Goal: Task Accomplishment & Management: Use online tool/utility

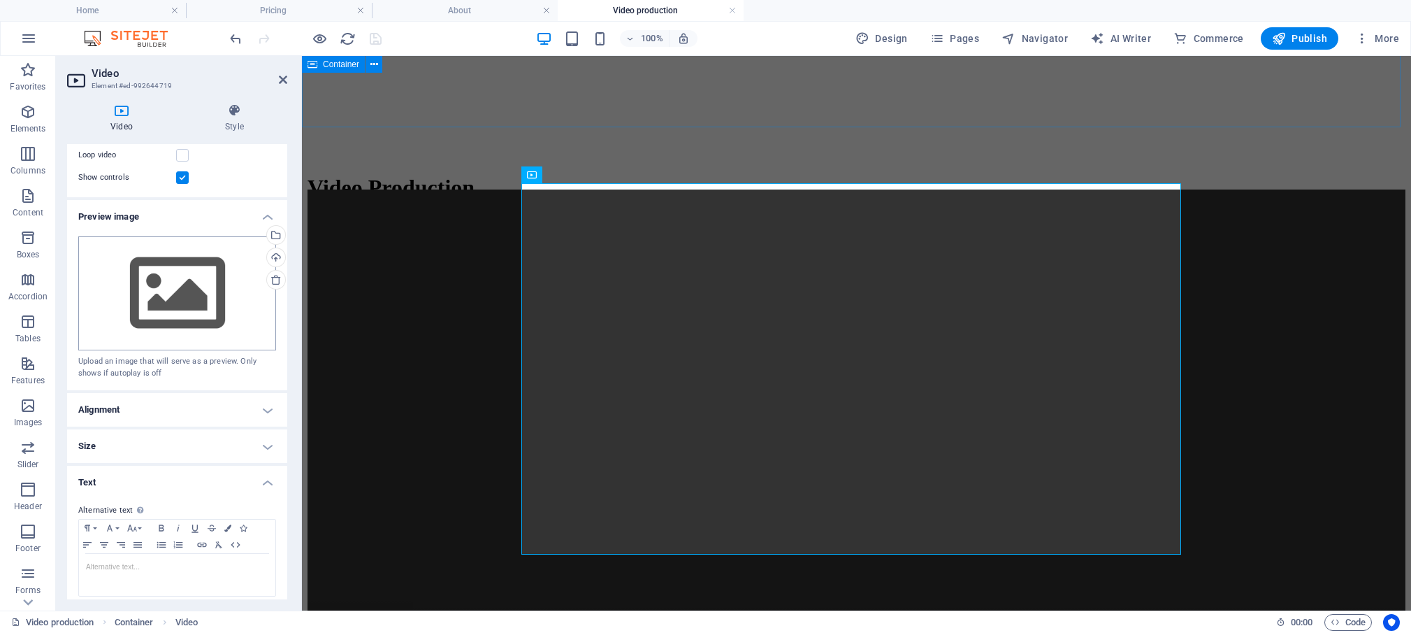
scroll to position [215, 0]
click at [260, 403] on h4 "Alignment" at bounding box center [177, 406] width 220 height 34
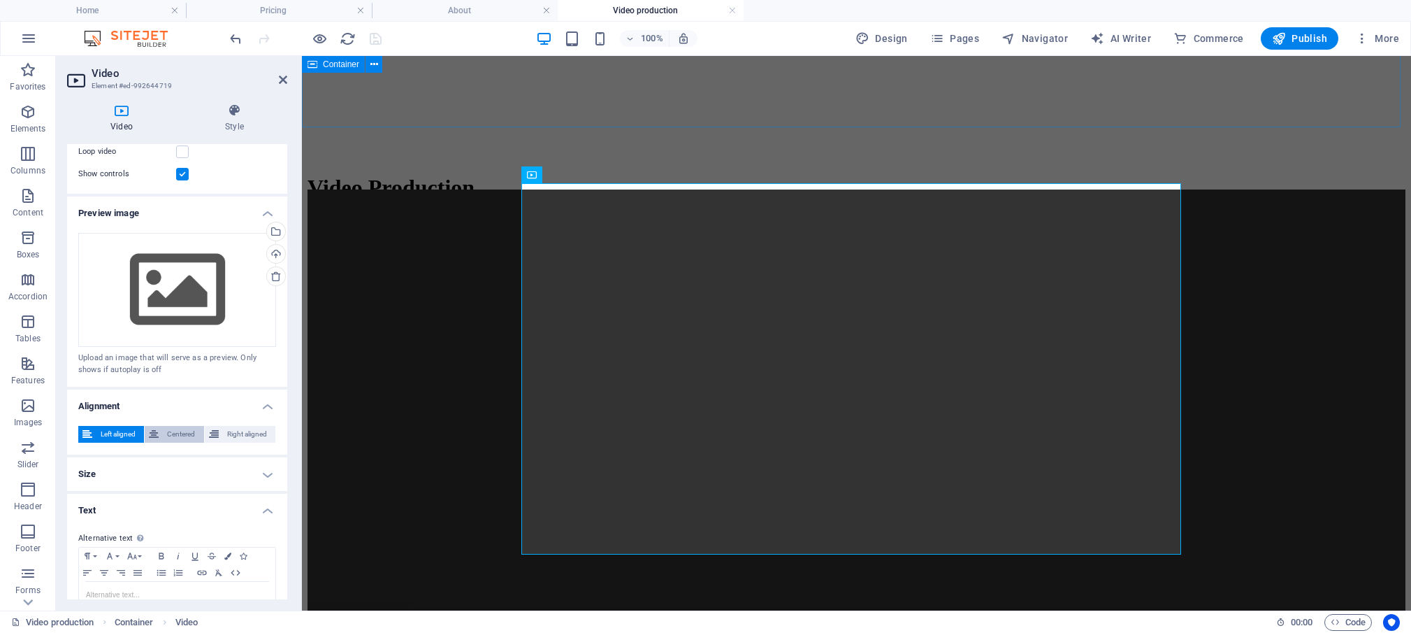
click at [175, 426] on span "Centered" at bounding box center [181, 434] width 36 height 17
click at [228, 427] on span "Right aligned" at bounding box center [247, 434] width 48 height 17
click at [123, 426] on span "Left aligned" at bounding box center [117, 434] width 43 height 17
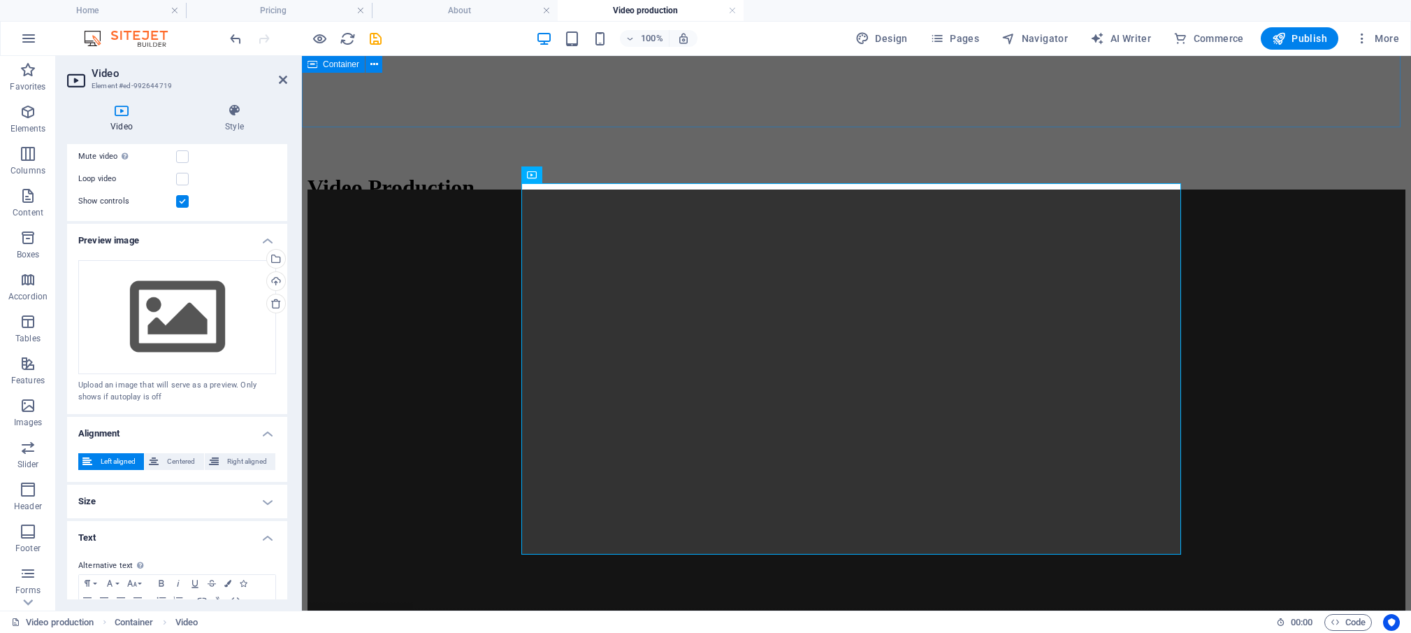
scroll to position [190, 0]
click at [257, 425] on h4 "Alignment" at bounding box center [177, 427] width 220 height 25
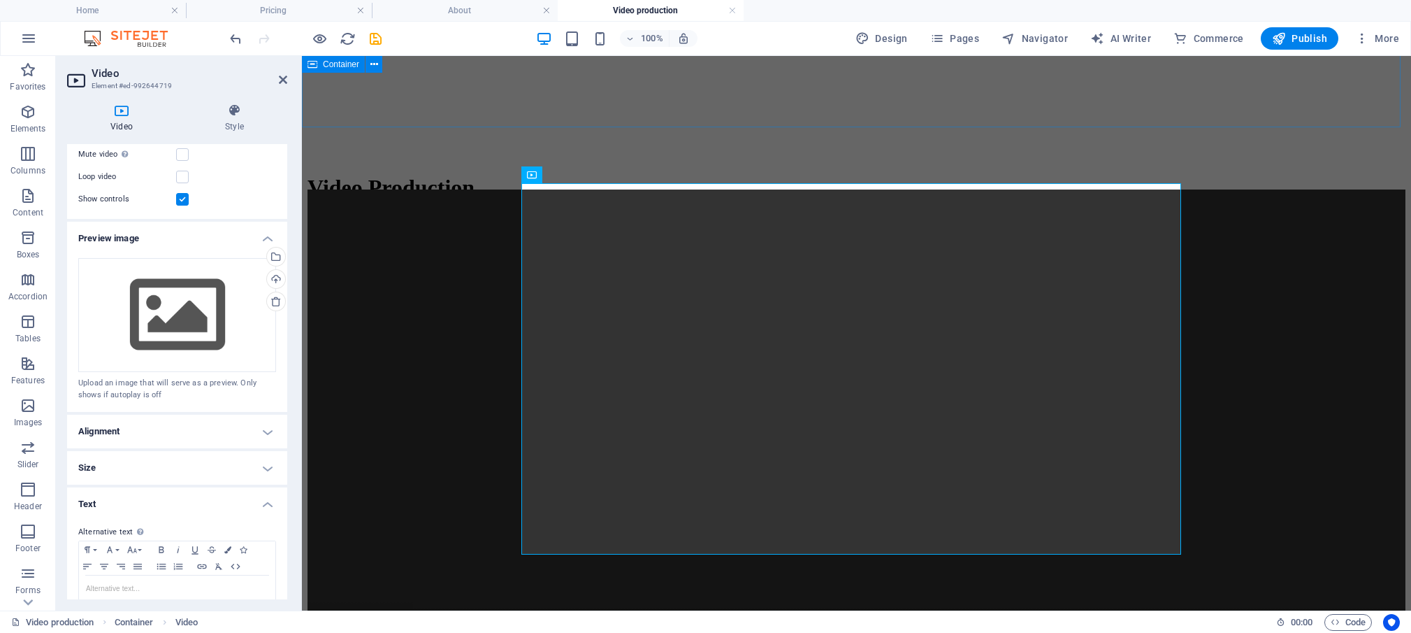
click at [259, 429] on h4 "Alignment" at bounding box center [177, 432] width 220 height 34
click at [259, 497] on h4 "Size" at bounding box center [177, 499] width 220 height 34
drag, startPoint x: 206, startPoint y: 523, endPoint x: 164, endPoint y: 515, distance: 42.0
click at [177, 519] on input "100" at bounding box center [226, 527] width 99 height 17
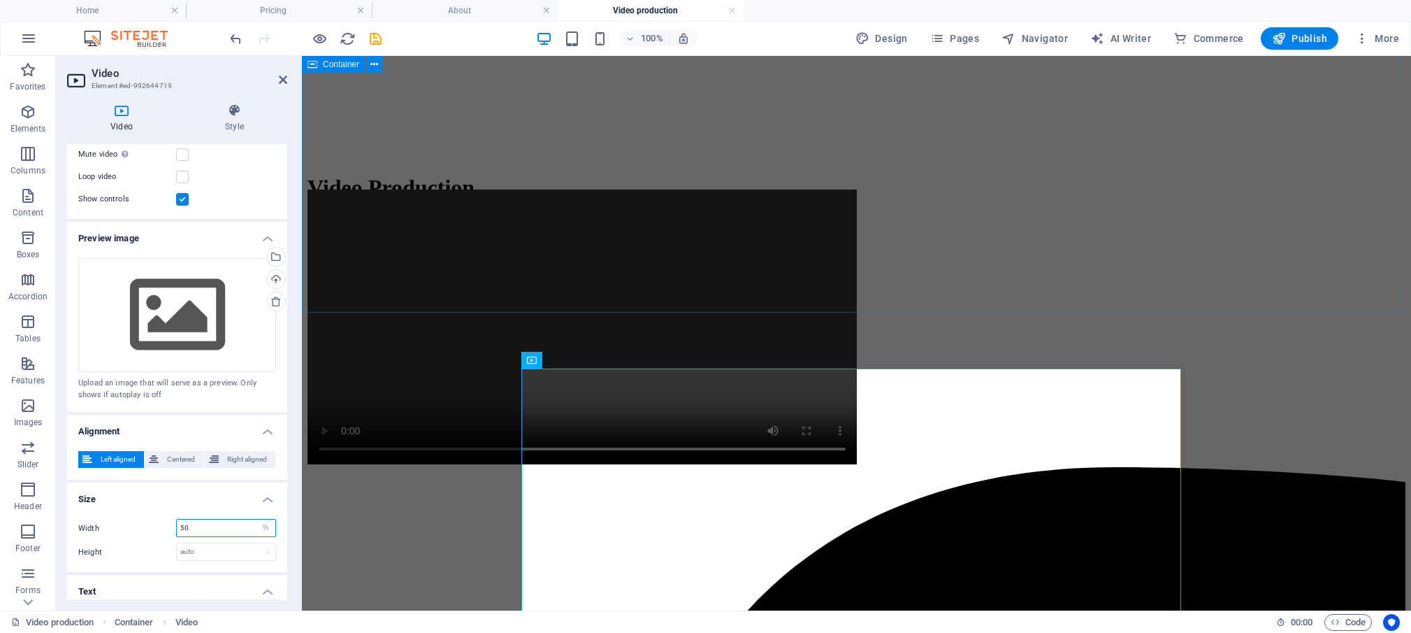
scroll to position [523, 0]
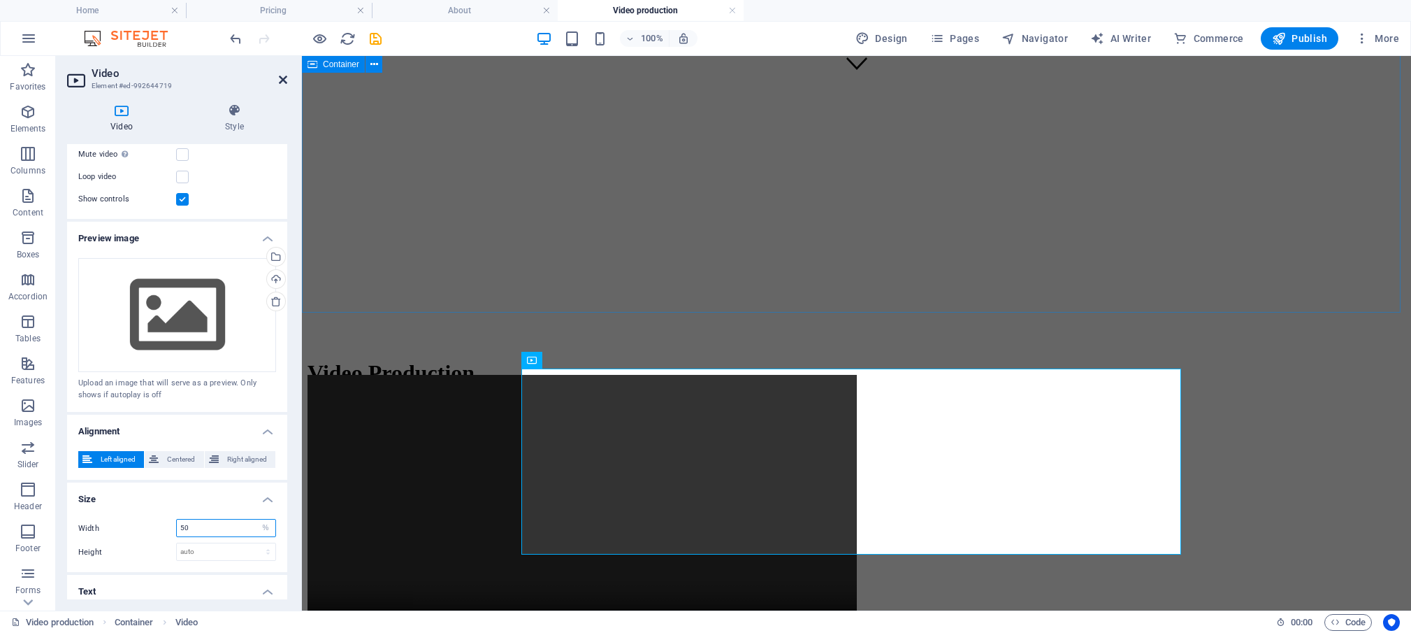
type input "50"
click at [282, 78] on icon at bounding box center [283, 79] width 8 height 11
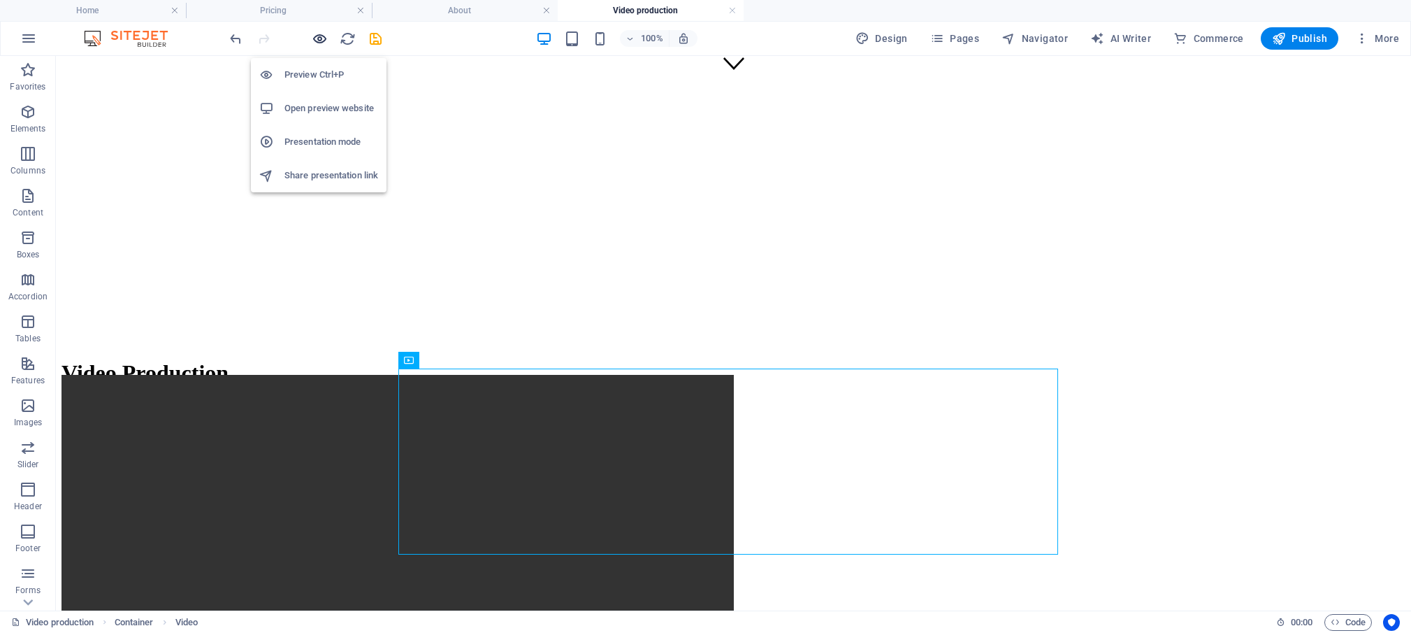
click at [319, 38] on icon "button" at bounding box center [320, 39] width 16 height 16
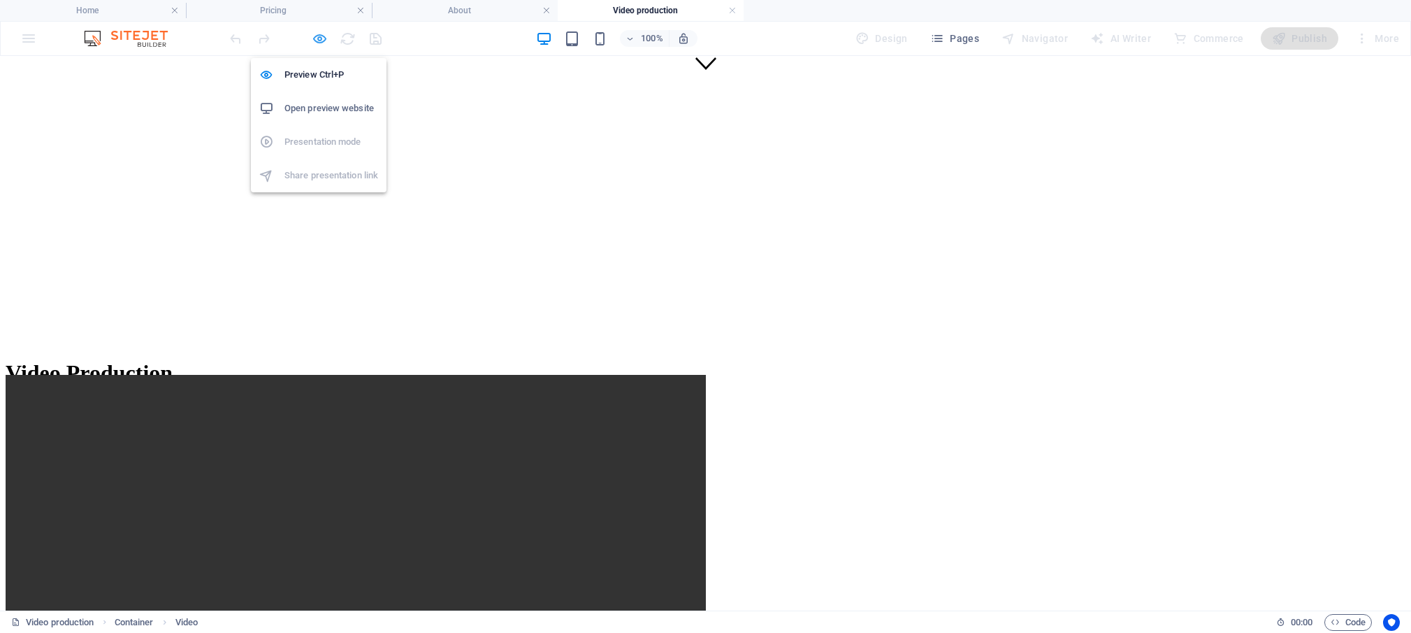
click at [320, 39] on icon "button" at bounding box center [320, 39] width 16 height 16
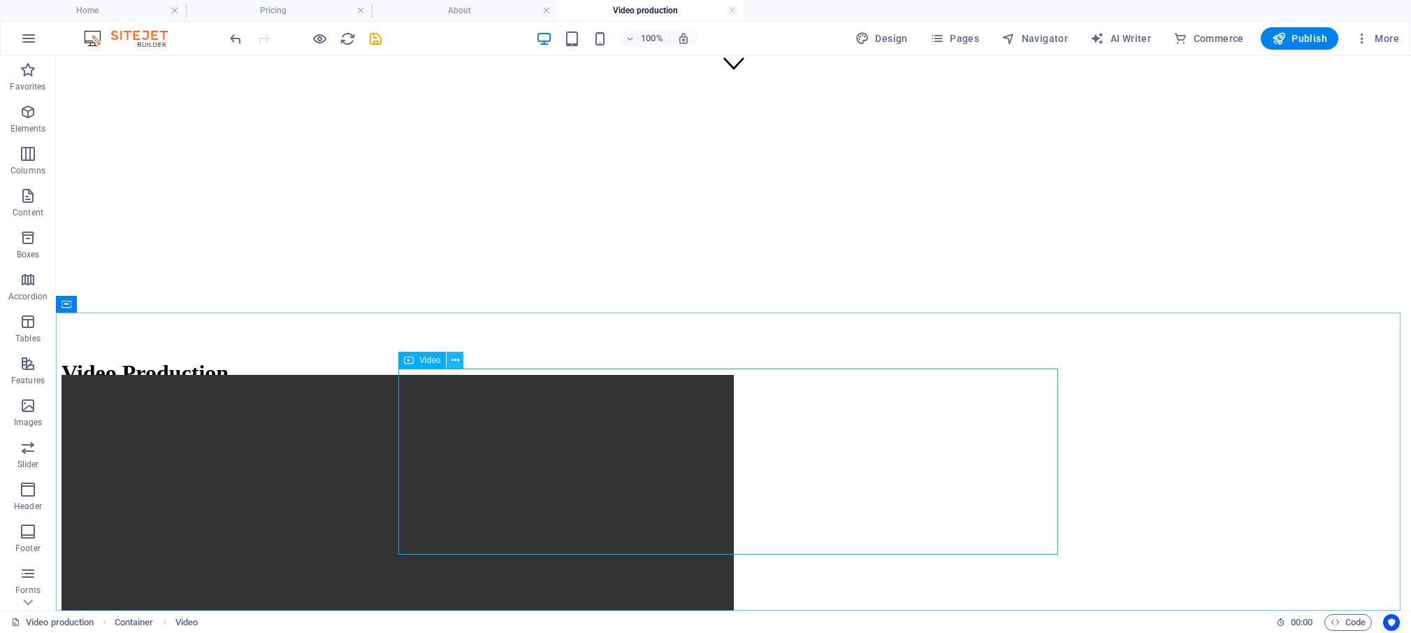
click at [455, 358] on icon at bounding box center [456, 360] width 8 height 15
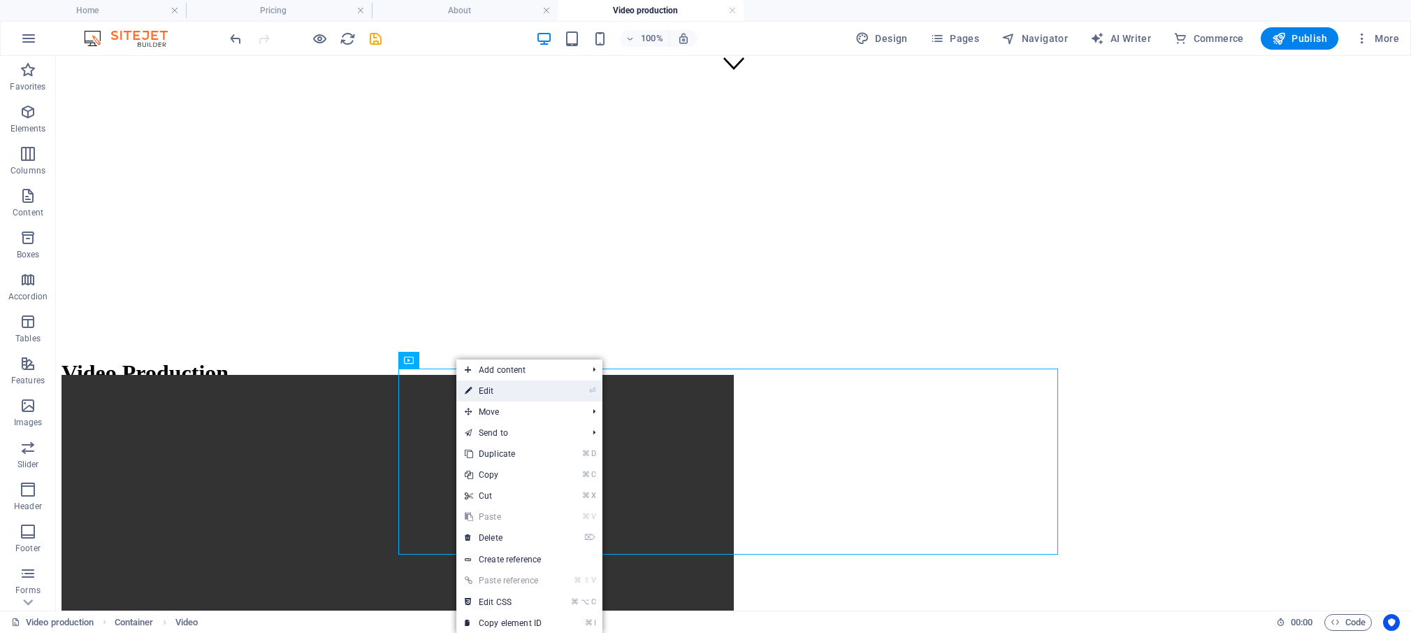
click at [489, 392] on link "⏎ Edit" at bounding box center [503, 390] width 94 height 21
select select "%"
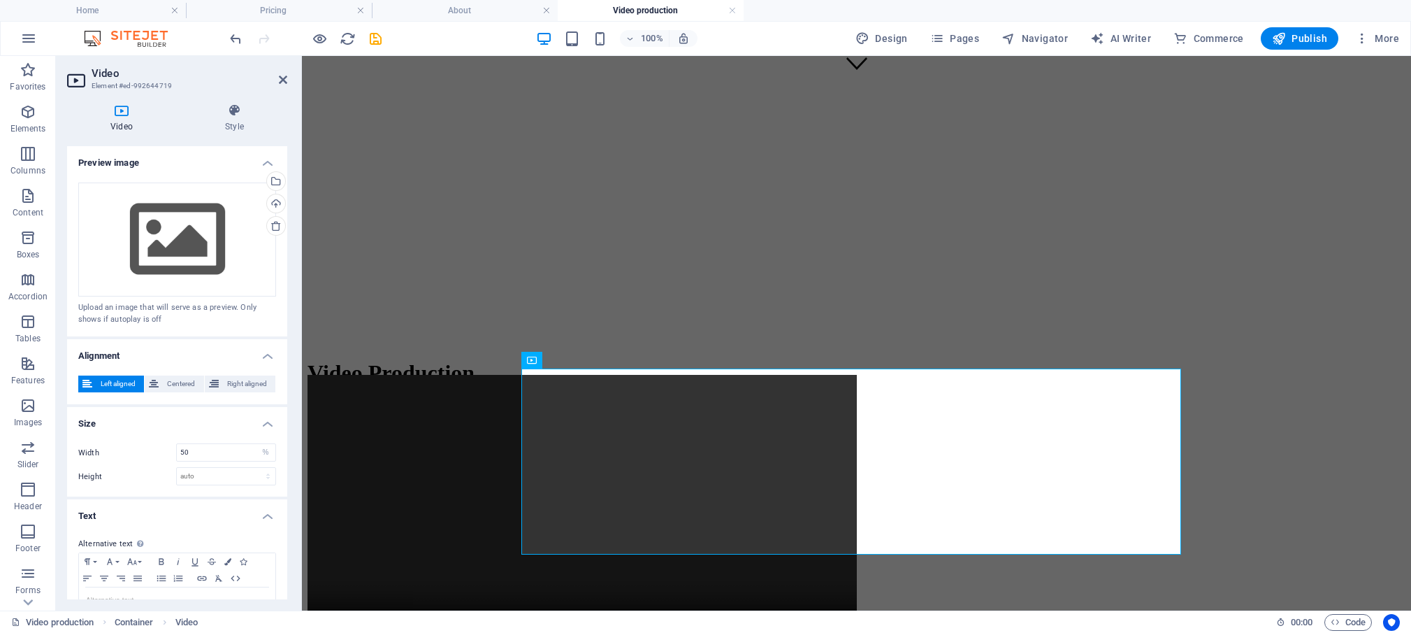
scroll to position [303, 0]
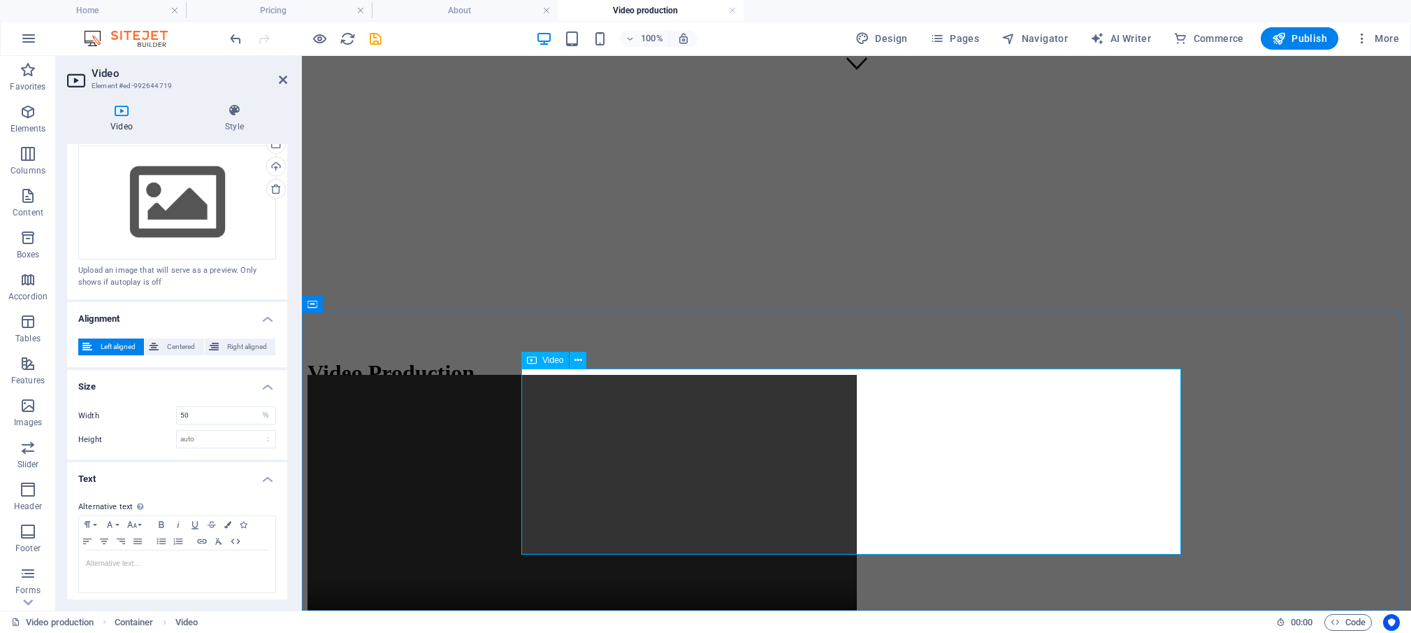
click at [906, 398] on figure at bounding box center [857, 514] width 1098 height 278
click at [139, 558] on p at bounding box center [177, 563] width 182 height 13
click at [259, 498] on label "Alternative text The alternative text is used by devices that cannot display vi…" at bounding box center [177, 506] width 198 height 17
drag, startPoint x: 202, startPoint y: 409, endPoint x: 177, endPoint y: 408, distance: 25.2
click at [177, 407] on input "50" at bounding box center [226, 415] width 99 height 17
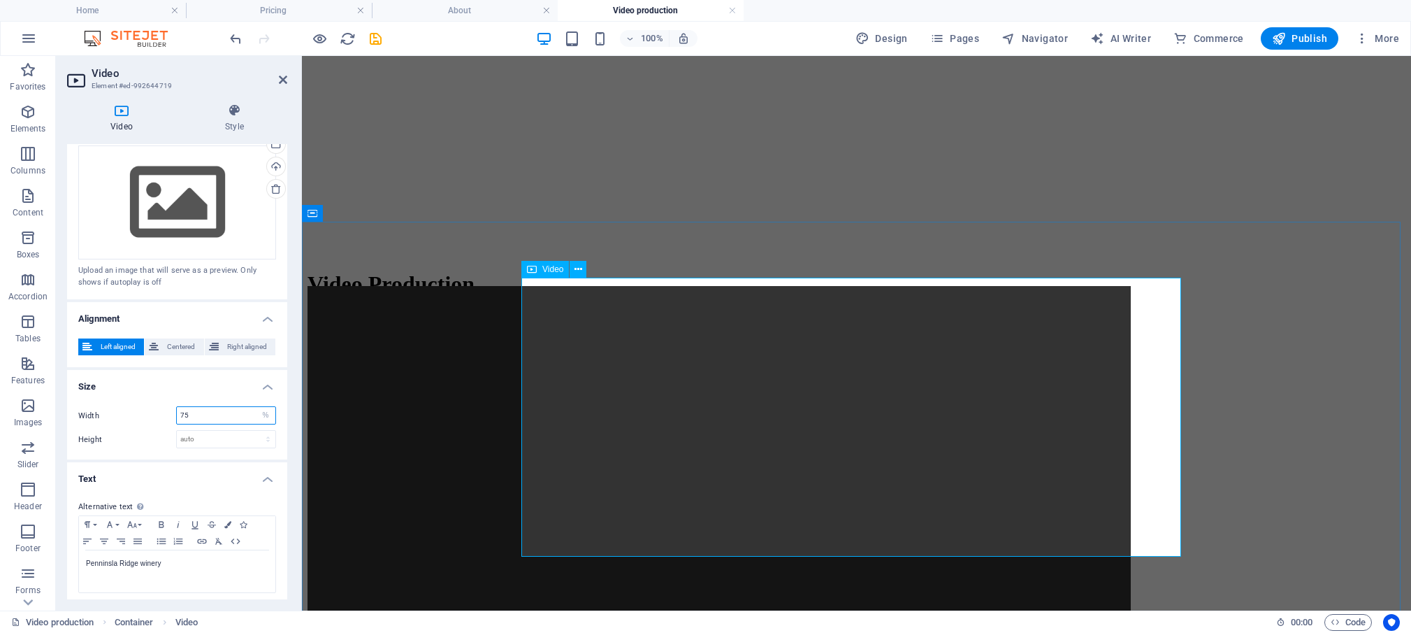
scroll to position [615, 0]
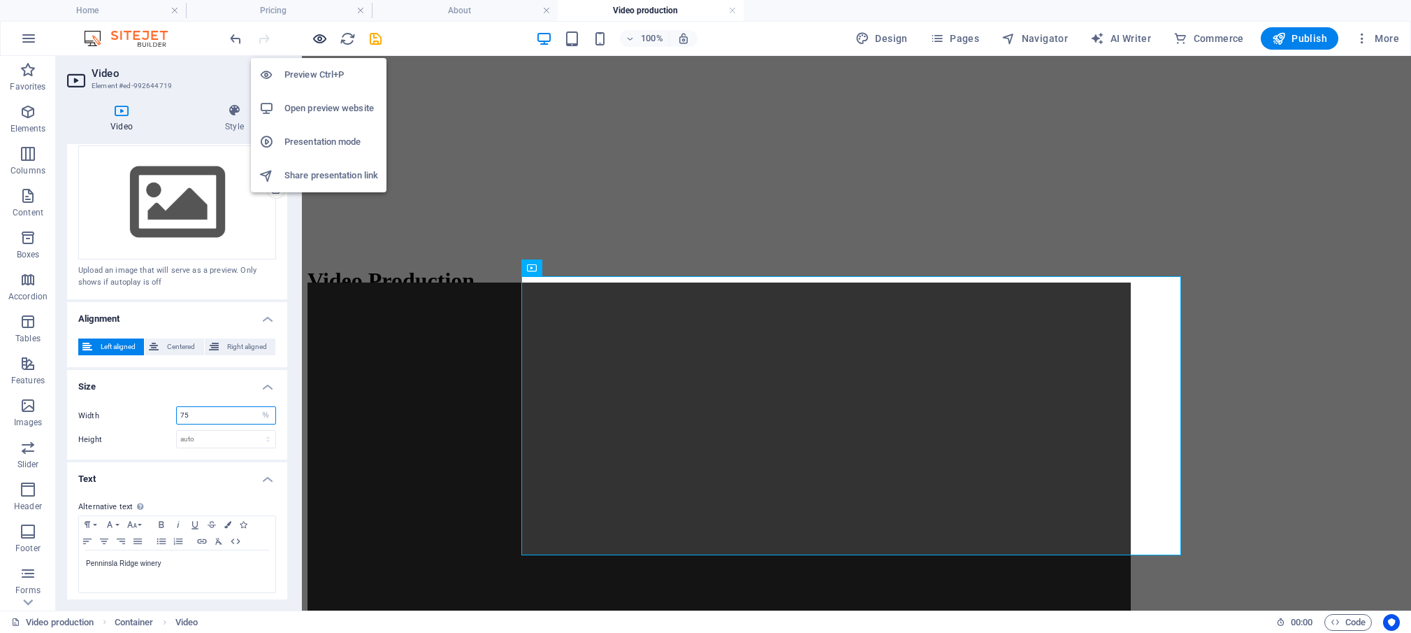
type input "75"
click at [320, 40] on icon "button" at bounding box center [320, 39] width 16 height 16
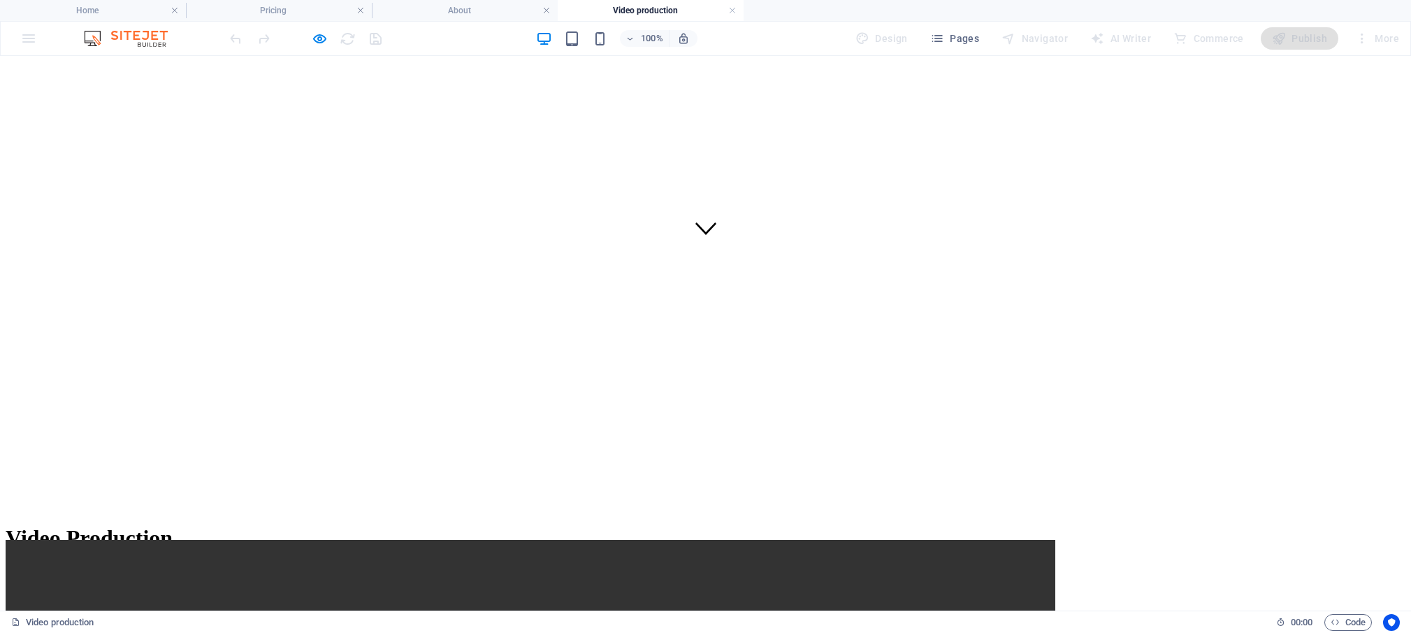
scroll to position [369, 0]
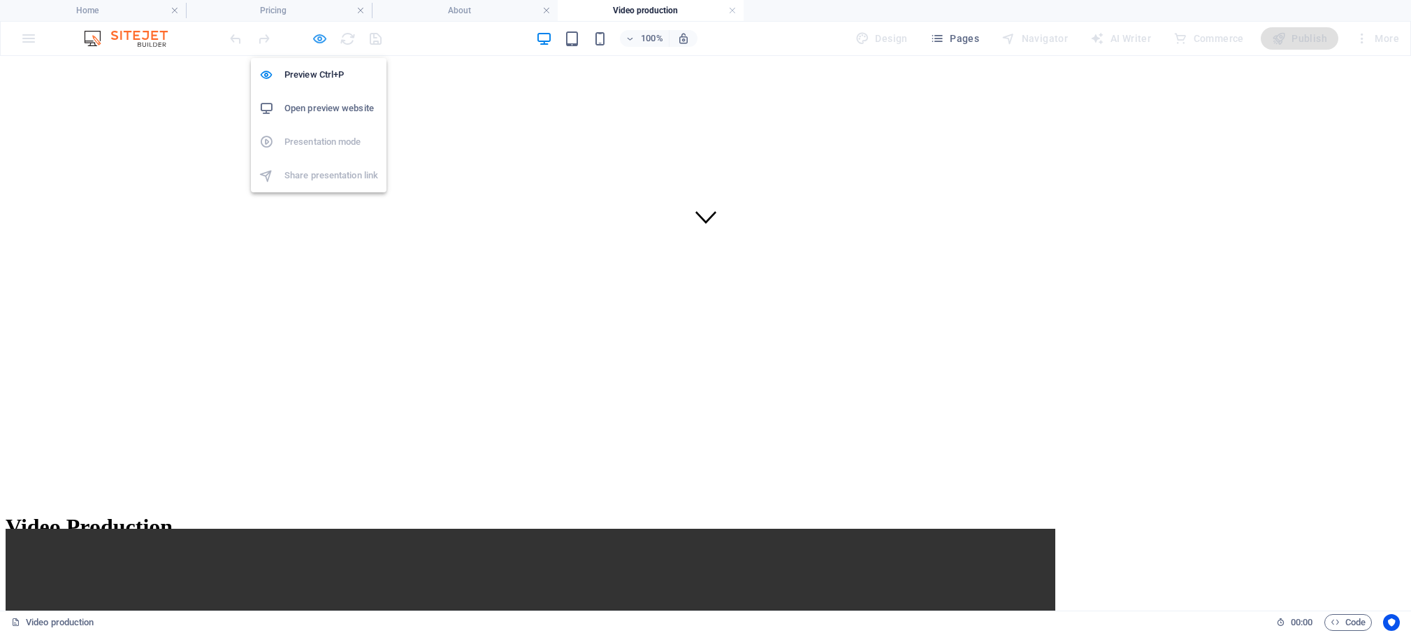
click at [317, 41] on icon "button" at bounding box center [320, 39] width 16 height 16
select select "%"
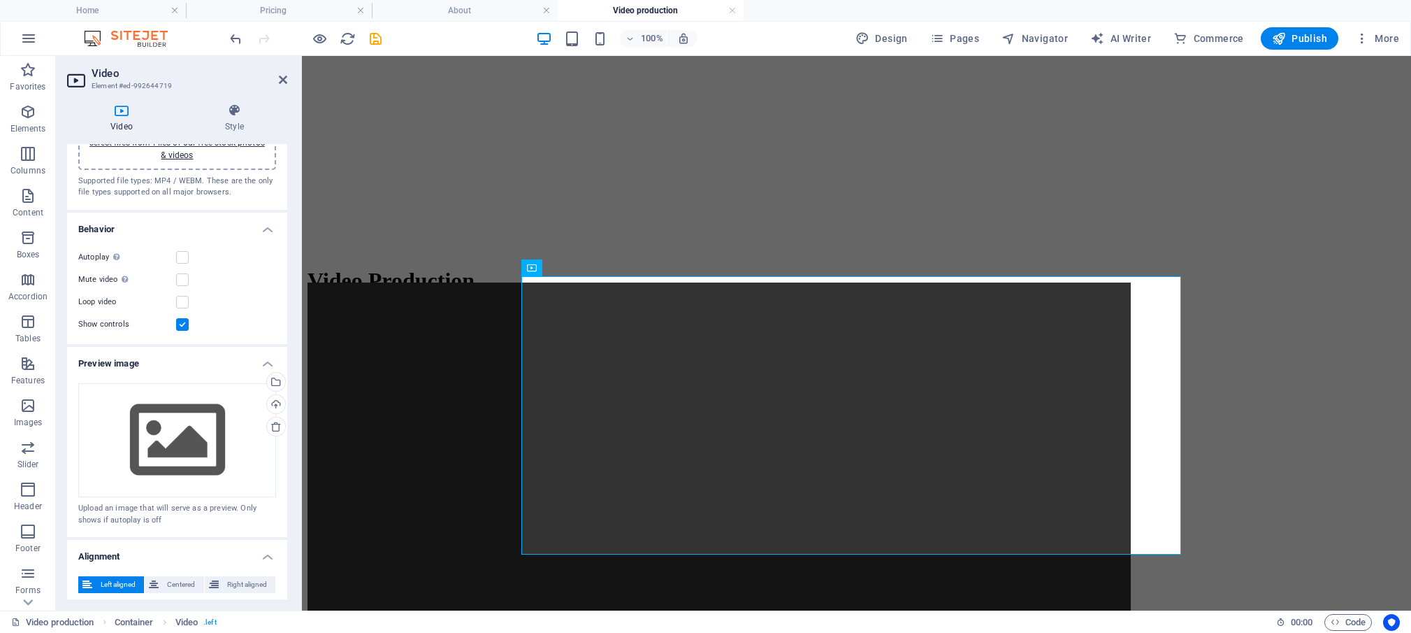
scroll to position [64, 0]
click at [236, 124] on h4 "Style" at bounding box center [235, 117] width 106 height 29
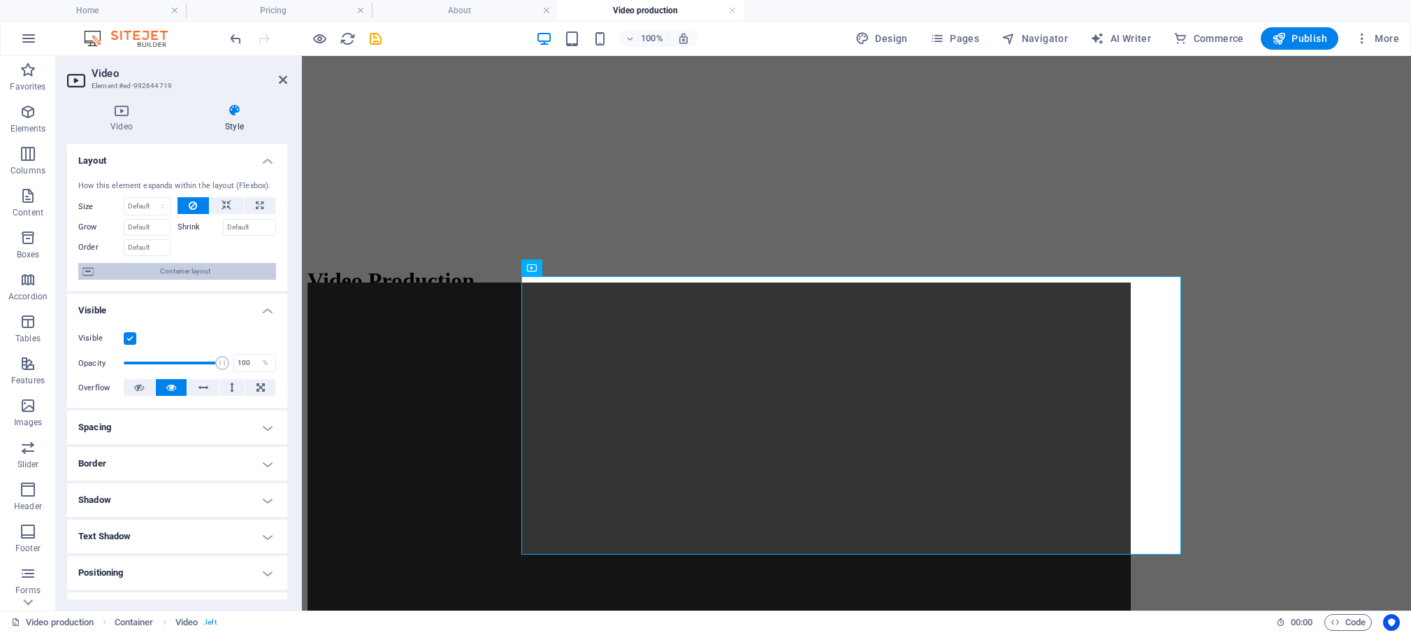
click at [178, 280] on span "Container layout" at bounding box center [185, 271] width 174 height 17
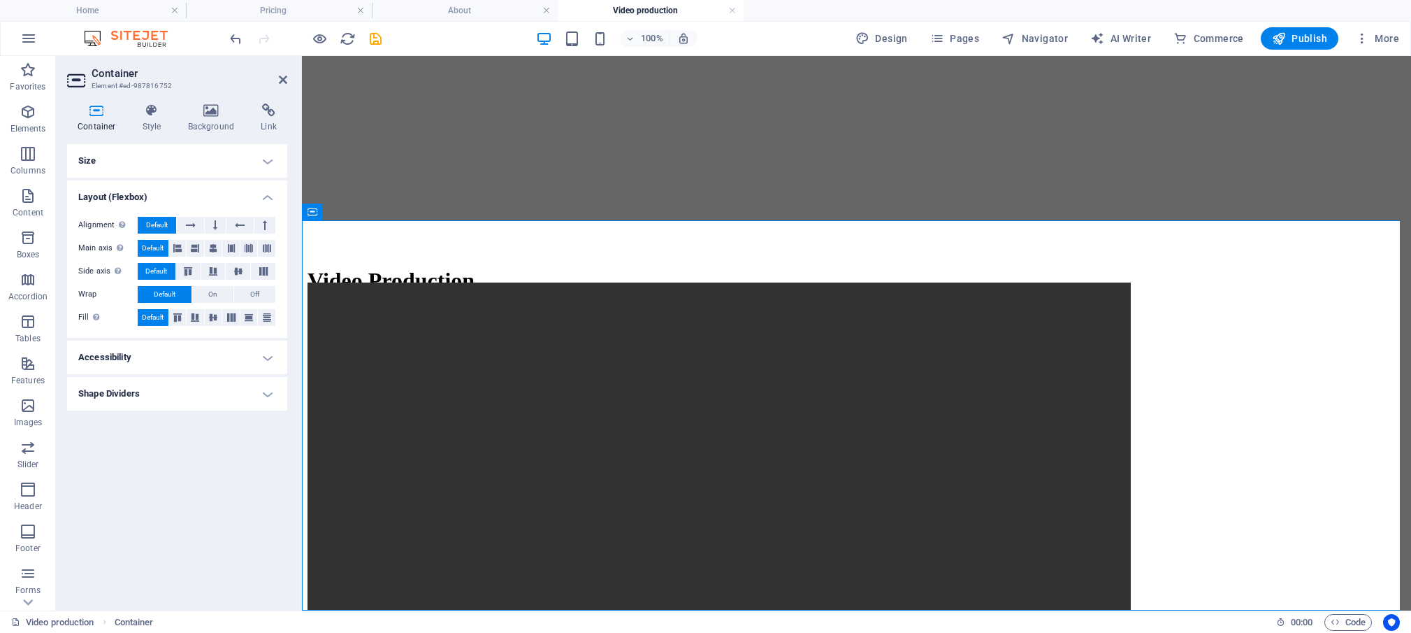
scroll to position [0, 0]
click at [165, 223] on span "Default" at bounding box center [157, 225] width 22 height 17
click at [185, 221] on button at bounding box center [190, 225] width 27 height 17
click at [244, 219] on icon at bounding box center [240, 225] width 10 height 17
click at [150, 219] on span "Default" at bounding box center [157, 225] width 22 height 17
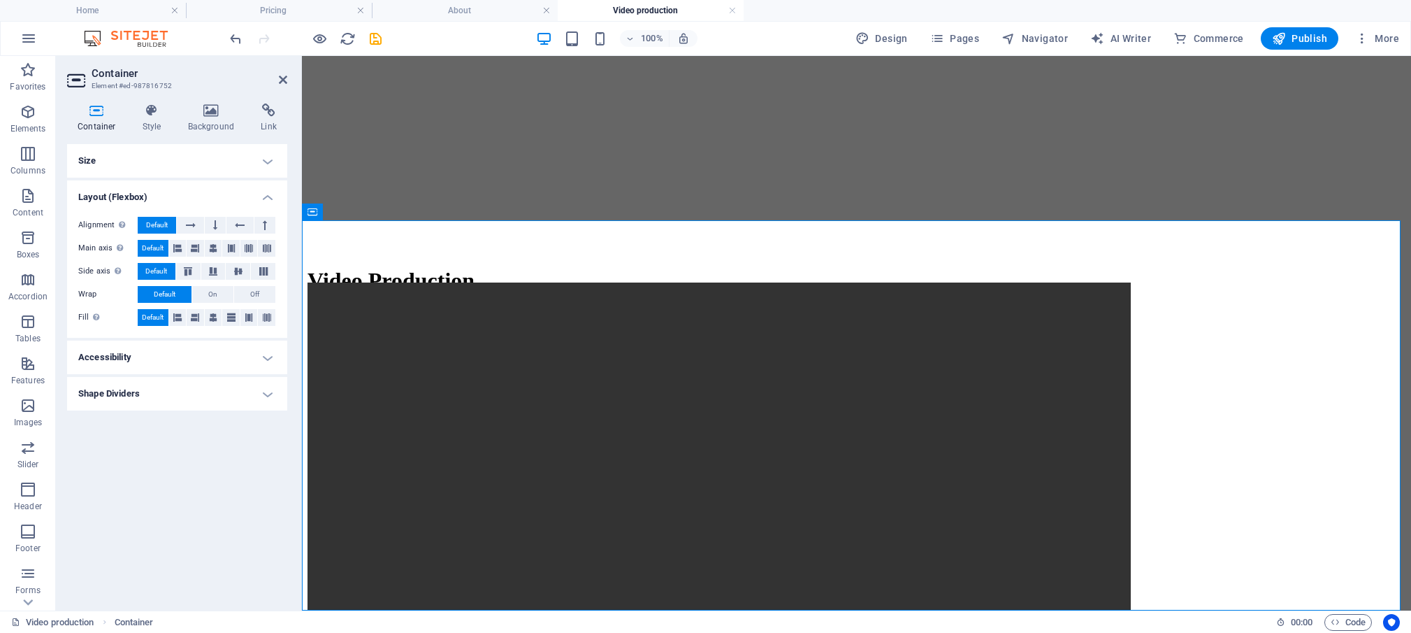
click at [266, 196] on h4 "Layout (Flexbox)" at bounding box center [177, 192] width 220 height 25
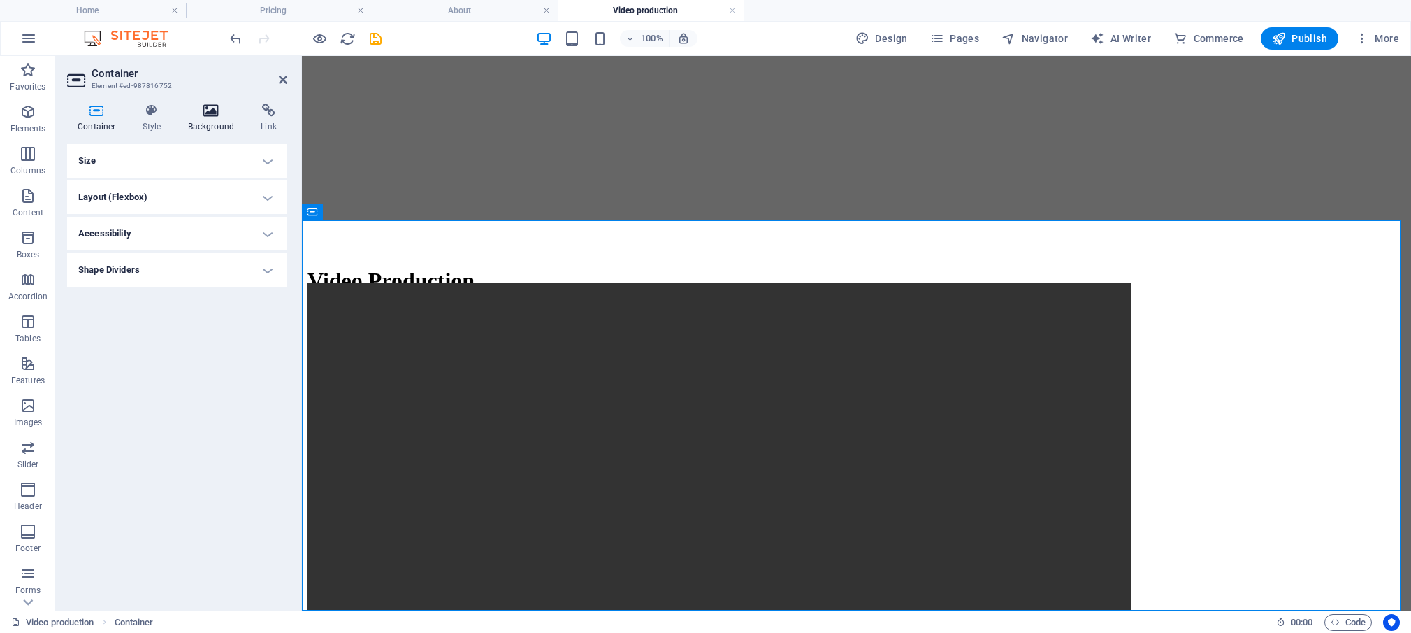
click at [207, 115] on icon at bounding box center [212, 110] width 68 height 14
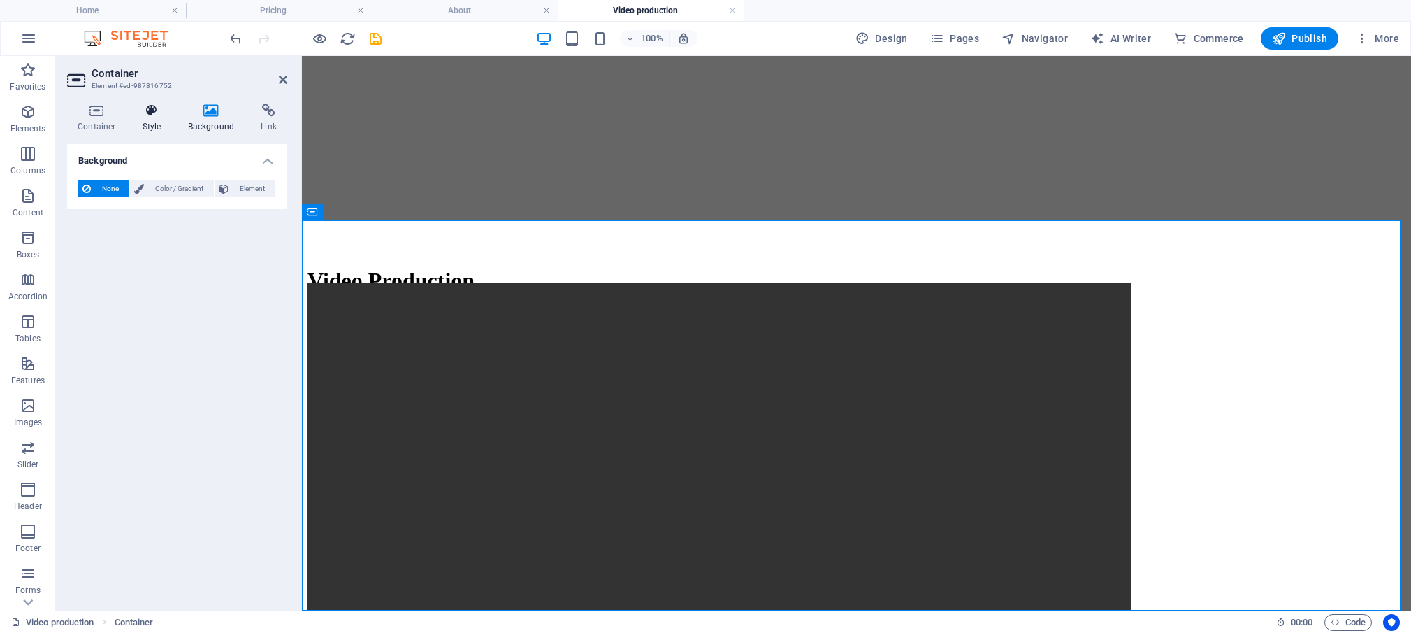
click at [150, 117] on icon at bounding box center [152, 110] width 40 height 14
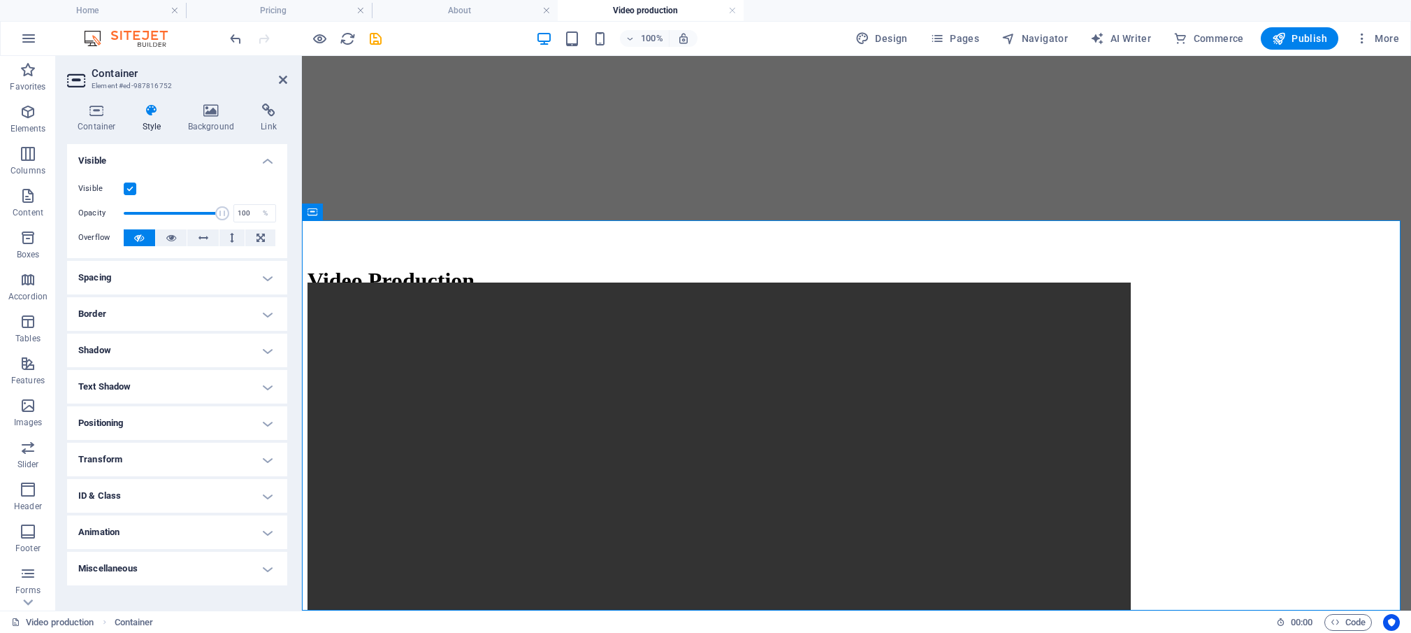
click at [270, 422] on h4 "Positioning" at bounding box center [177, 423] width 220 height 34
click at [183, 452] on span "Absolute" at bounding box center [196, 450] width 28 height 17
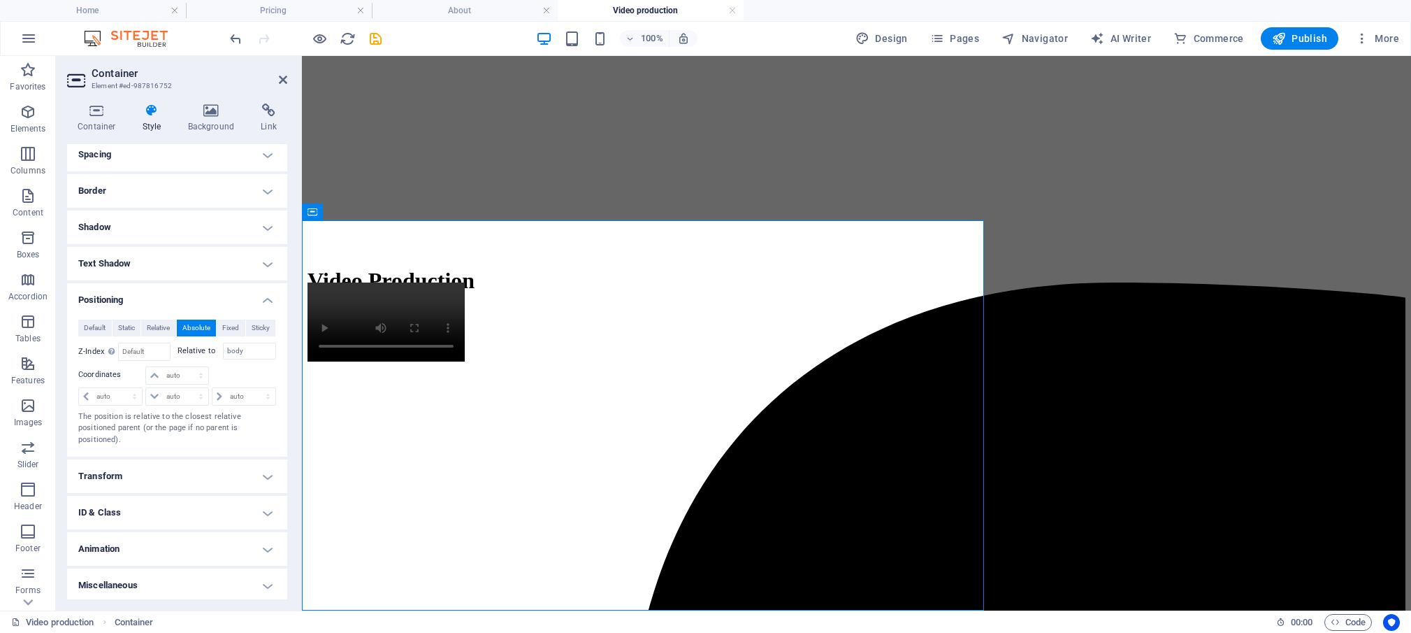
scroll to position [126, 0]
click at [158, 326] on span "Relative" at bounding box center [158, 325] width 23 height 17
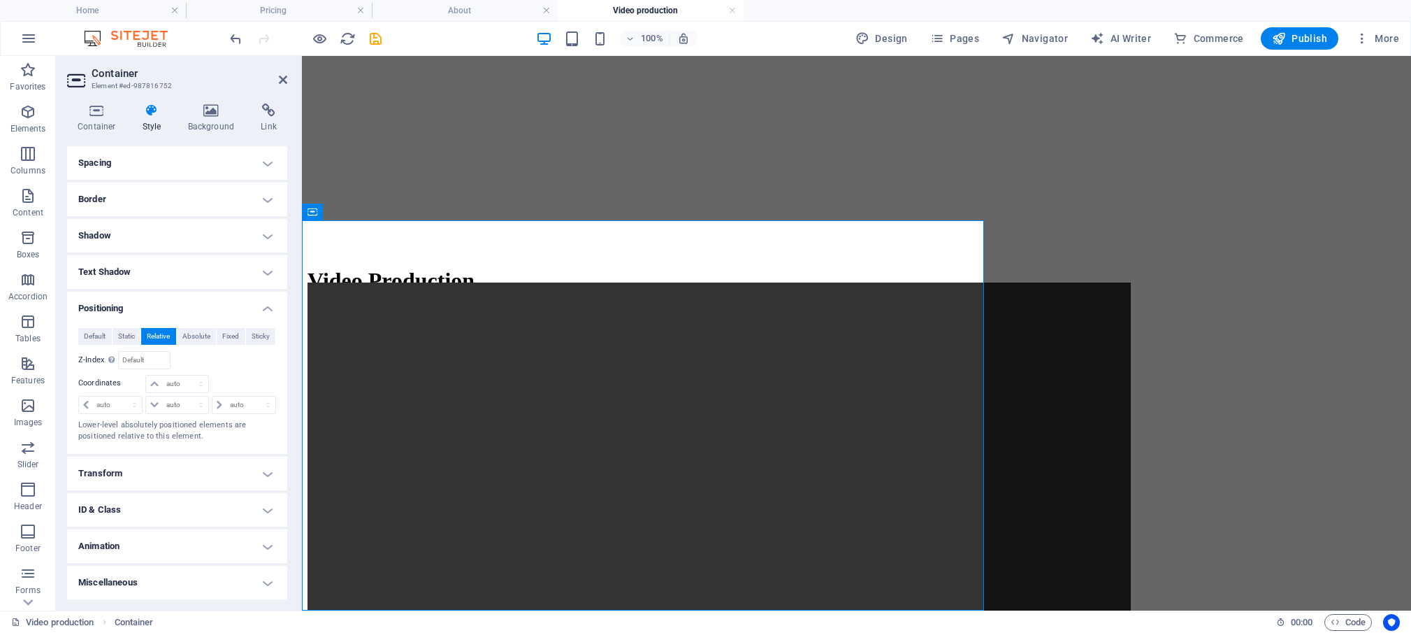
scroll to position [115, 0]
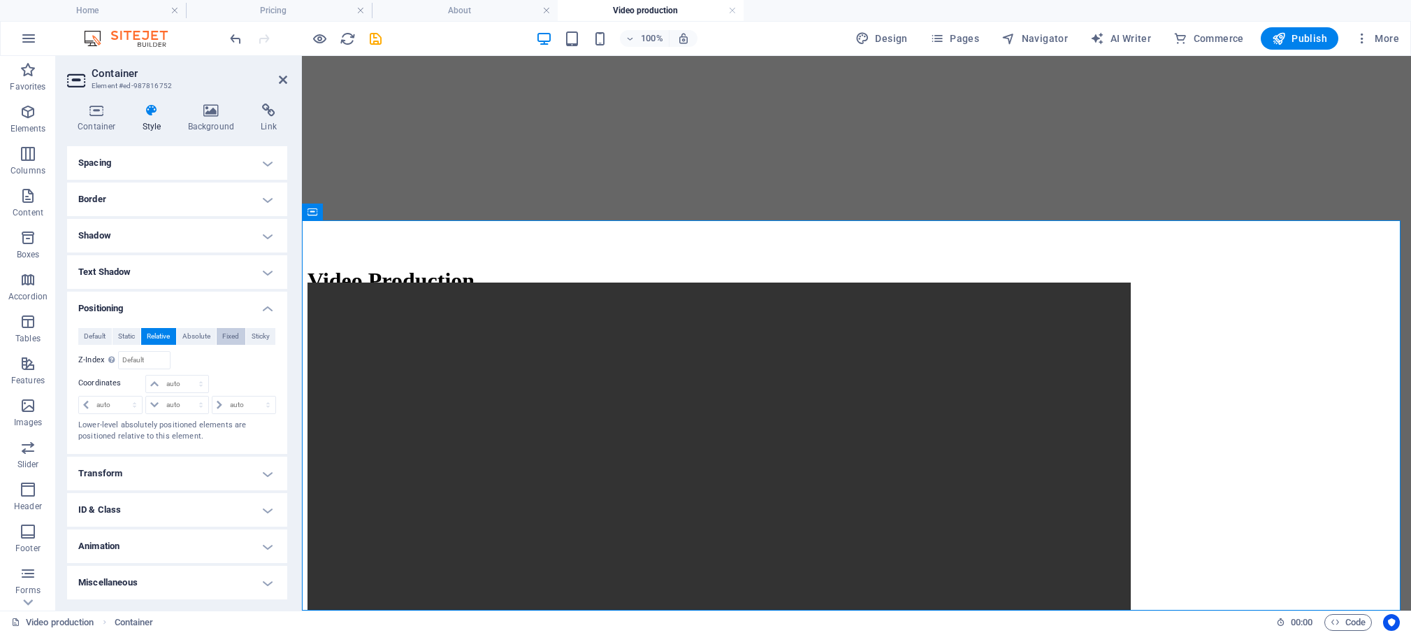
click at [222, 334] on span "Fixed" at bounding box center [230, 336] width 17 height 17
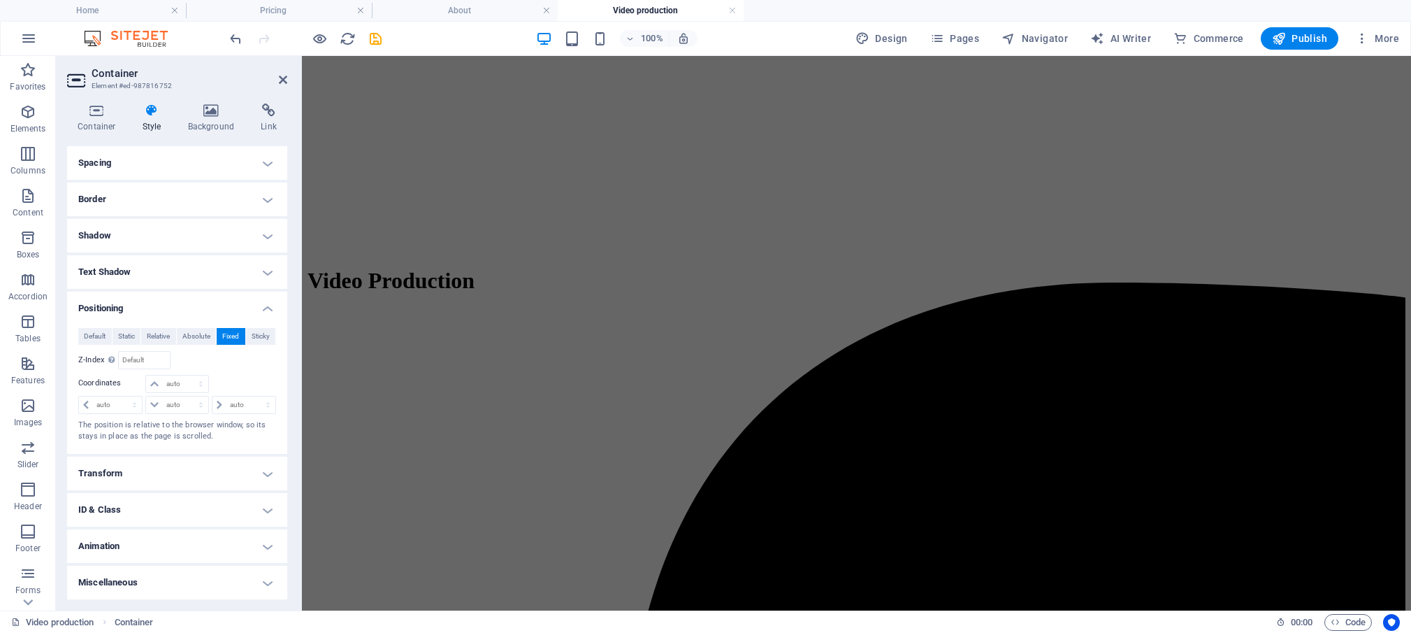
scroll to position [225, 0]
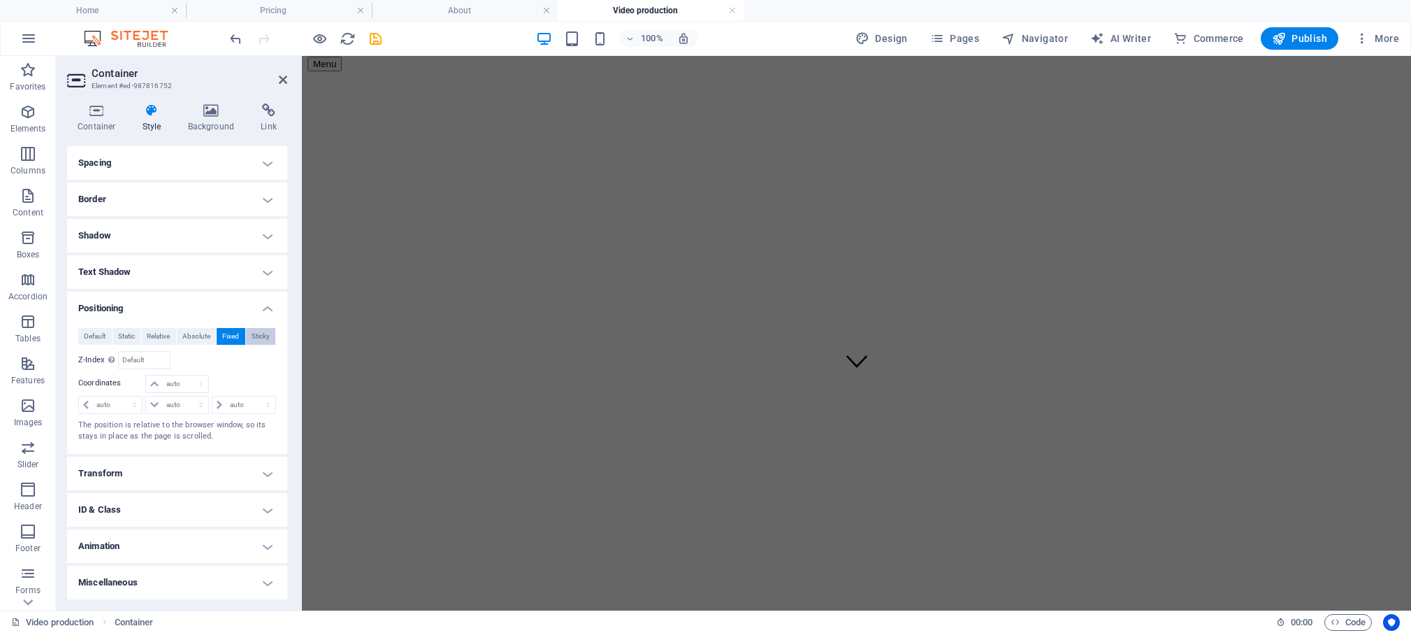
click at [257, 336] on span "Sticky" at bounding box center [261, 336] width 18 height 17
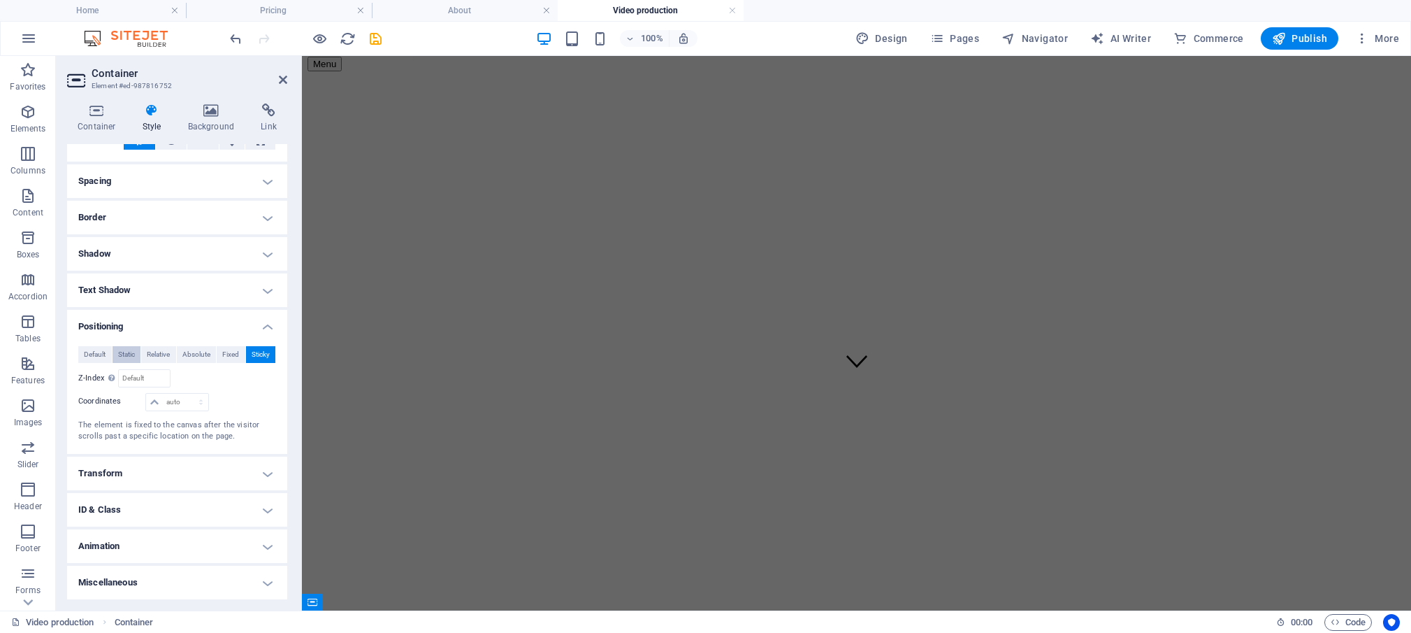
click at [122, 354] on span "Static" at bounding box center [126, 354] width 17 height 17
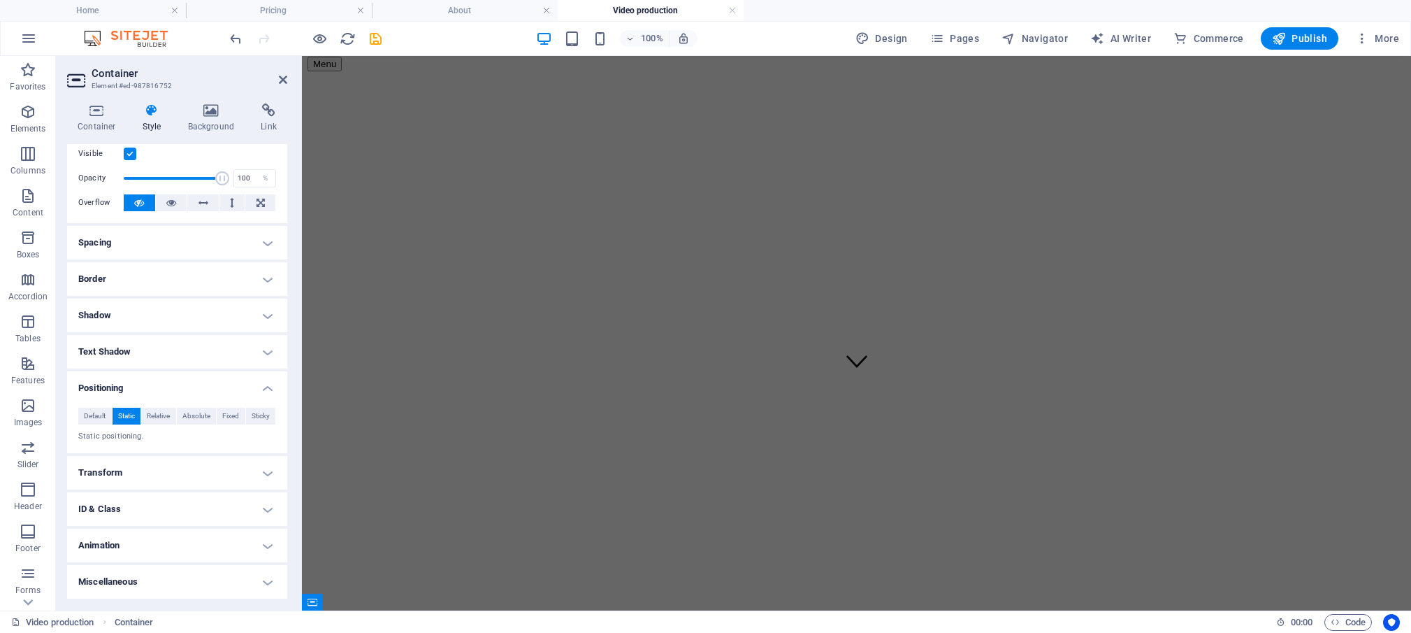
scroll to position [34, 0]
click at [89, 414] on span "Default" at bounding box center [95, 416] width 22 height 17
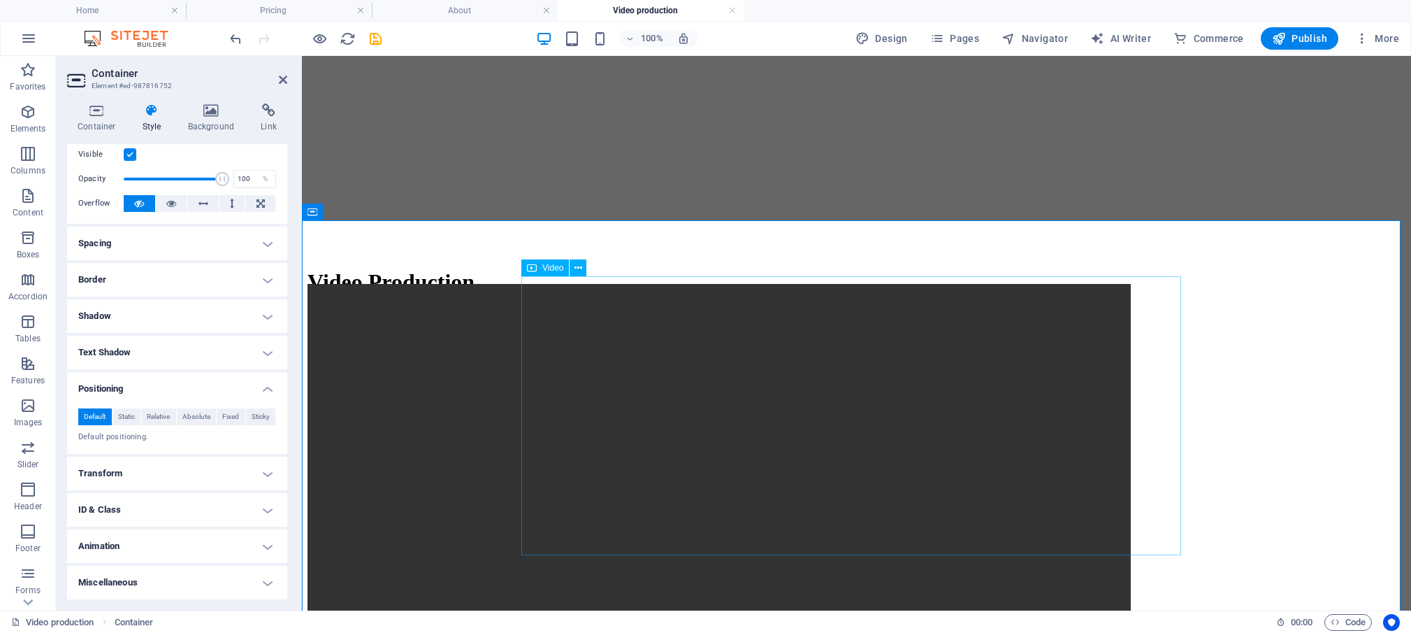
scroll to position [615, 0]
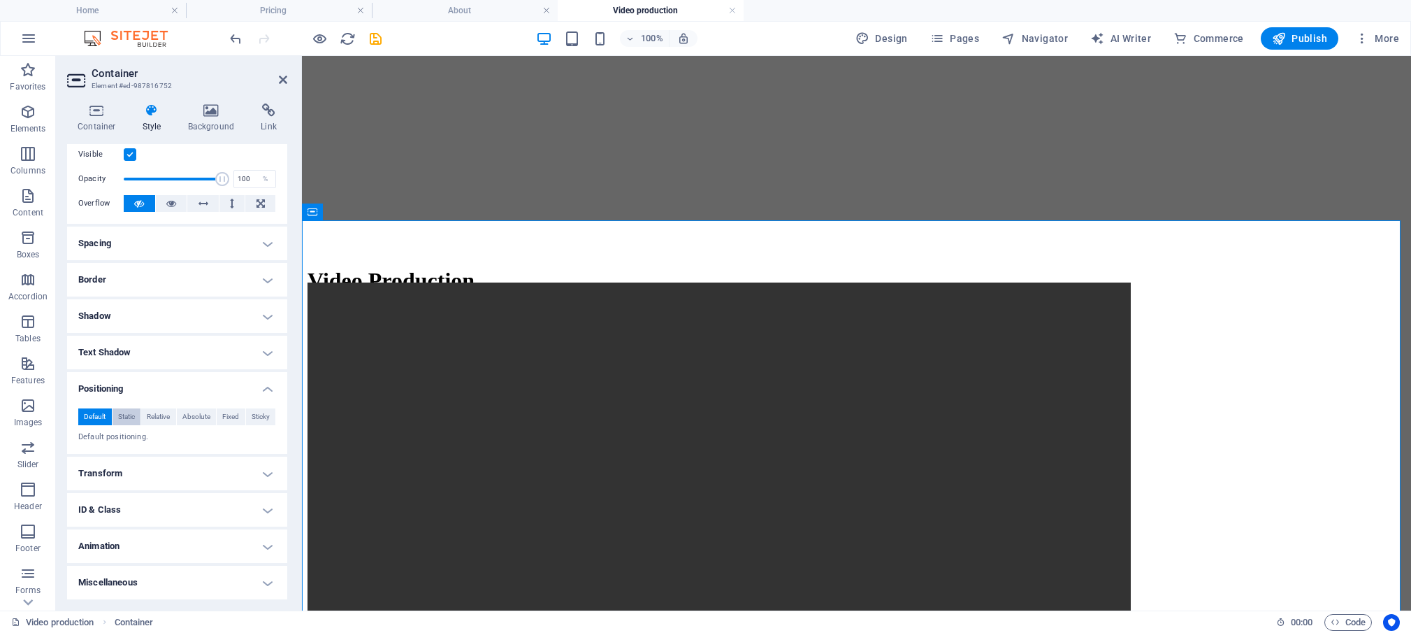
click at [124, 419] on span "Static" at bounding box center [126, 416] width 17 height 17
click at [153, 413] on span "Relative" at bounding box center [158, 416] width 23 height 17
click at [192, 412] on span "Absolute" at bounding box center [196, 416] width 28 height 17
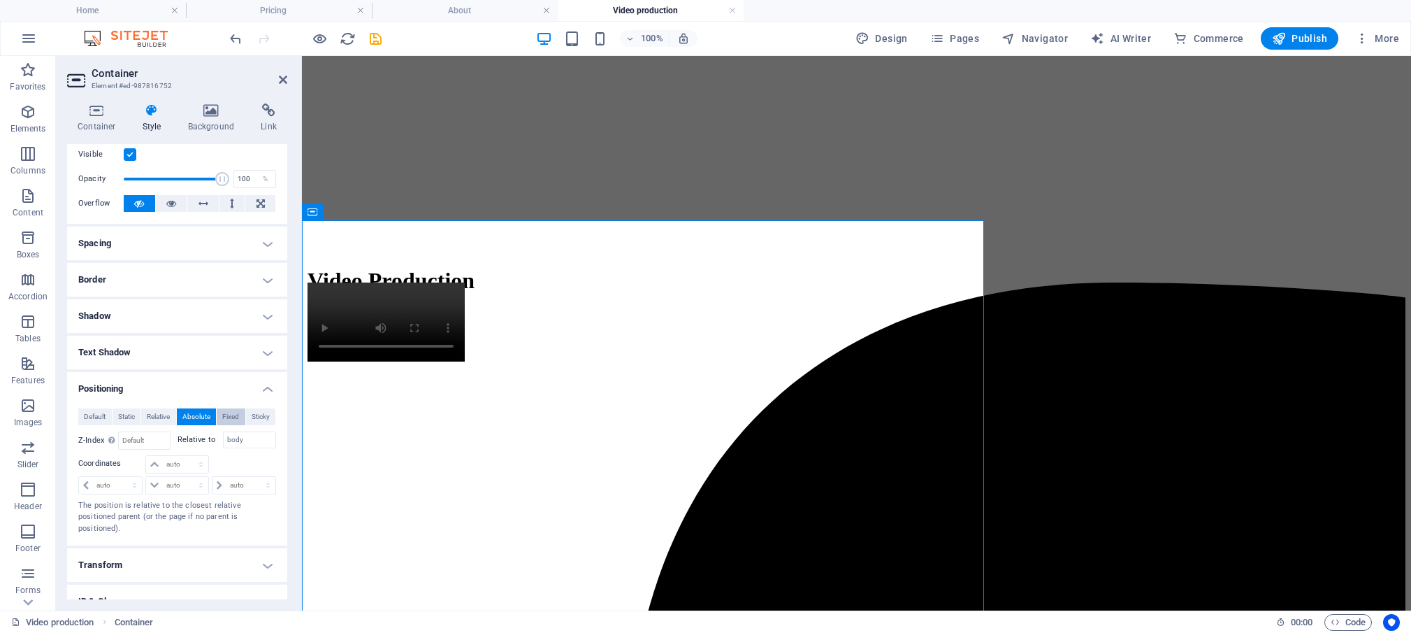
click at [227, 416] on span "Fixed" at bounding box center [230, 416] width 17 height 17
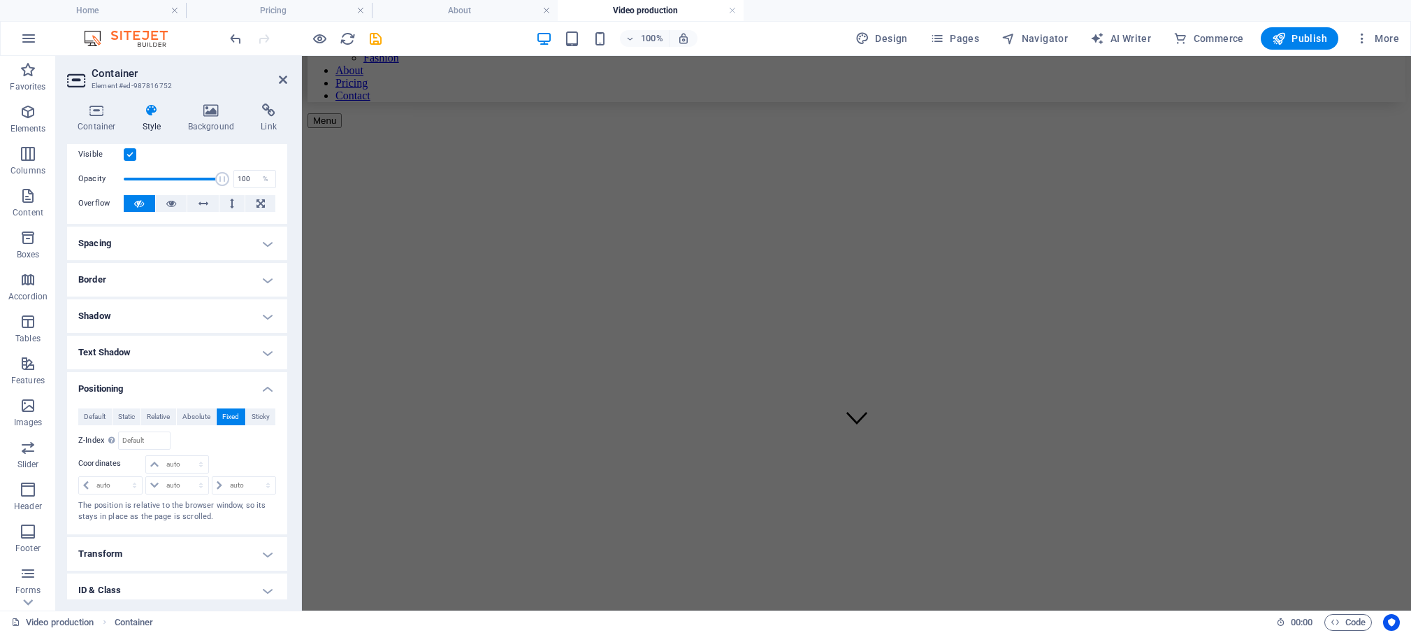
scroll to position [225, 0]
click at [92, 415] on span "Default" at bounding box center [95, 416] width 22 height 17
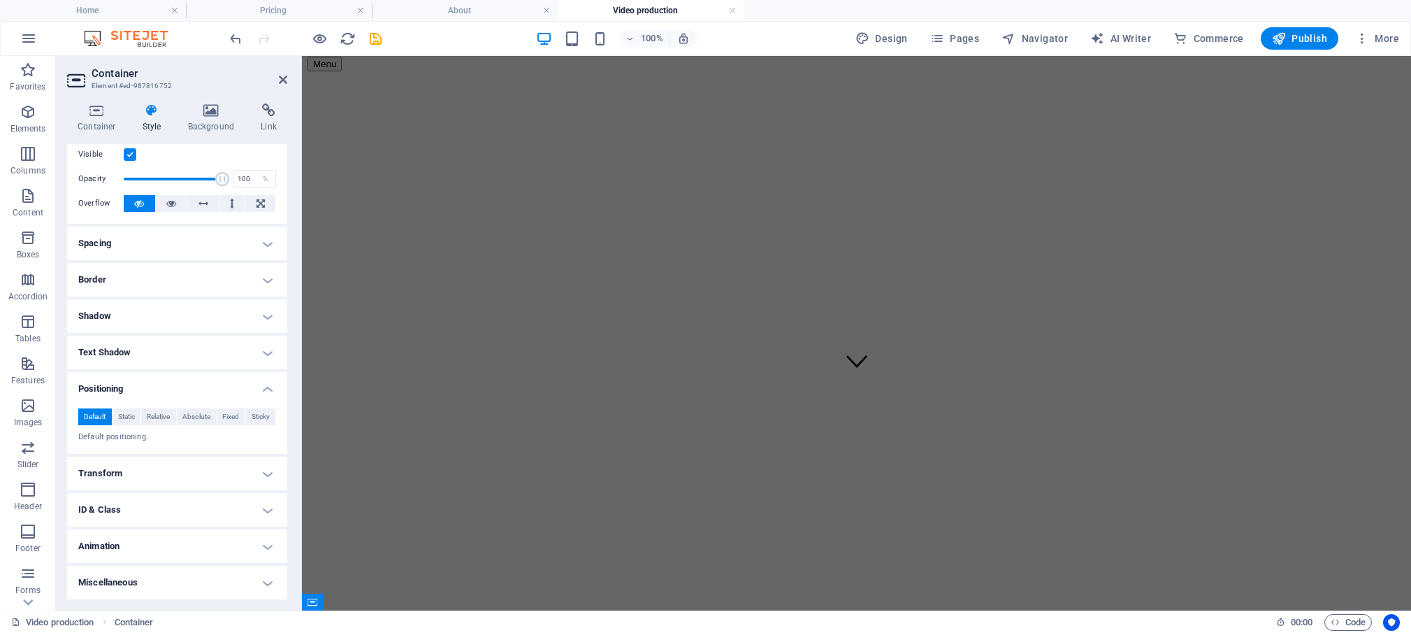
click at [93, 415] on span "Default" at bounding box center [95, 416] width 22 height 17
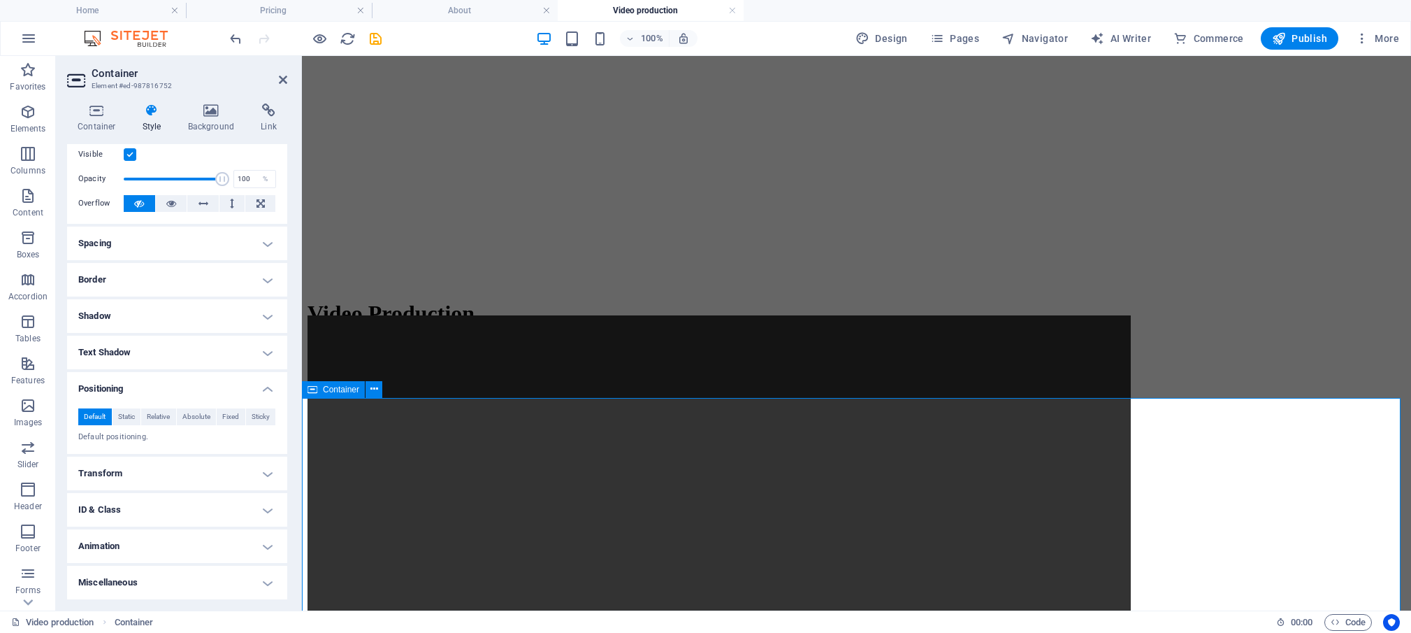
scroll to position [615, 0]
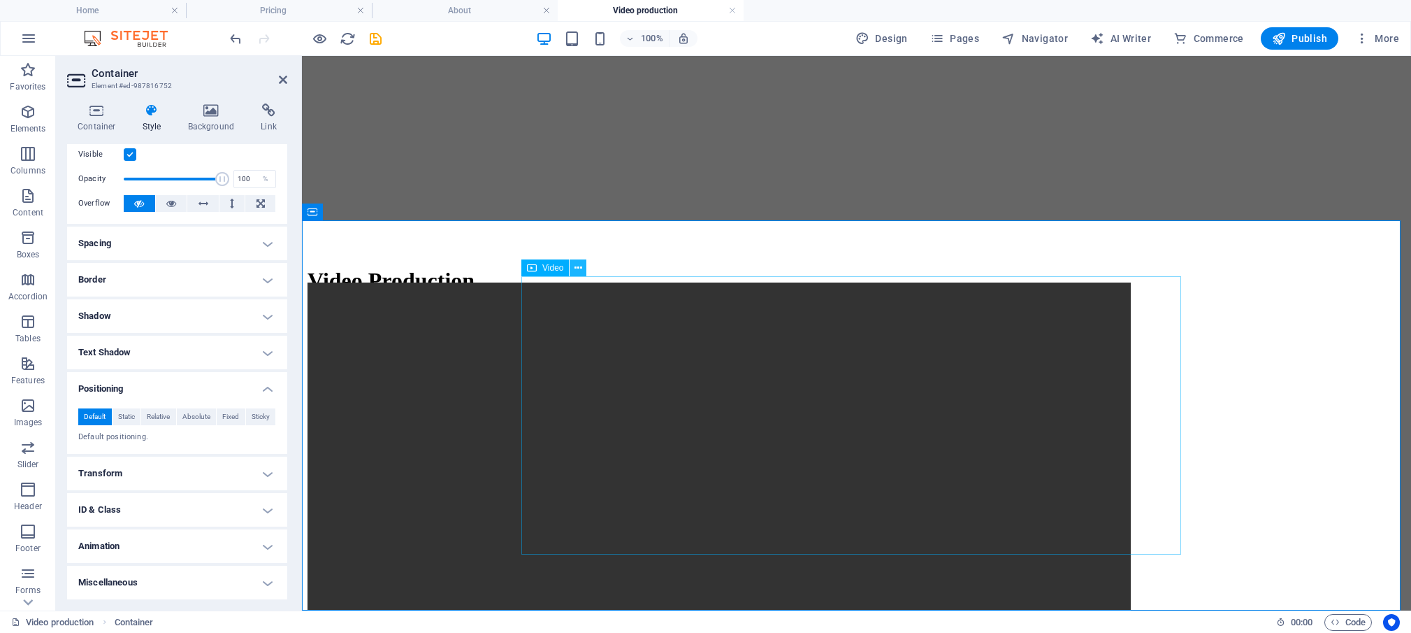
click at [577, 272] on icon at bounding box center [579, 268] width 8 height 15
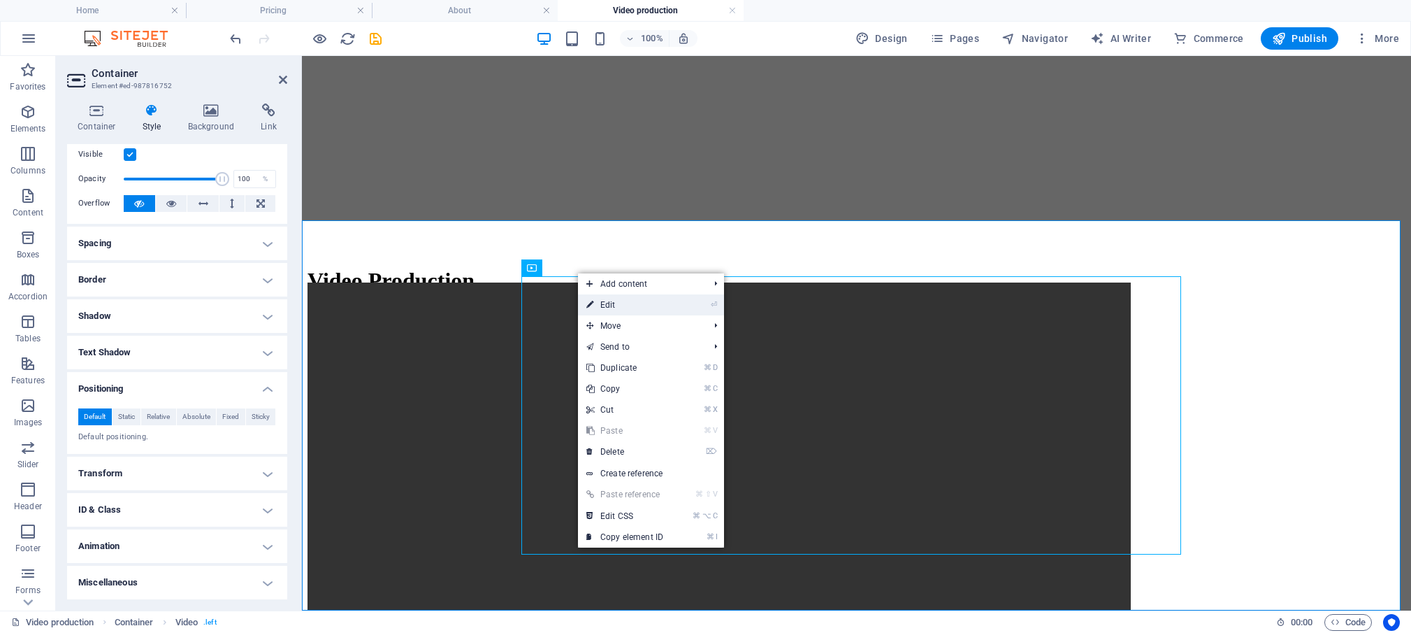
click at [612, 305] on link "⏎ Edit" at bounding box center [625, 304] width 94 height 21
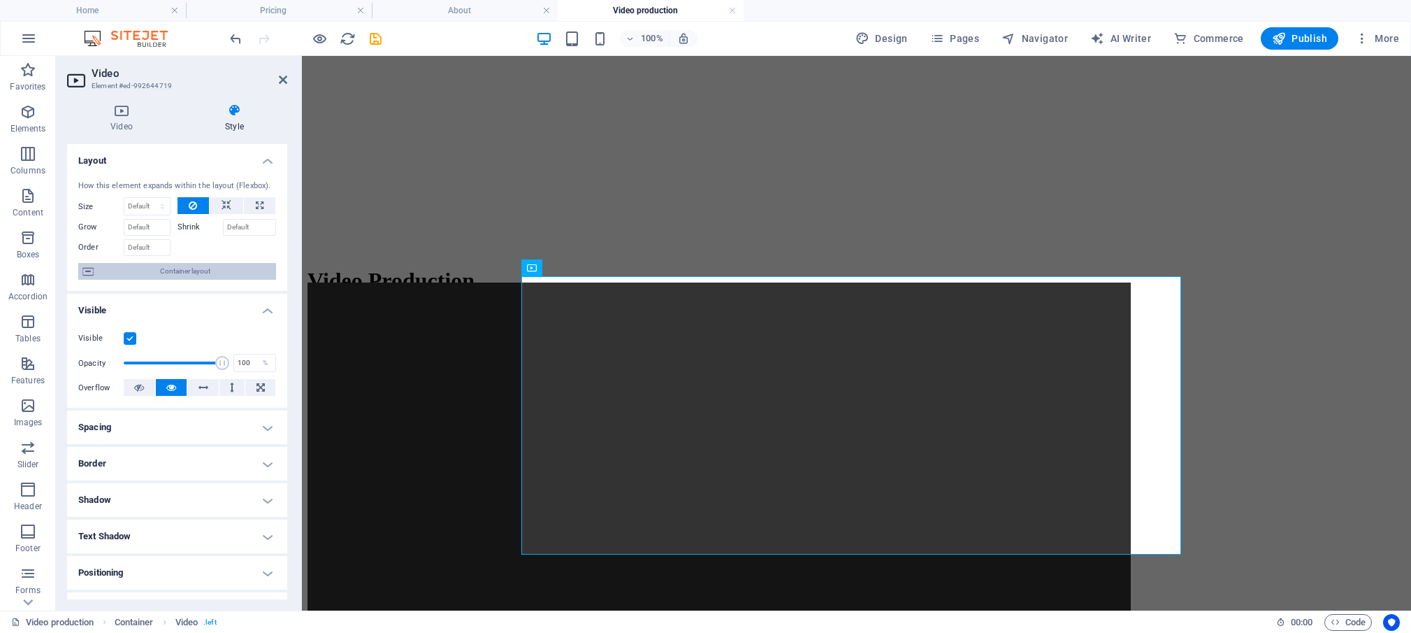
click at [189, 280] on span "Container layout" at bounding box center [185, 271] width 174 height 17
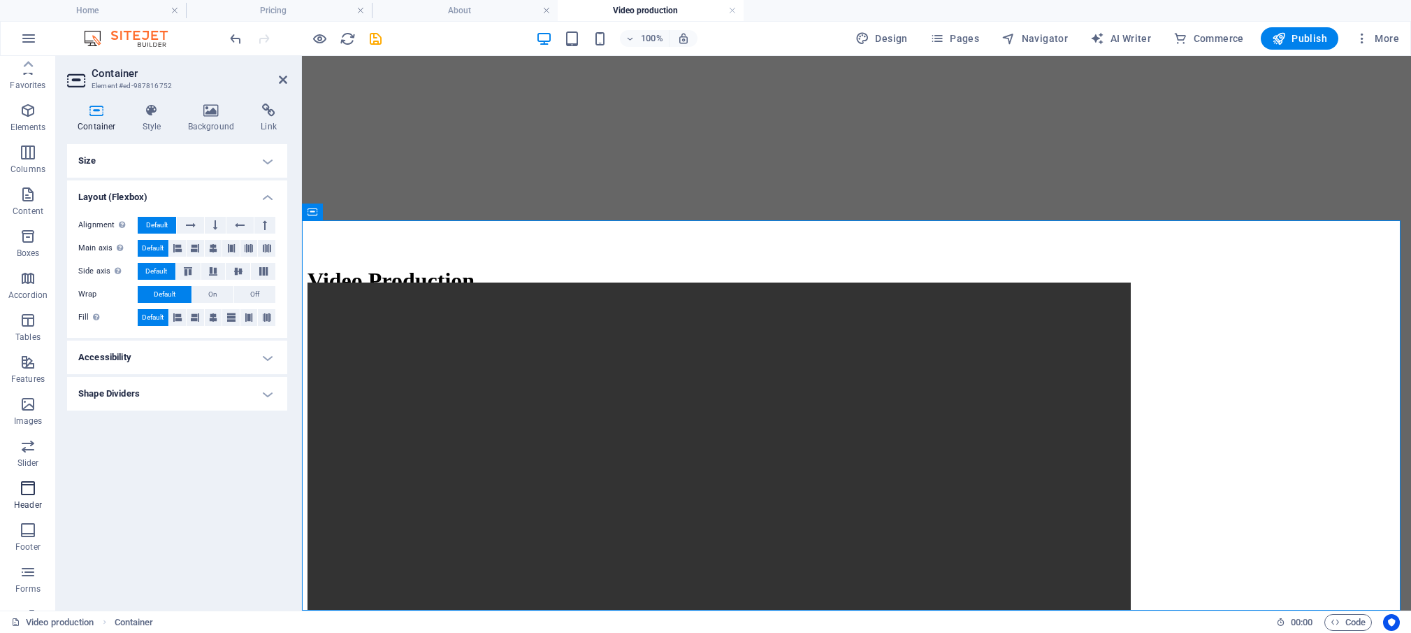
scroll to position [0, 0]
click at [26, 111] on icon "button" at bounding box center [28, 111] width 17 height 17
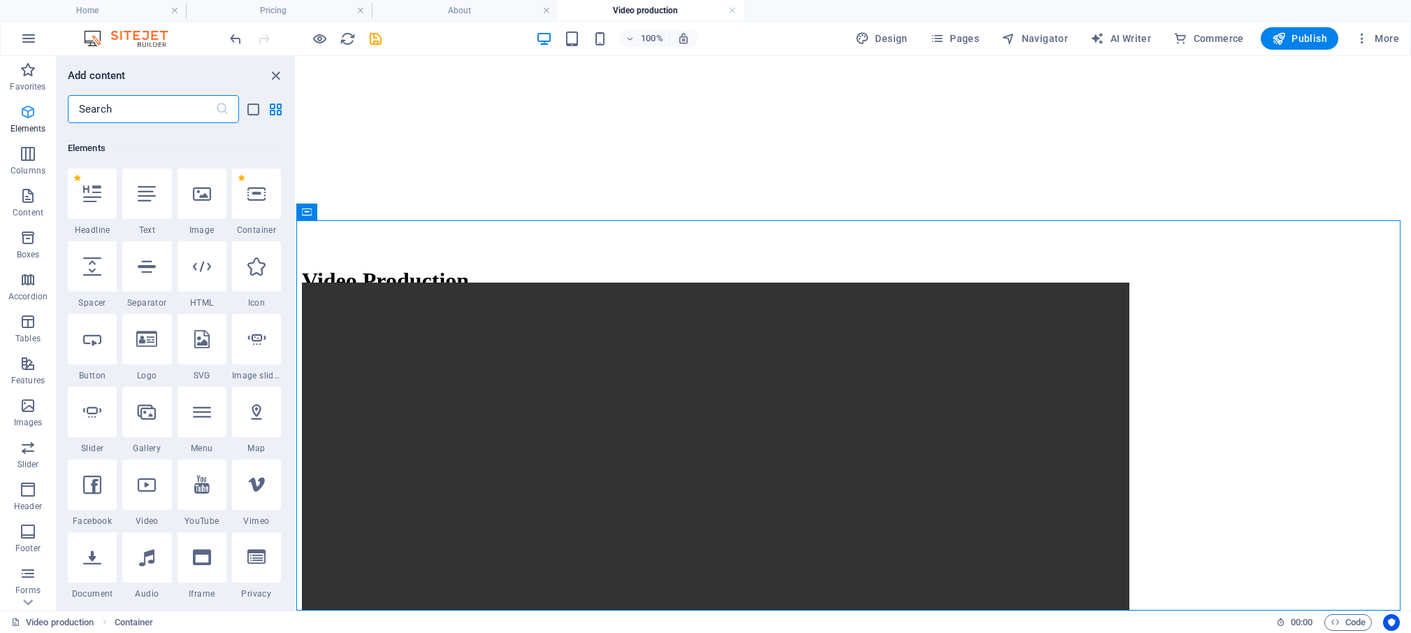
scroll to position [149, 0]
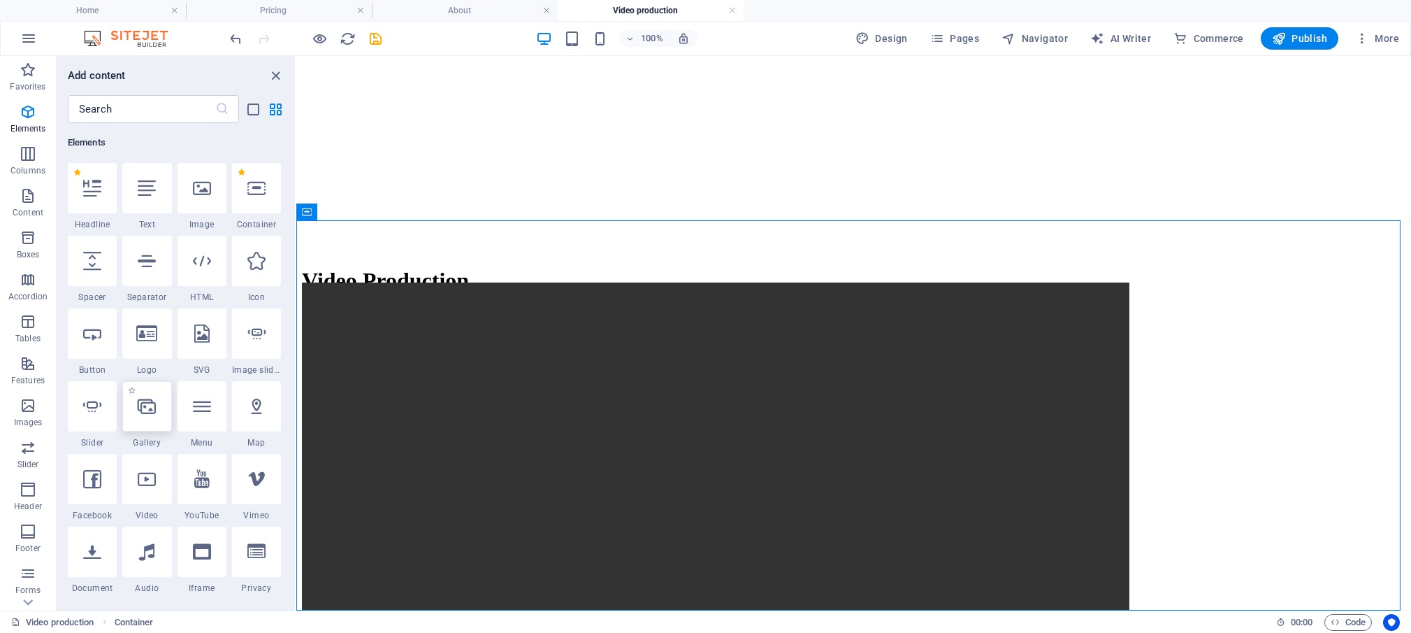
click at [144, 412] on icon at bounding box center [147, 406] width 18 height 18
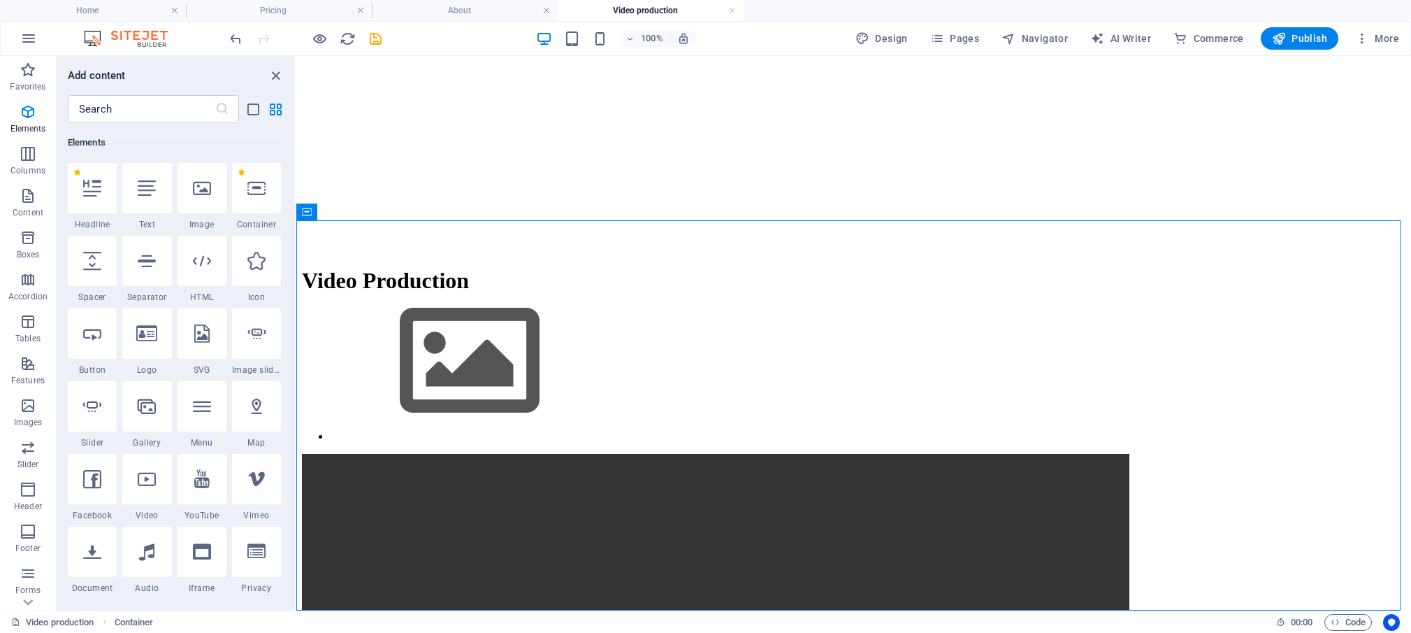
select select "4"
select select "%"
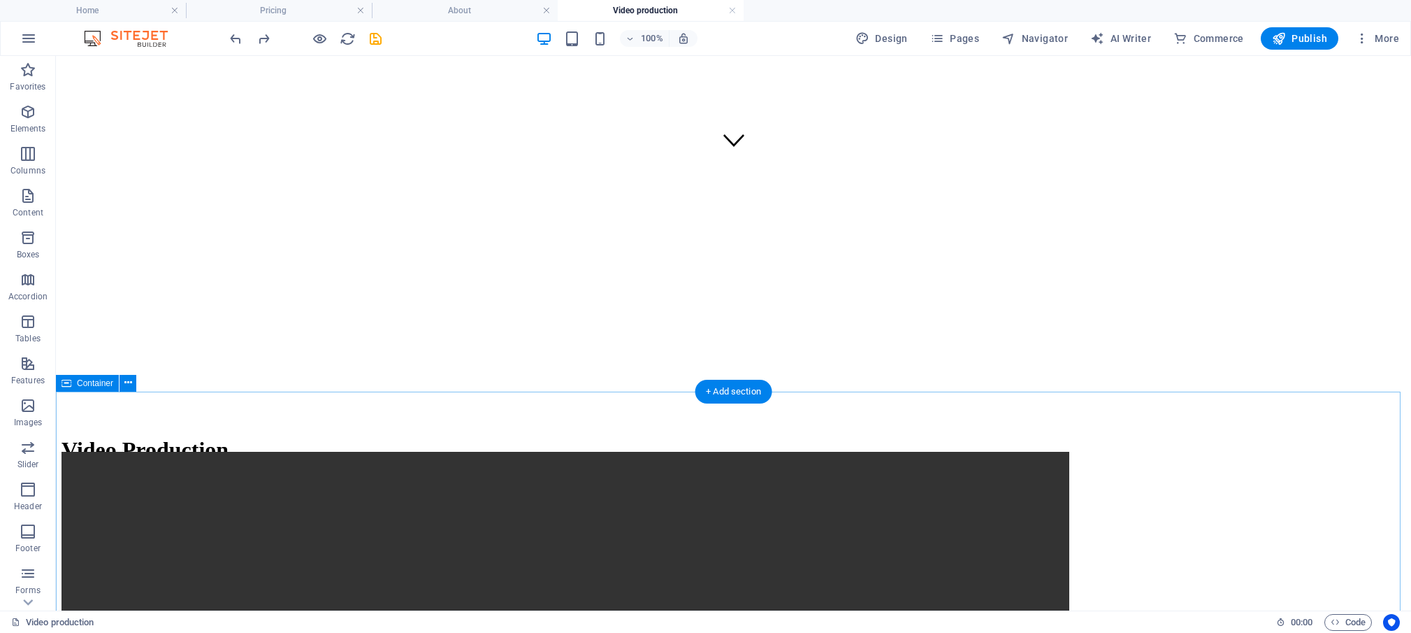
scroll to position [459, 0]
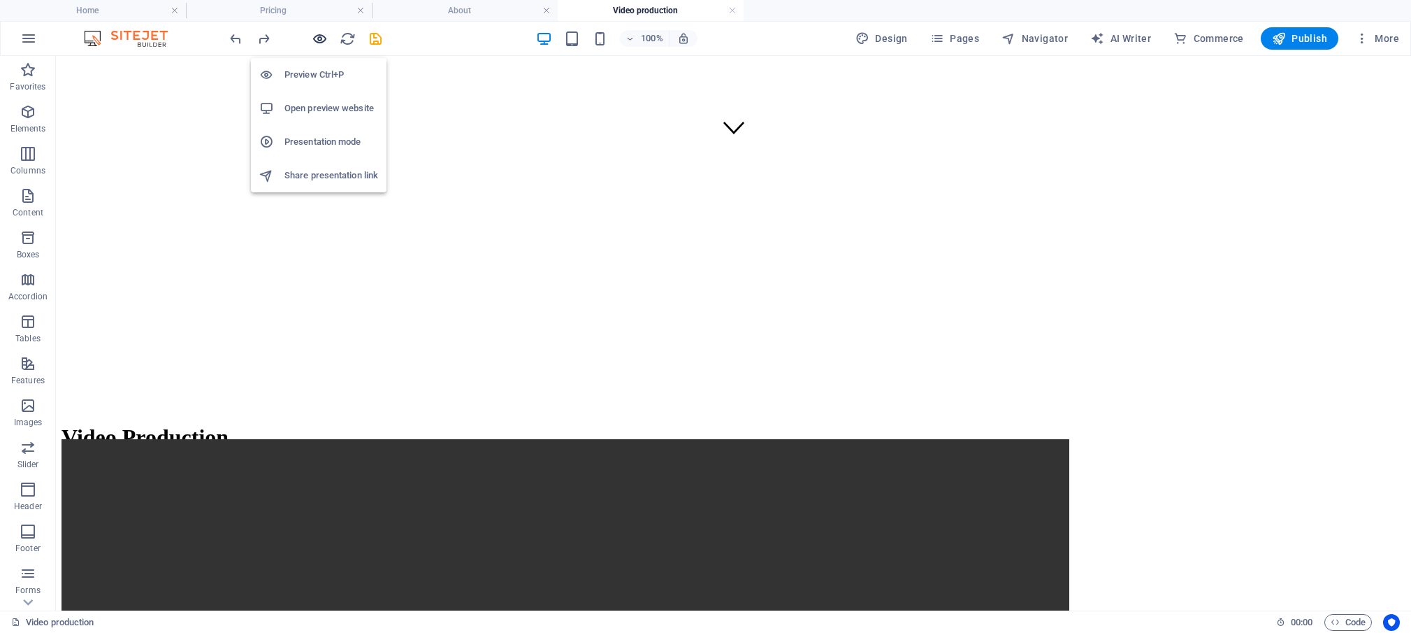
click at [322, 41] on icon "button" at bounding box center [320, 39] width 16 height 16
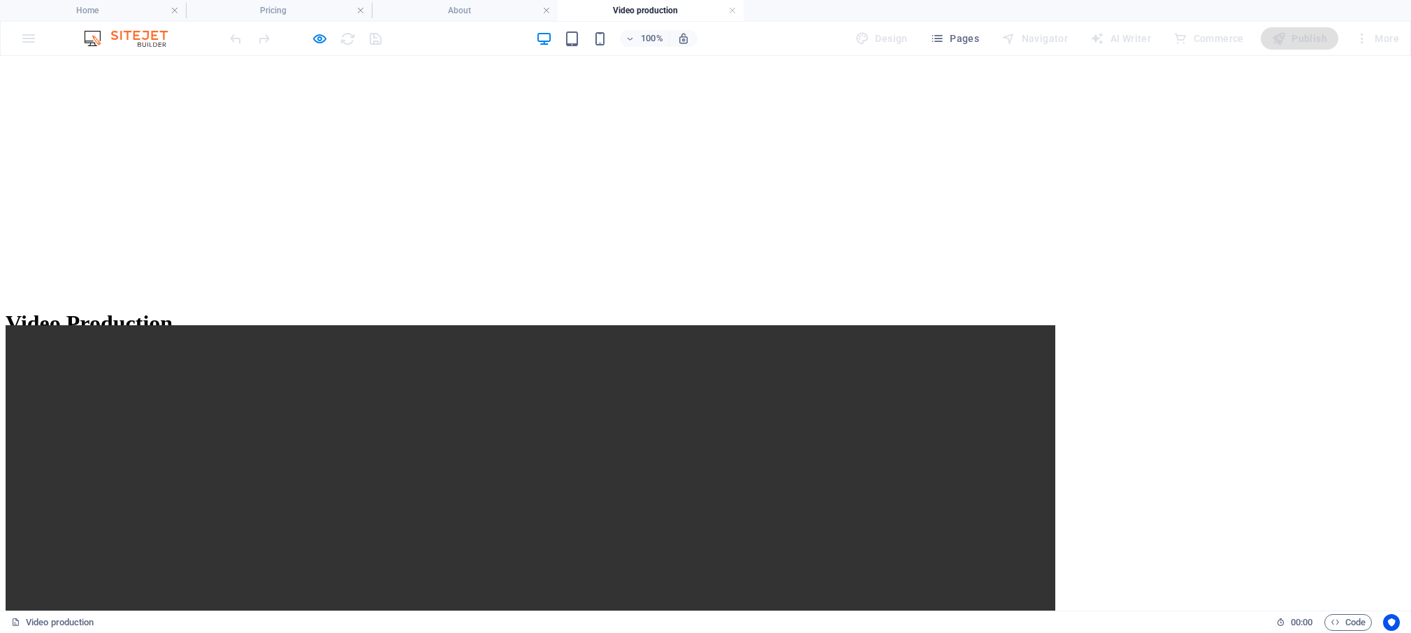
scroll to position [615, 0]
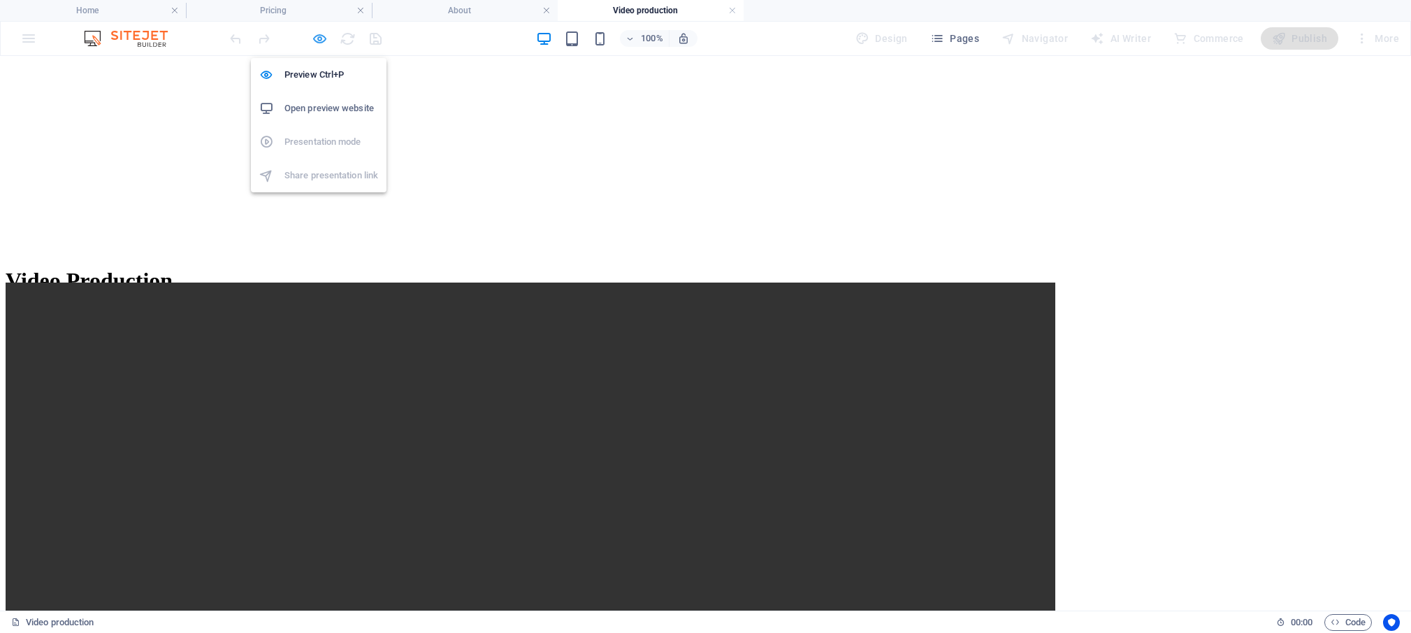
click at [315, 34] on icon "button" at bounding box center [320, 39] width 16 height 16
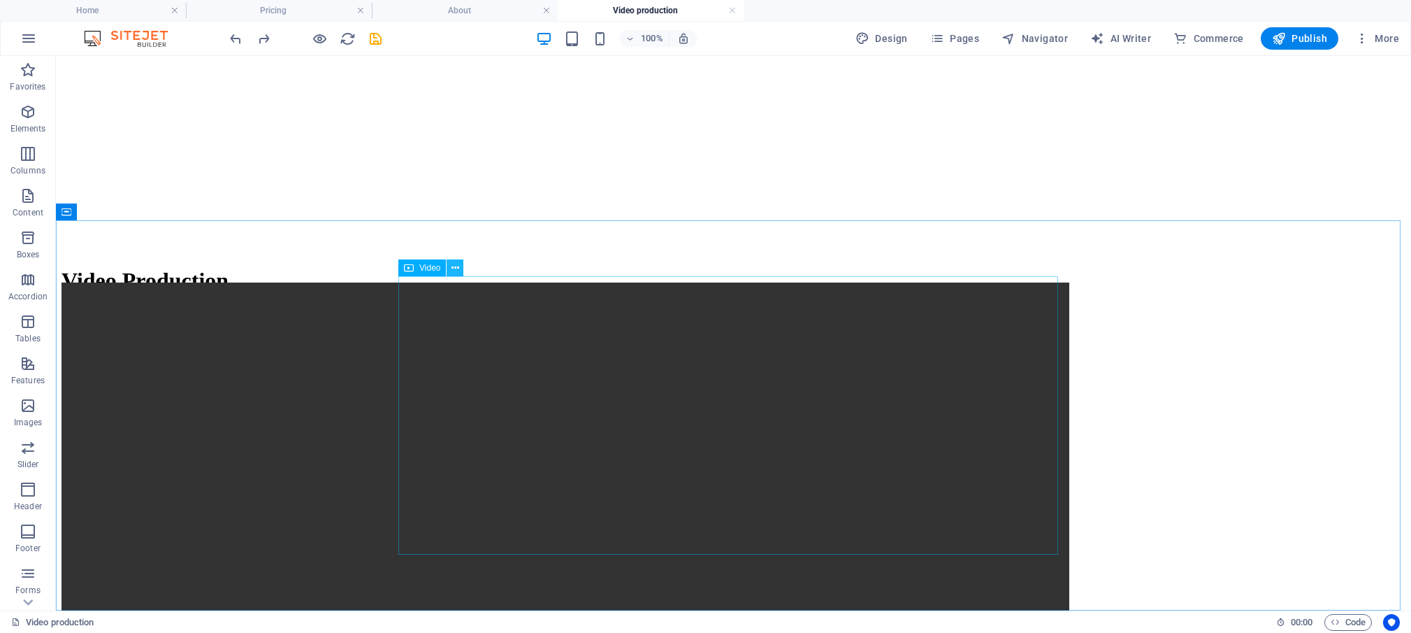
click at [454, 266] on icon at bounding box center [456, 268] width 8 height 15
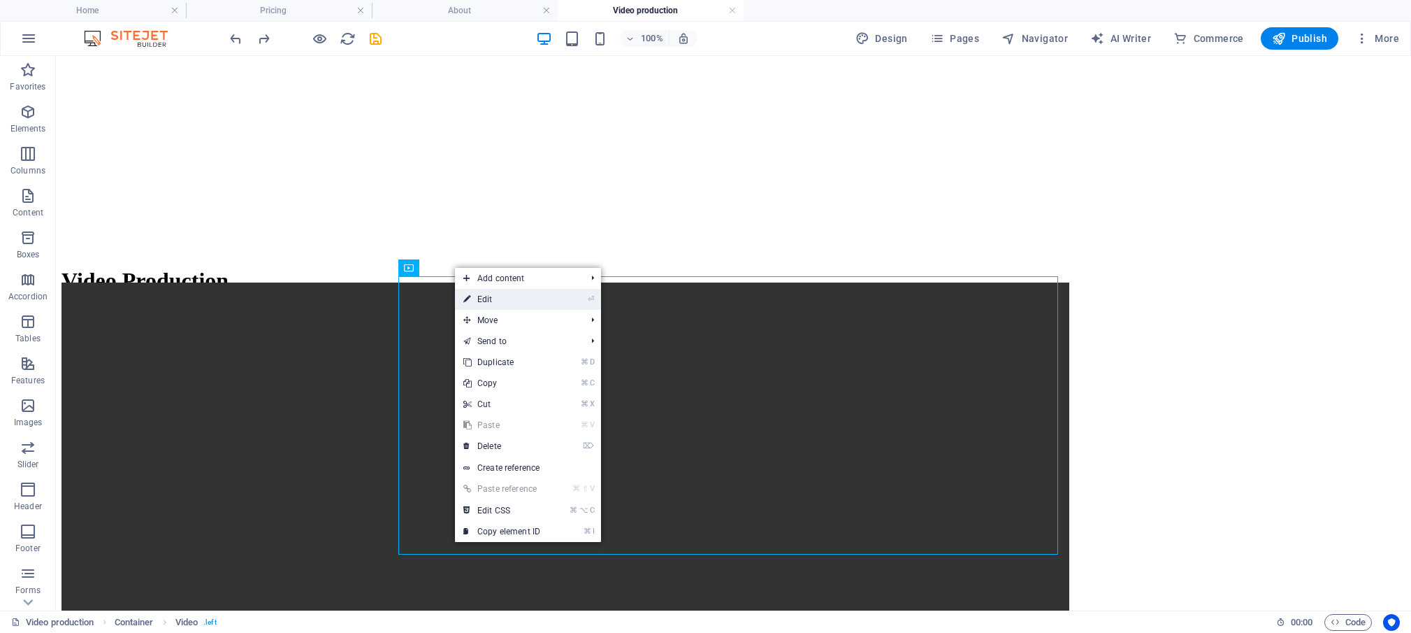
click at [481, 303] on link "⏎ Edit" at bounding box center [502, 299] width 94 height 21
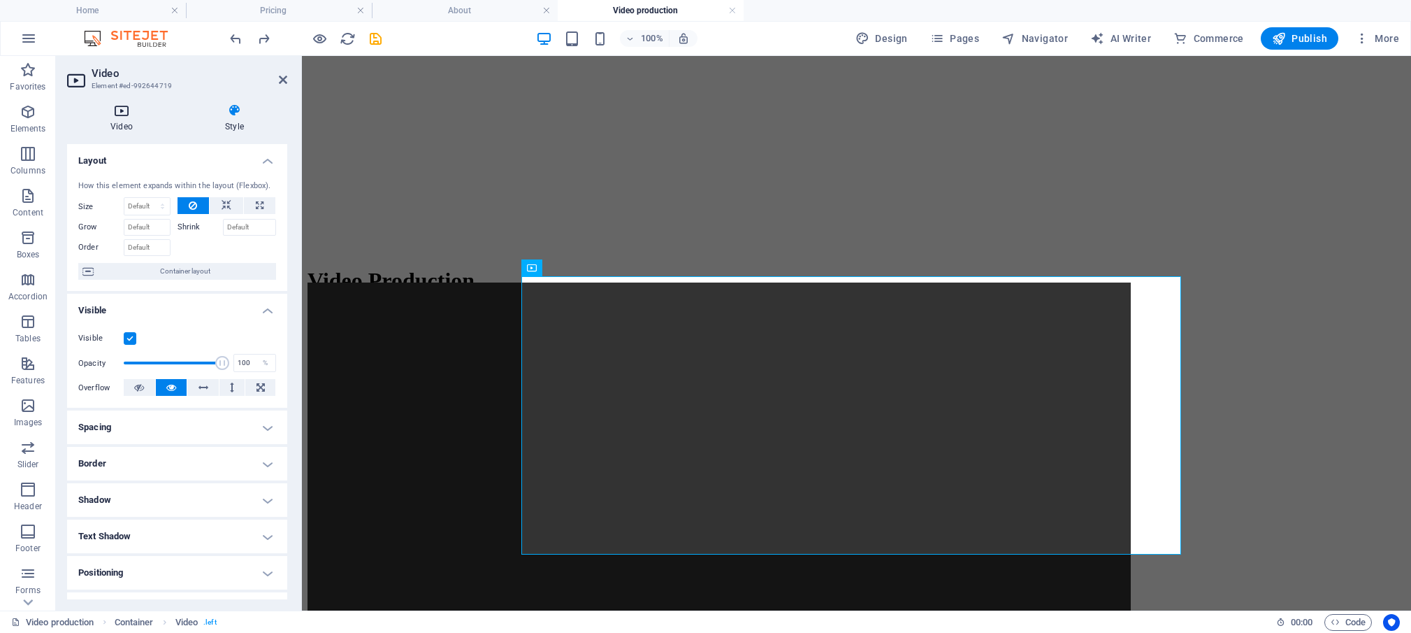
click at [124, 115] on icon at bounding box center [121, 110] width 109 height 14
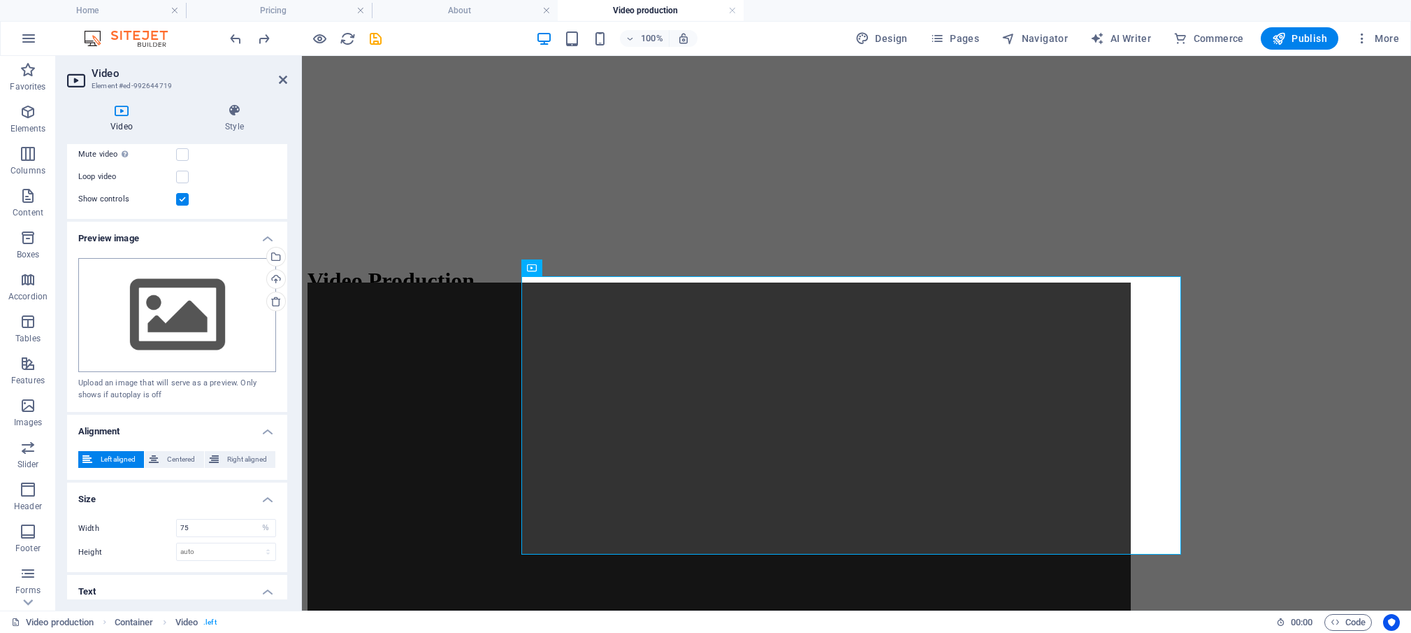
scroll to position [0, 0]
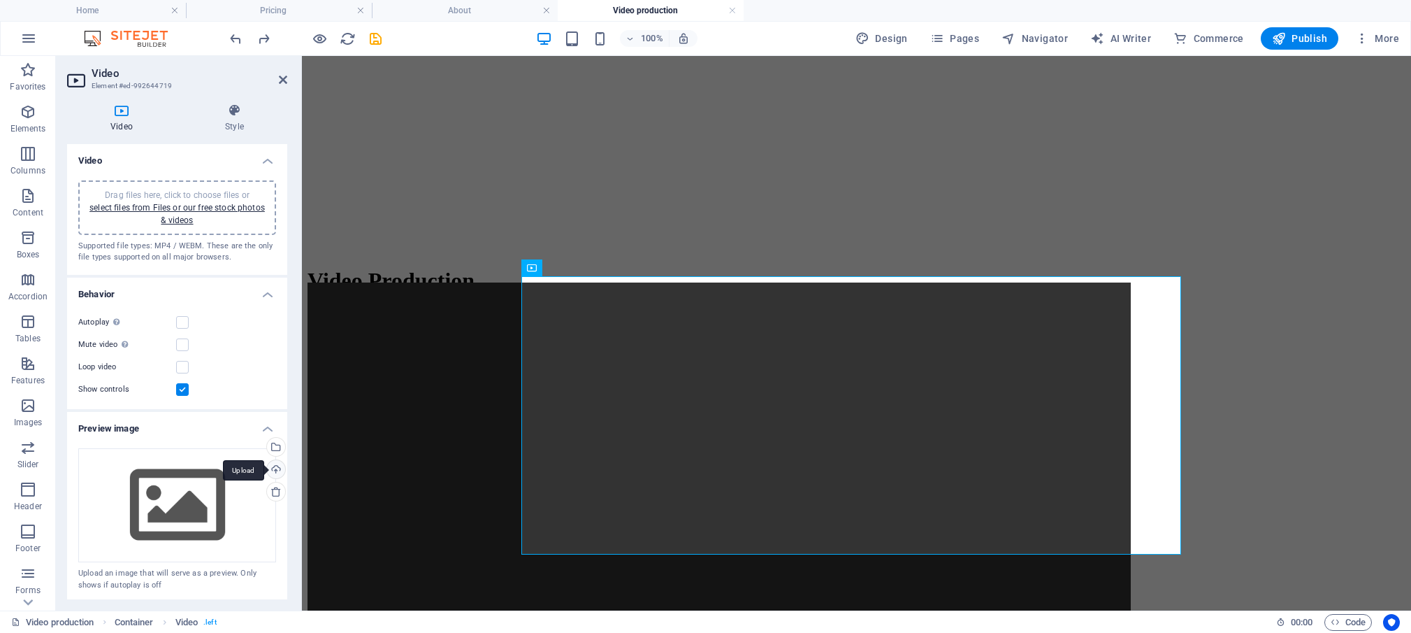
click at [268, 467] on div "Upload" at bounding box center [274, 470] width 21 height 21
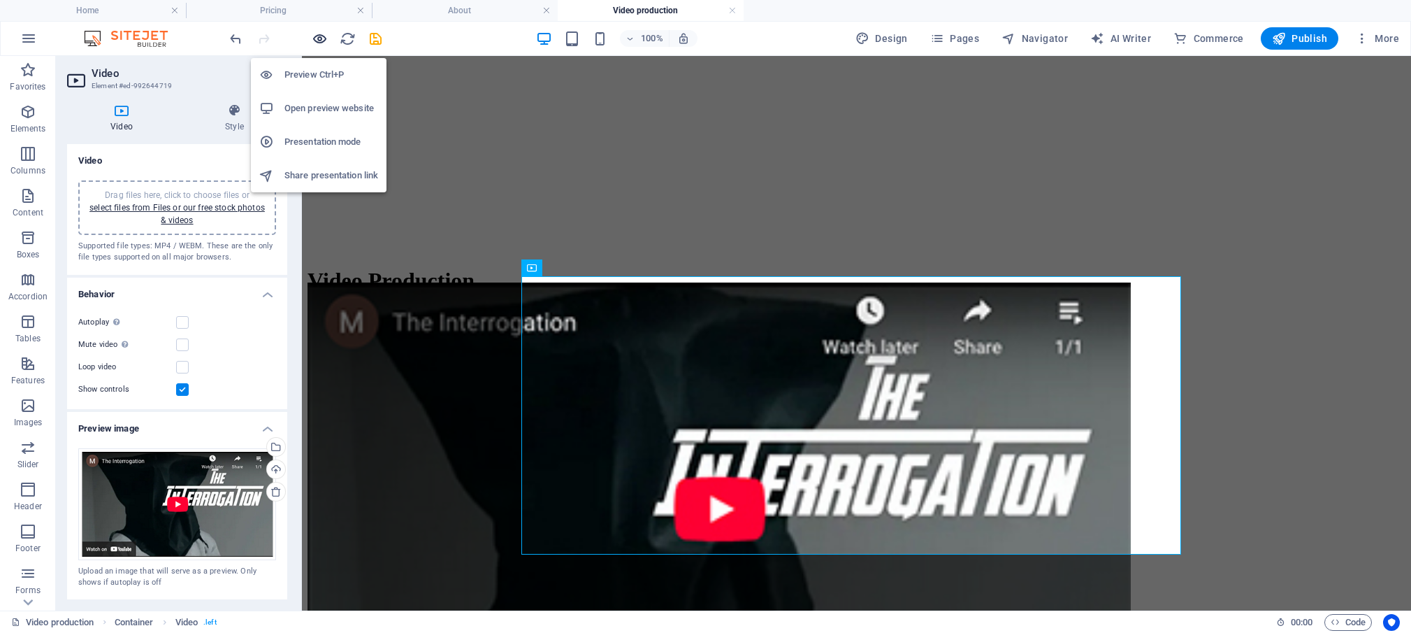
click at [317, 39] on icon "button" at bounding box center [320, 39] width 16 height 16
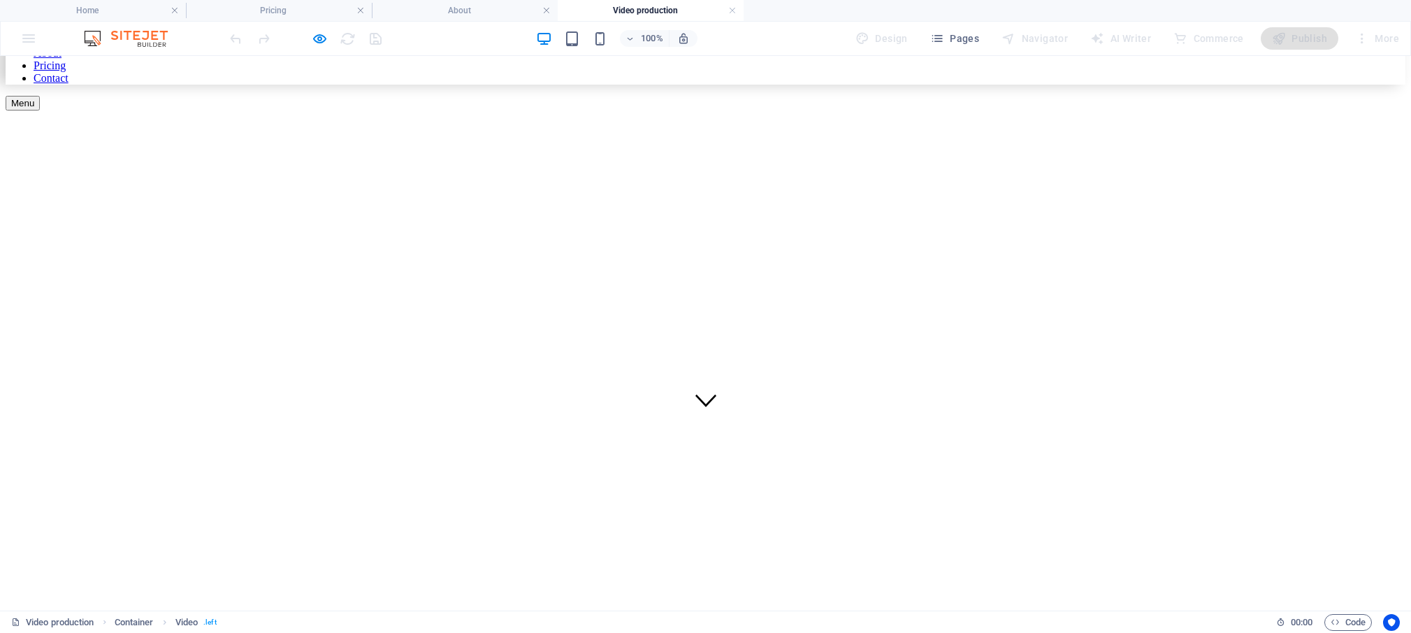
scroll to position [56, 0]
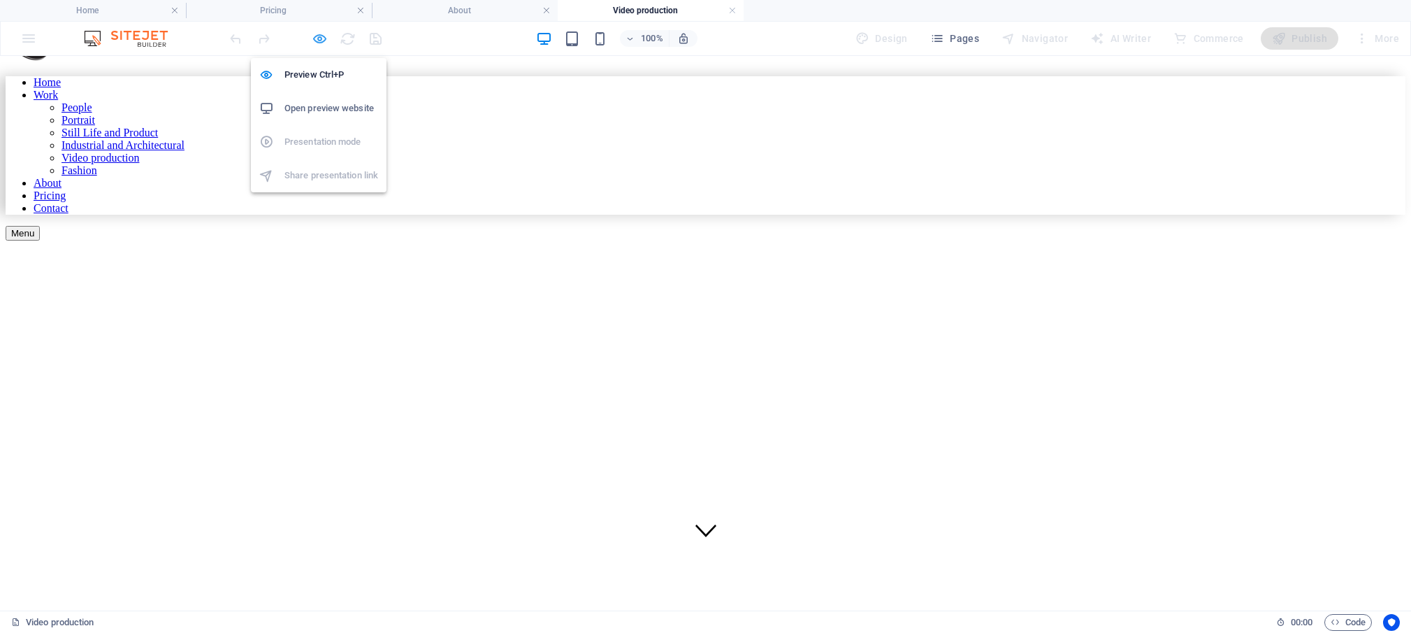
click at [319, 35] on icon "button" at bounding box center [320, 39] width 16 height 16
select select "%"
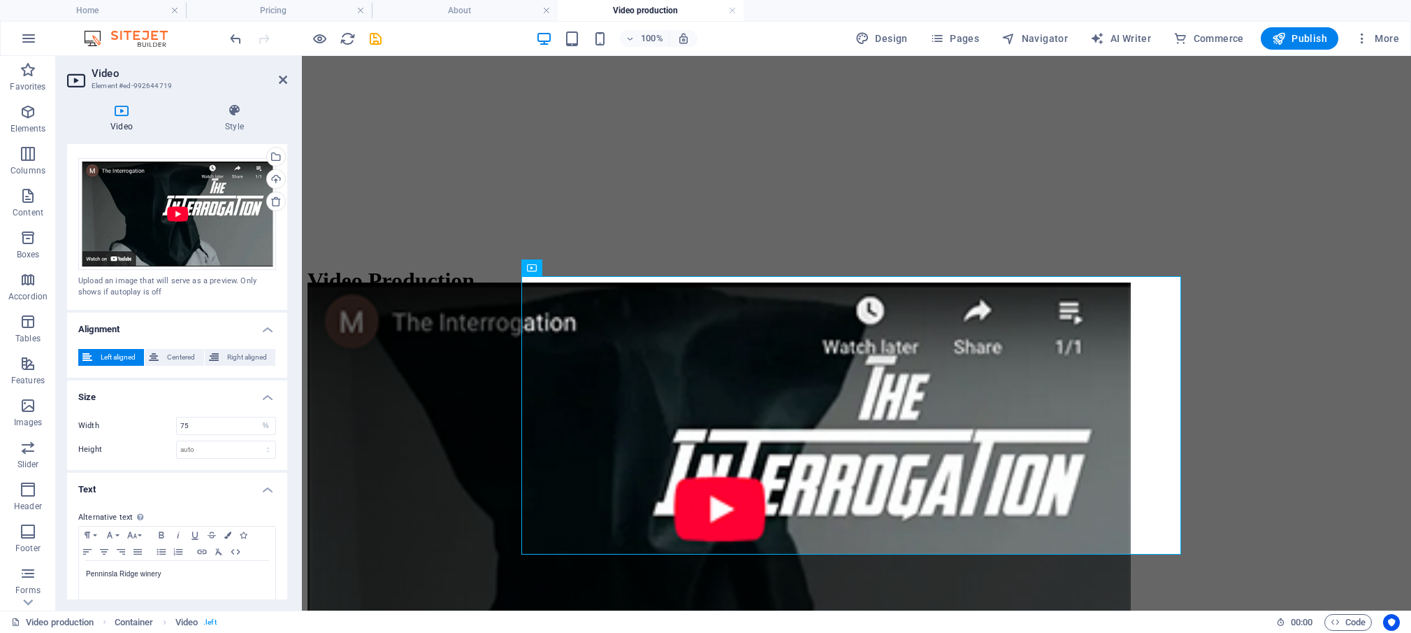
scroll to position [301, 0]
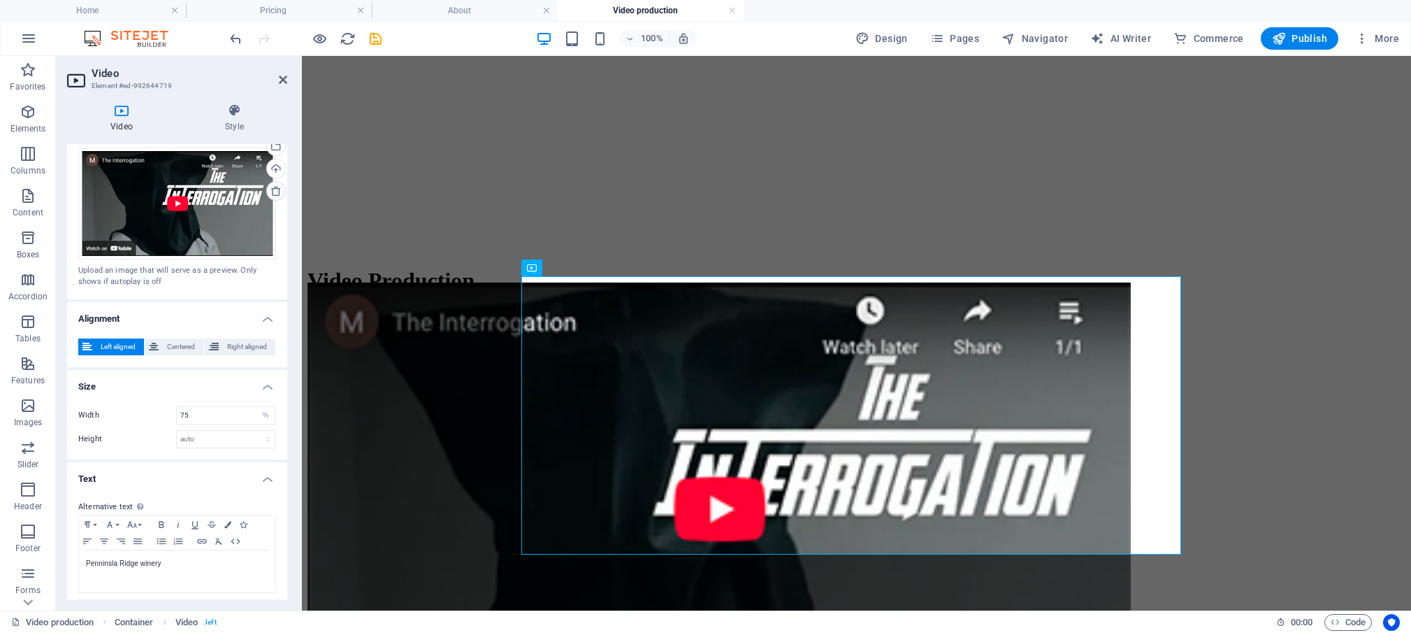
click at [271, 186] on icon at bounding box center [276, 190] width 11 height 11
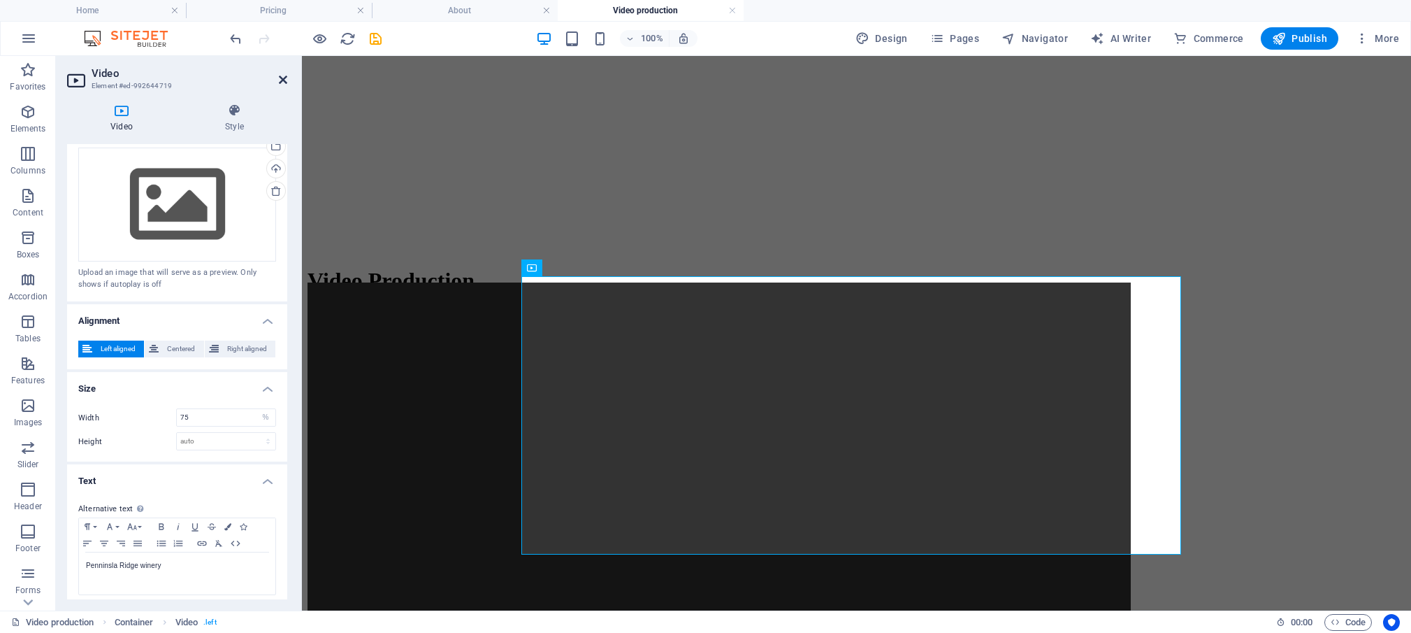
click at [282, 78] on icon at bounding box center [283, 79] width 8 height 11
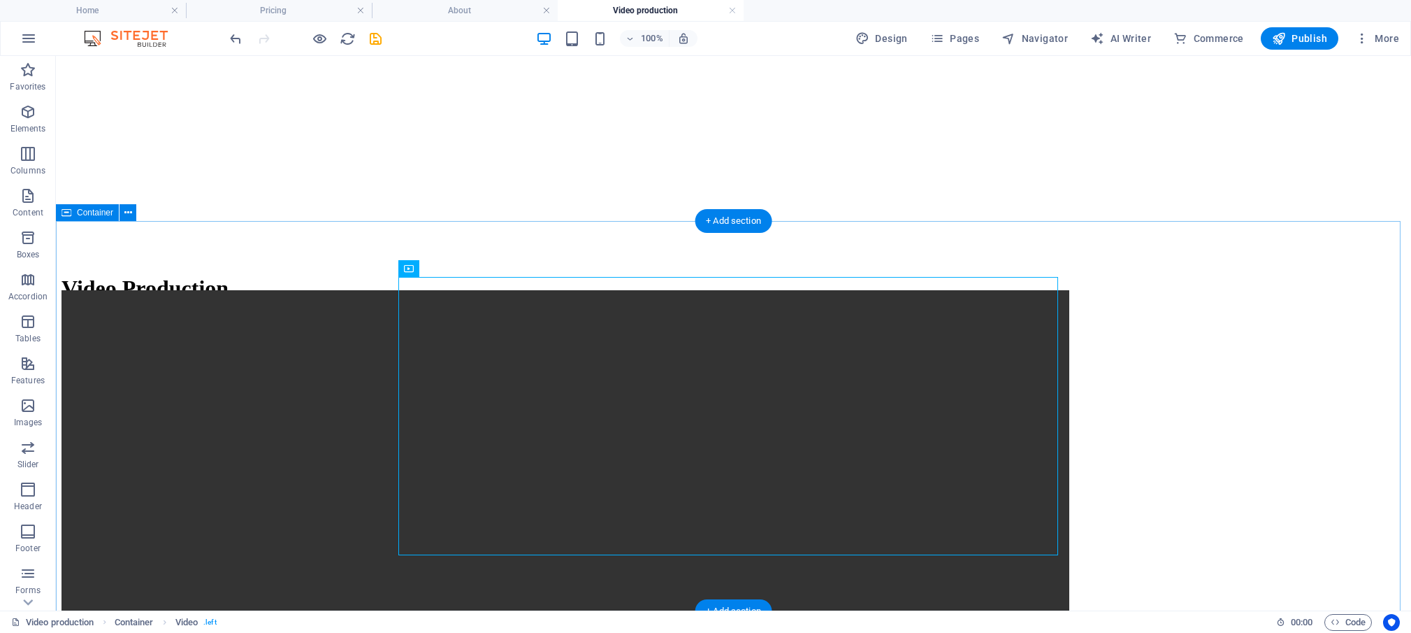
scroll to position [615, 0]
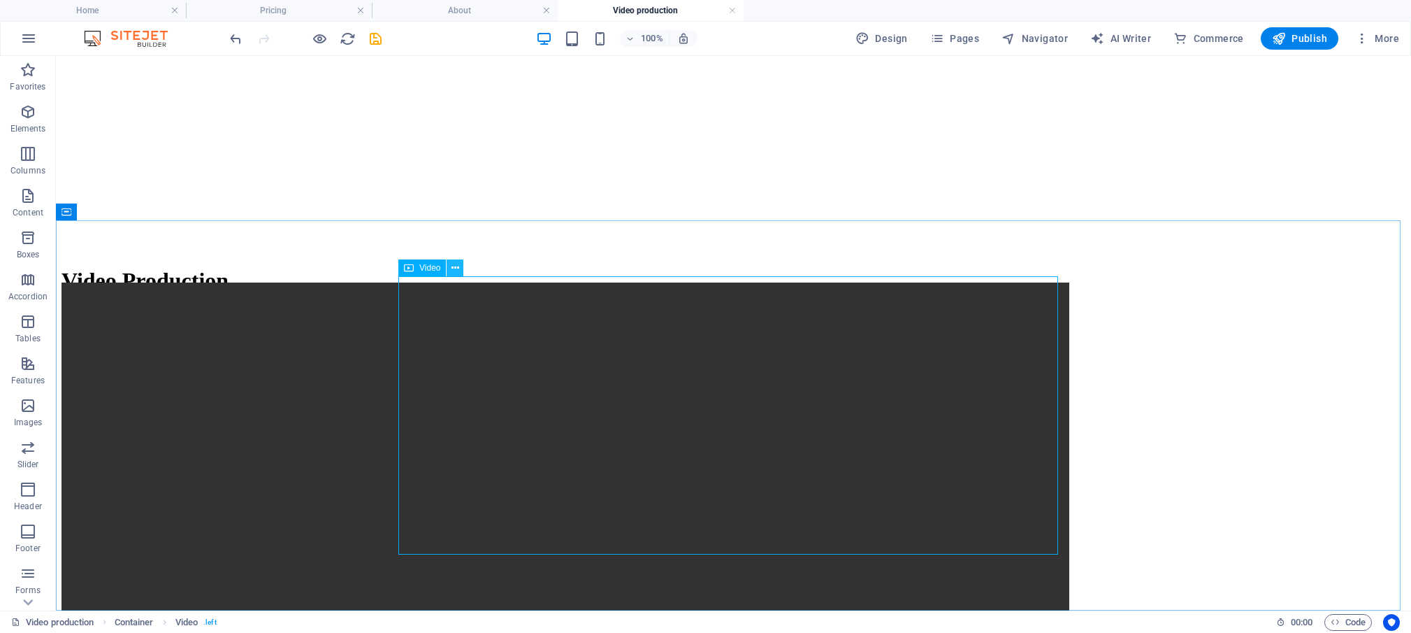
click at [456, 271] on icon at bounding box center [456, 268] width 8 height 15
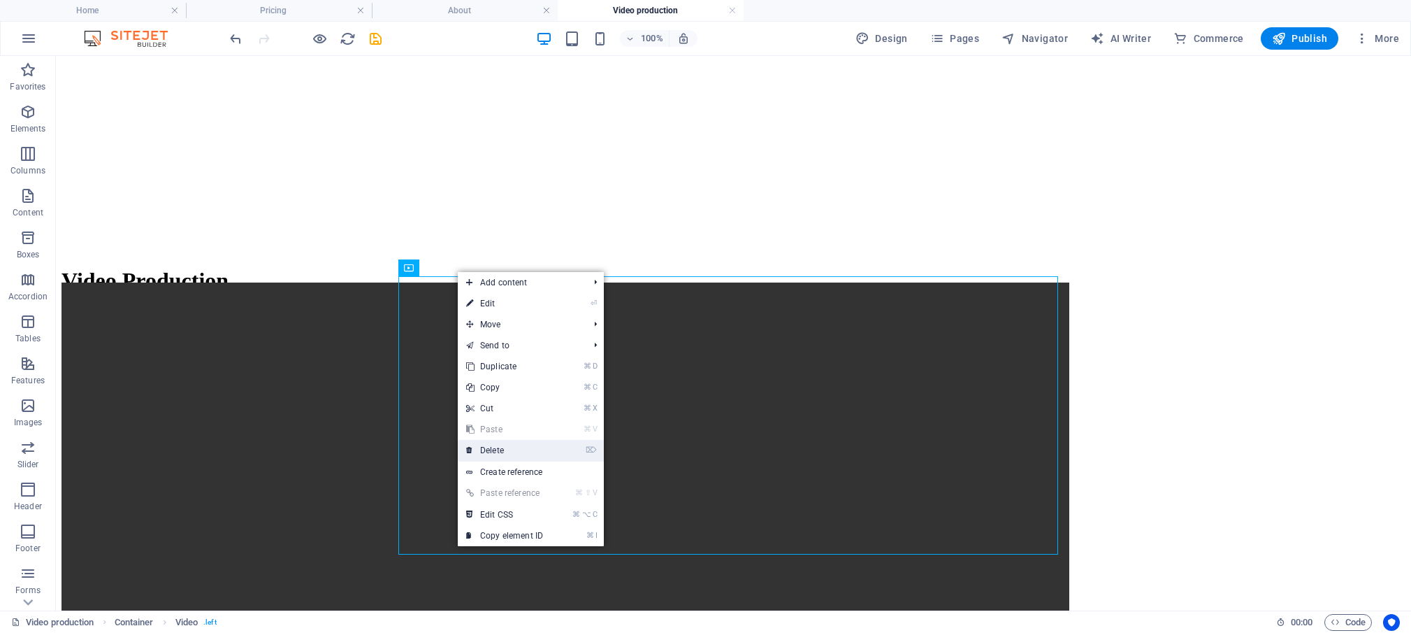
click at [490, 447] on link "⌦ Delete" at bounding box center [505, 450] width 94 height 21
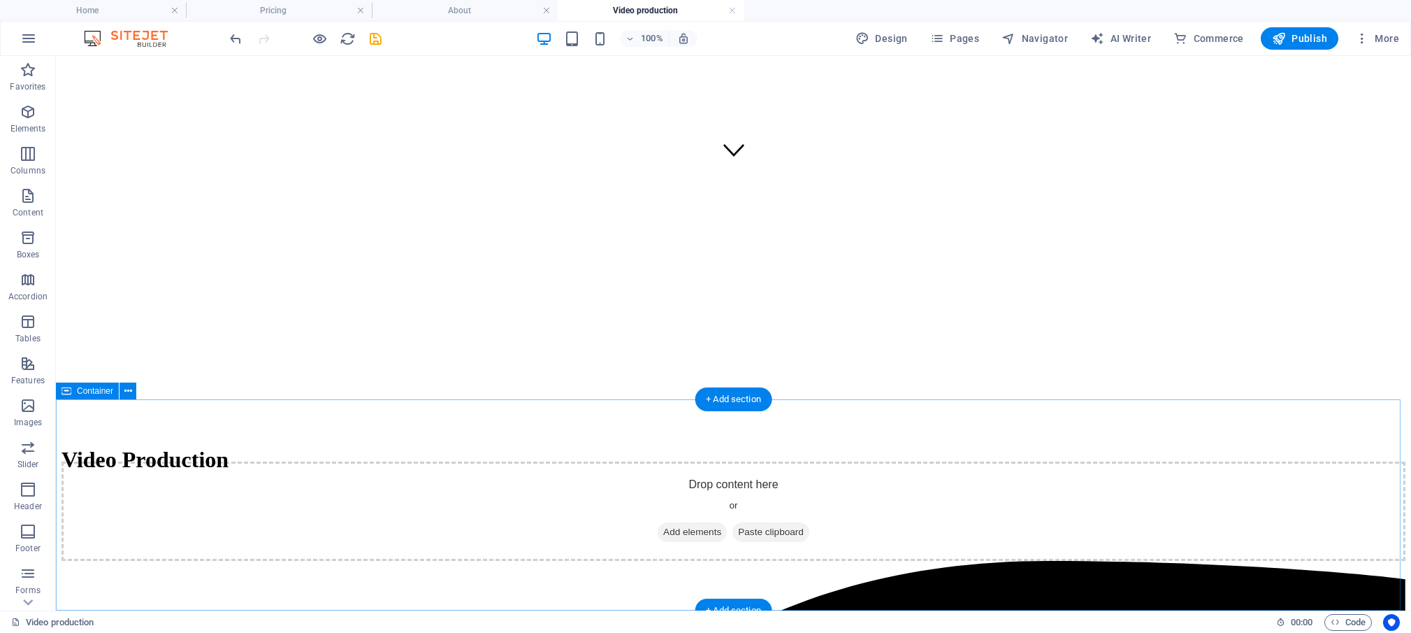
click at [676, 522] on span "Add elements" at bounding box center [692, 532] width 69 height 20
click at [676, 524] on span "Add elements" at bounding box center [692, 532] width 69 height 20
click at [36, 118] on icon "button" at bounding box center [28, 111] width 17 height 17
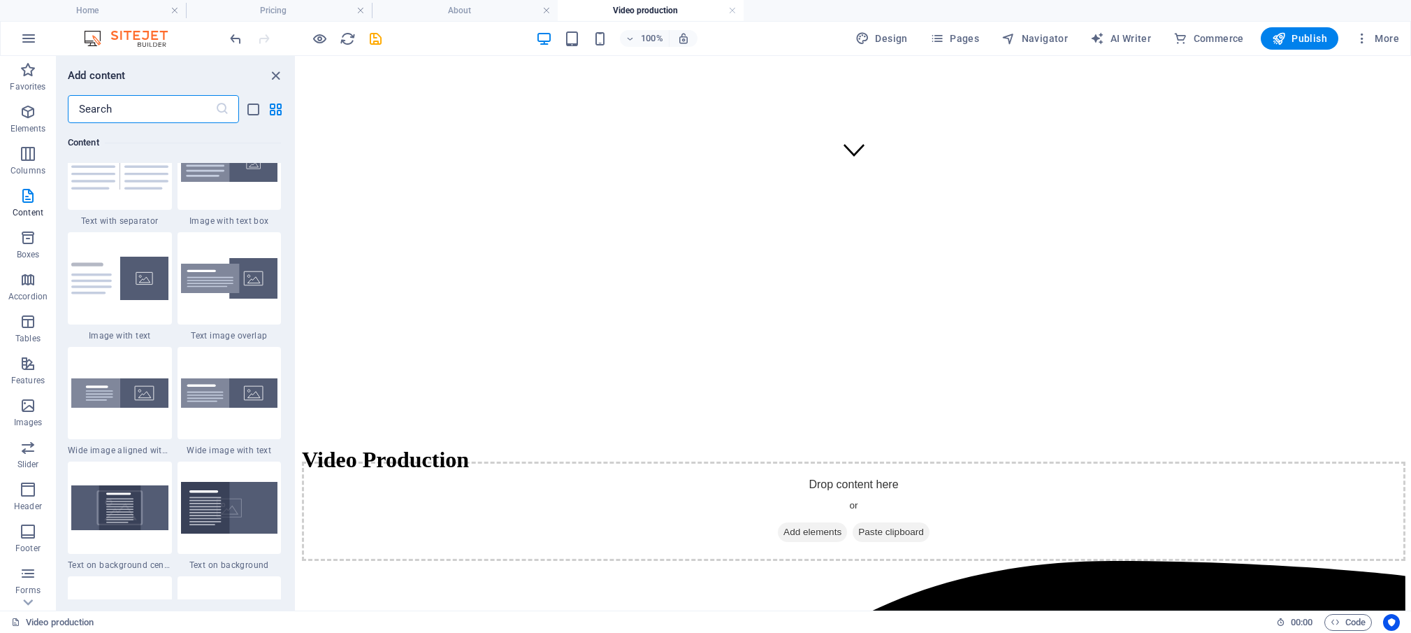
scroll to position [2609, 0]
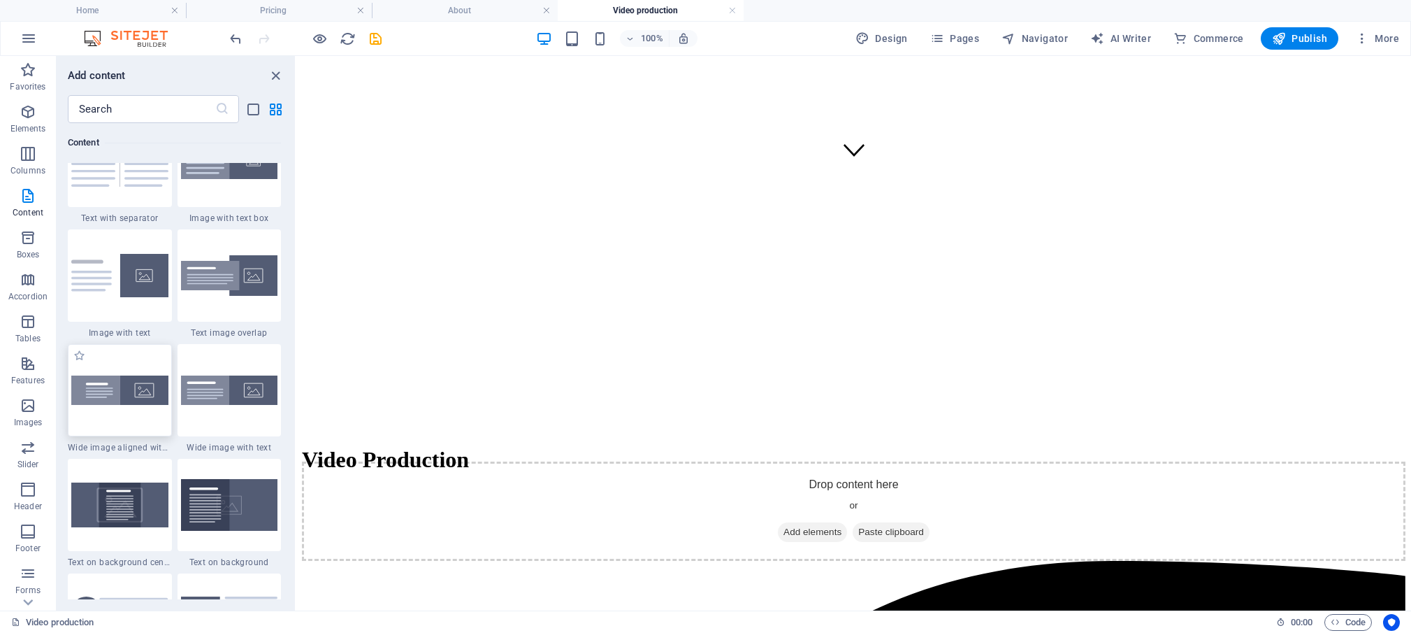
click at [111, 405] on img at bounding box center [119, 389] width 97 height 29
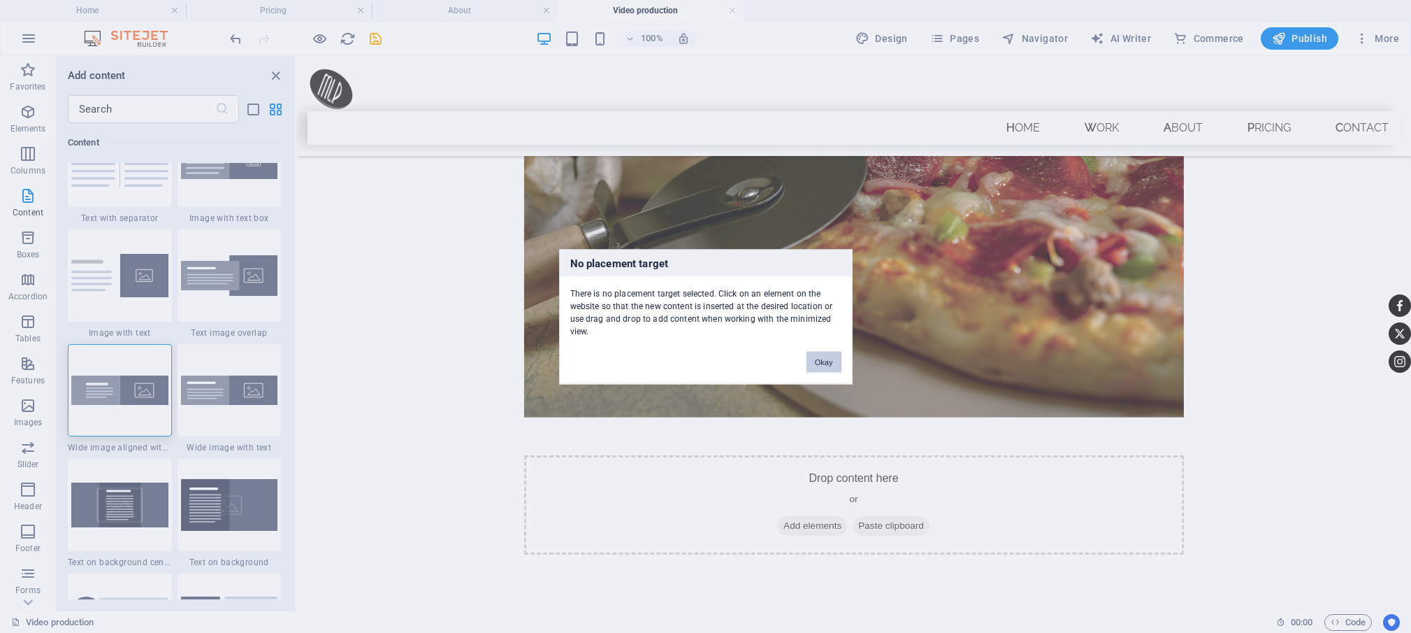
click at [824, 356] on button "Okay" at bounding box center [824, 361] width 35 height 21
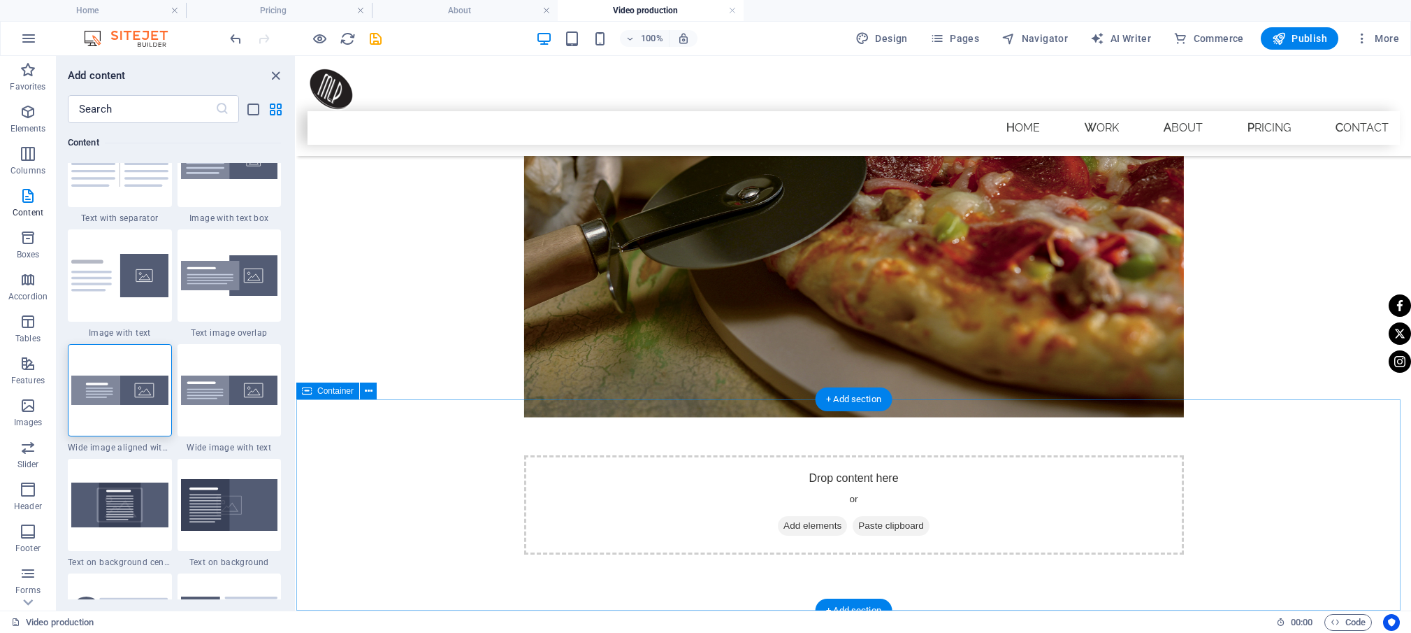
click at [747, 492] on div "Drop content here or Add elements Paste clipboard" at bounding box center [854, 504] width 660 height 99
drag, startPoint x: 123, startPoint y: 426, endPoint x: 391, endPoint y: 443, distance: 268.2
click at [123, 405] on img at bounding box center [119, 389] width 97 height 29
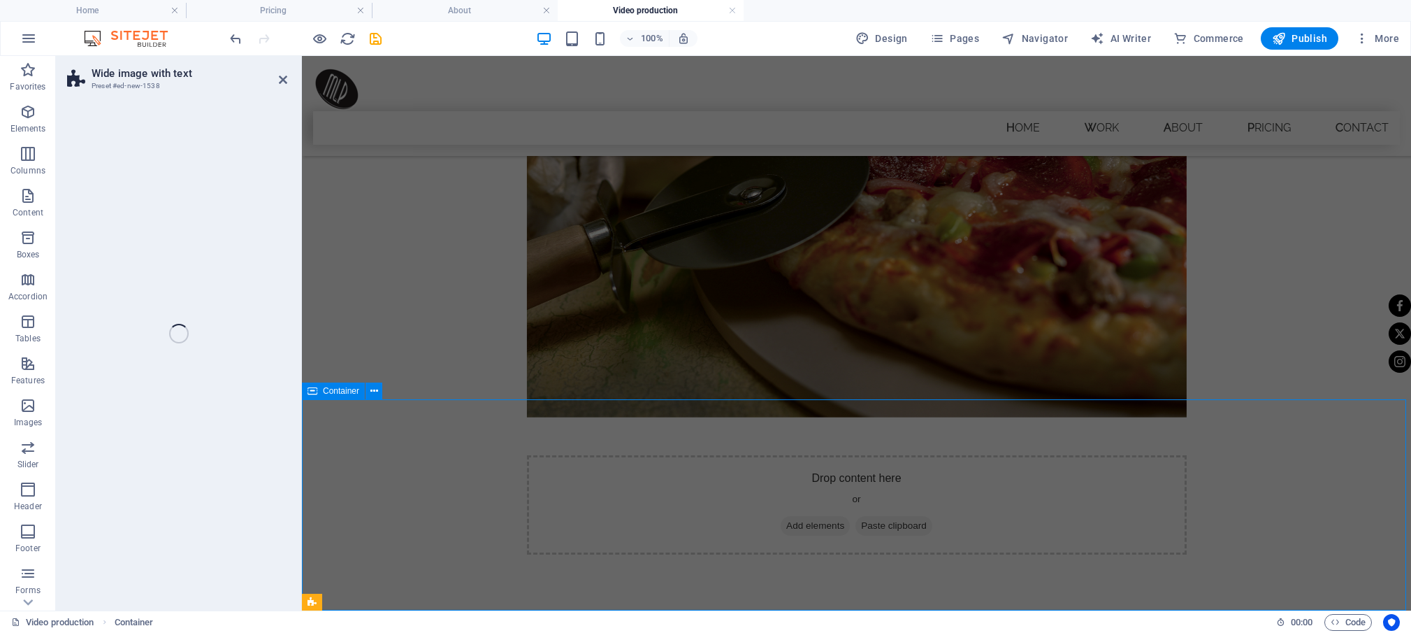
drag, startPoint x: 421, startPoint y: 479, endPoint x: 703, endPoint y: 522, distance: 285.7
select select "%"
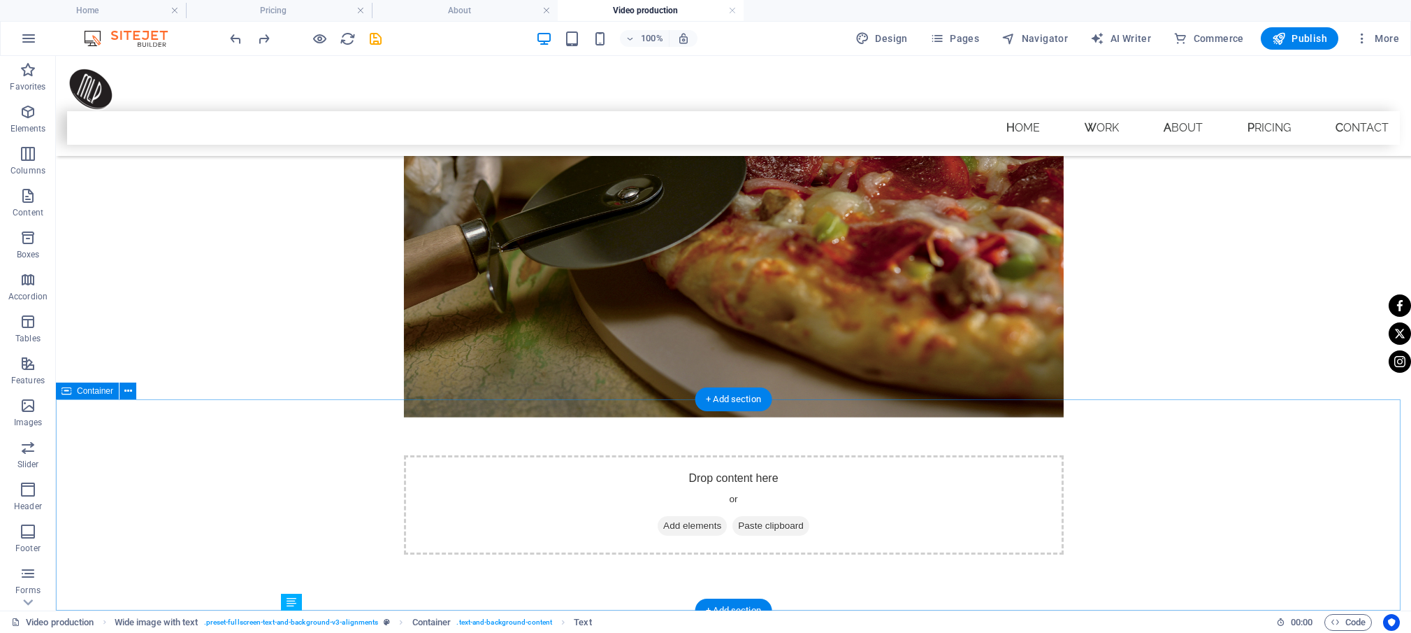
scroll to position [436, 0]
click at [129, 391] on icon at bounding box center [128, 391] width 8 height 15
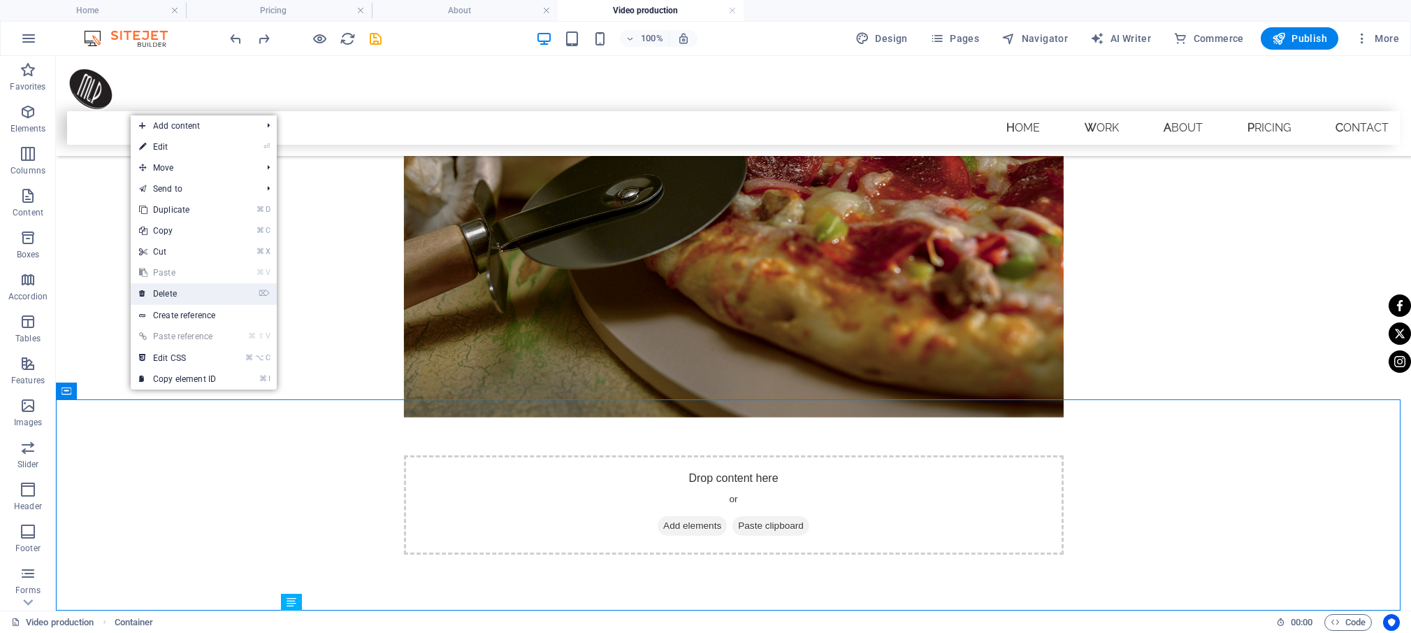
click at [157, 293] on link "⌦ Delete" at bounding box center [178, 293] width 94 height 21
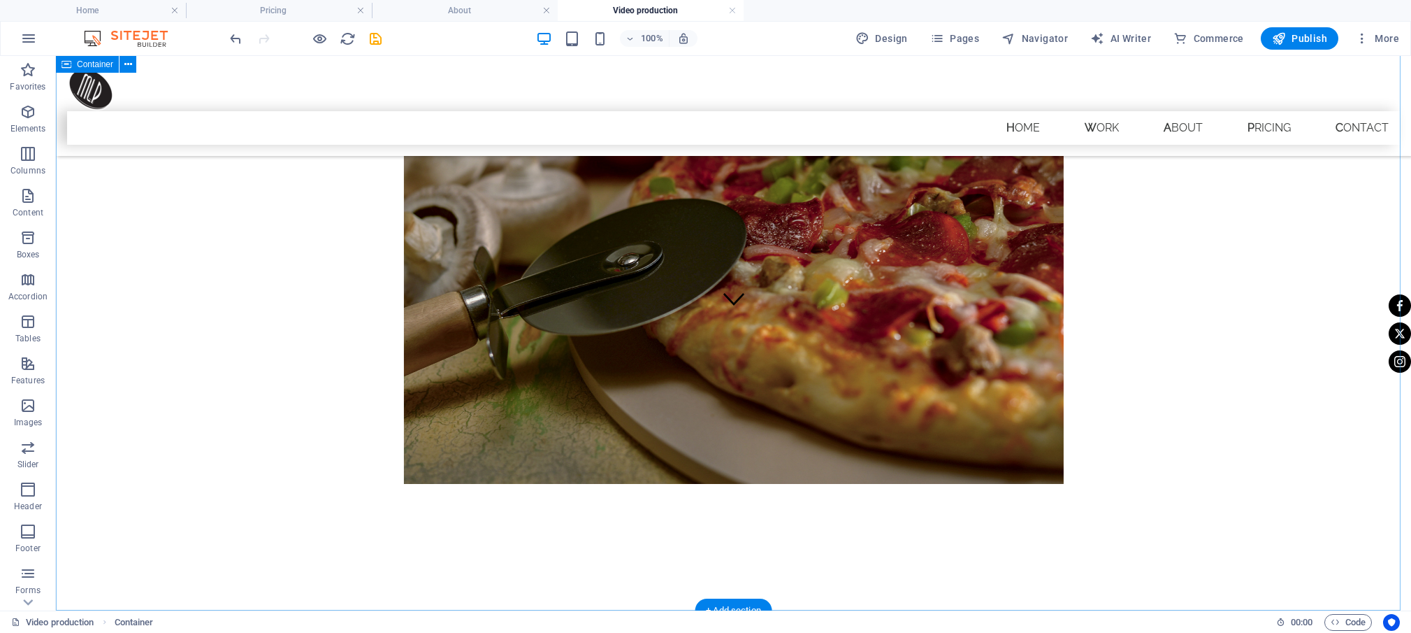
scroll to position [225, 0]
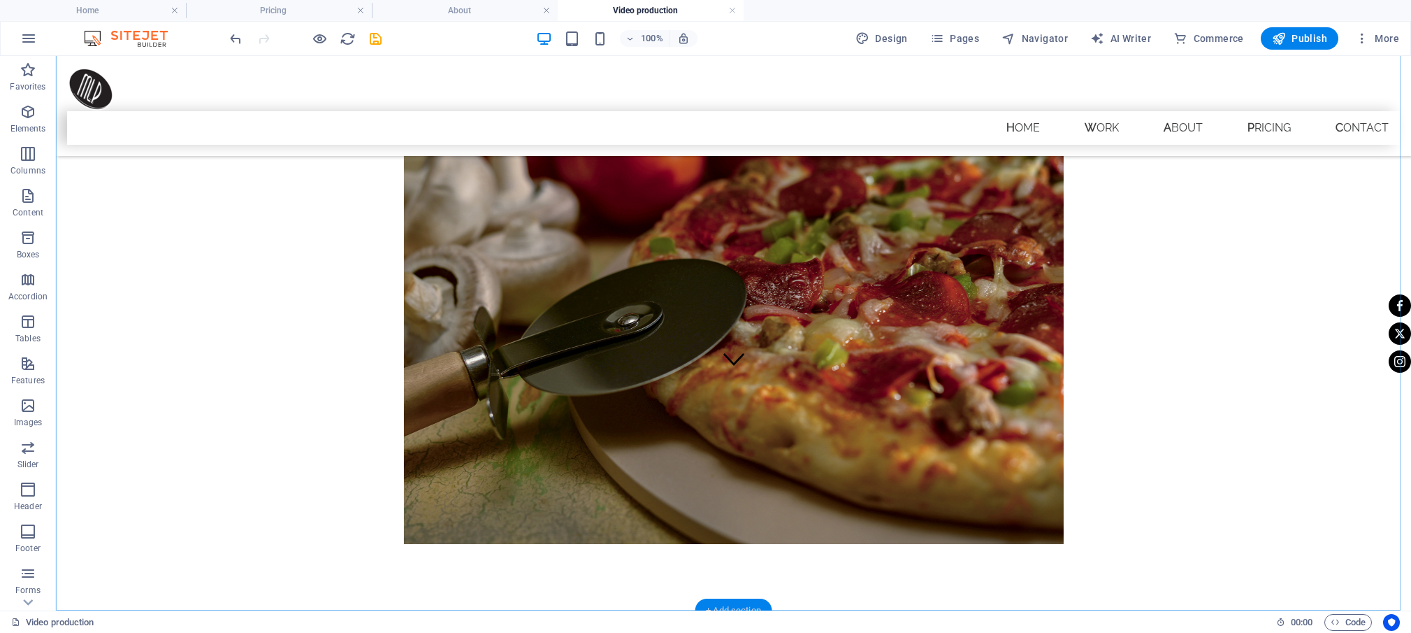
click at [741, 607] on div "+ Add section" at bounding box center [734, 610] width 78 height 24
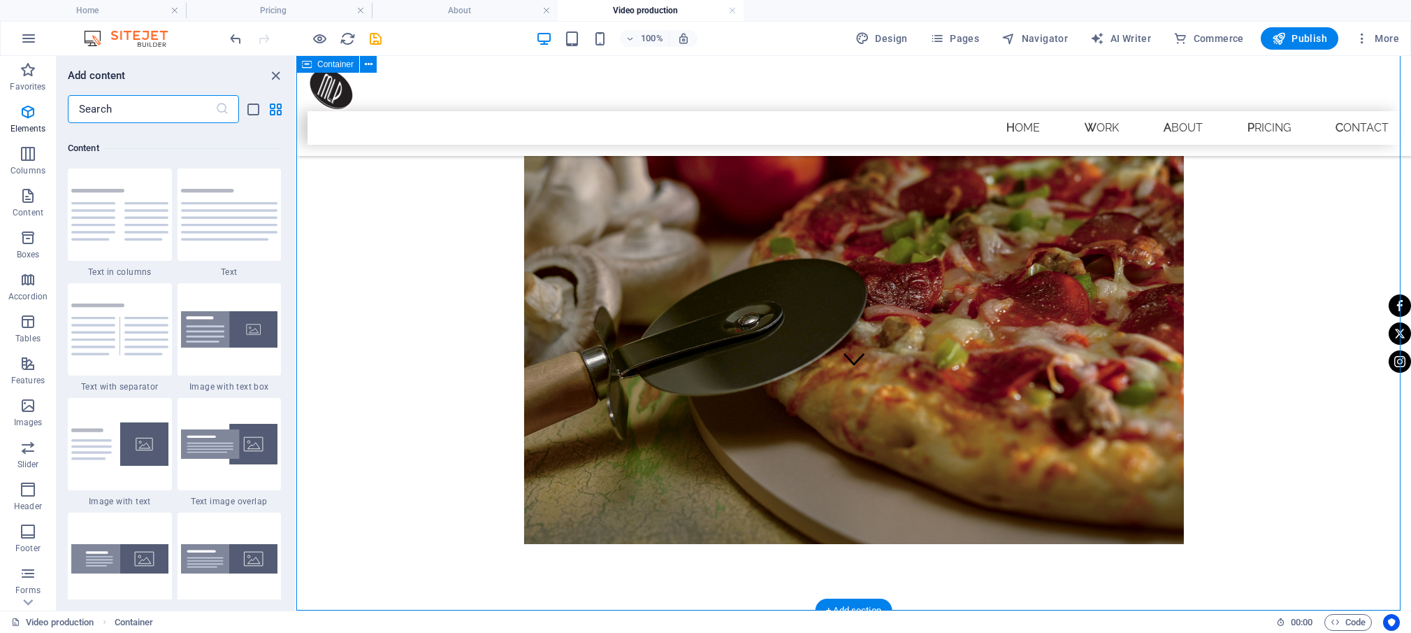
scroll to position [2446, 0]
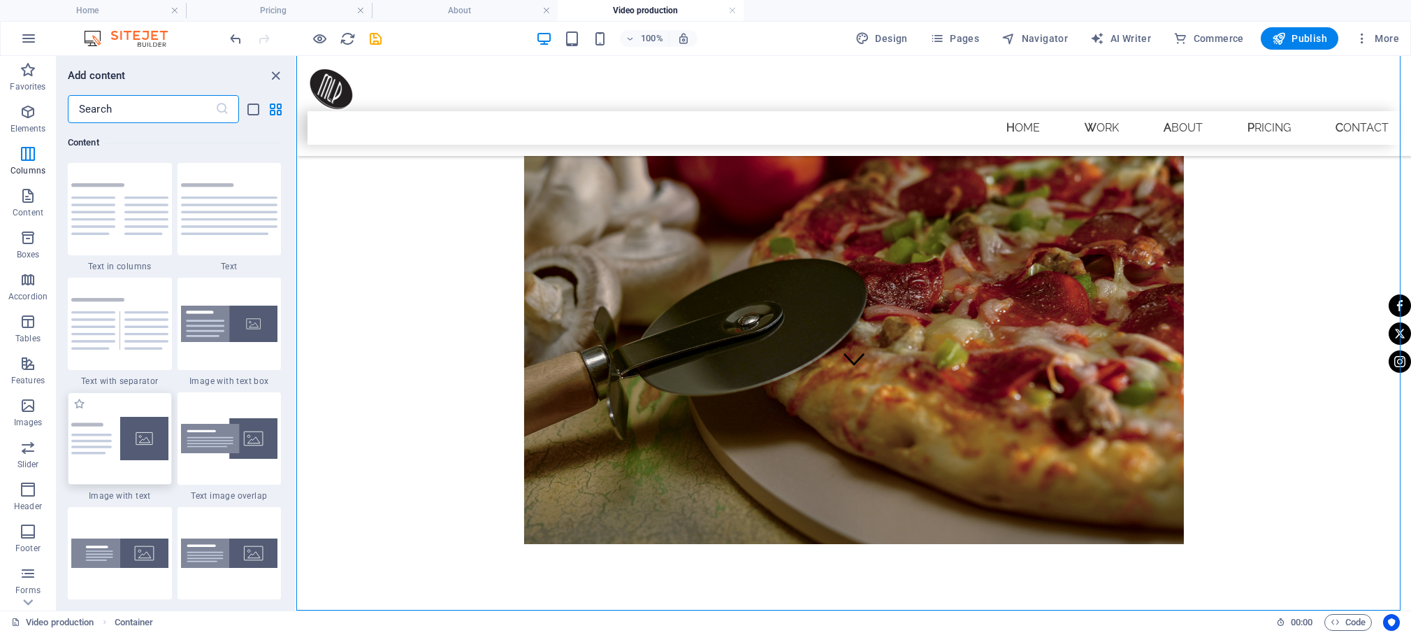
click at [113, 460] on img at bounding box center [119, 438] width 97 height 43
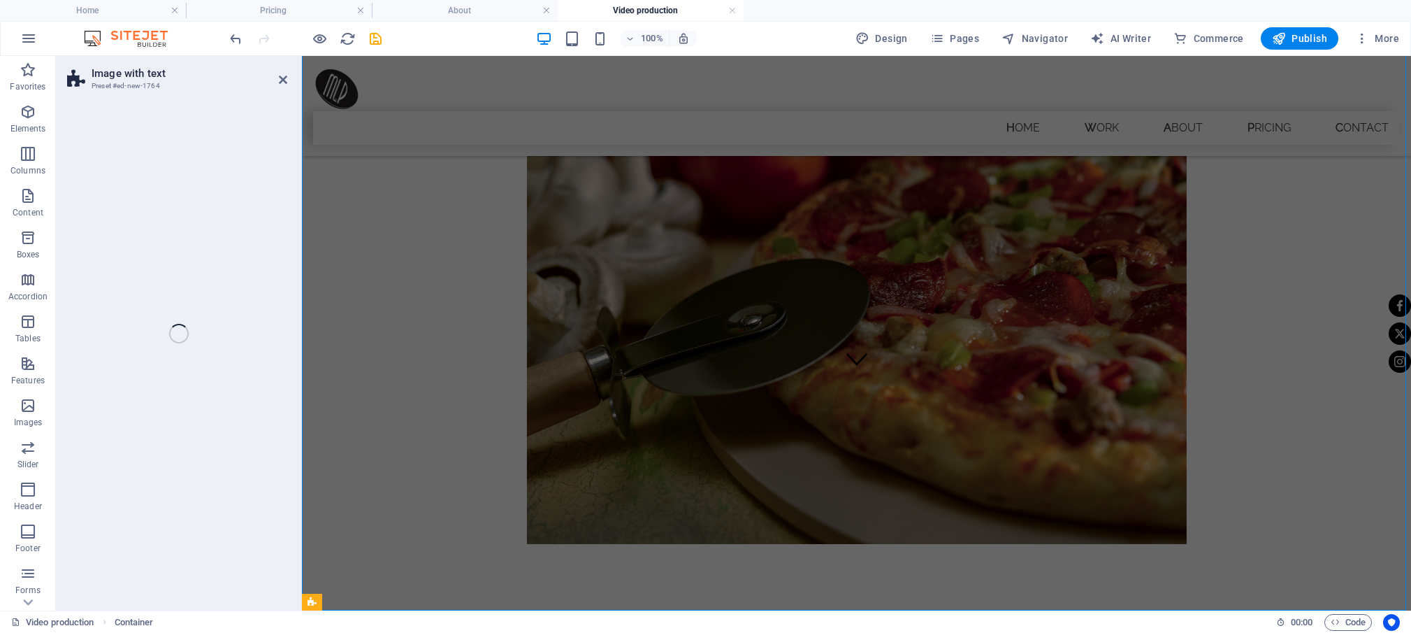
select select "rem"
select select "px"
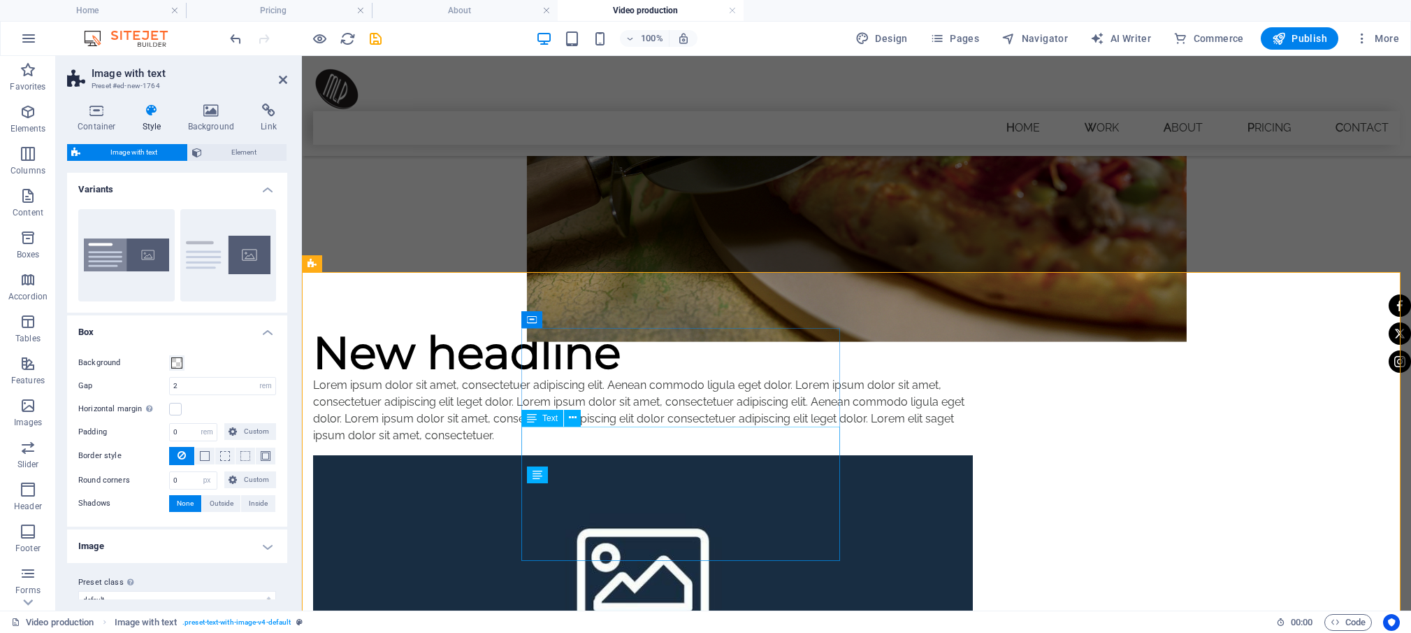
scroll to position [570, 0]
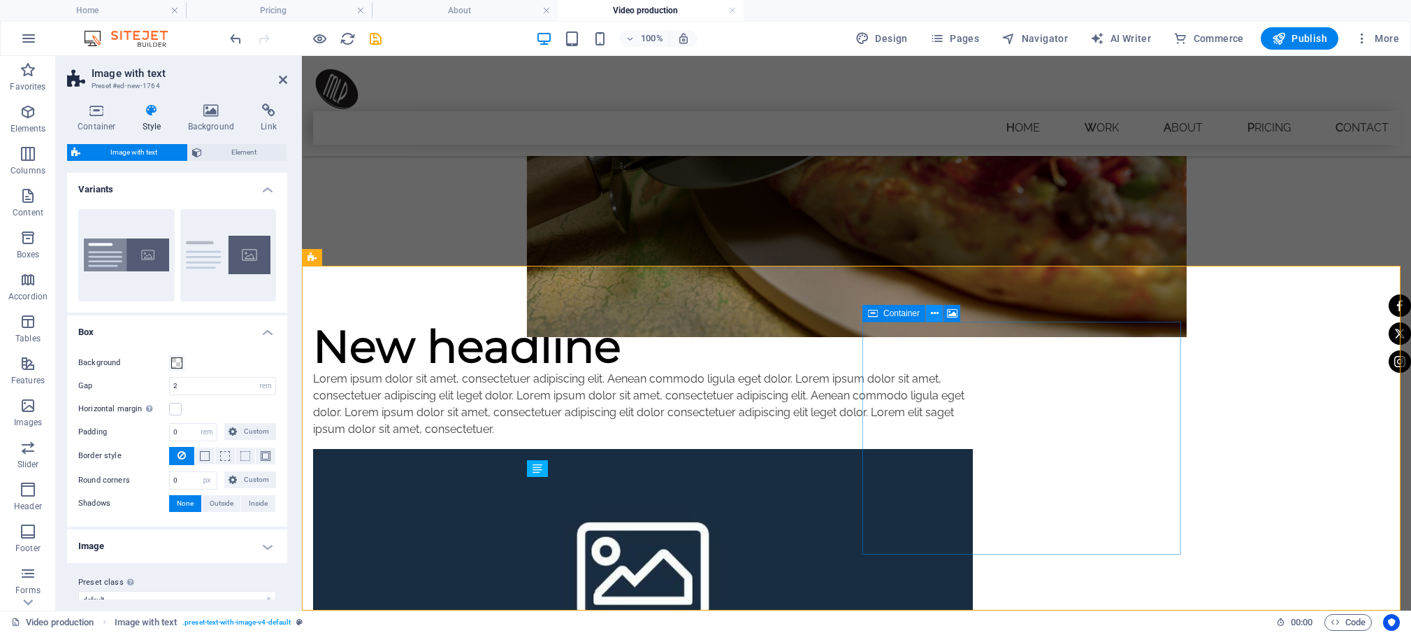
click at [935, 311] on icon at bounding box center [935, 313] width 8 height 15
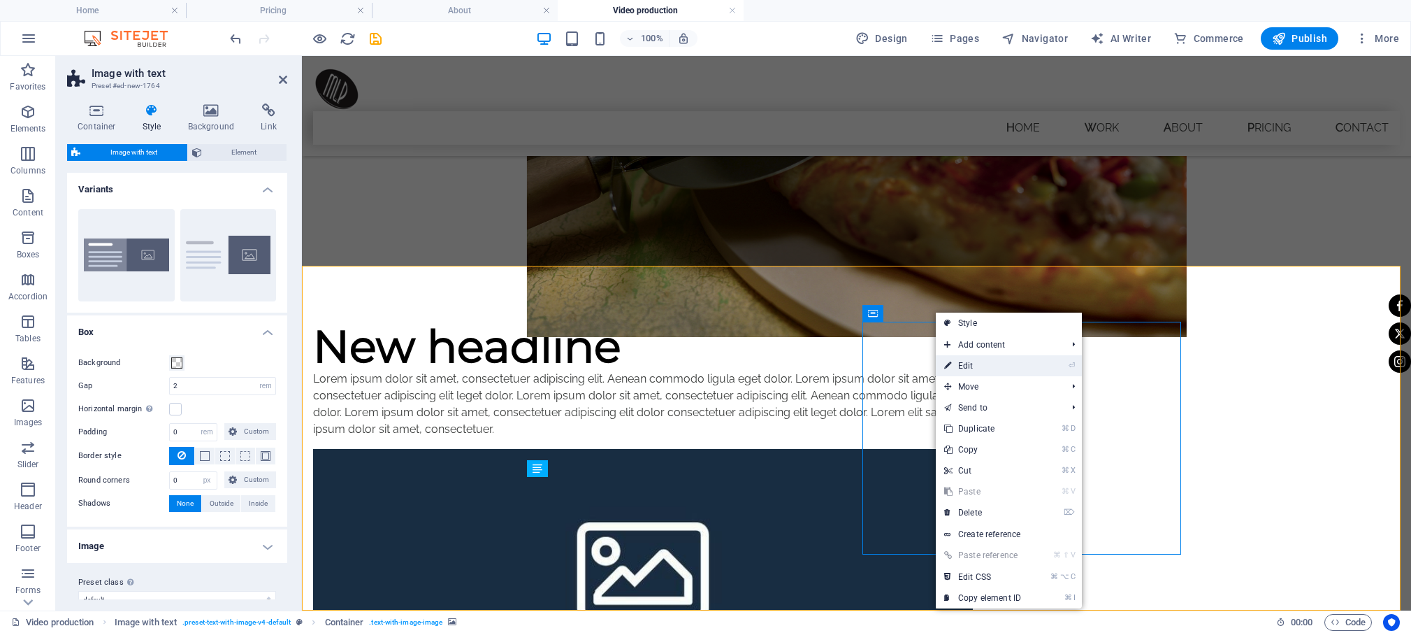
click at [970, 365] on link "⏎ Edit" at bounding box center [983, 365] width 94 height 21
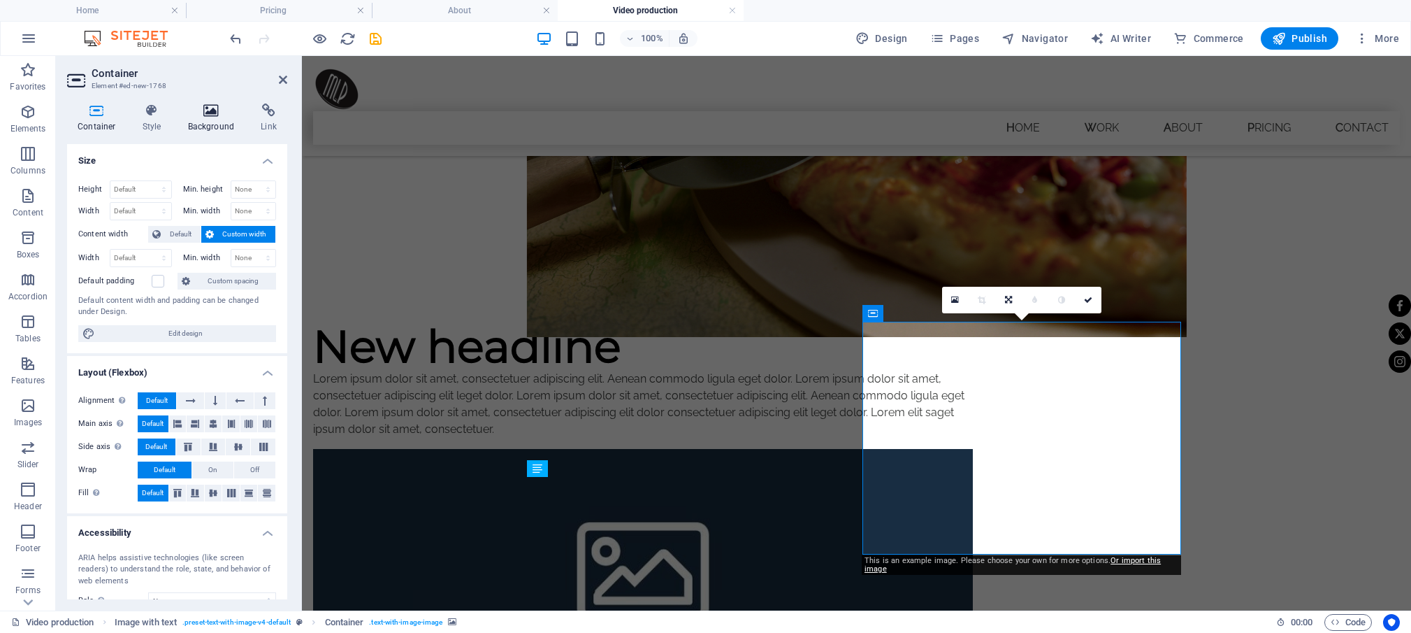
click at [213, 118] on h4 "Background" at bounding box center [214, 117] width 73 height 29
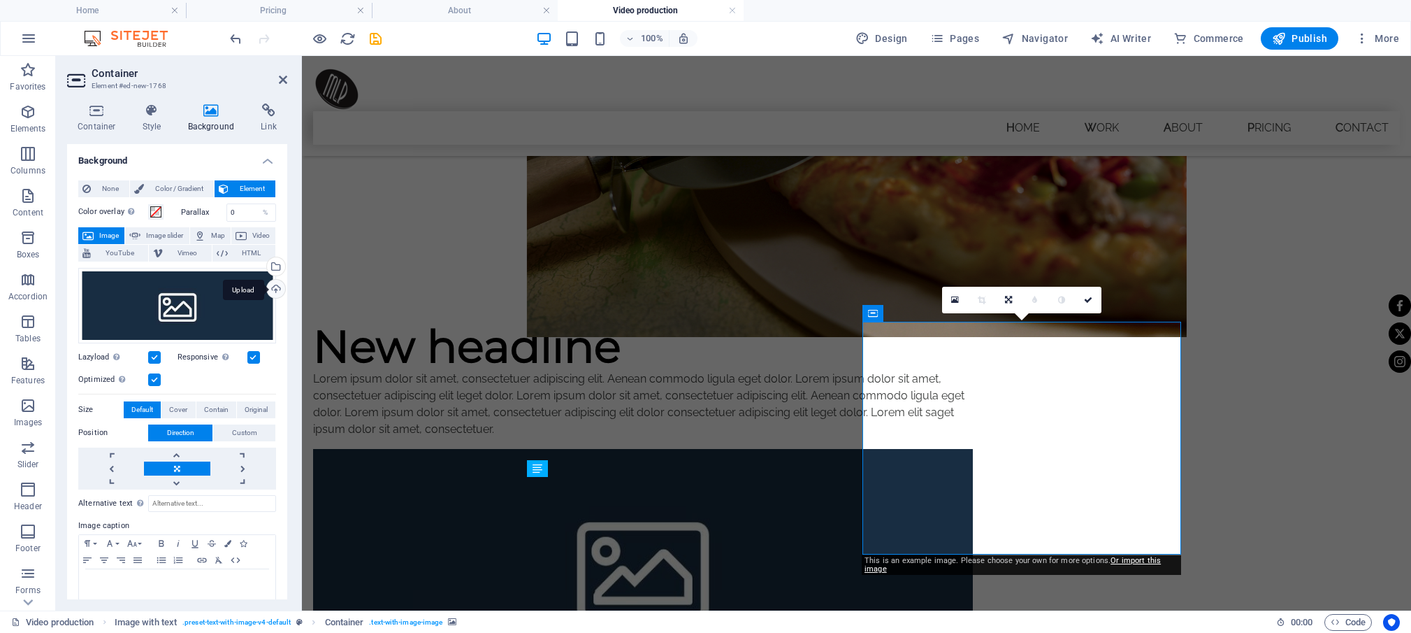
click at [266, 287] on div "Upload" at bounding box center [274, 290] width 21 height 21
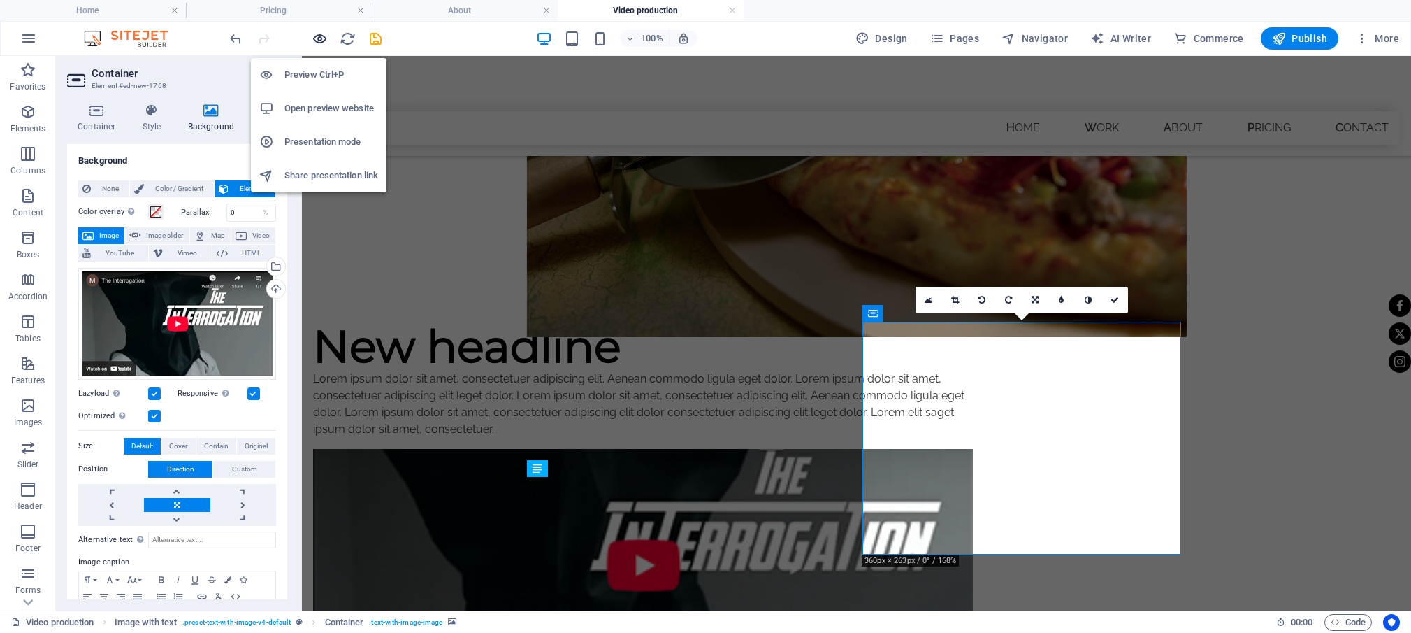
click at [319, 37] on icon "button" at bounding box center [320, 39] width 16 height 16
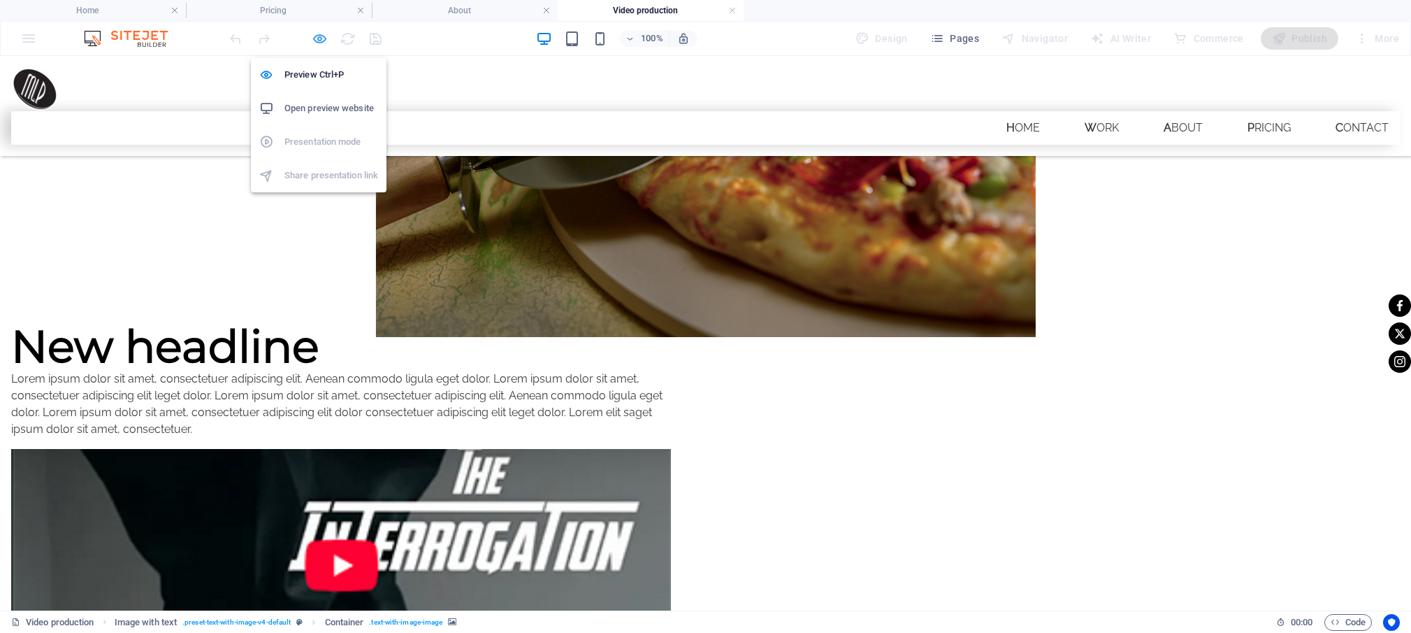
click at [314, 37] on icon "button" at bounding box center [320, 39] width 16 height 16
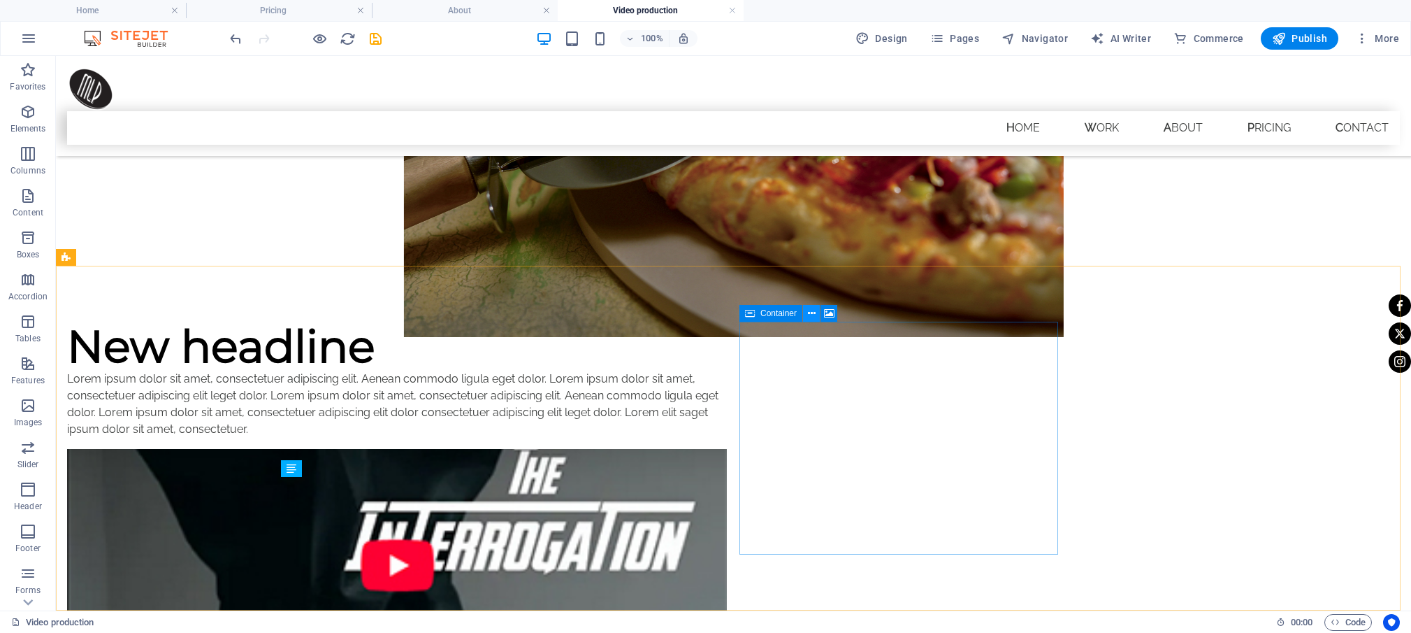
click at [809, 312] on icon at bounding box center [812, 313] width 8 height 15
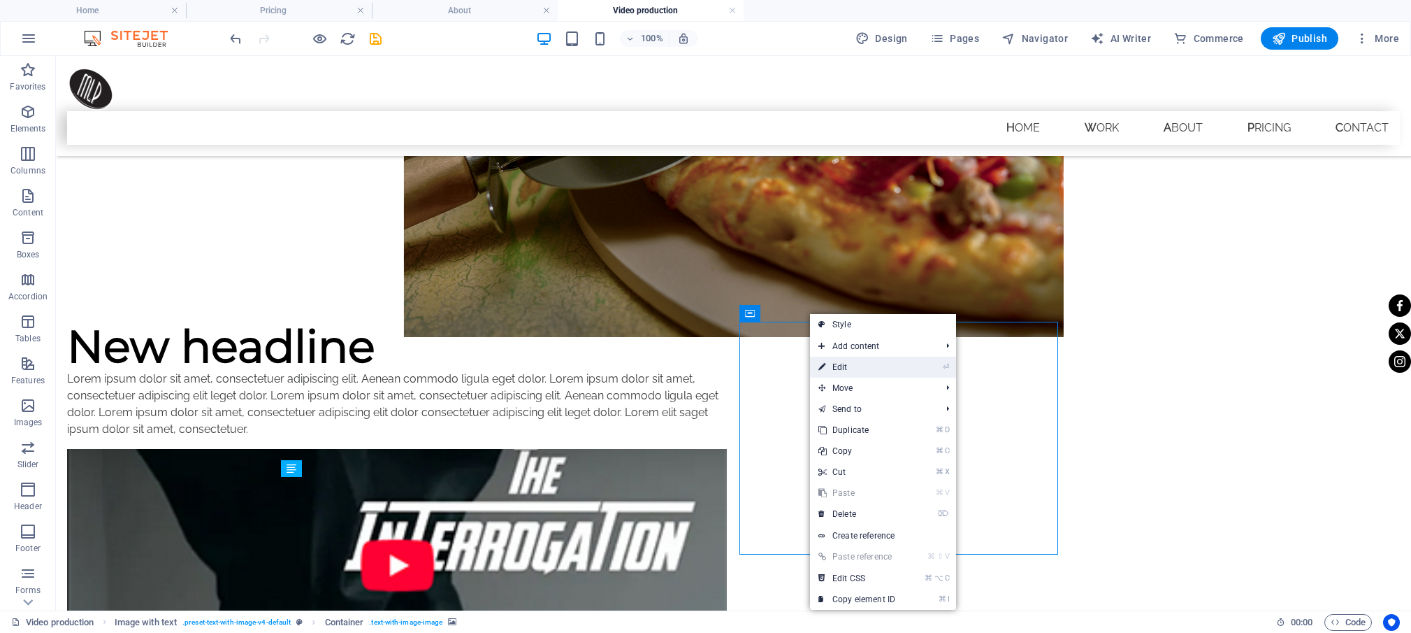
click at [842, 365] on link "⏎ Edit" at bounding box center [857, 366] width 94 height 21
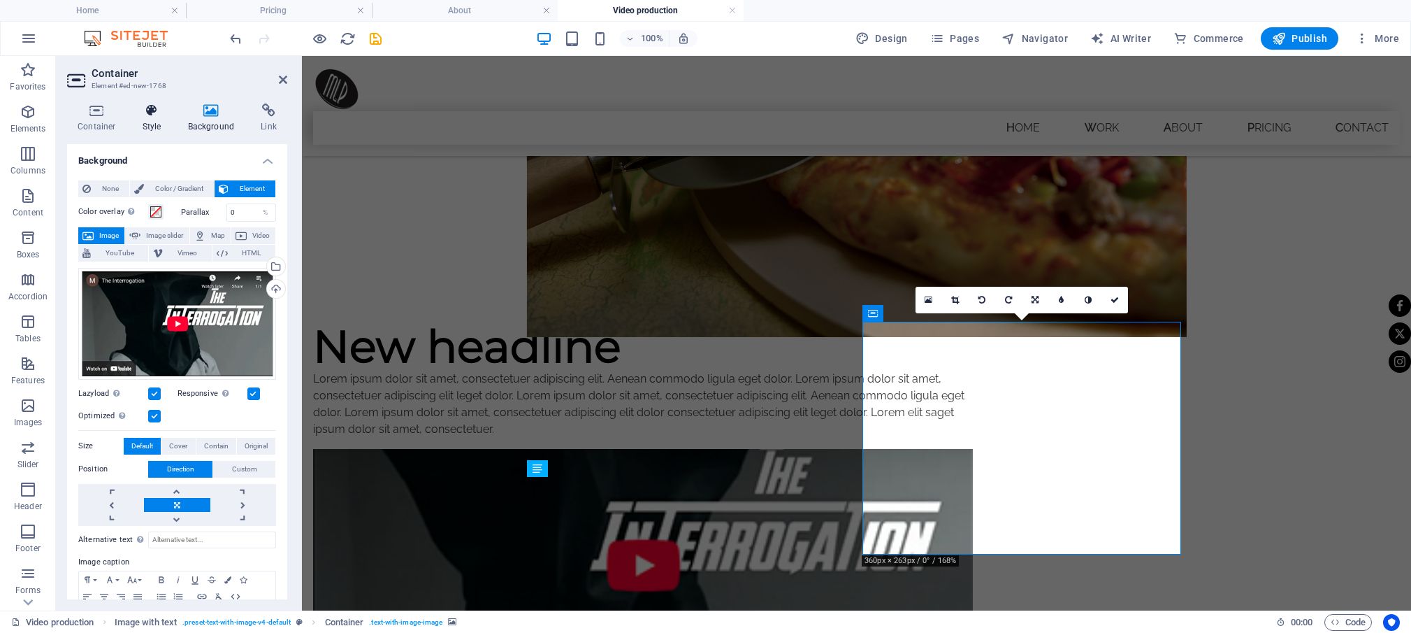
click at [152, 115] on icon at bounding box center [152, 110] width 40 height 14
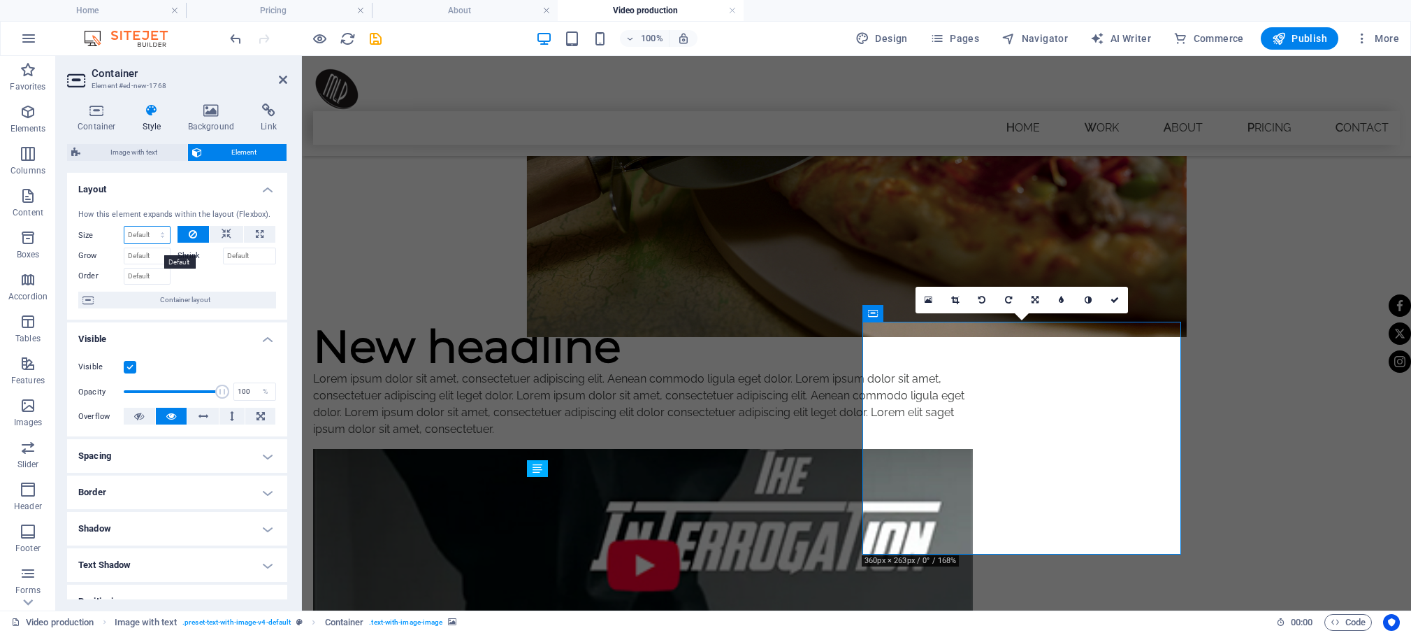
click at [124, 226] on select "Default auto px % 1/1 1/2 1/3 1/4 1/5 1/6 1/7 1/8 1/9 1/10" at bounding box center [146, 234] width 45 height 17
select select "px"
click option "px" at bounding box center [0, 0] width 0 height 0
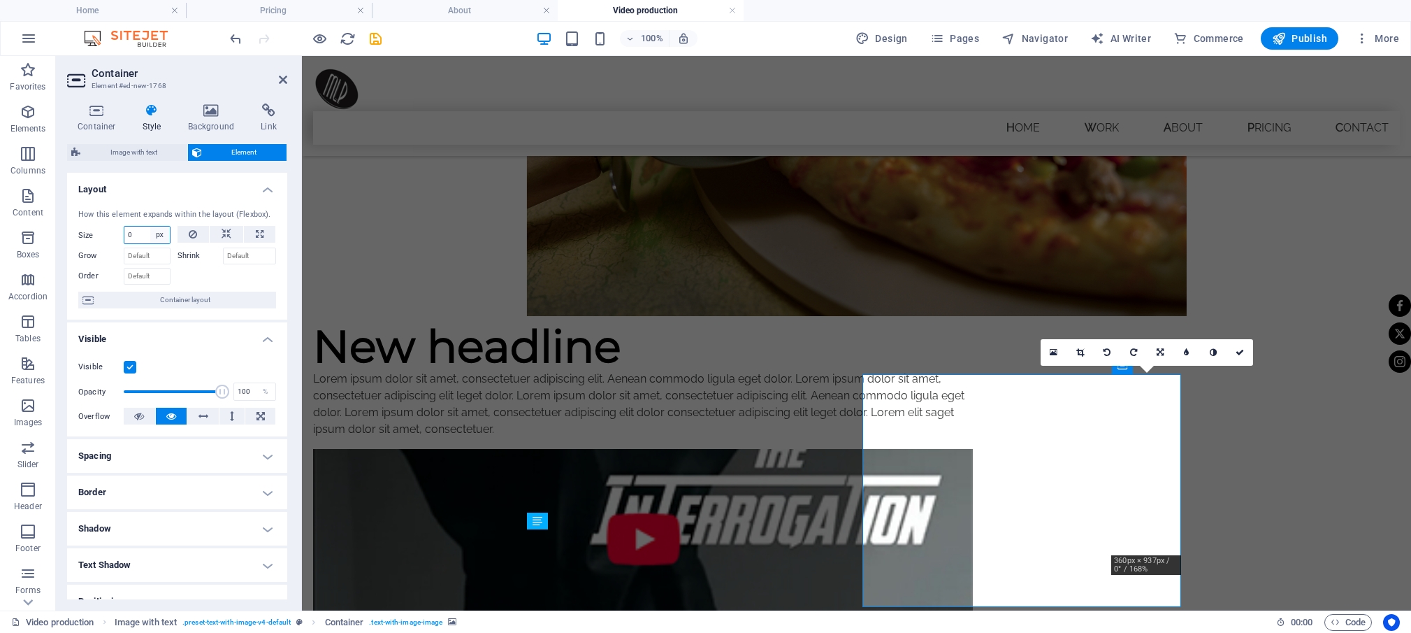
scroll to position [517, 0]
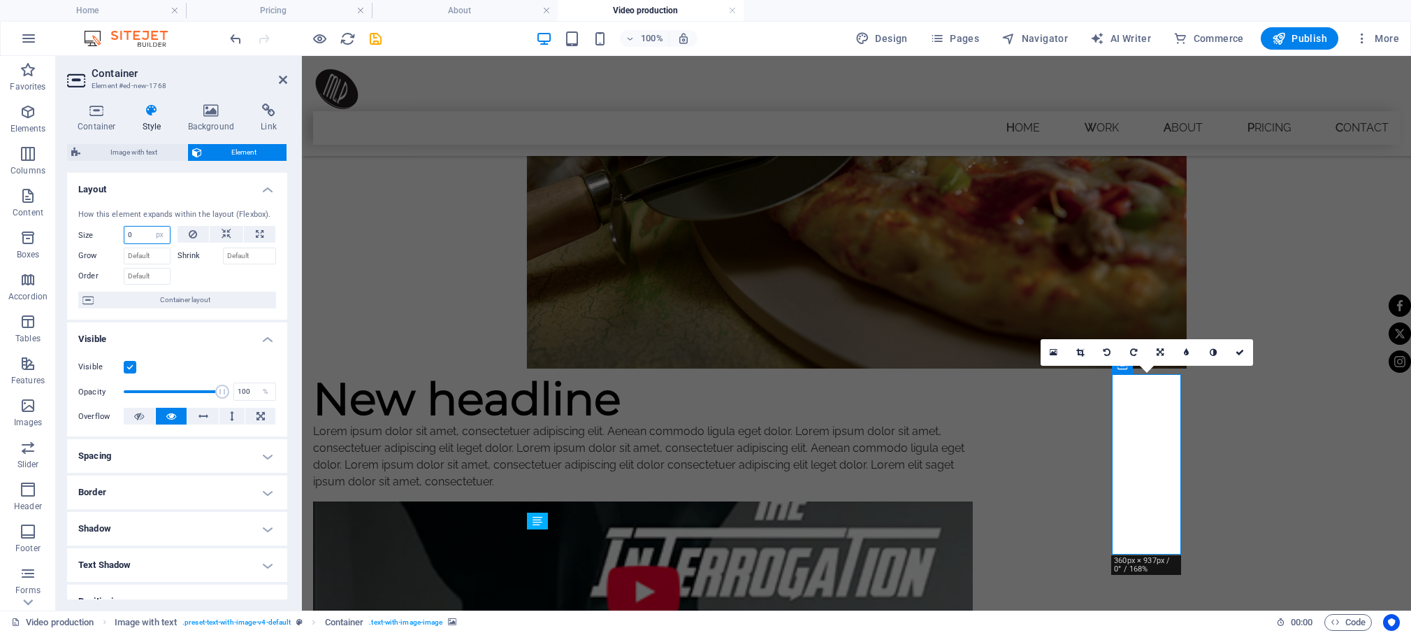
click at [143, 243] on input "0" at bounding box center [146, 234] width 45 height 17
drag, startPoint x: 142, startPoint y: 245, endPoint x: 118, endPoint y: 246, distance: 23.8
click at [124, 243] on input "100" at bounding box center [146, 234] width 45 height 17
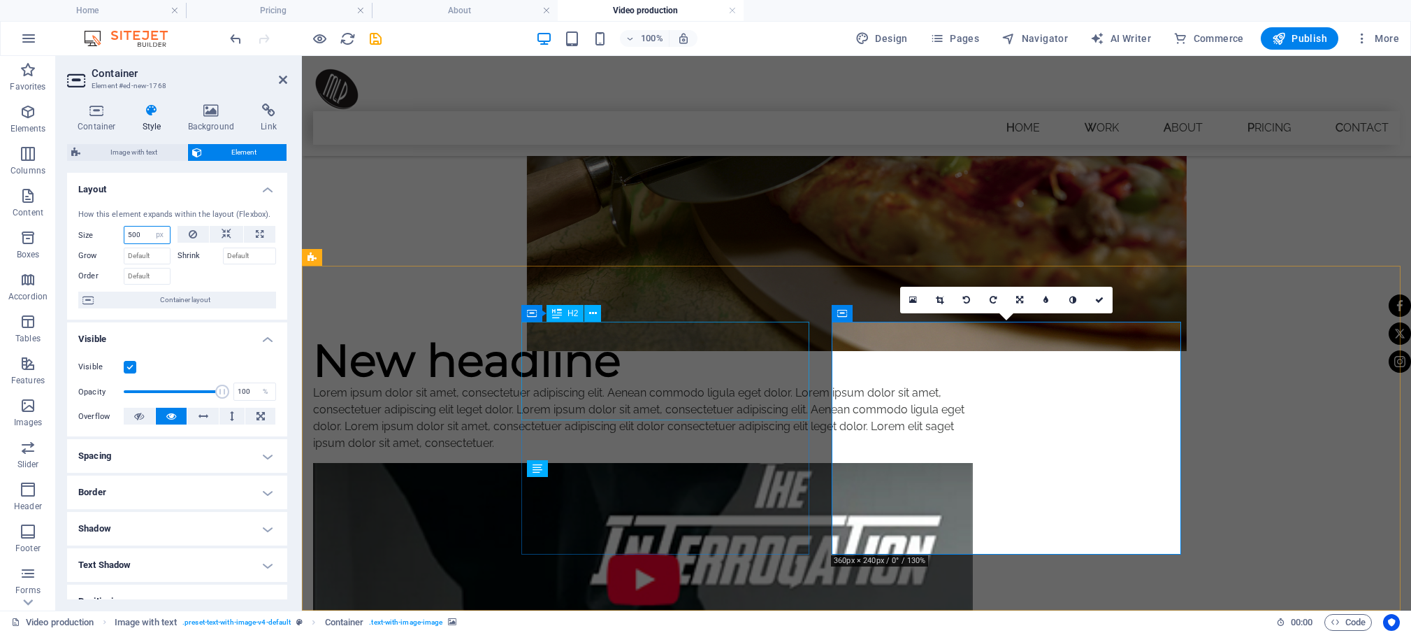
scroll to position [570, 0]
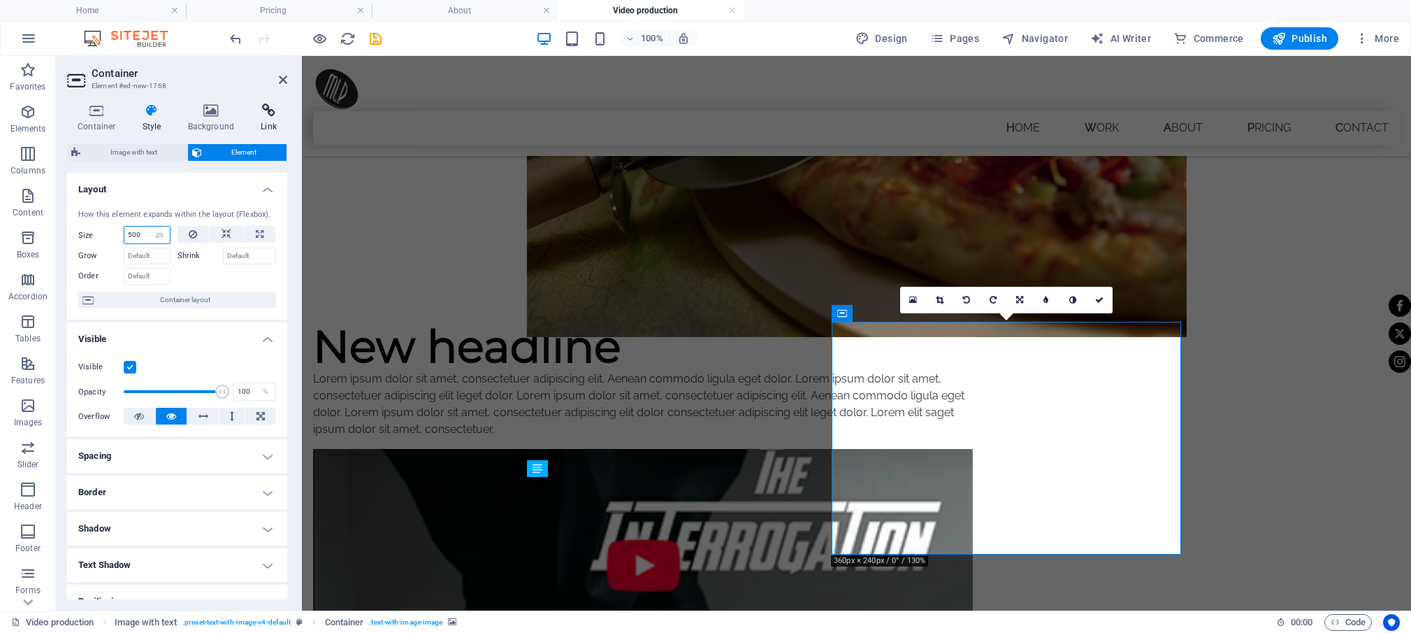
type input "500"
click at [267, 108] on icon at bounding box center [268, 110] width 37 height 14
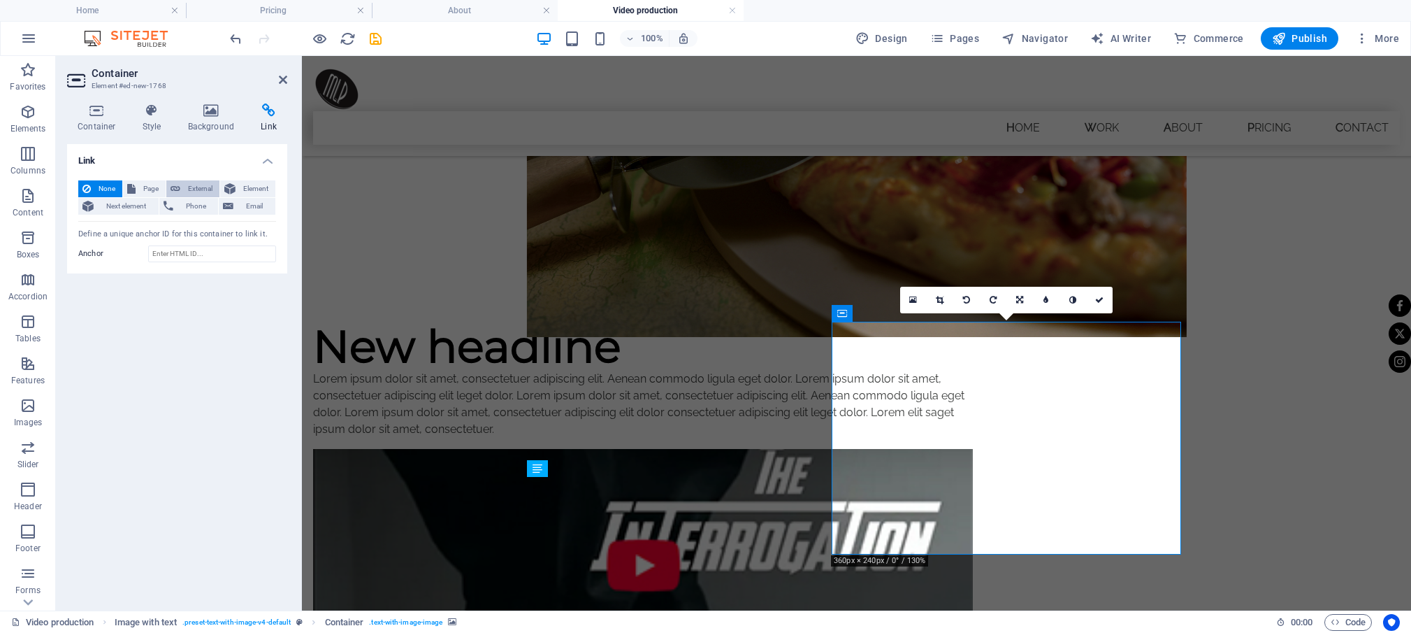
click at [199, 190] on span "External" at bounding box center [200, 188] width 31 height 17
select select "blank"
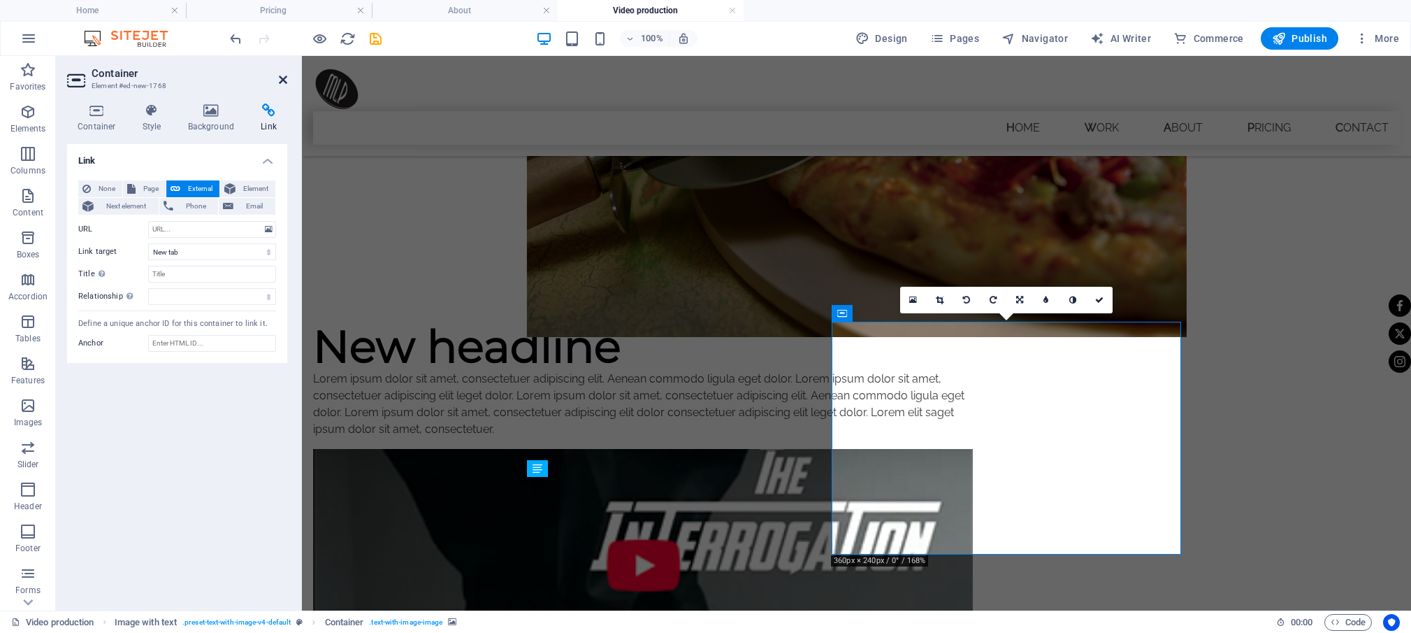
click at [282, 81] on icon at bounding box center [283, 79] width 8 height 11
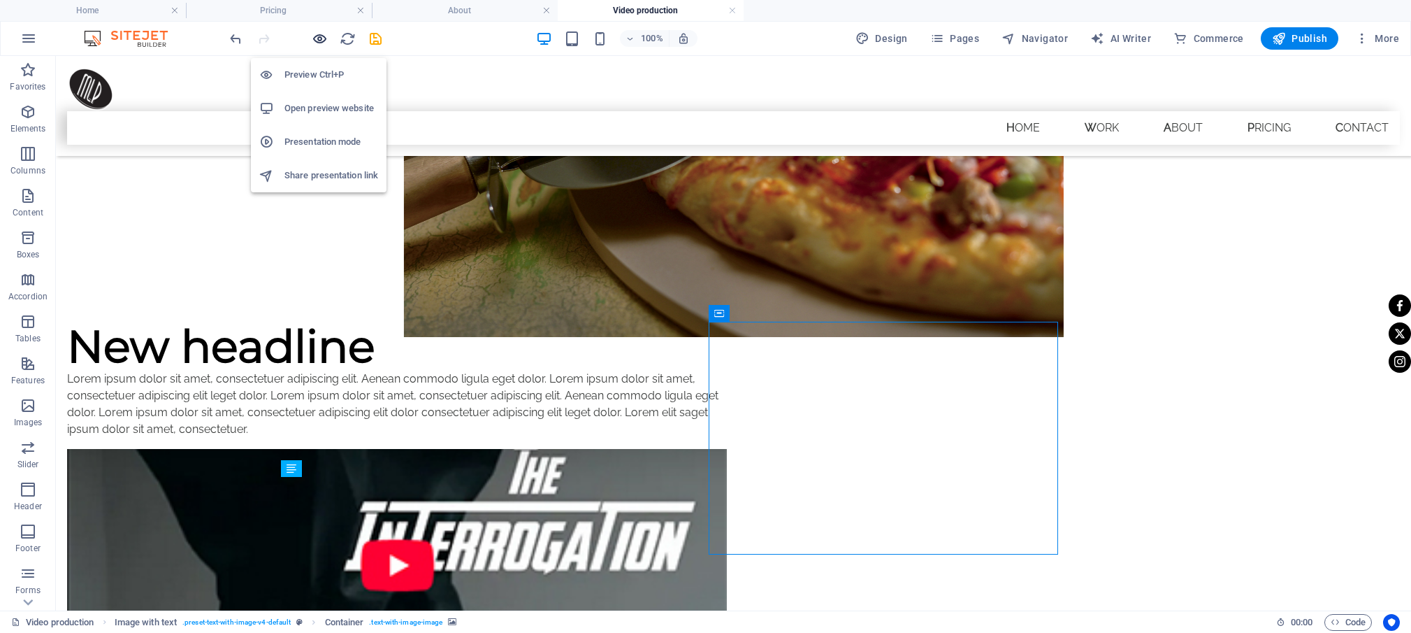
click at [319, 35] on icon "button" at bounding box center [320, 39] width 16 height 16
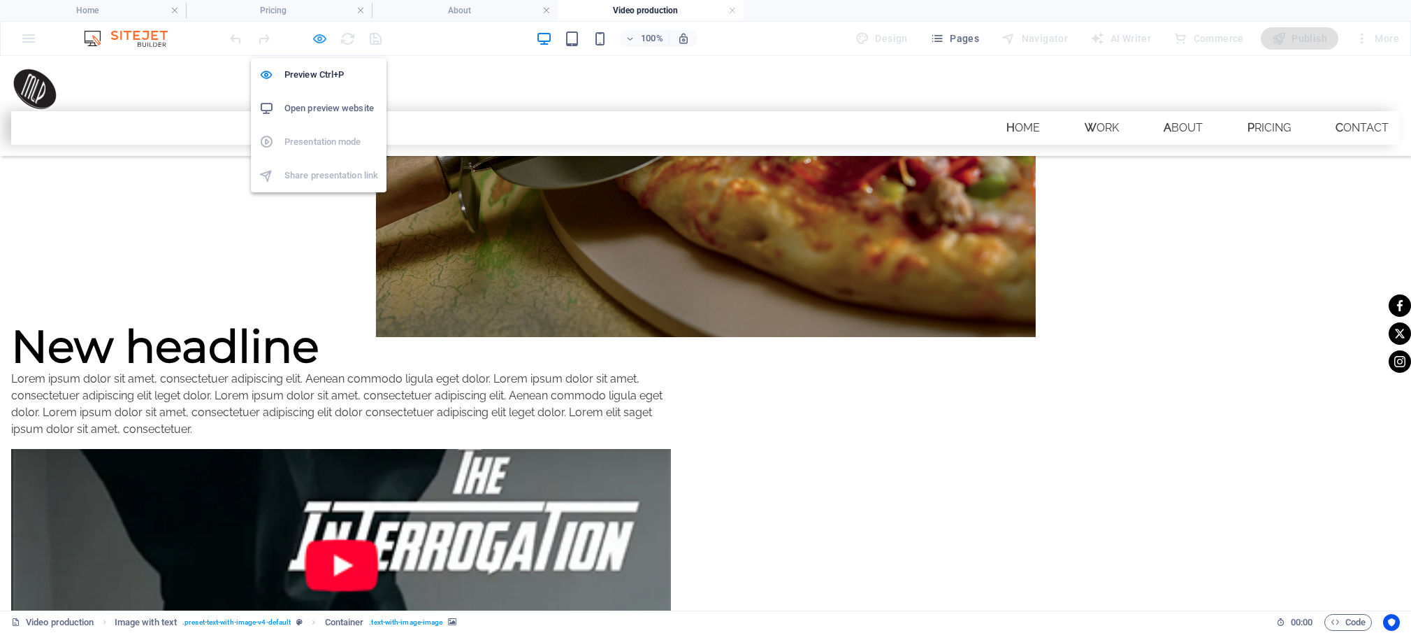
click at [313, 32] on icon "button" at bounding box center [320, 39] width 16 height 16
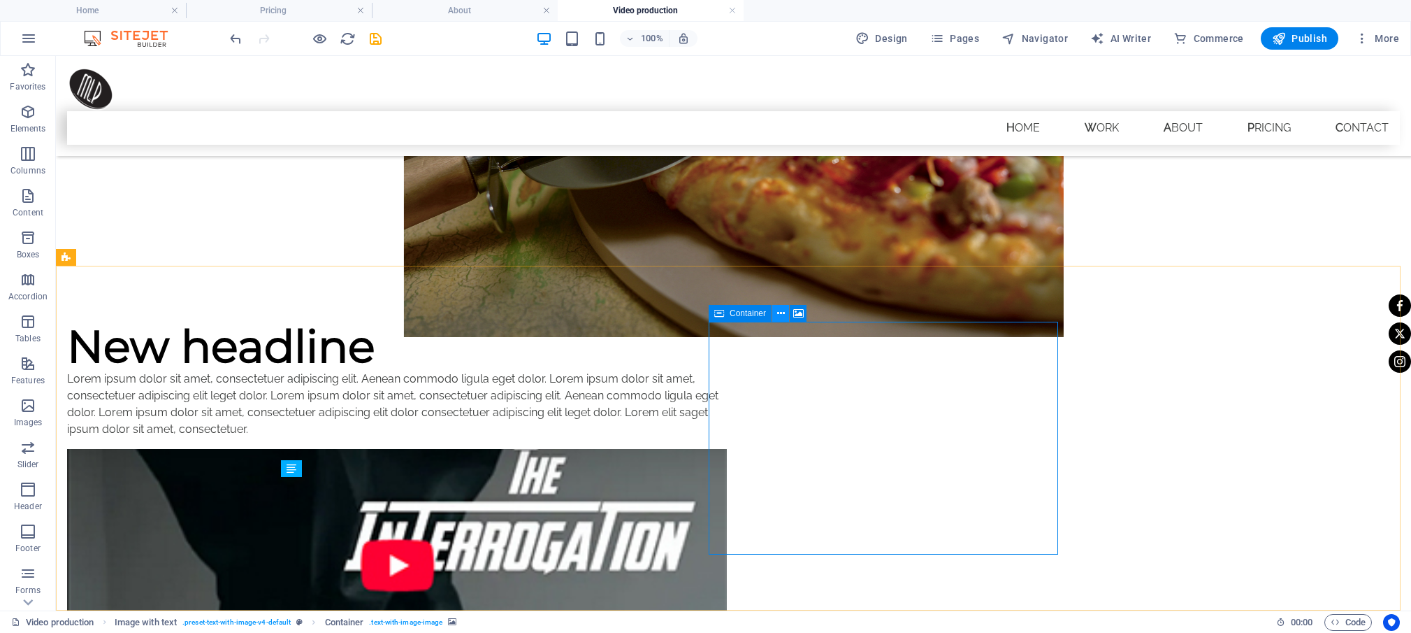
click at [784, 312] on icon at bounding box center [781, 313] width 8 height 15
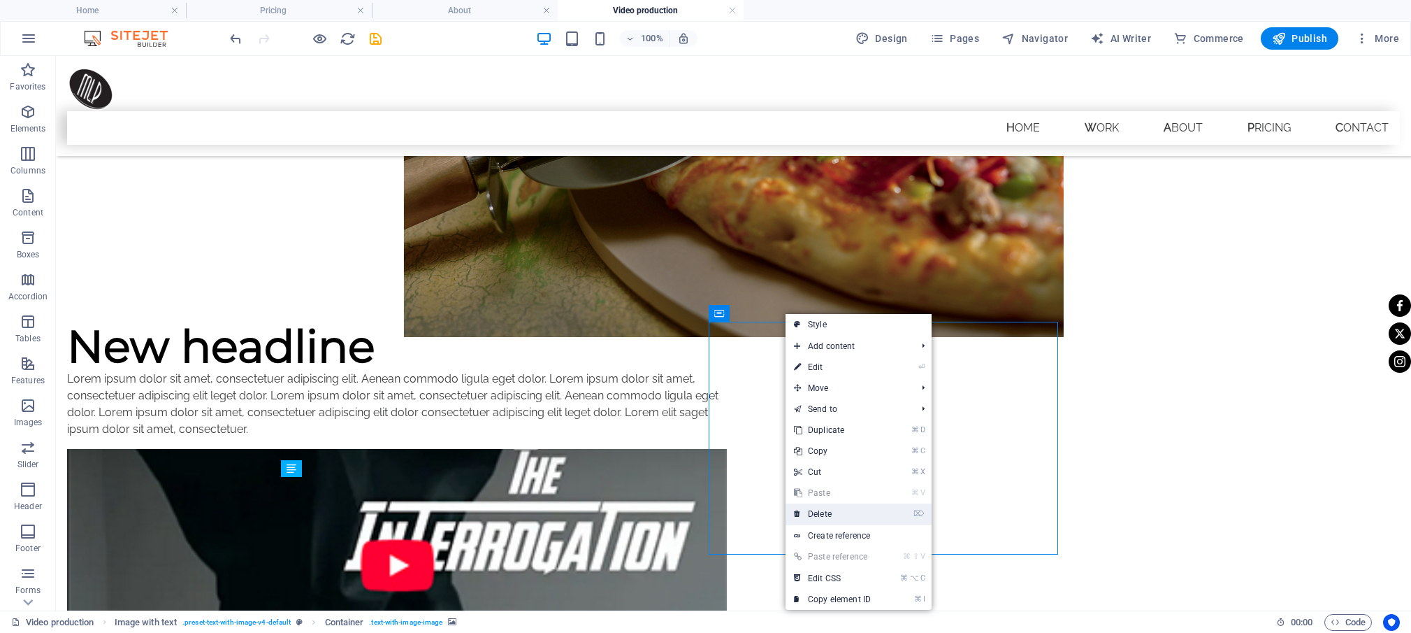
click at [819, 510] on link "⌦ Delete" at bounding box center [833, 513] width 94 height 21
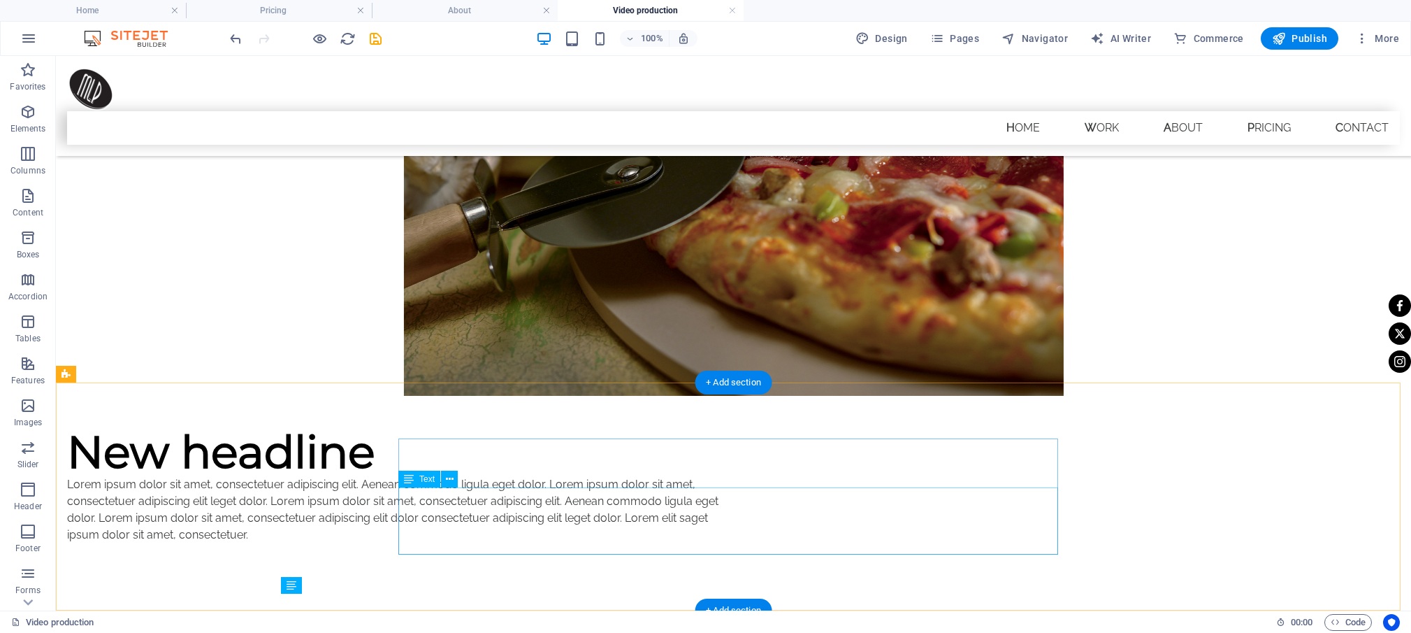
scroll to position [453, 0]
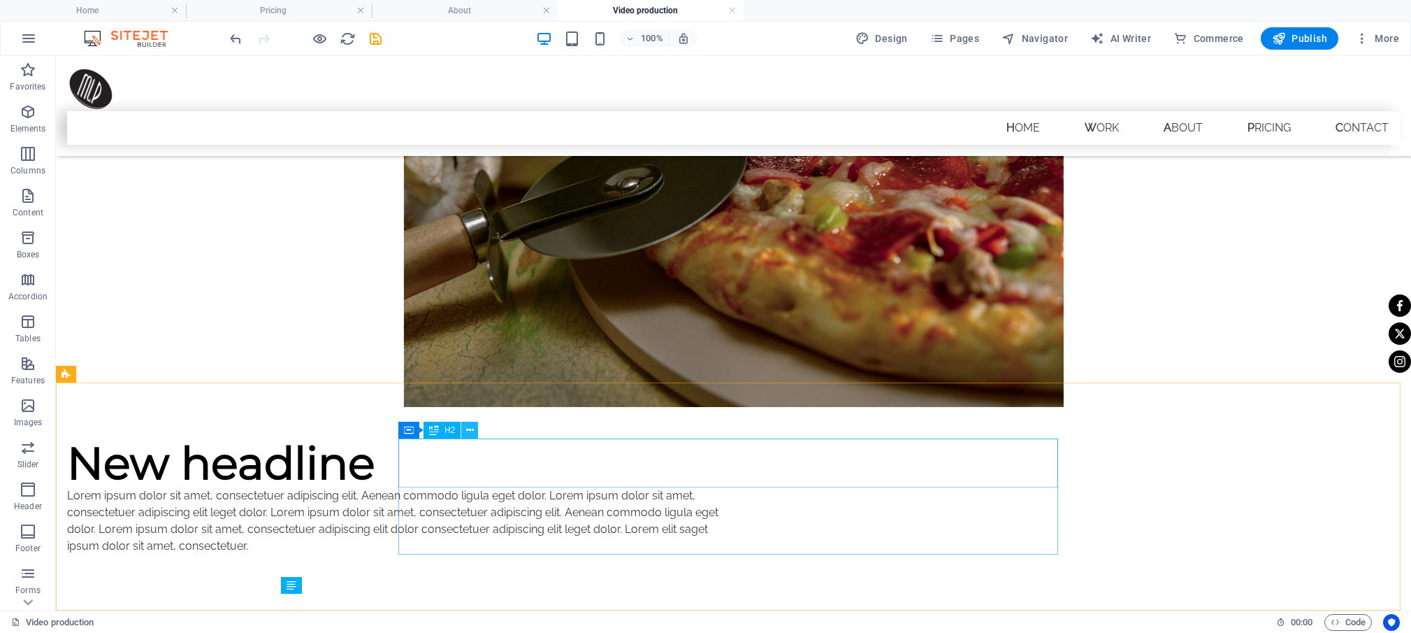
click at [469, 430] on icon at bounding box center [470, 430] width 8 height 15
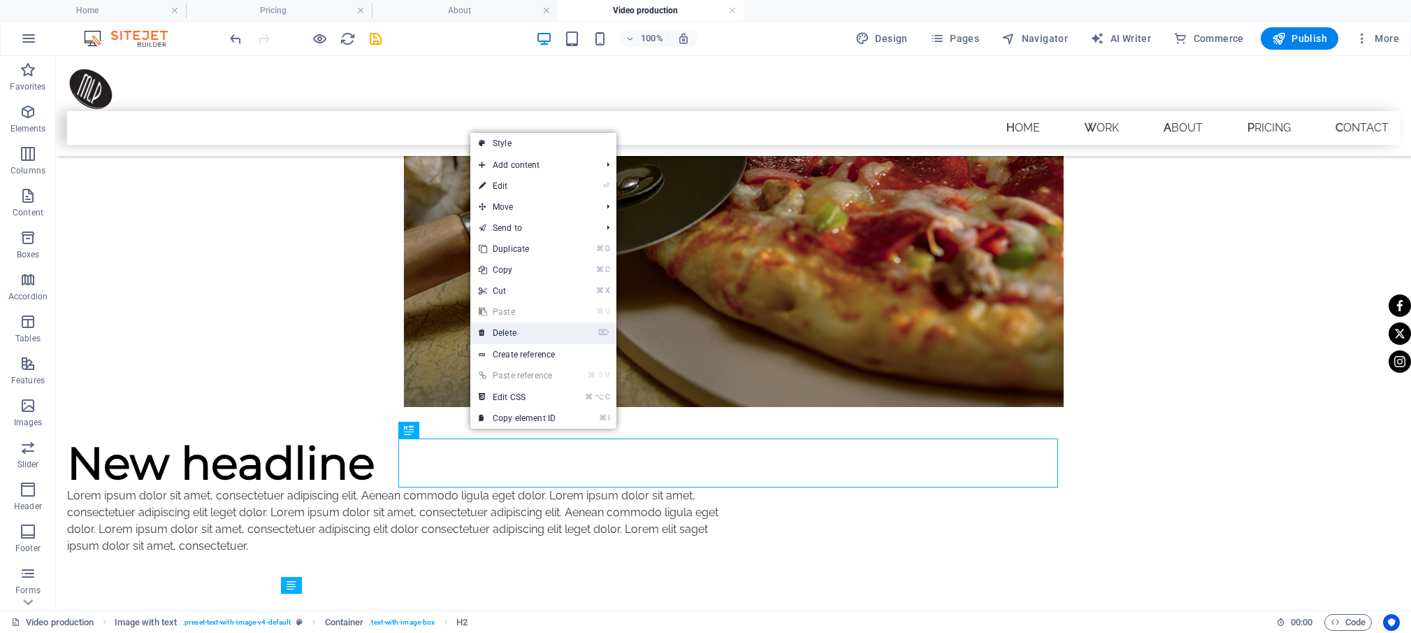
click at [512, 333] on link "⌦ Delete" at bounding box center [517, 332] width 94 height 21
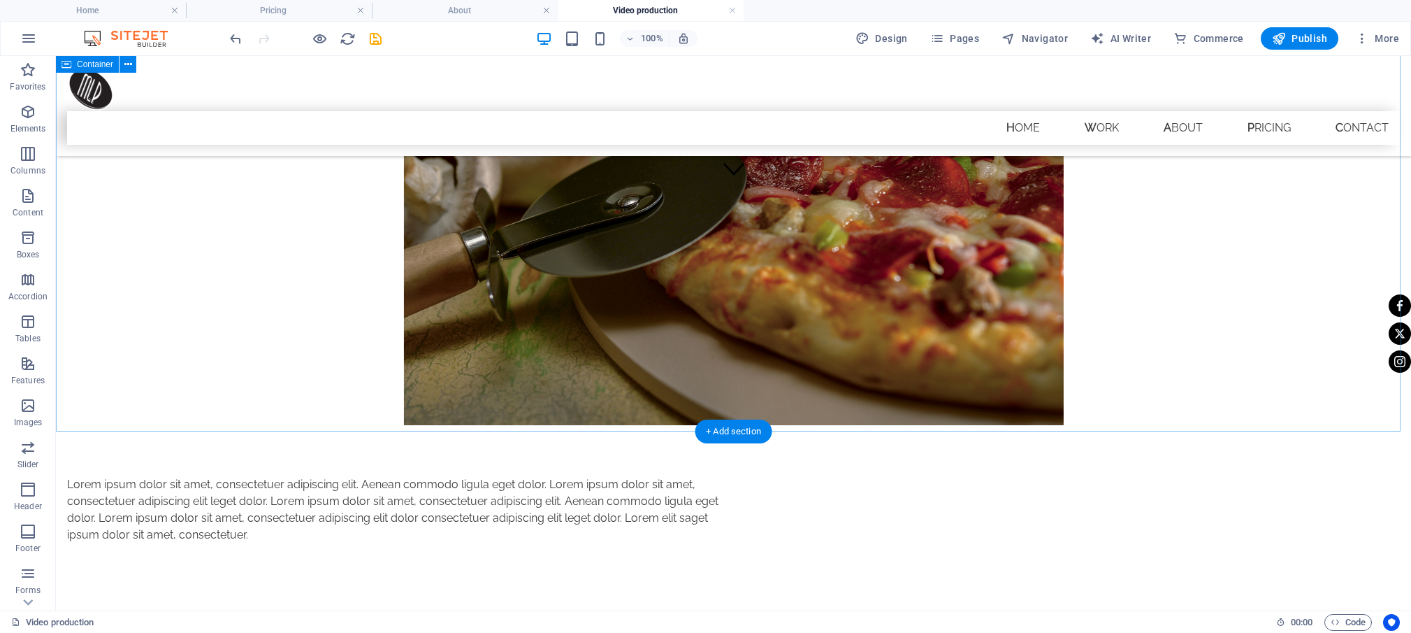
scroll to position [404, 0]
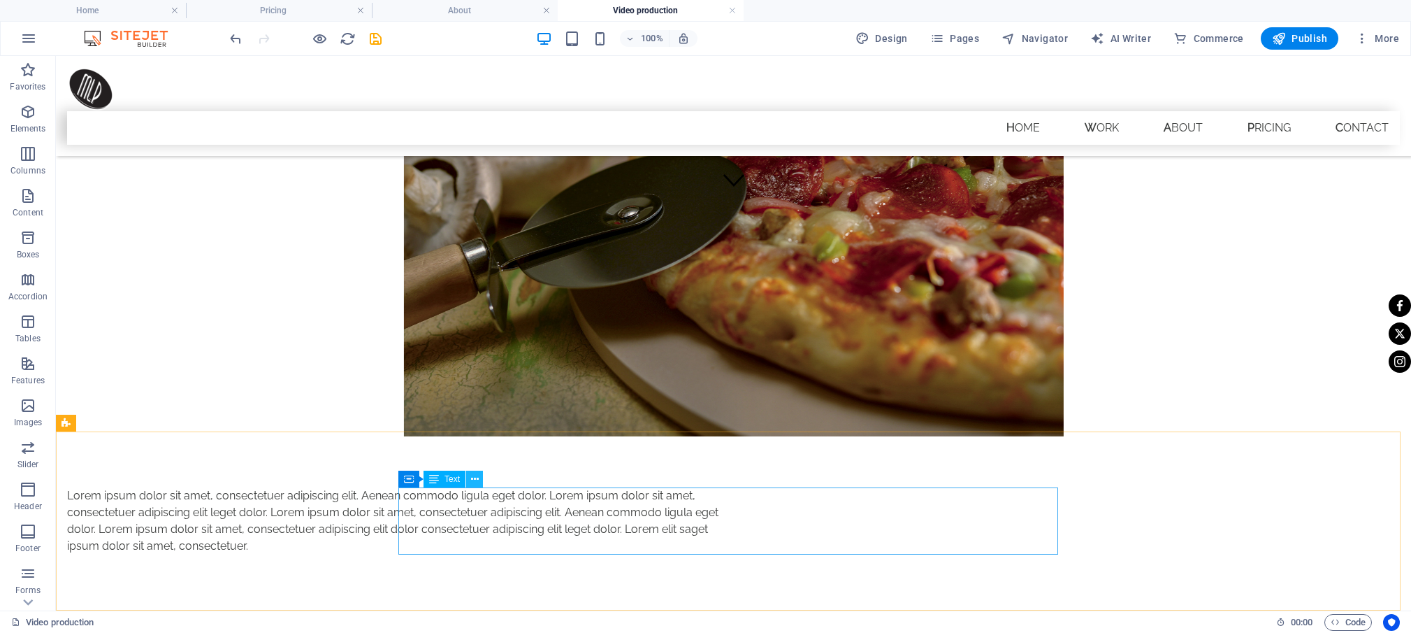
click at [477, 476] on icon at bounding box center [475, 479] width 8 height 15
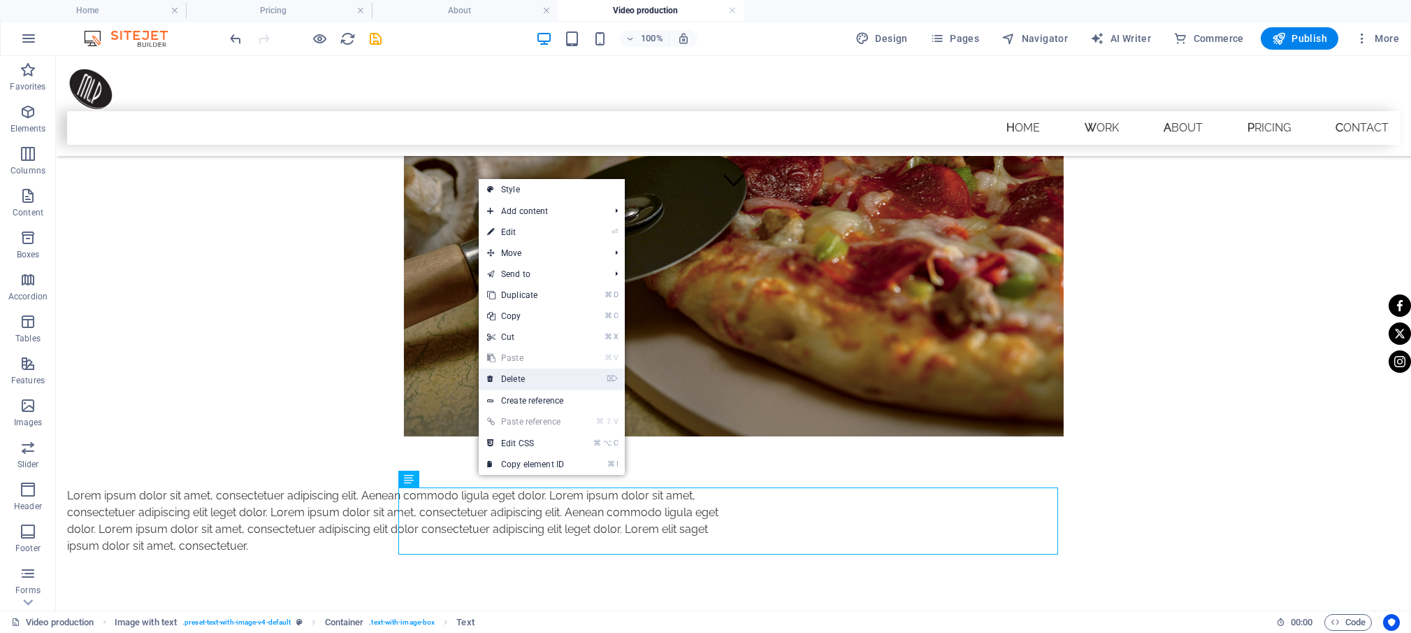
click at [499, 378] on link "⌦ Delete" at bounding box center [526, 378] width 94 height 21
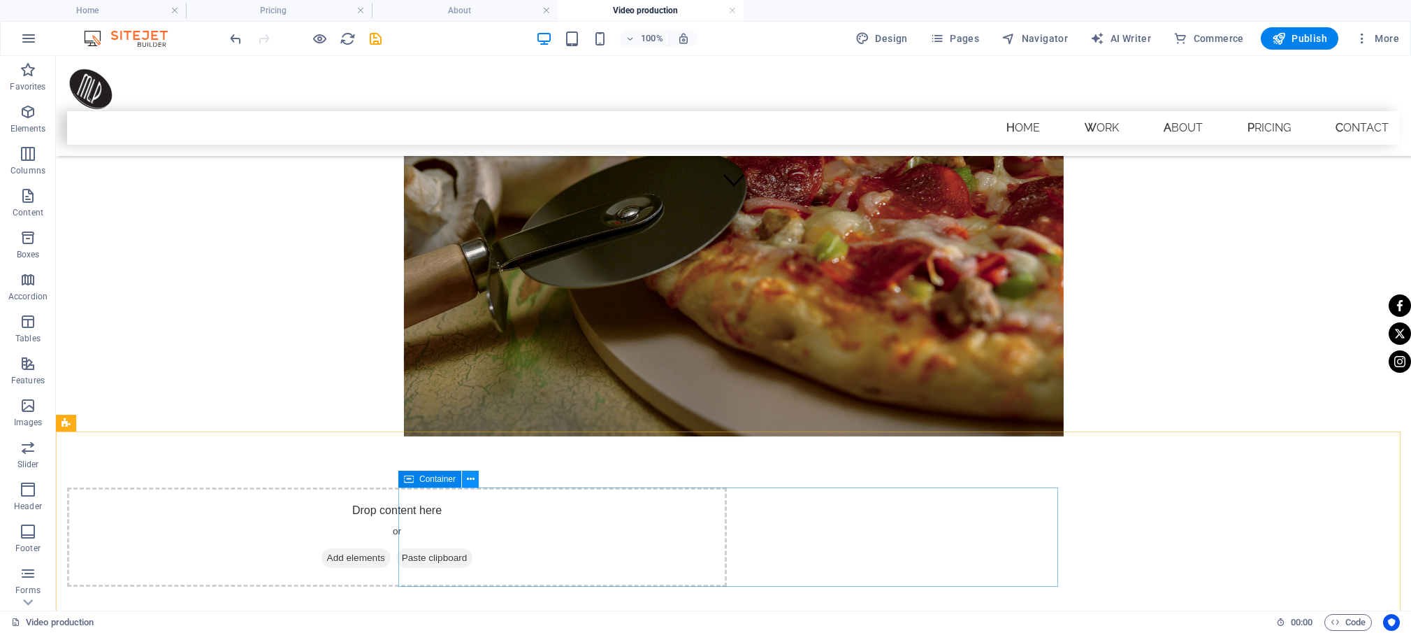
click at [473, 477] on icon at bounding box center [471, 479] width 8 height 15
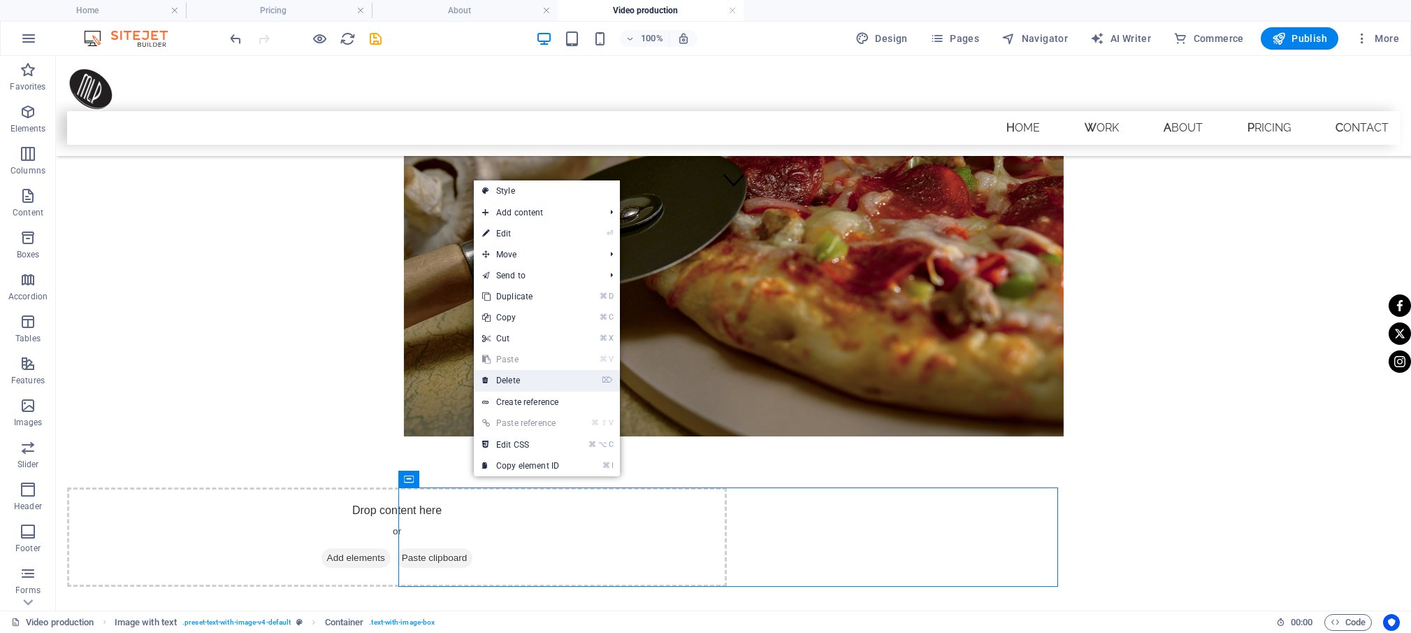
drag, startPoint x: 515, startPoint y: 385, endPoint x: 459, endPoint y: 330, distance: 78.6
click at [515, 385] on link "⌦ Delete" at bounding box center [521, 380] width 94 height 21
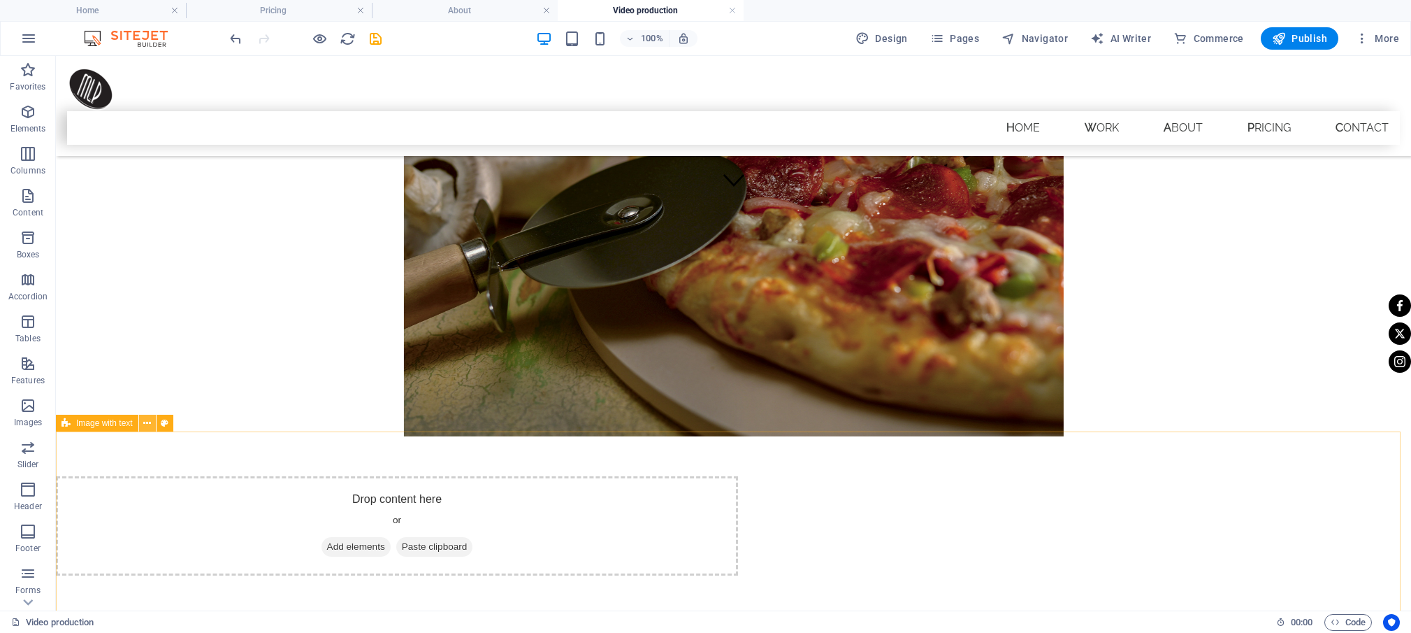
click at [150, 423] on icon at bounding box center [147, 423] width 8 height 15
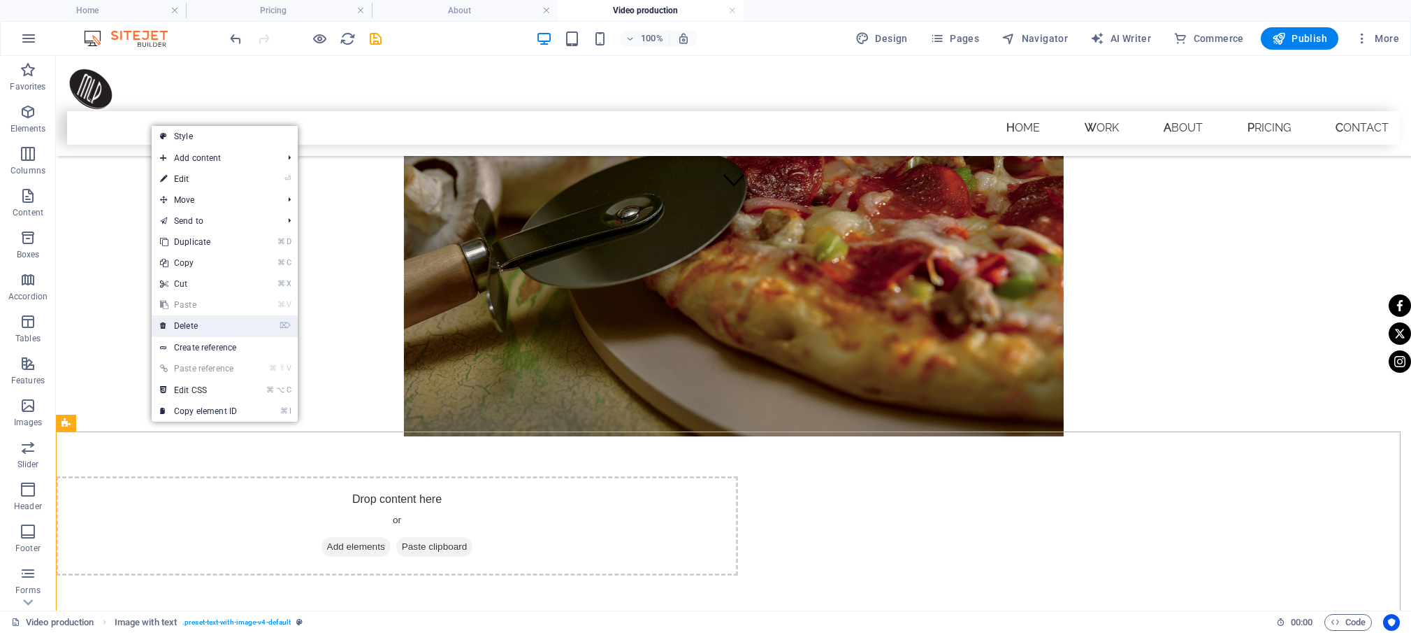
click at [193, 331] on link "⌦ Delete" at bounding box center [199, 325] width 94 height 21
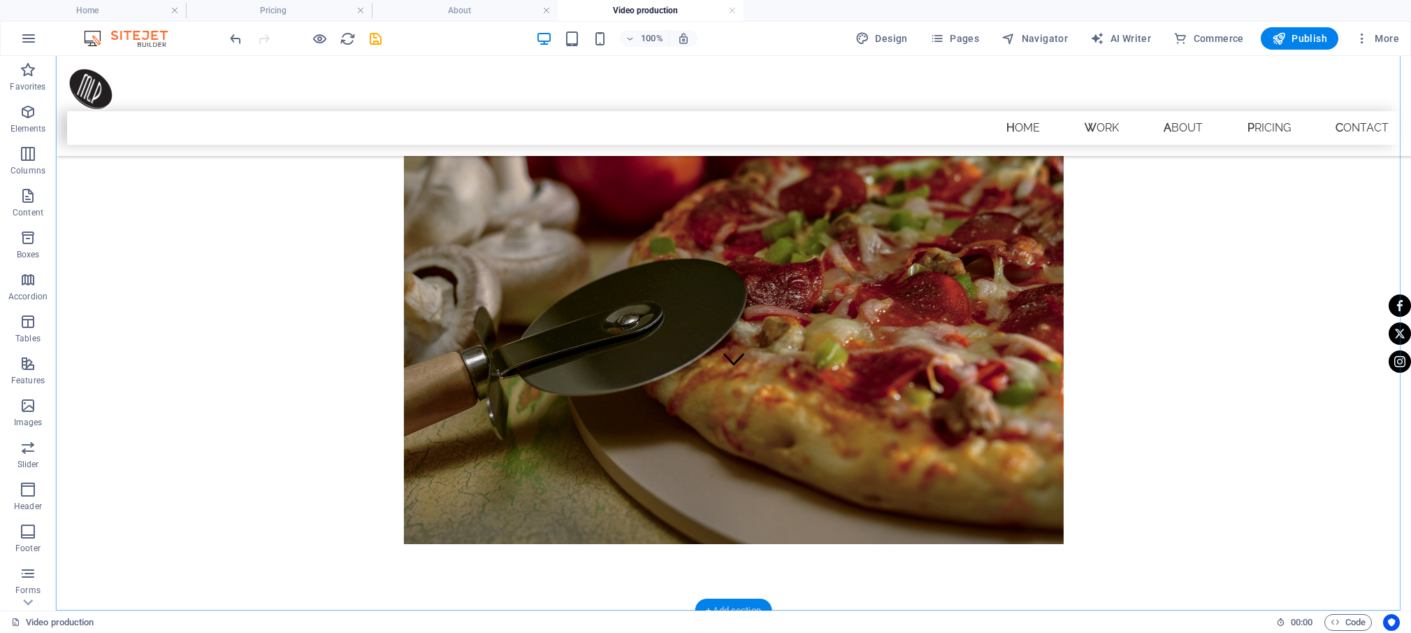
drag, startPoint x: 726, startPoint y: 606, endPoint x: 426, endPoint y: 547, distance: 304.9
click at [726, 606] on div "+ Add section" at bounding box center [734, 610] width 78 height 24
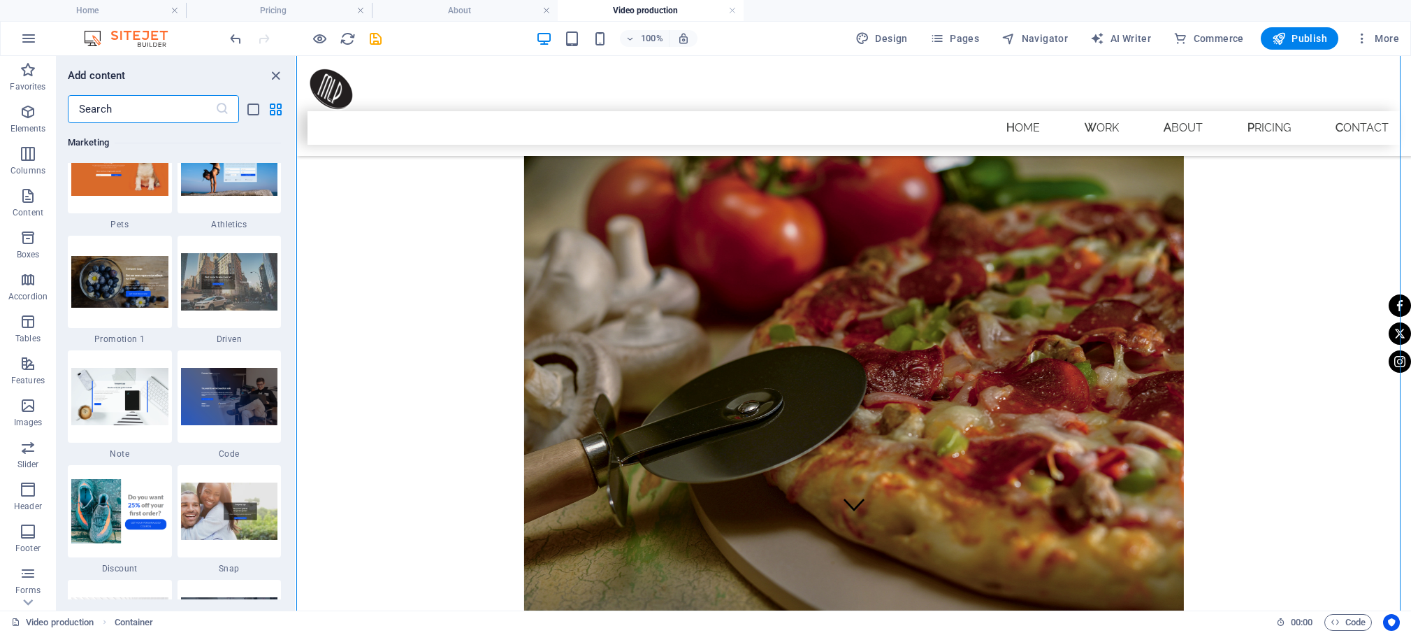
scroll to position [11976, 0]
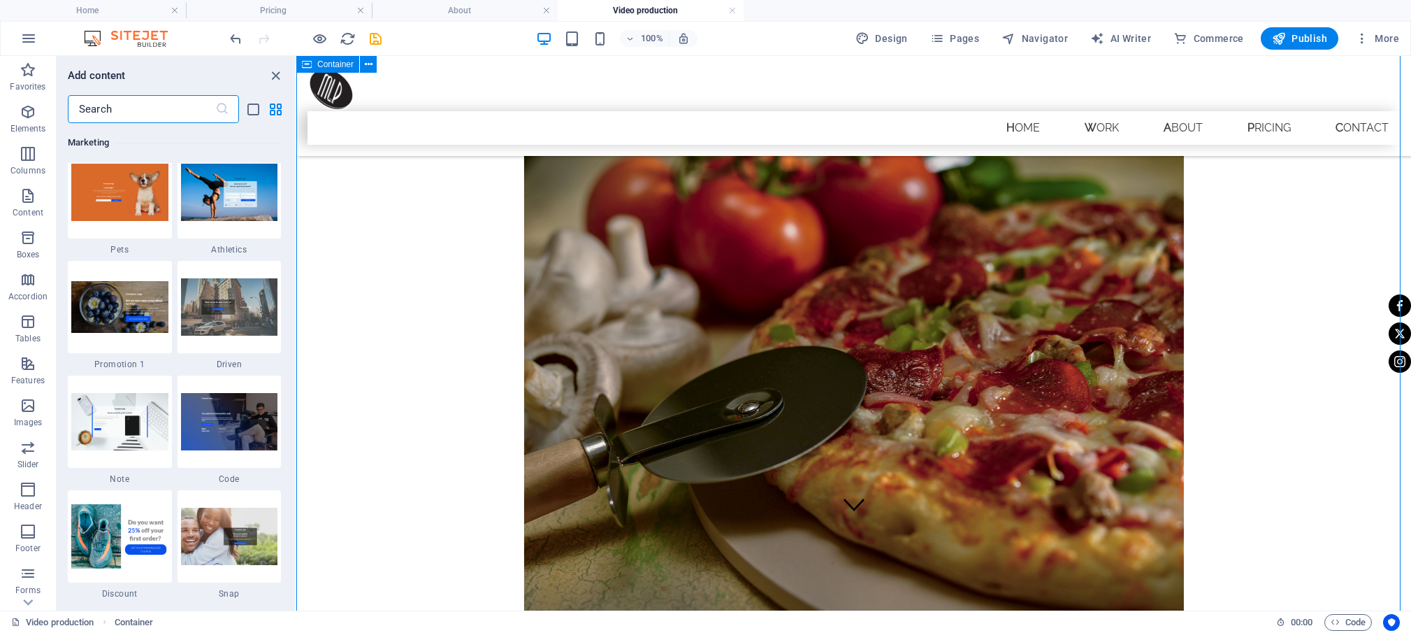
click at [473, 223] on div "Video Production" at bounding box center [853, 365] width 1115 height 779
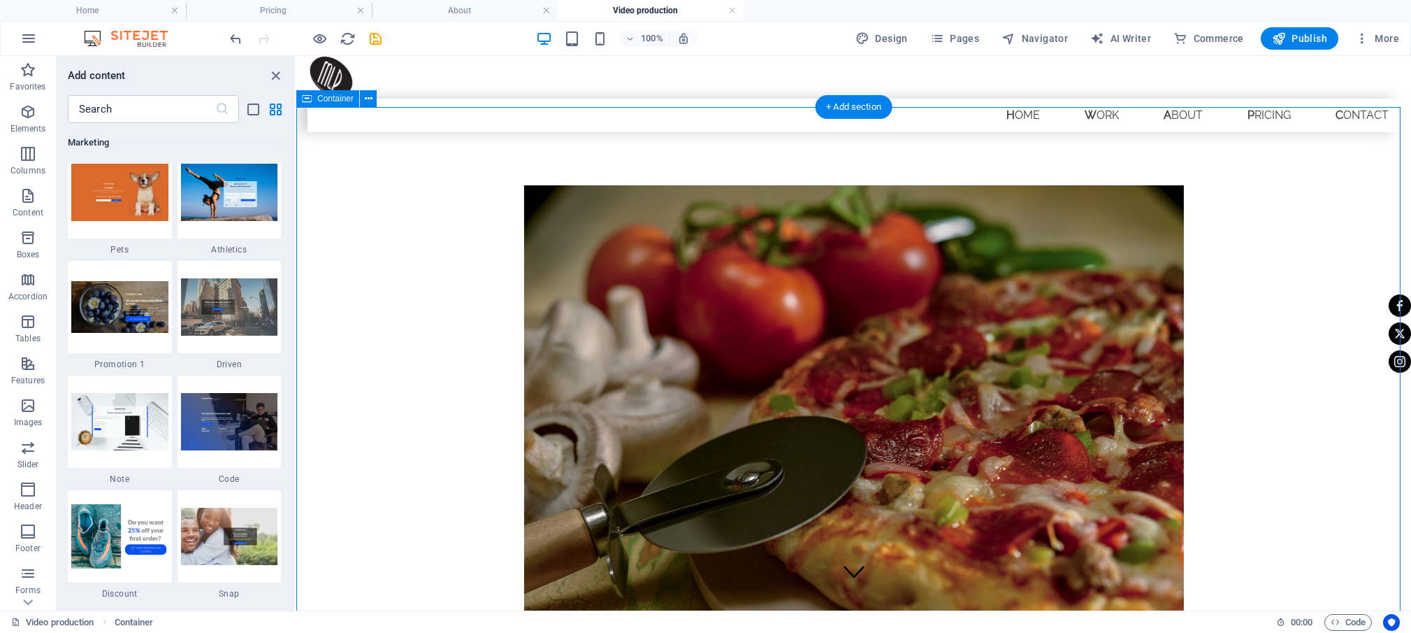
scroll to position [0, 0]
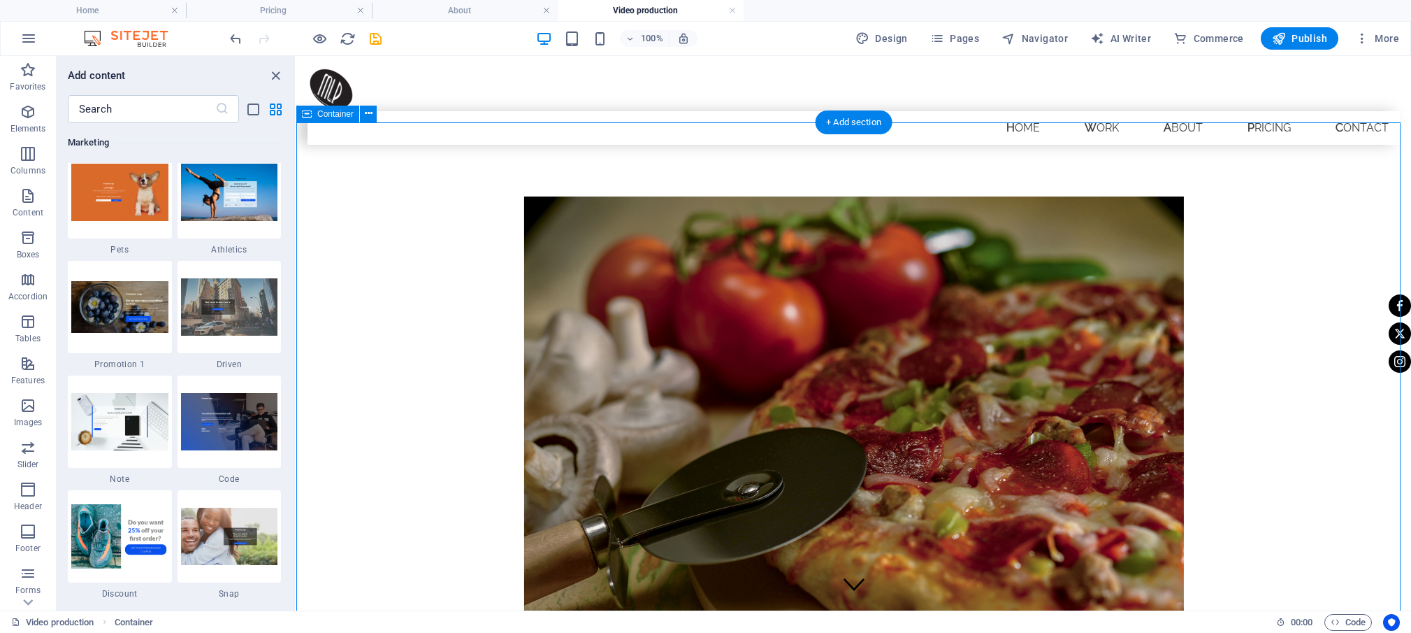
click at [570, 247] on figure at bounding box center [854, 454] width 660 height 516
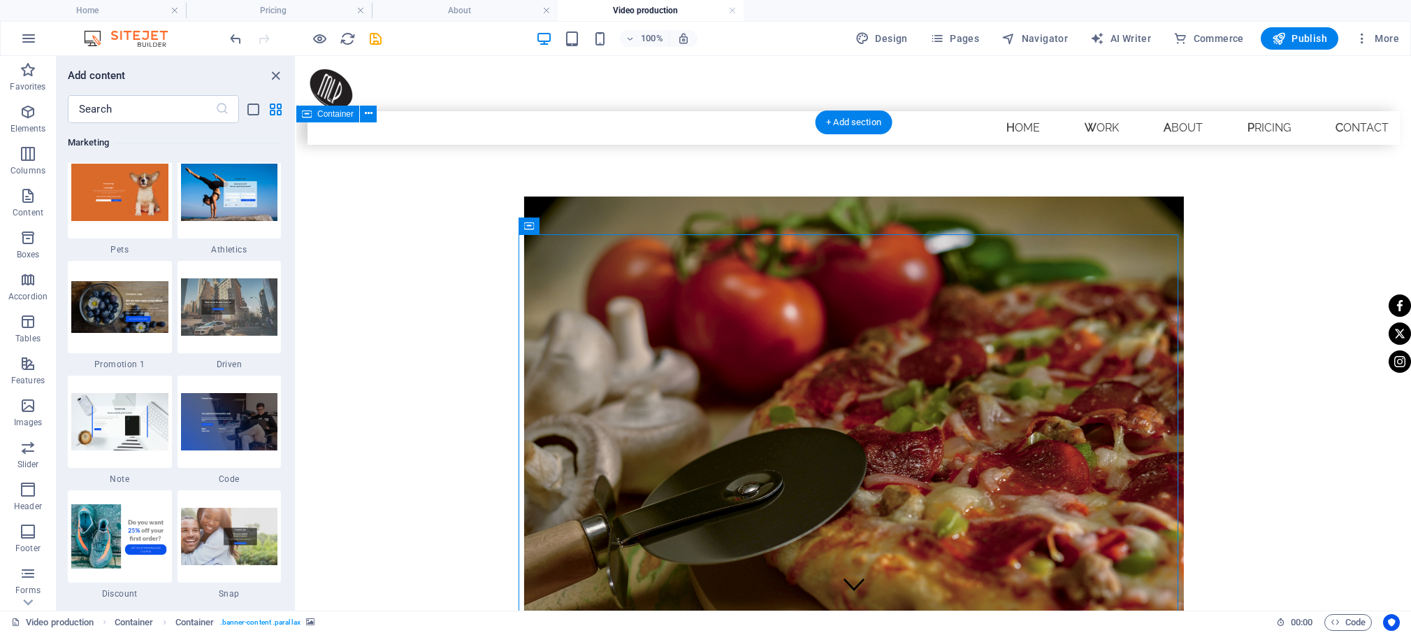
click at [556, 247] on figure at bounding box center [854, 454] width 660 height 516
click at [550, 247] on figure at bounding box center [854, 454] width 660 height 516
select select "px"
select select "vw"
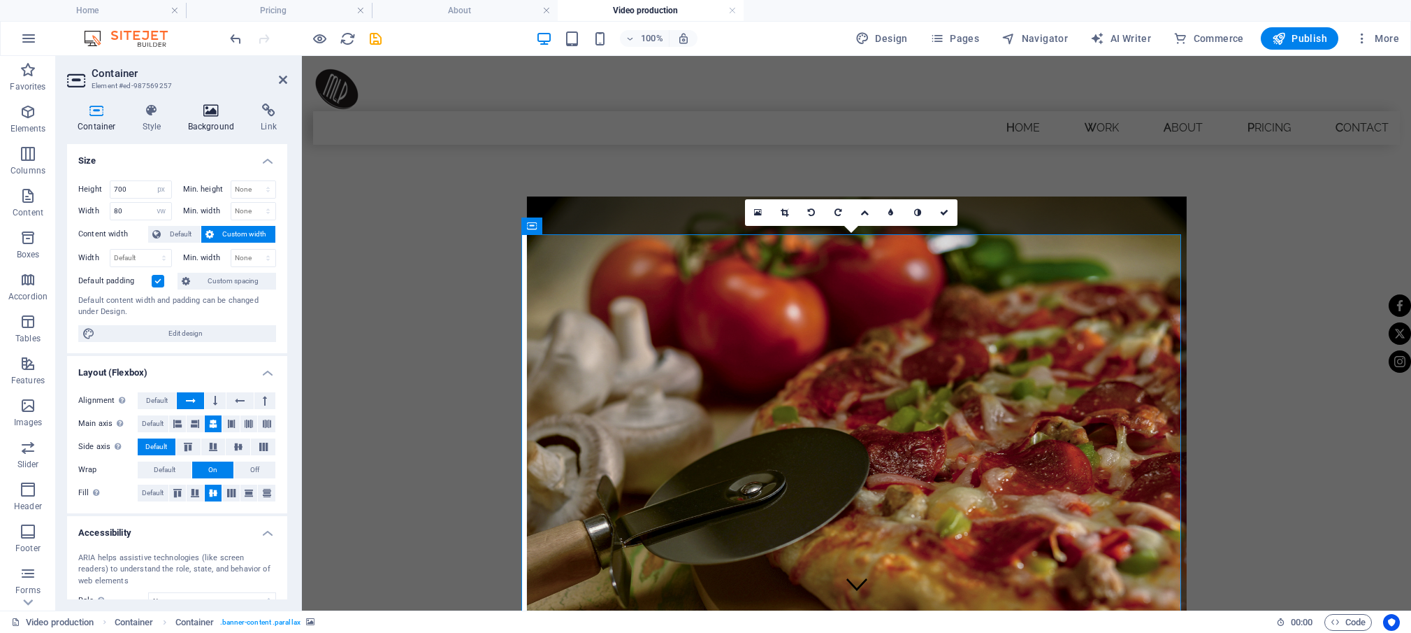
click at [213, 115] on icon at bounding box center [212, 110] width 68 height 14
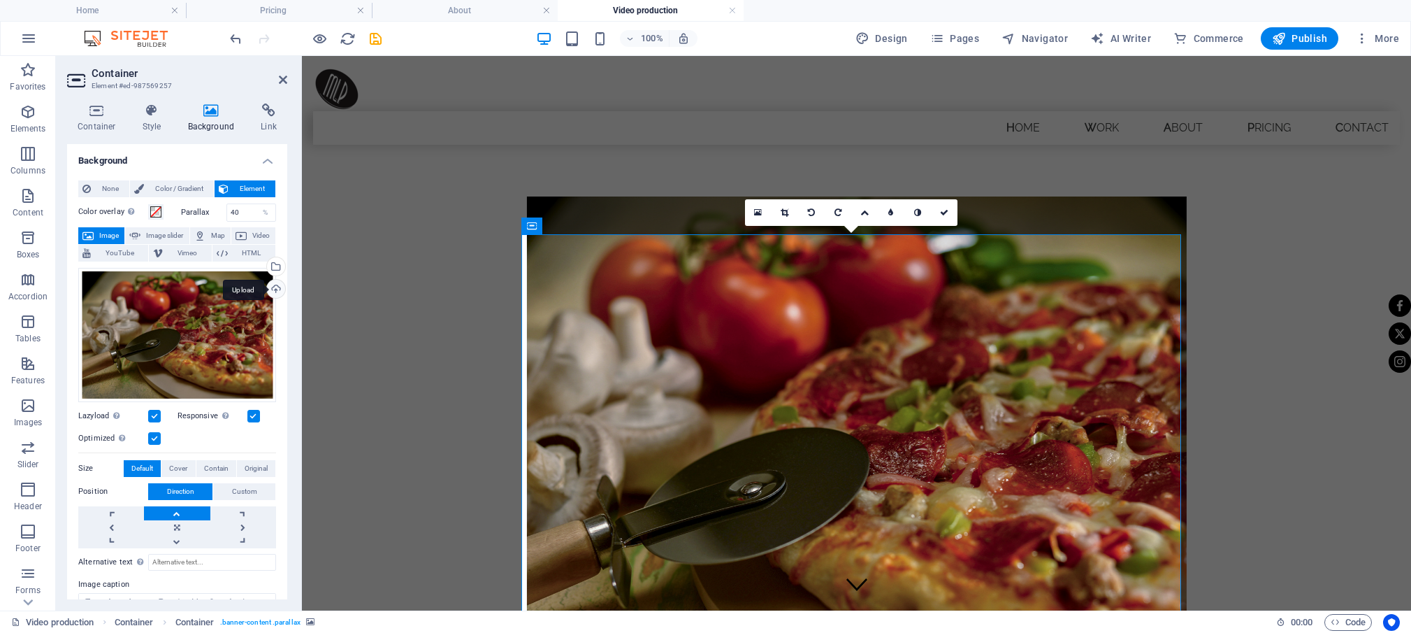
click at [267, 287] on div "Upload" at bounding box center [274, 290] width 21 height 21
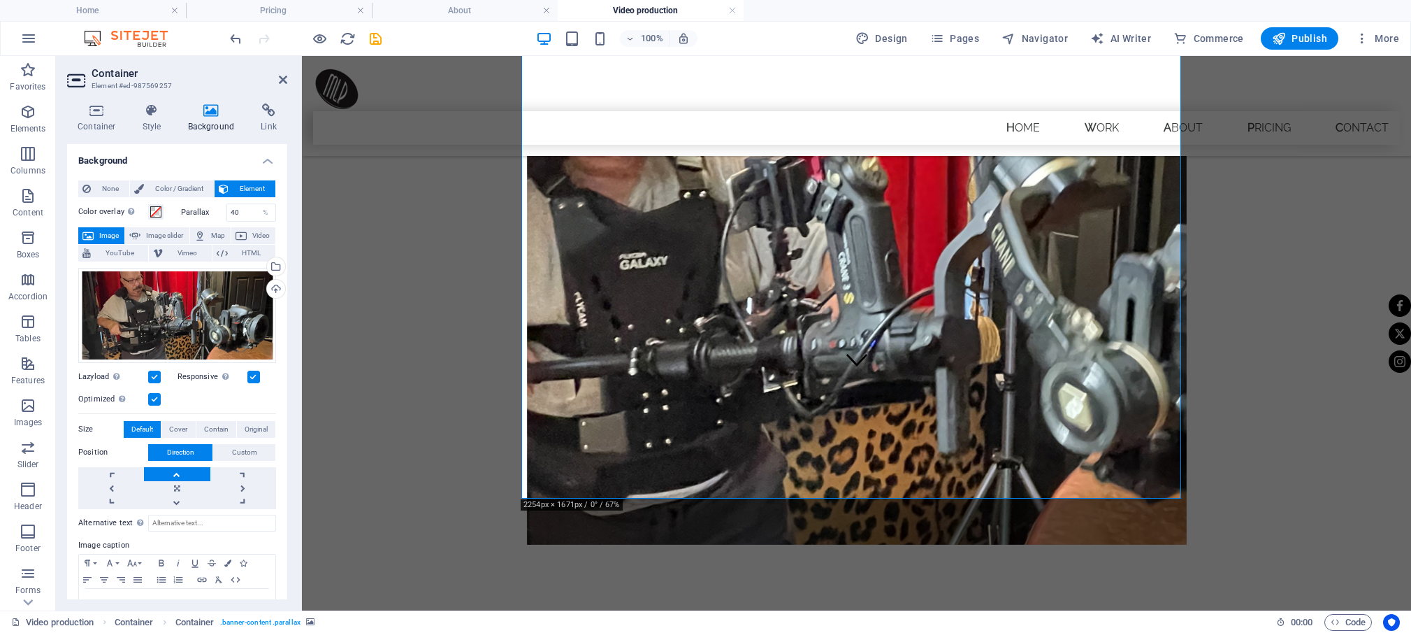
scroll to position [225, 0]
click at [173, 483] on link at bounding box center [177, 488] width 66 height 14
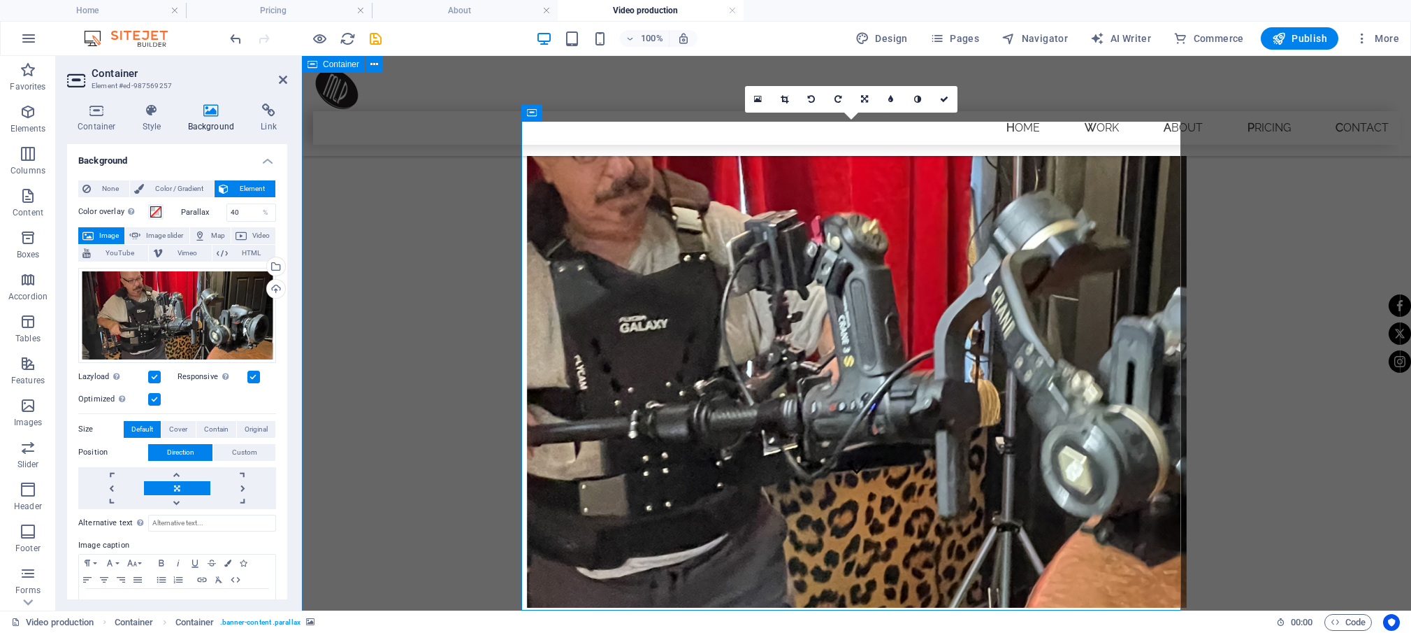
scroll to position [113, 0]
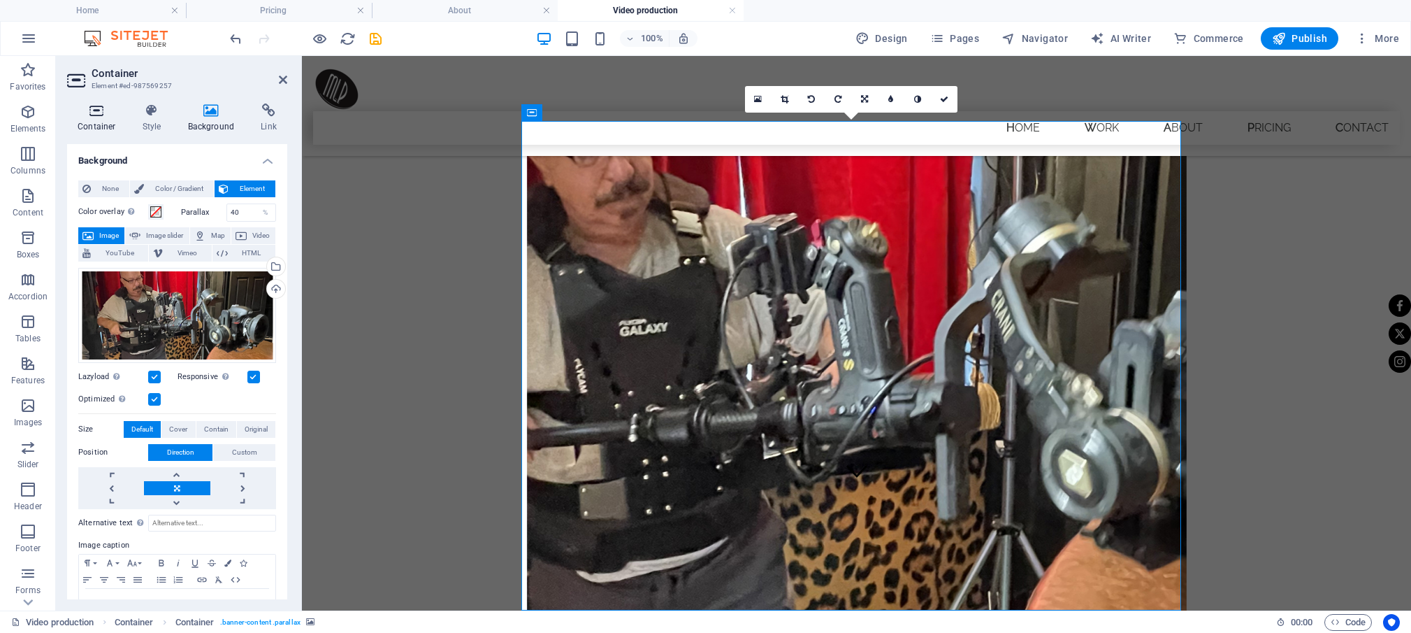
click at [108, 120] on h4 "Container" at bounding box center [99, 117] width 65 height 29
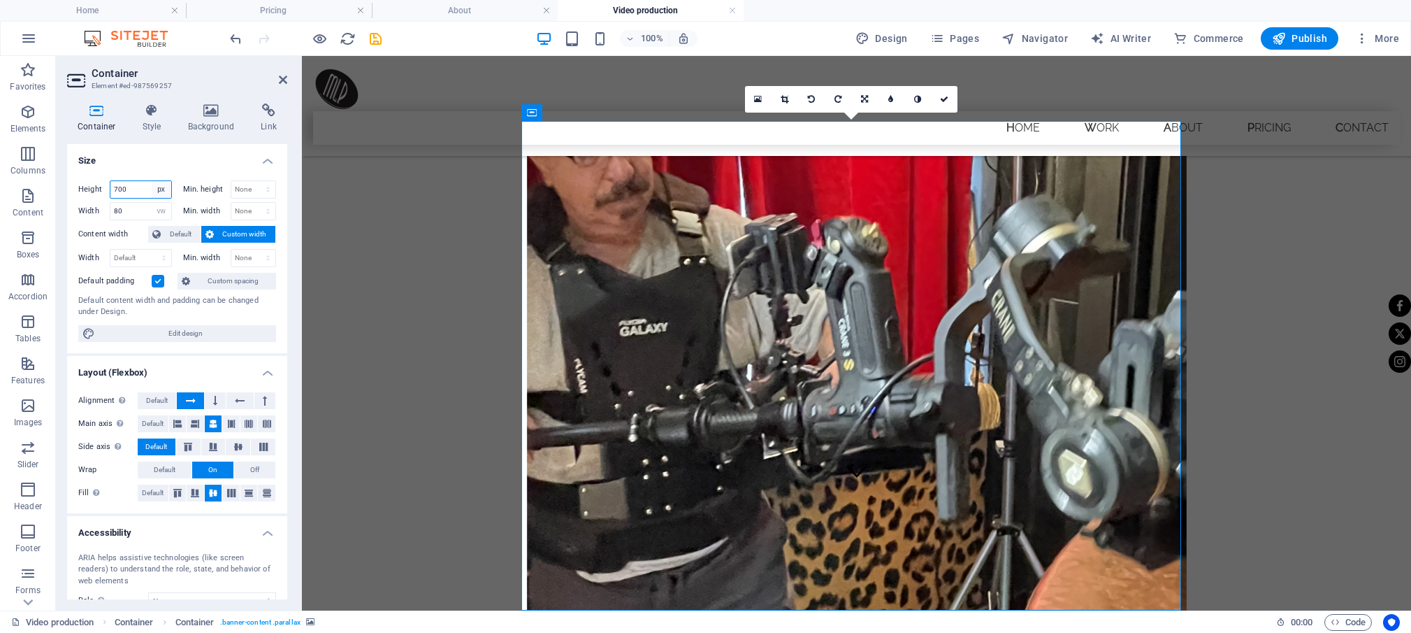
select select "default"
click option "Default" at bounding box center [0, 0] width 0 height 0
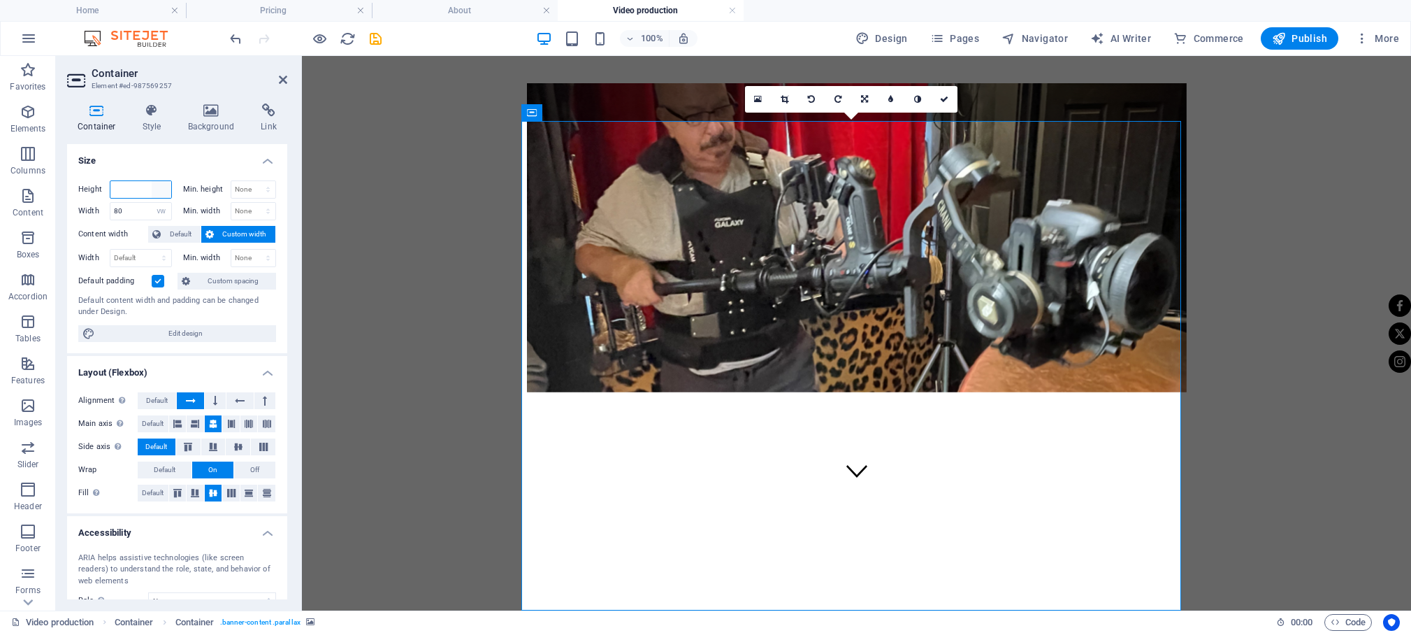
scroll to position [0, 0]
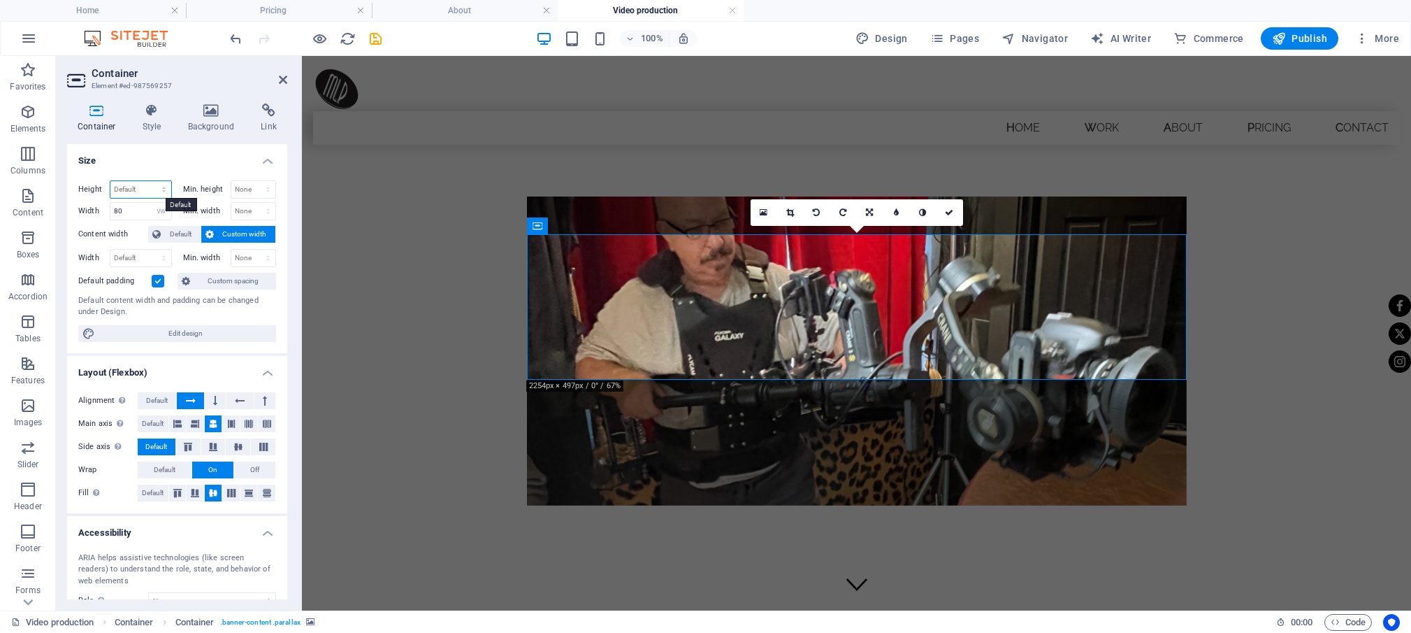
click at [110, 181] on select "Default px rem % vh vw" at bounding box center [140, 189] width 61 height 17
select select "px"
click option "px" at bounding box center [0, 0] width 0 height 0
click at [141, 190] on input "208" at bounding box center [140, 189] width 61 height 17
drag, startPoint x: 141, startPoint y: 190, endPoint x: 93, endPoint y: 185, distance: 47.8
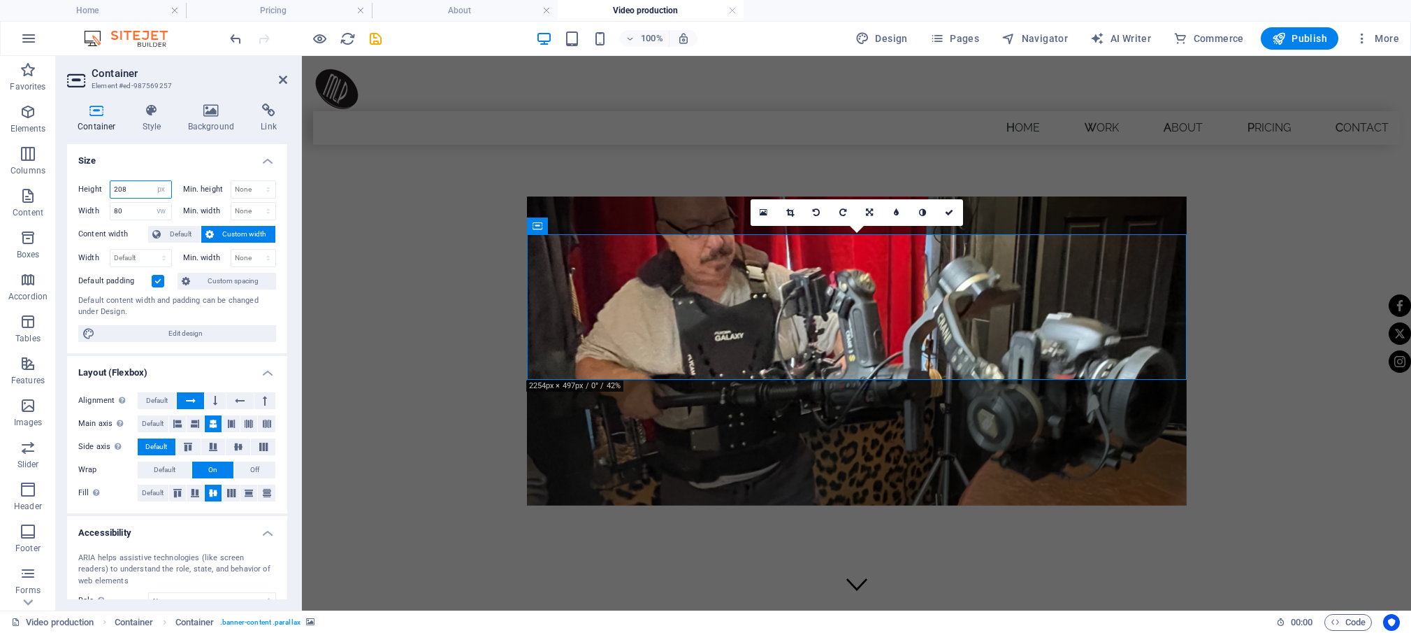
click at [110, 185] on input "208" at bounding box center [140, 189] width 61 height 17
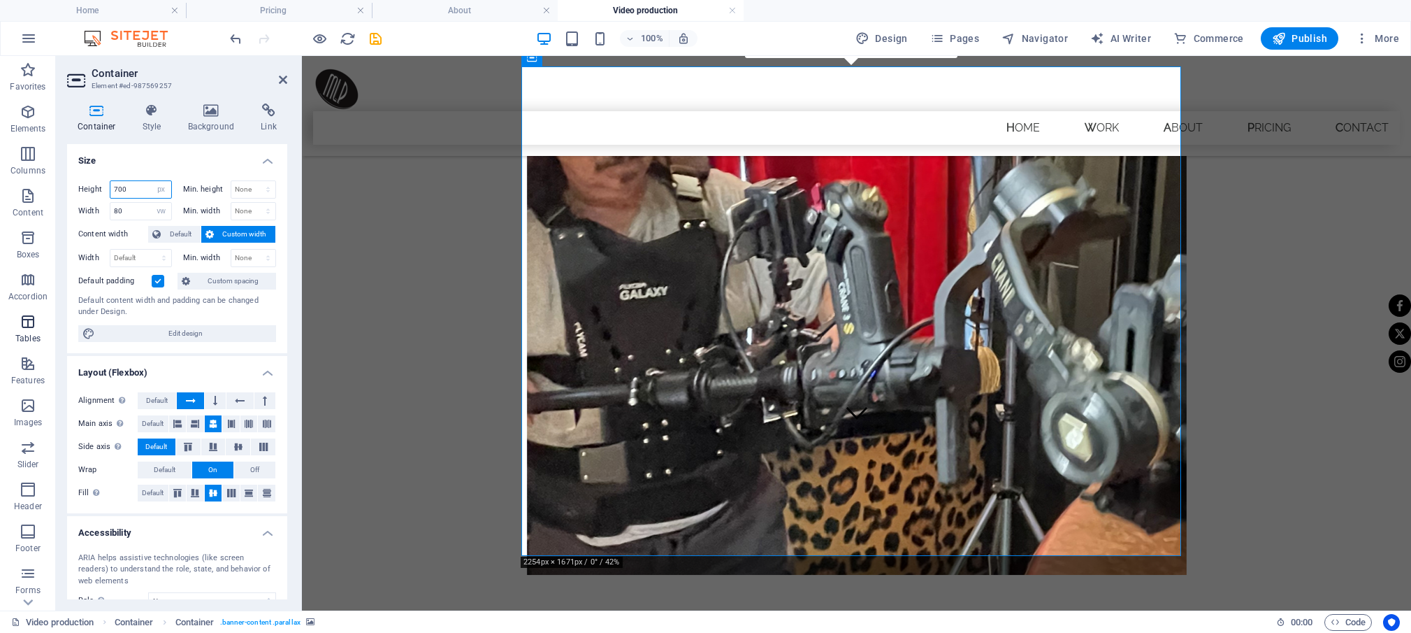
scroll to position [168, 0]
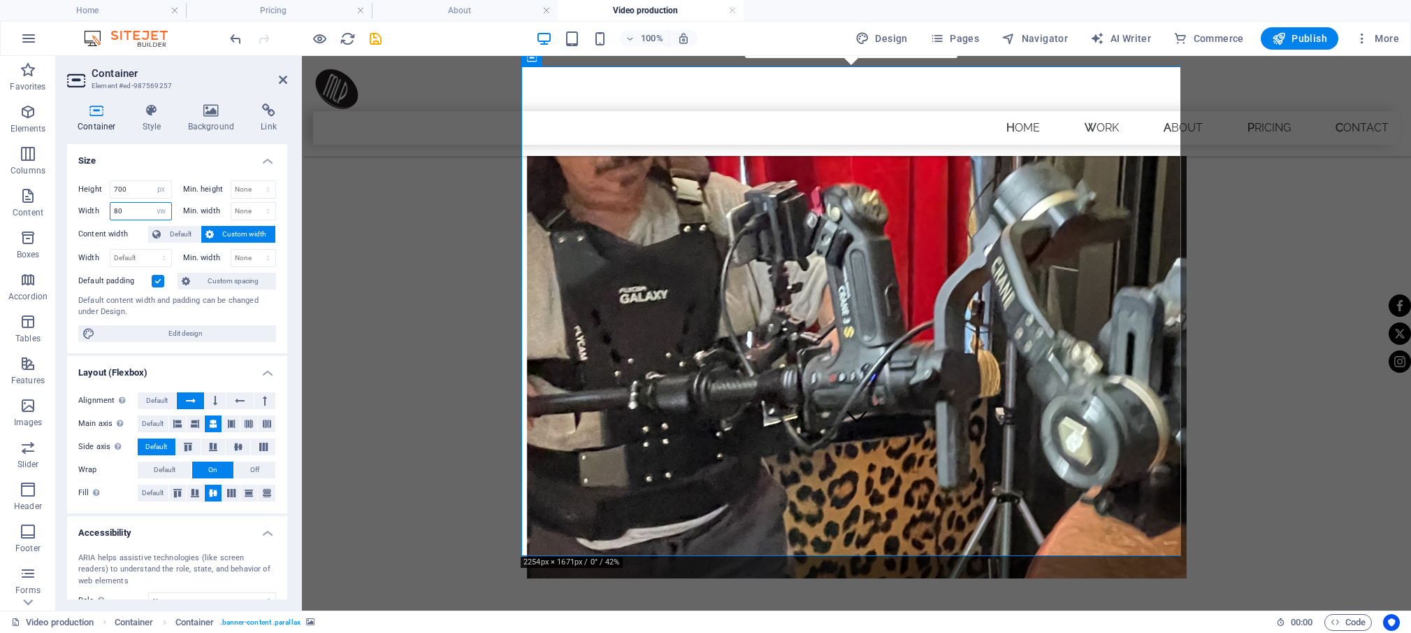
drag, startPoint x: 129, startPoint y: 208, endPoint x: 109, endPoint y: 210, distance: 19.7
click at [110, 210] on input "80" at bounding box center [140, 211] width 61 height 17
click at [132, 188] on input "700" at bounding box center [140, 189] width 61 height 17
drag, startPoint x: 132, startPoint y: 188, endPoint x: 115, endPoint y: 186, distance: 16.9
click at [115, 186] on input "700" at bounding box center [140, 189] width 61 height 17
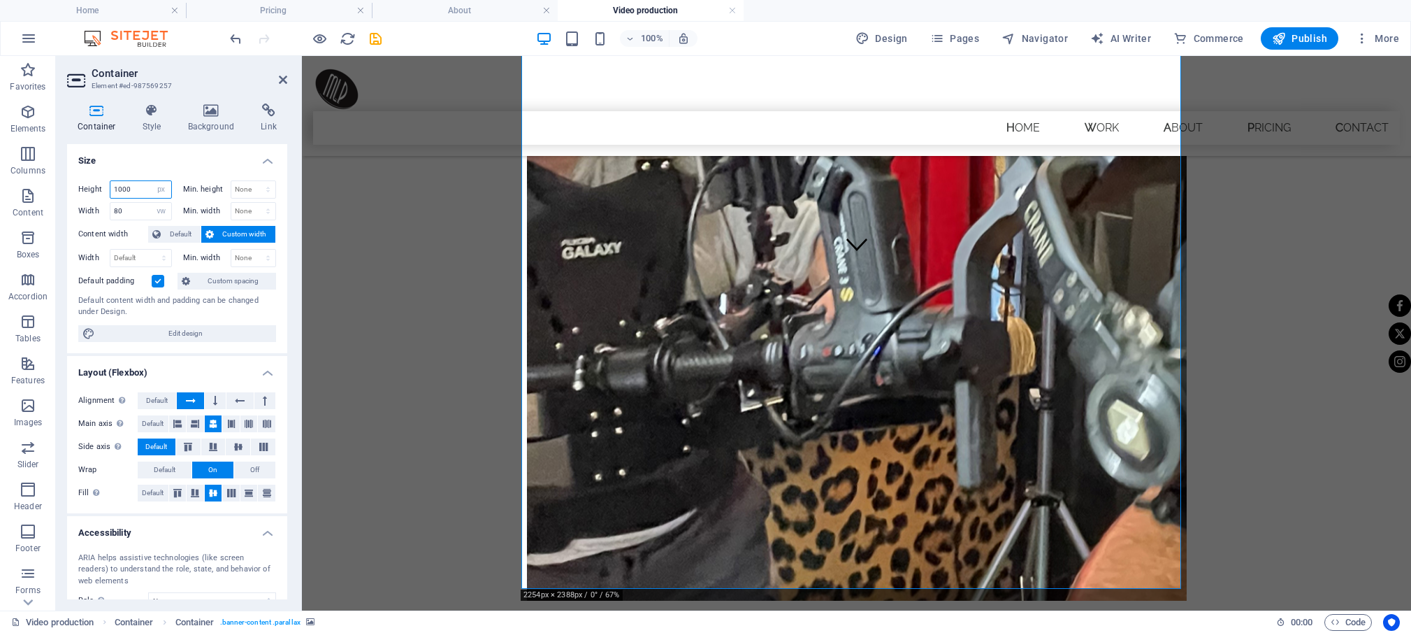
scroll to position [347, 0]
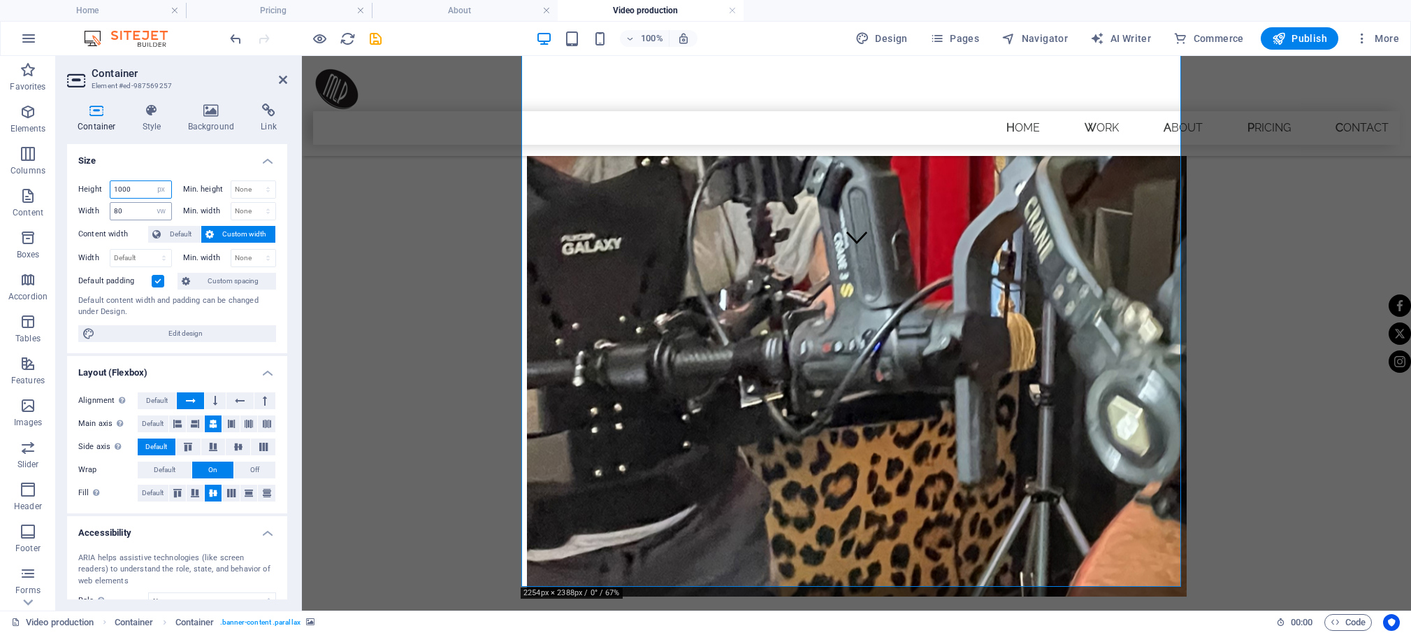
type input "1000"
click at [132, 213] on input "80" at bounding box center [140, 211] width 61 height 17
select select "default"
click option "Default" at bounding box center [0, 0] width 0 height 0
select select "DISABLED_OPTION_VALUE"
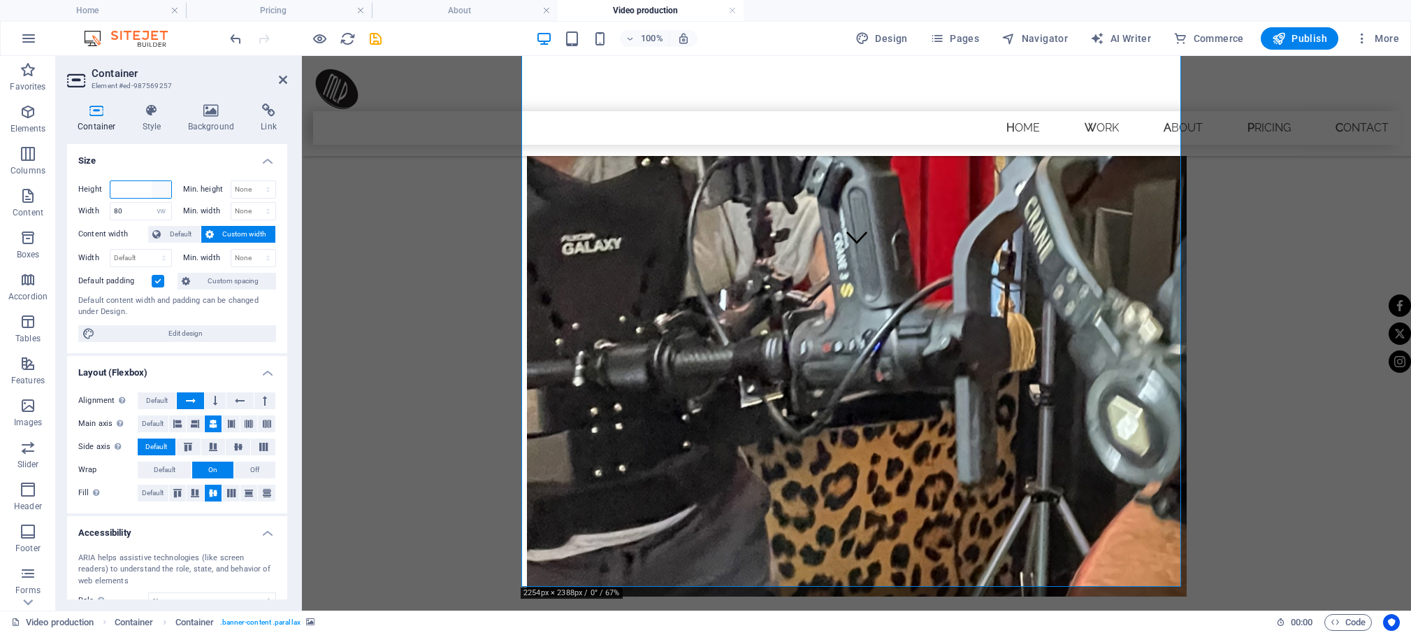
scroll to position [0, 0]
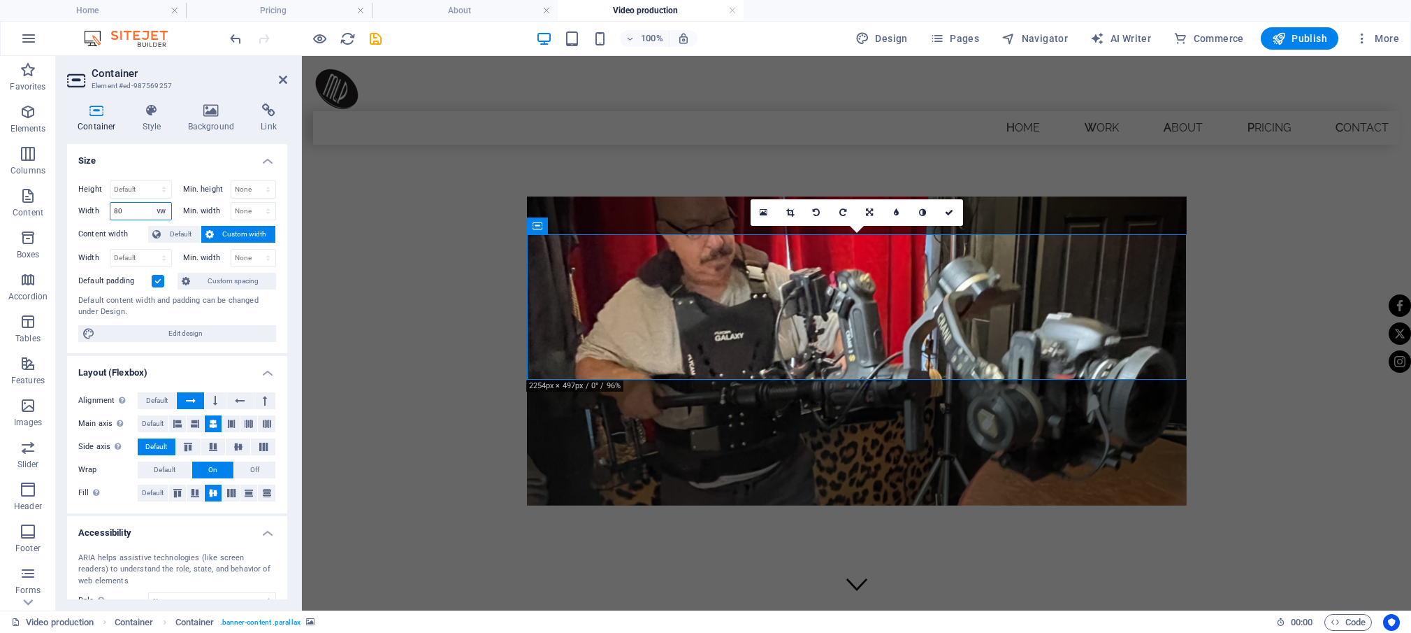
select select "default"
click option "Default" at bounding box center [0, 0] width 0 height 0
click at [110, 203] on select "Default px rem % em vh vw" at bounding box center [140, 211] width 61 height 17
select select "px"
click option "px" at bounding box center [0, 0] width 0 height 0
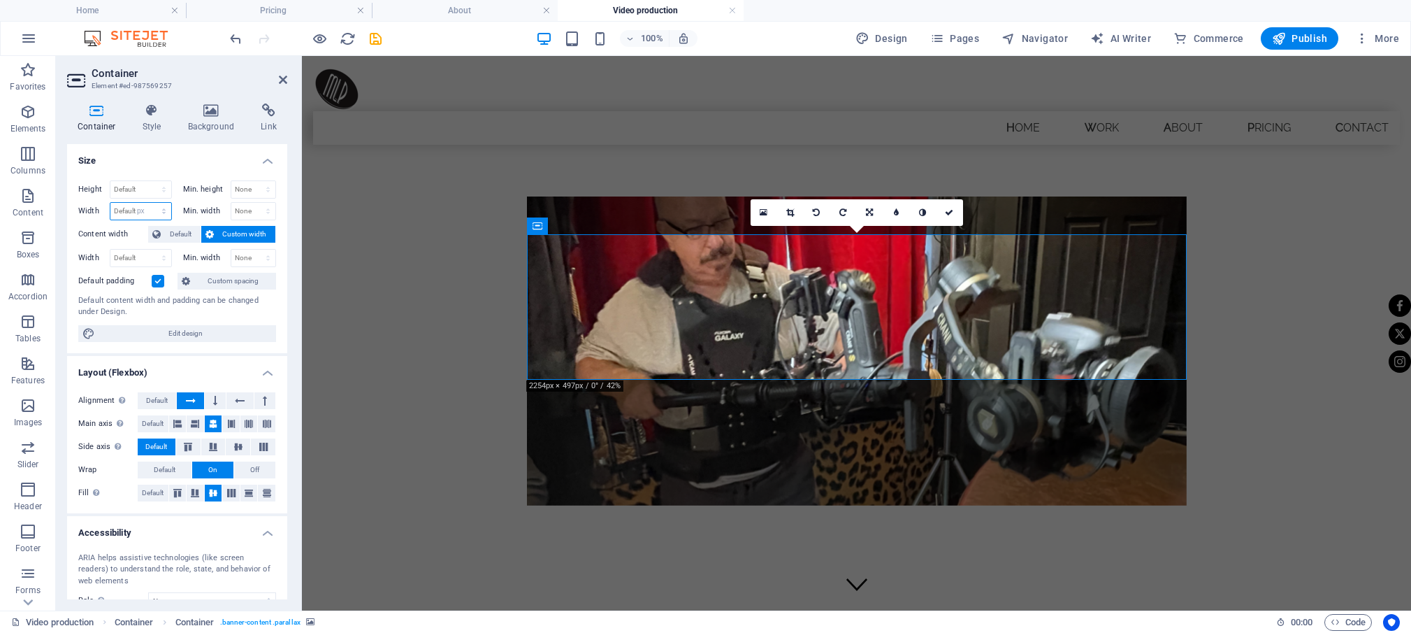
type input "944"
click at [138, 212] on input "944" at bounding box center [140, 211] width 61 height 17
click at [110, 181] on select "Default px rem % vh vw" at bounding box center [140, 189] width 61 height 17
select select "px"
click option "px" at bounding box center [0, 0] width 0 height 0
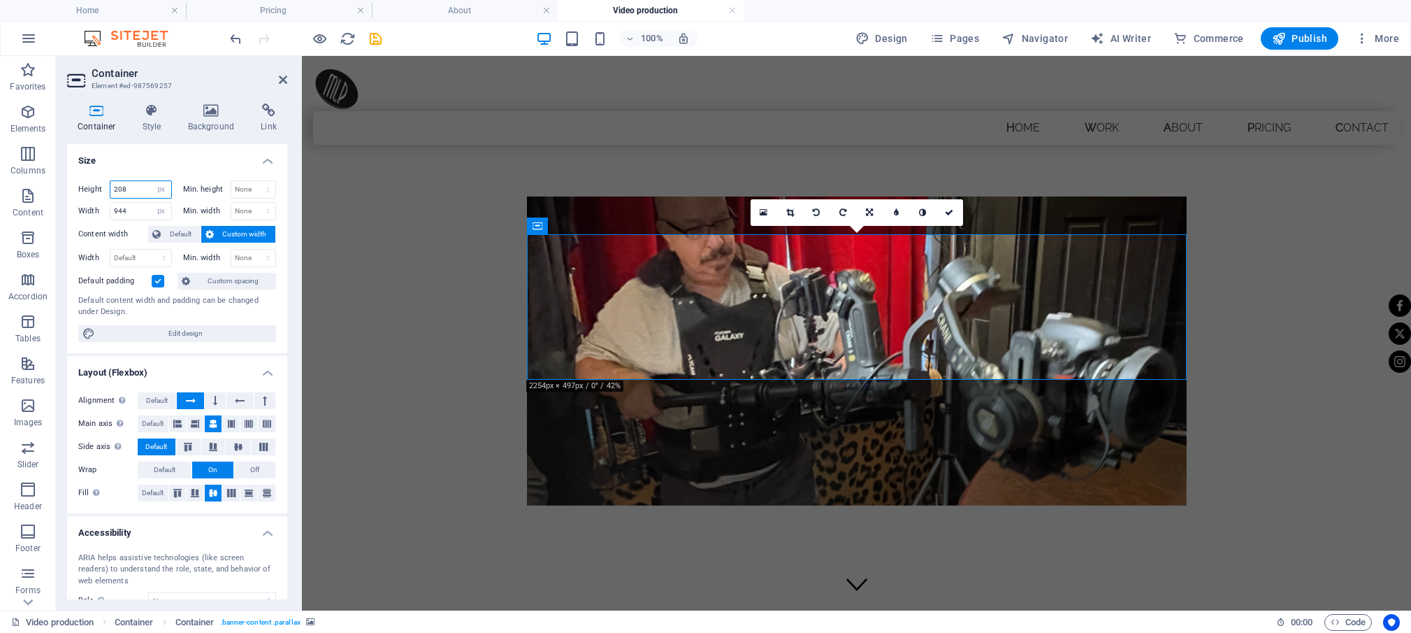
click at [143, 190] on input "208" at bounding box center [140, 189] width 61 height 17
drag, startPoint x: 143, startPoint y: 190, endPoint x: 109, endPoint y: 189, distance: 33.6
click at [110, 189] on input "208" at bounding box center [140, 189] width 61 height 17
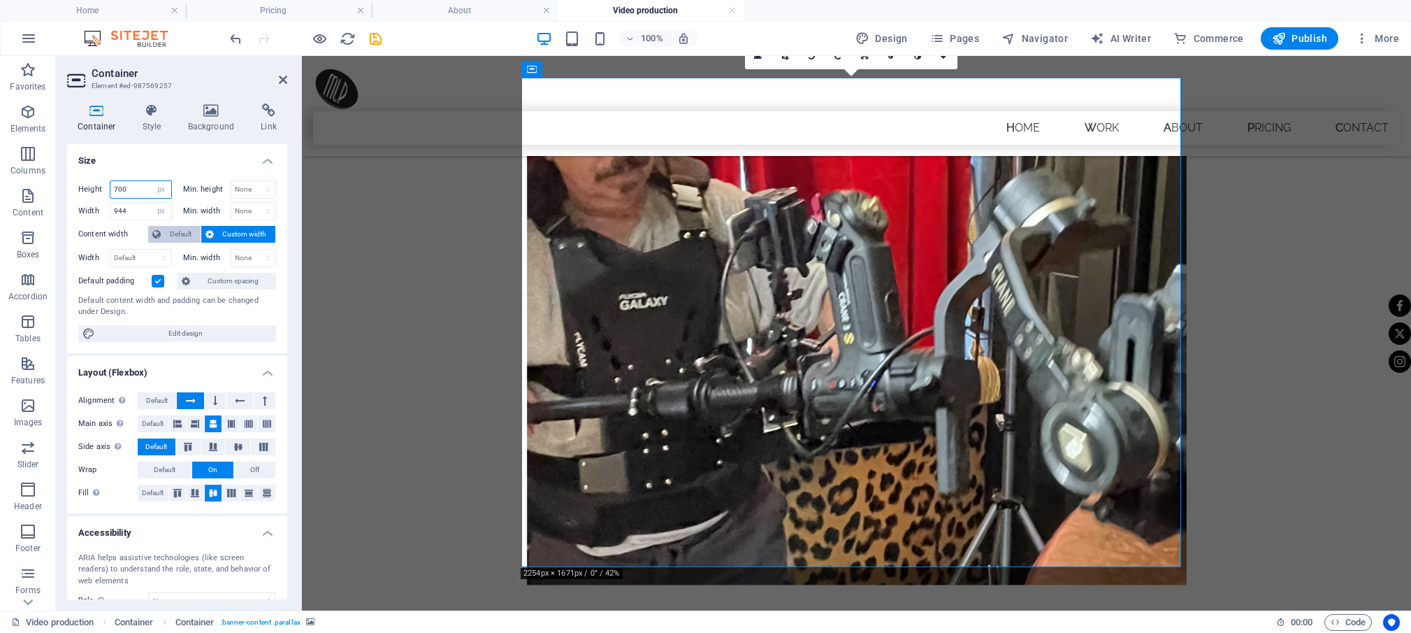
type input "700"
click at [178, 231] on span "Default" at bounding box center [180, 234] width 31 height 17
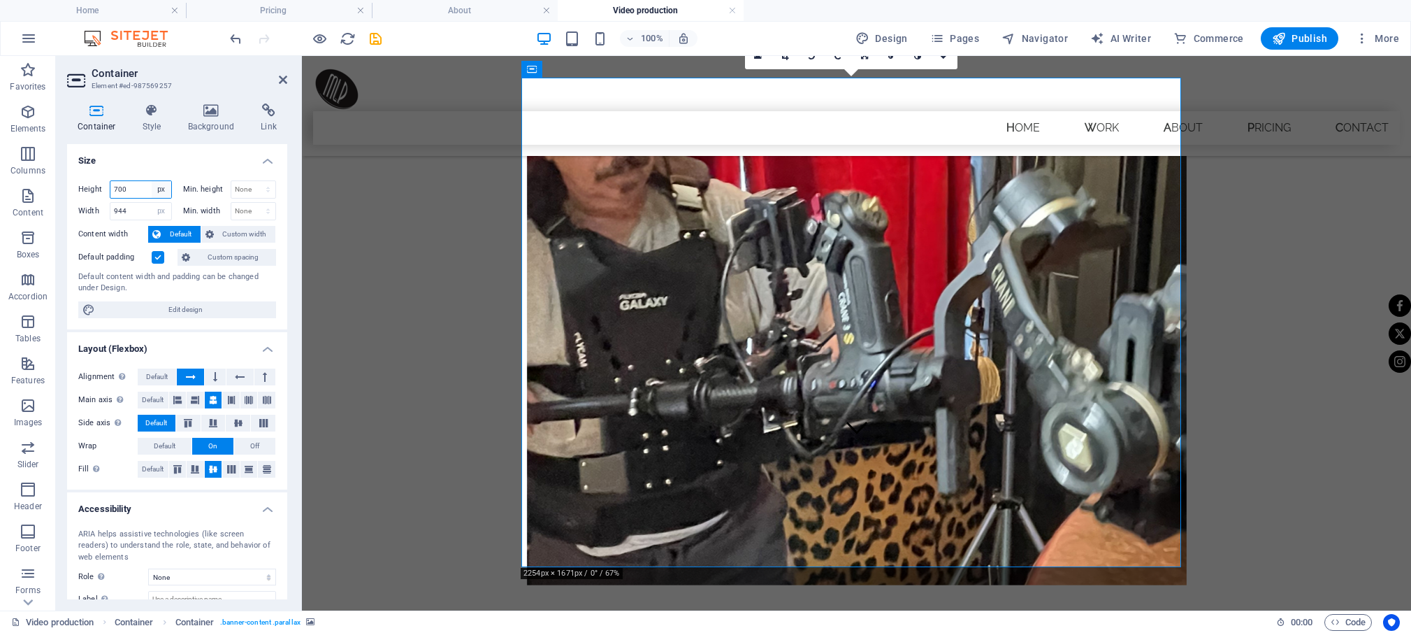
select select "default"
click option "Default" at bounding box center [0, 0] width 0 height 0
select select "DISABLED_OPTION_VALUE"
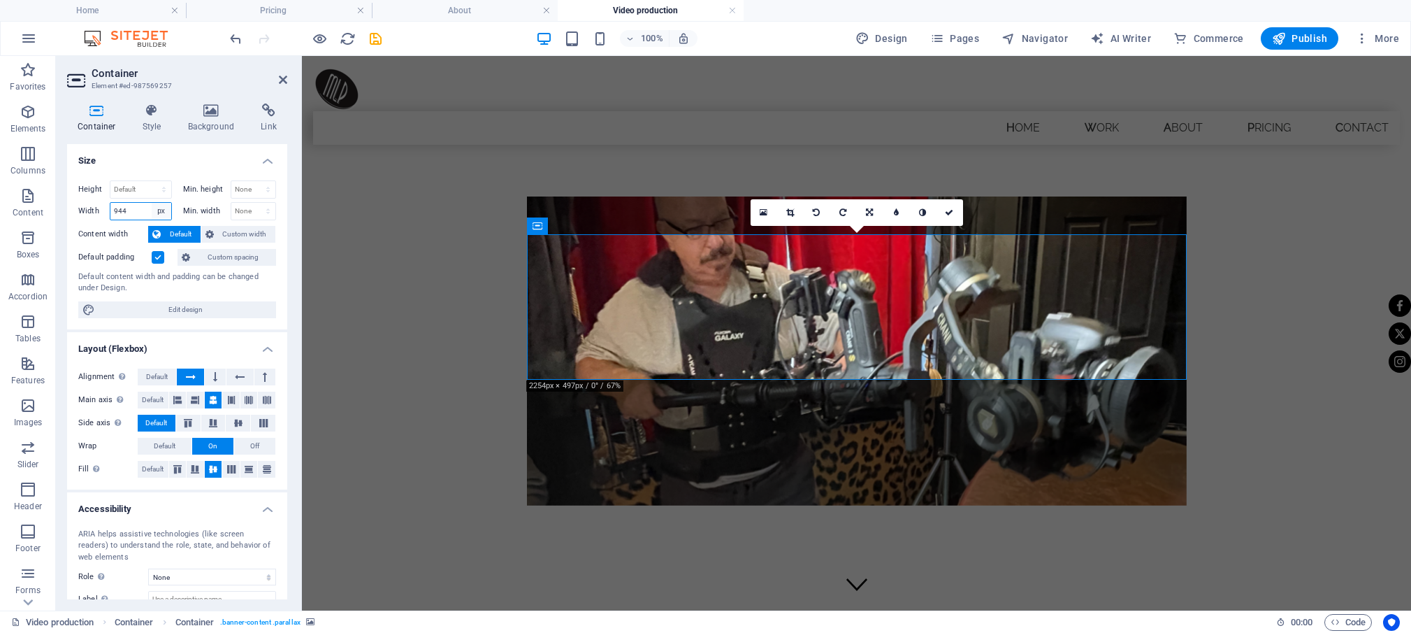
select select "default"
click option "Default" at bounding box center [0, 0] width 0 height 0
select select "DISABLED_OPTION_VALUE"
click at [284, 78] on icon at bounding box center [283, 79] width 8 height 11
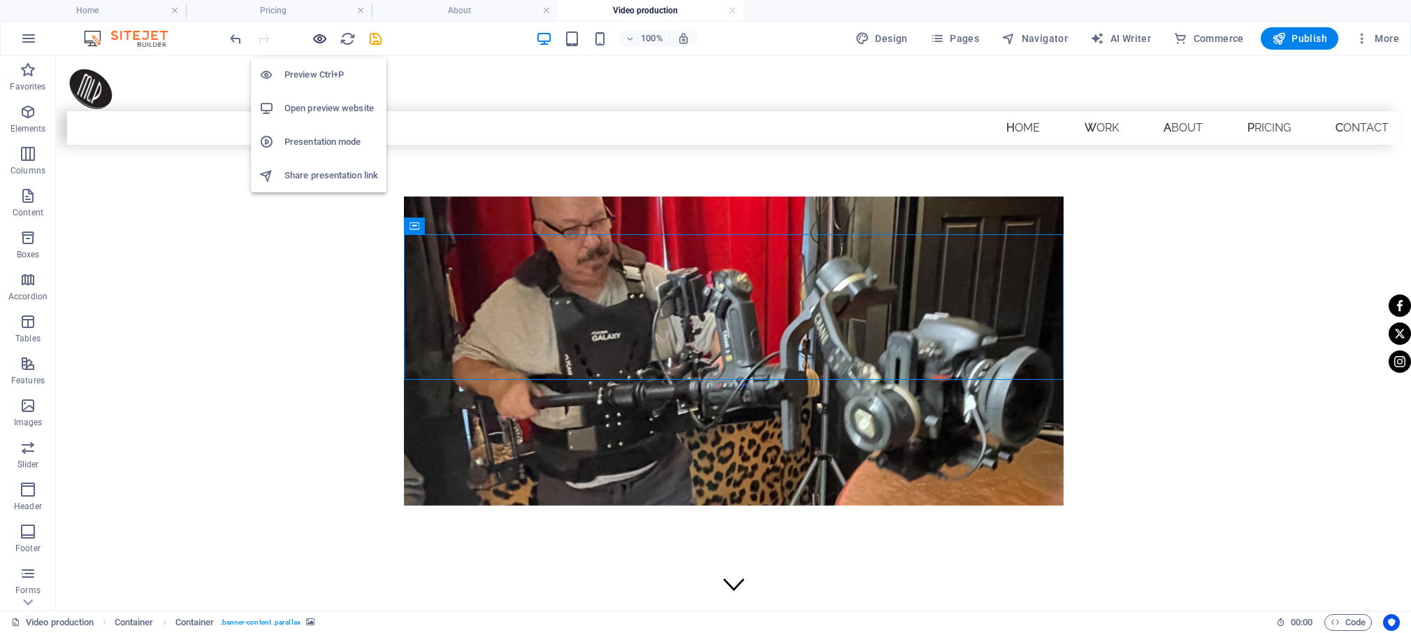
click at [319, 38] on icon "button" at bounding box center [320, 39] width 16 height 16
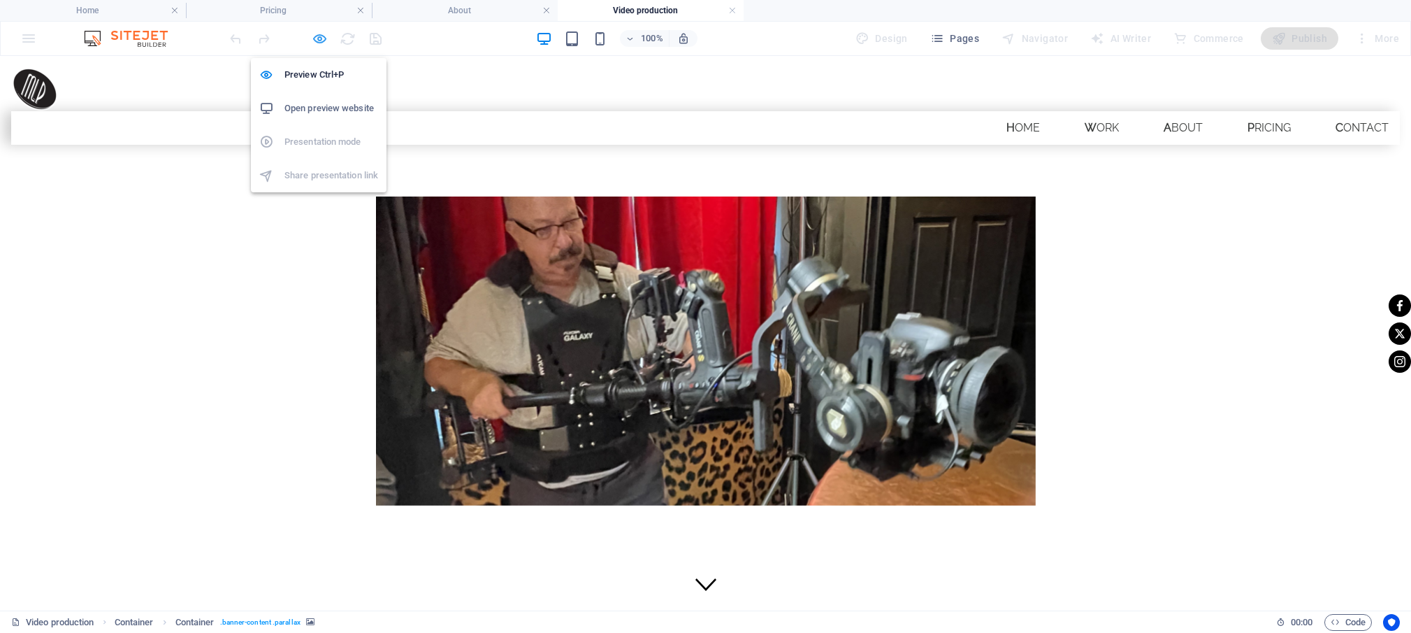
click at [323, 35] on icon "button" at bounding box center [320, 39] width 16 height 16
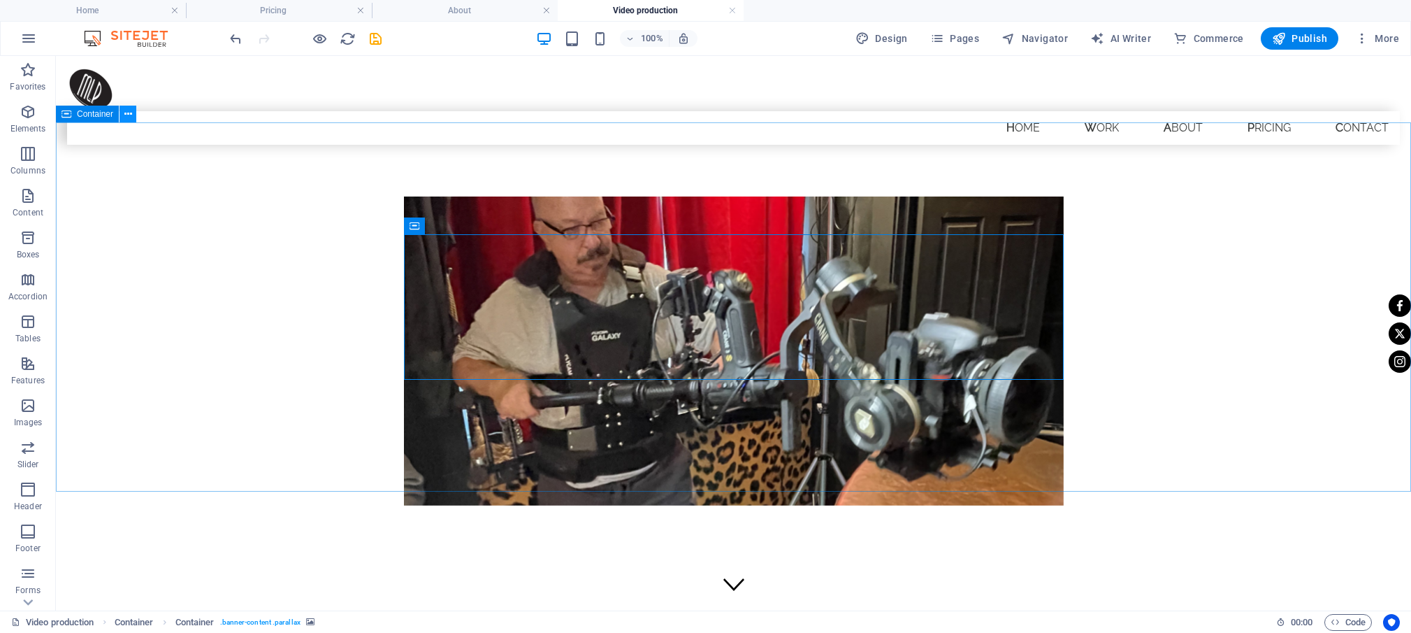
click at [123, 107] on button at bounding box center [128, 114] width 17 height 17
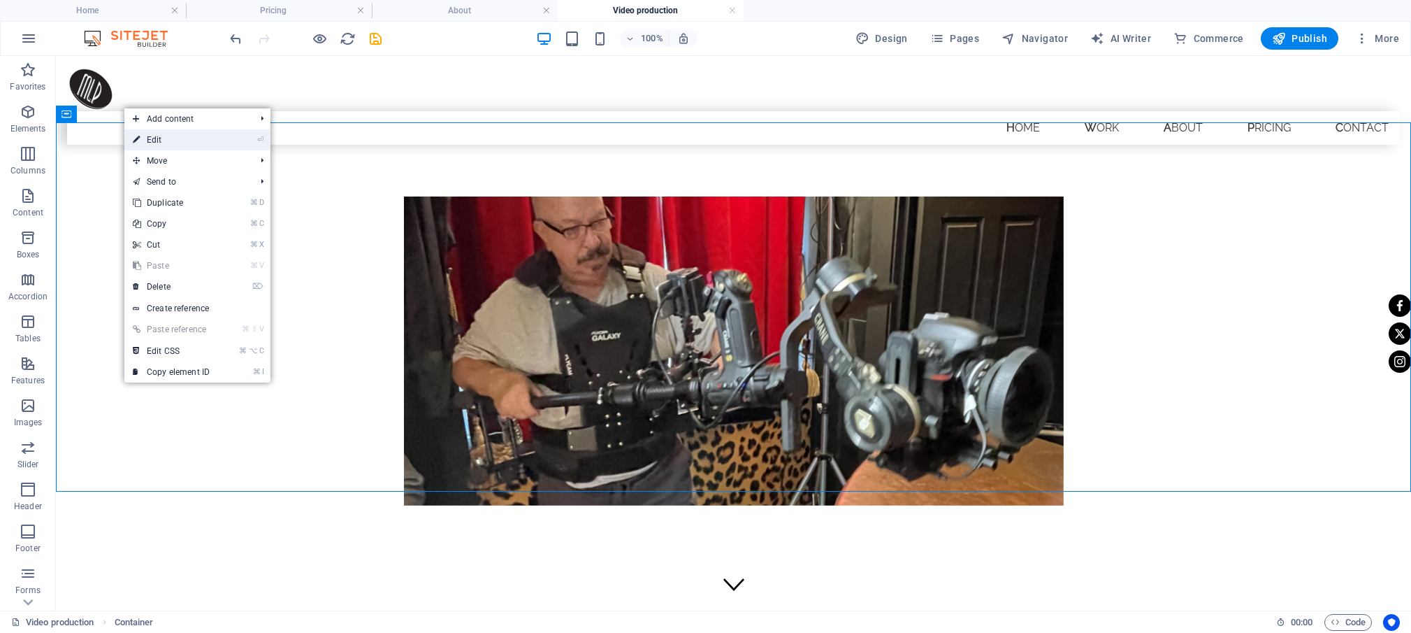
click at [150, 139] on link "⏎ Edit" at bounding box center [171, 139] width 94 height 21
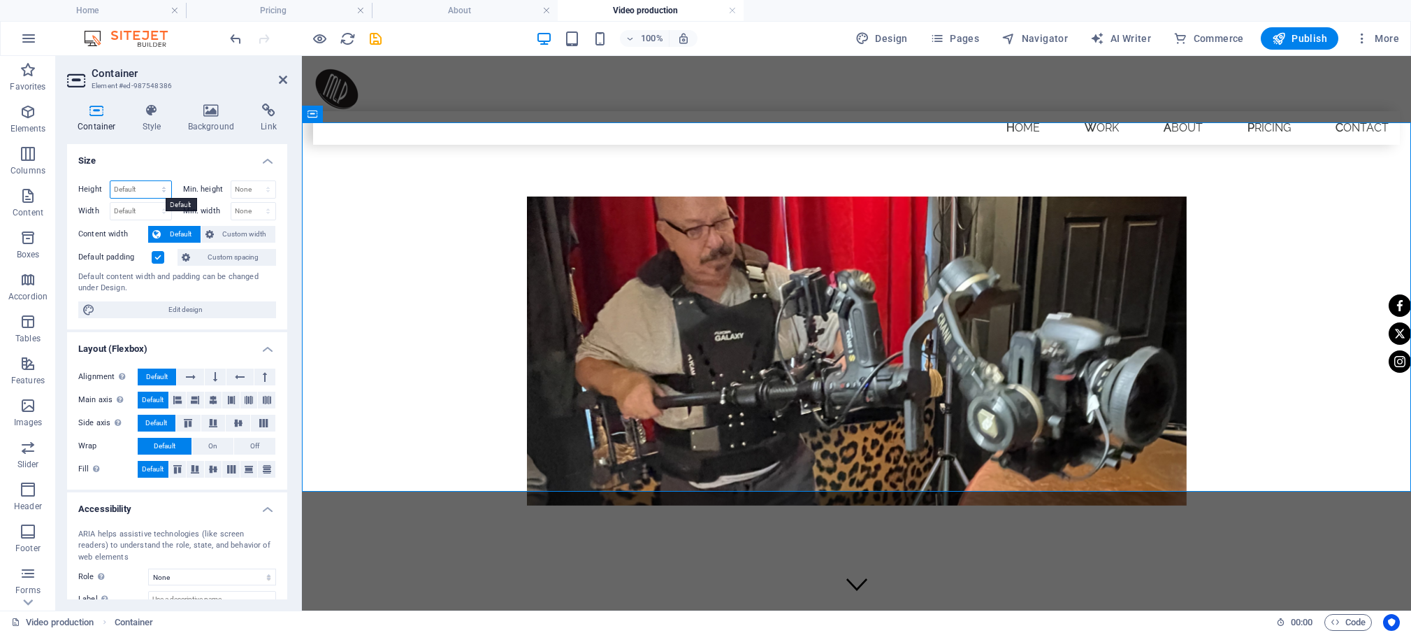
click at [110, 181] on select "Default px rem % vh vw" at bounding box center [140, 189] width 61 height 17
select select "px"
click option "px" at bounding box center [0, 0] width 0 height 0
click at [138, 187] on input "528" at bounding box center [140, 189] width 61 height 17
drag, startPoint x: 139, startPoint y: 190, endPoint x: 106, endPoint y: 194, distance: 33.7
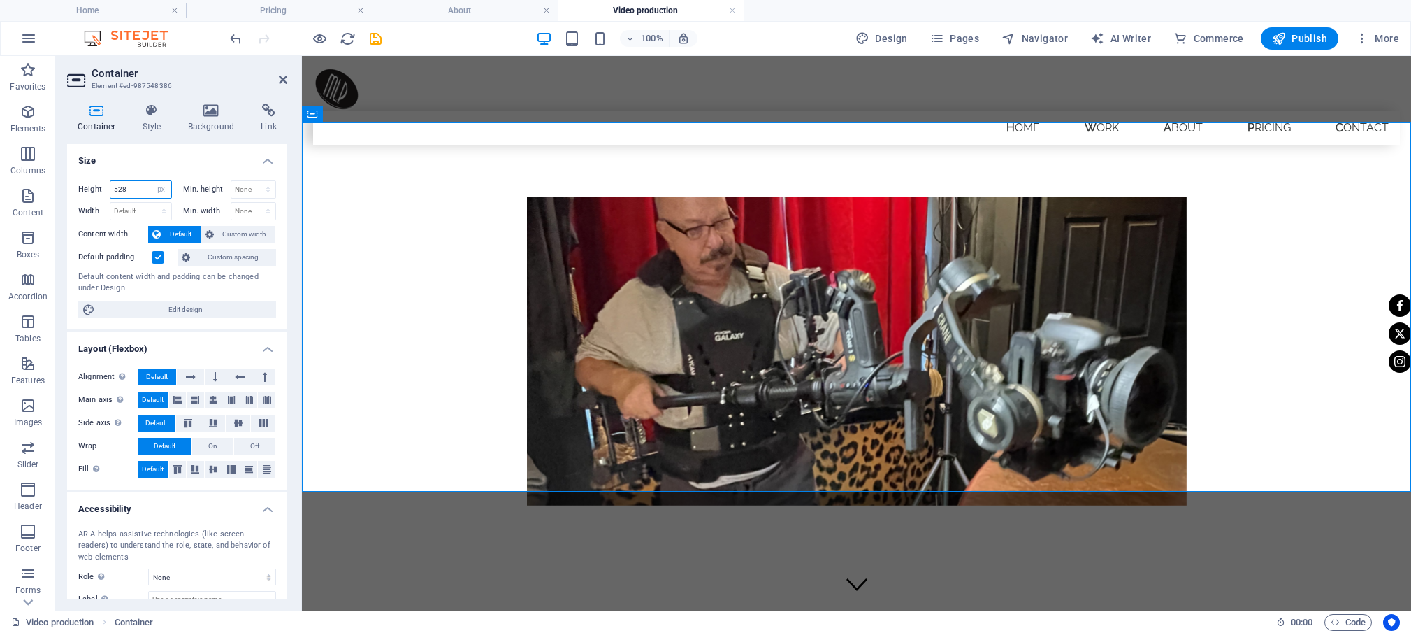
click at [110, 194] on input "528" at bounding box center [140, 189] width 61 height 17
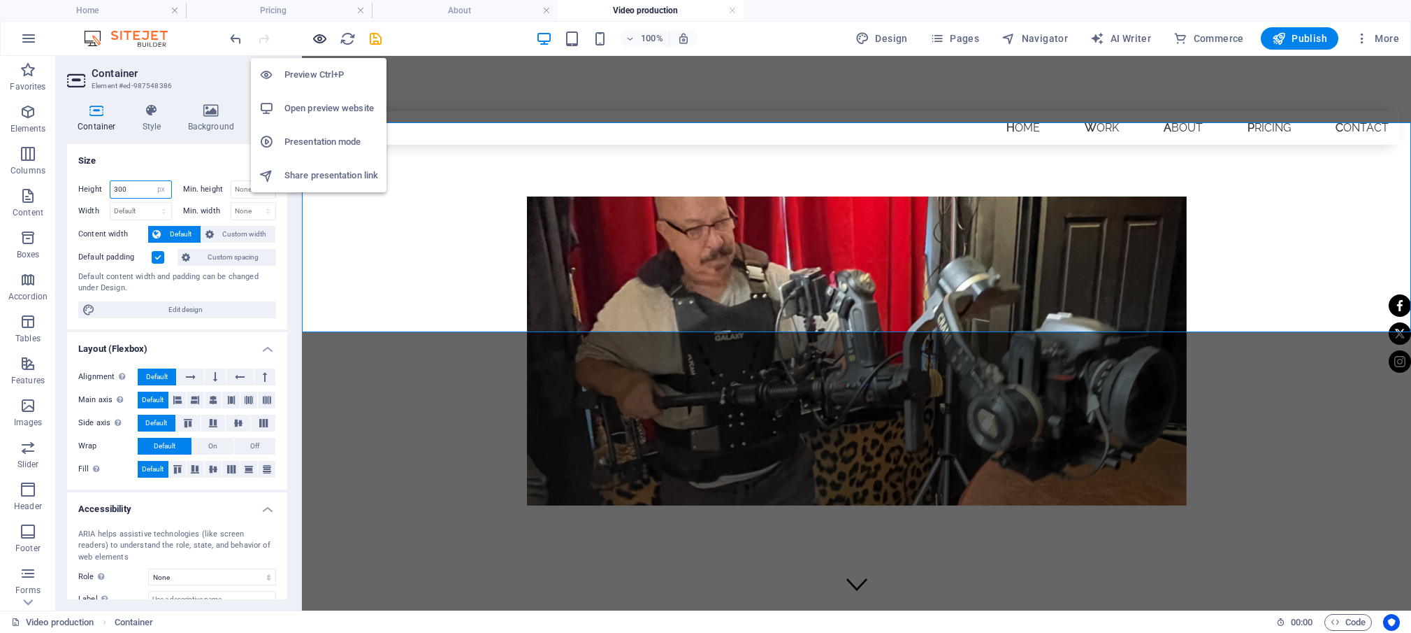
type input "300"
click at [323, 39] on icon "button" at bounding box center [320, 39] width 16 height 16
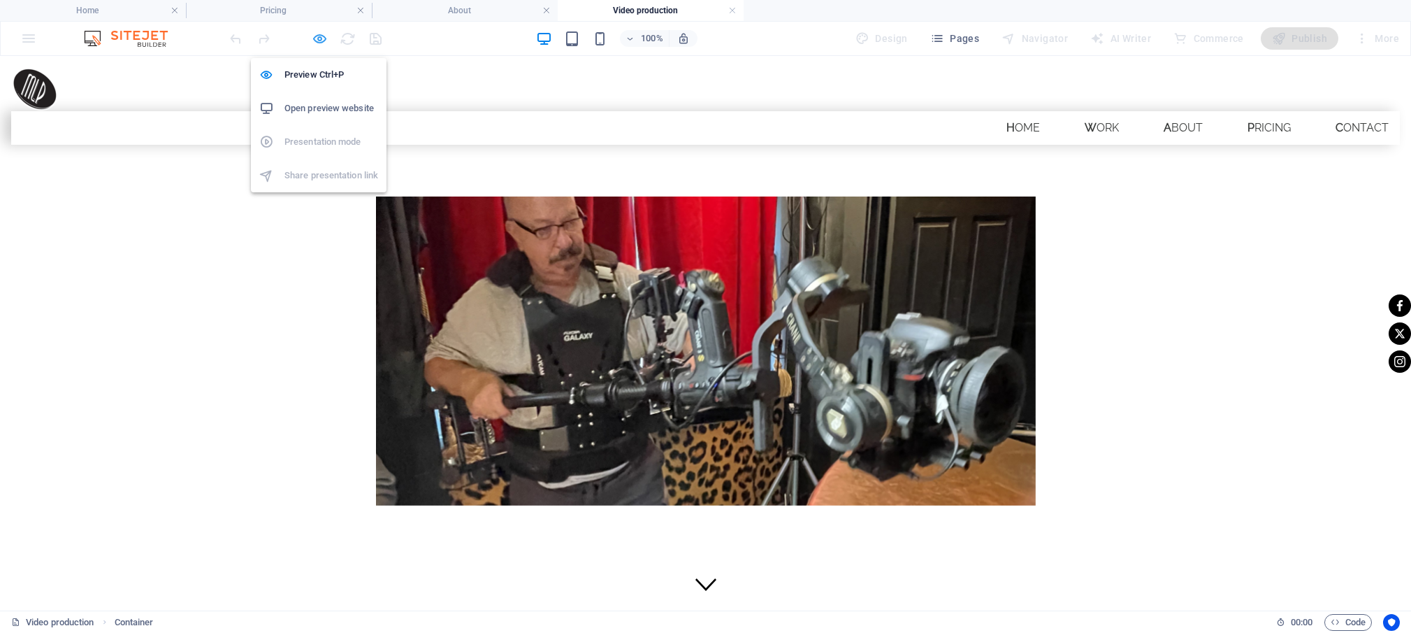
click at [316, 38] on icon "button" at bounding box center [320, 39] width 16 height 16
select select "px"
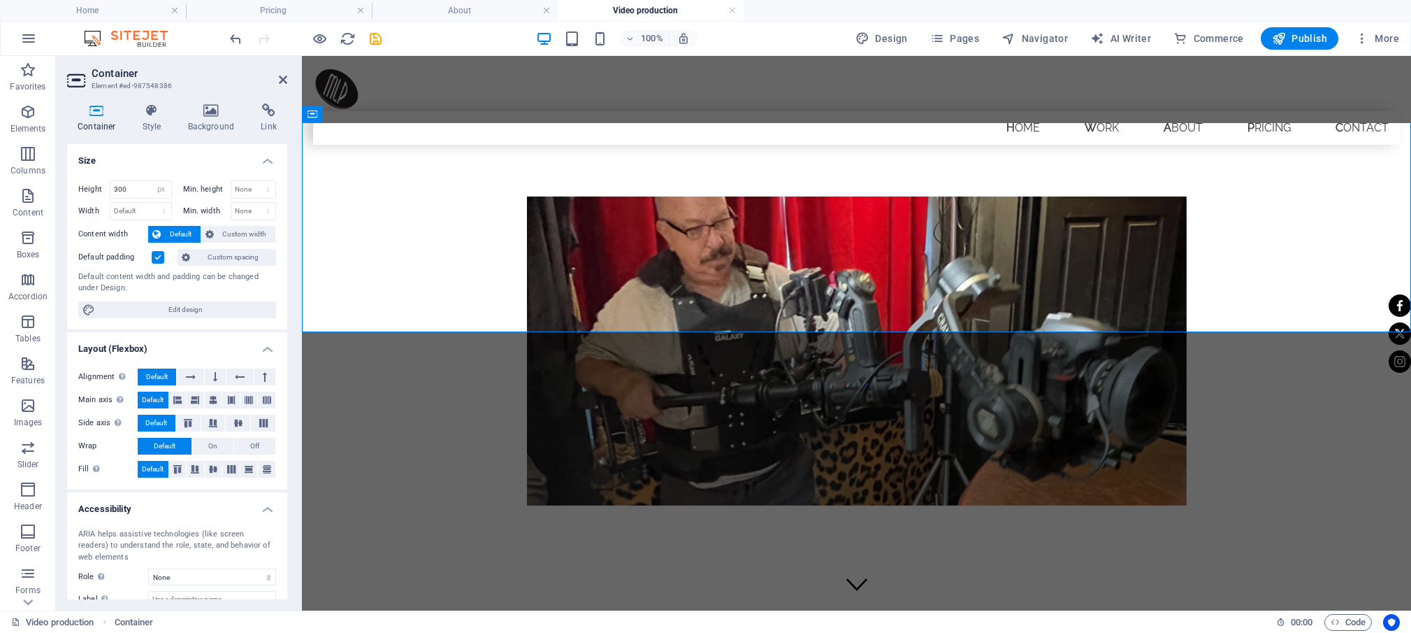
click at [156, 377] on span "Default" at bounding box center [157, 376] width 22 height 17
click at [552, 257] on figure at bounding box center [857, 350] width 660 height 309
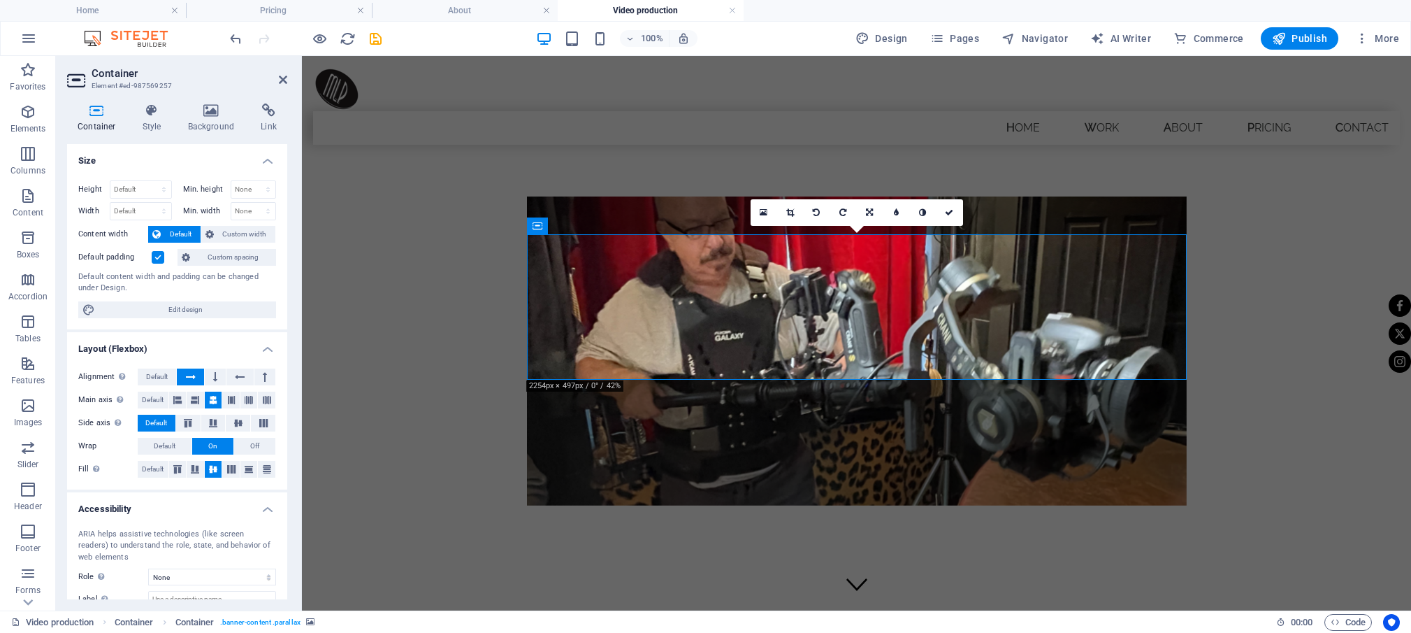
click at [179, 231] on span "Default" at bounding box center [180, 234] width 31 height 17
click at [222, 232] on span "Custom width" at bounding box center [245, 234] width 54 height 17
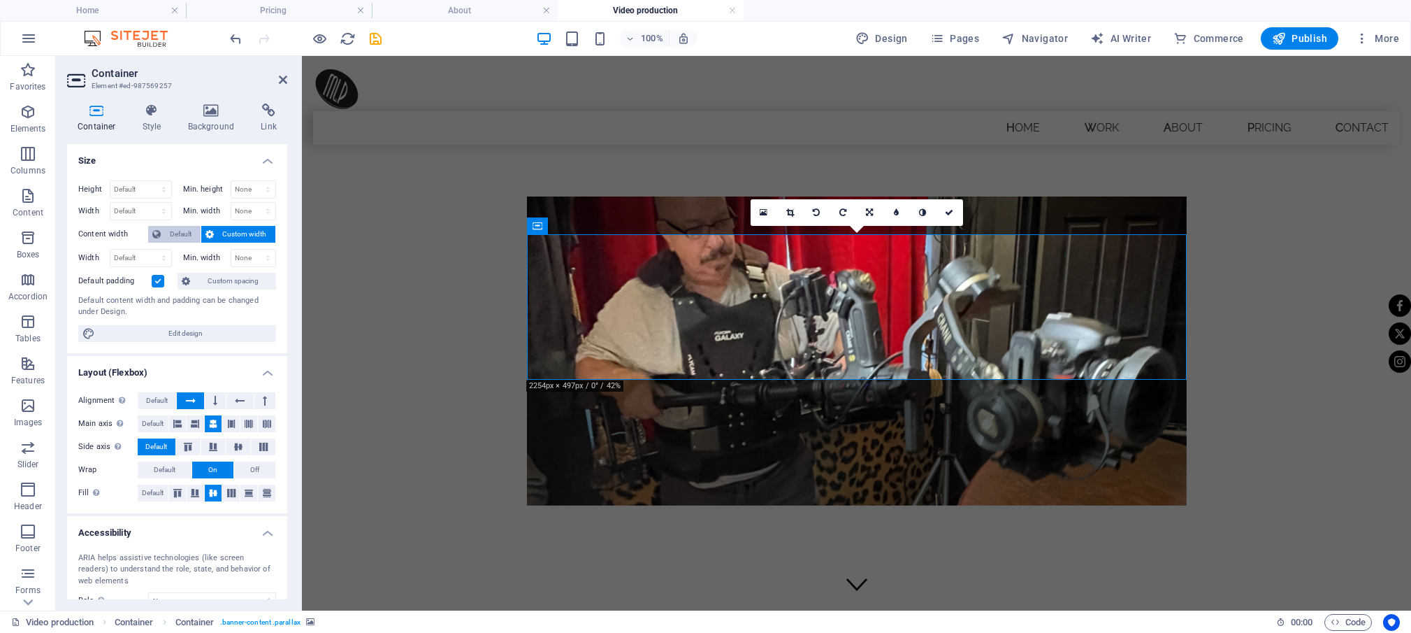
click at [178, 233] on span "Default" at bounding box center [180, 234] width 31 height 17
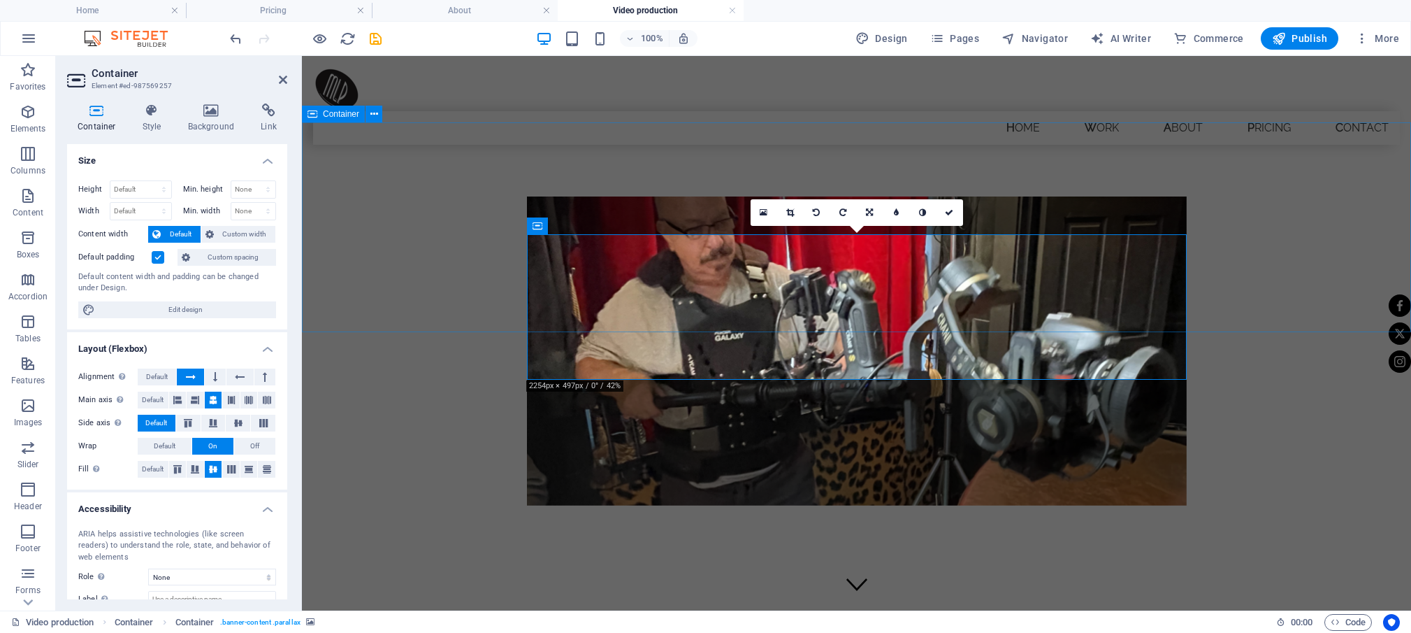
click at [412, 304] on div "Video Production" at bounding box center [856, 261] width 1109 height 210
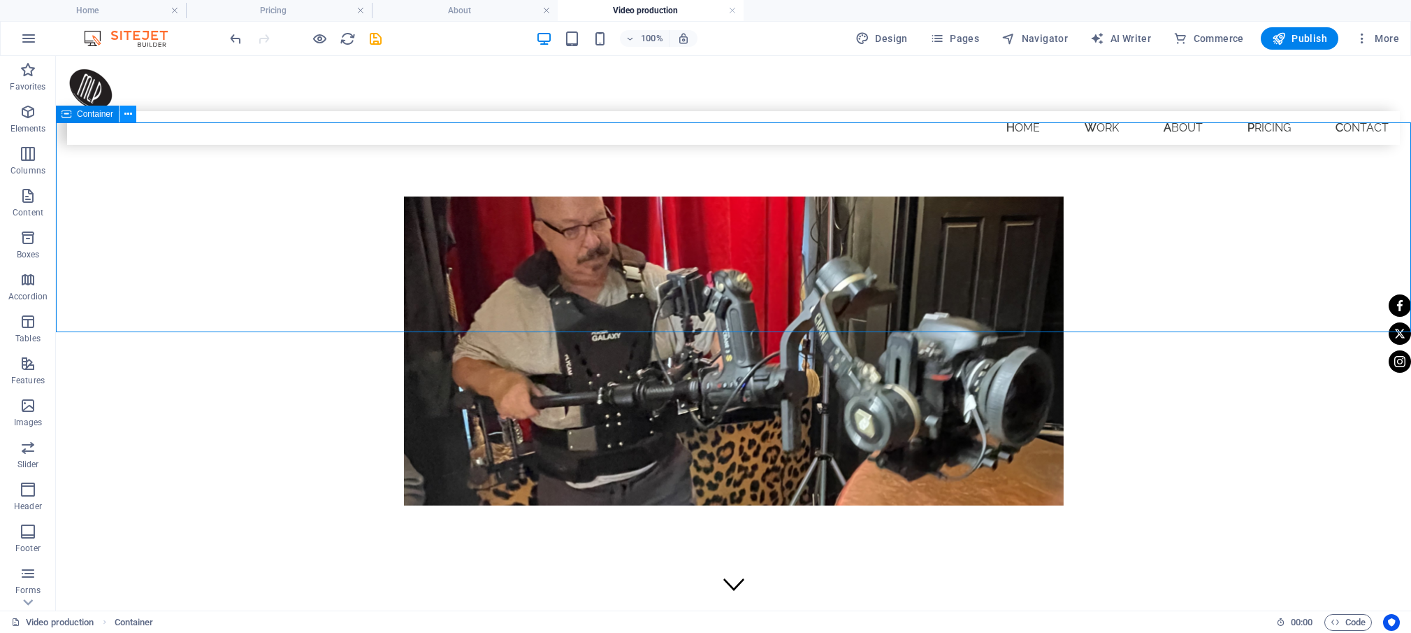
click at [131, 113] on icon at bounding box center [128, 114] width 8 height 15
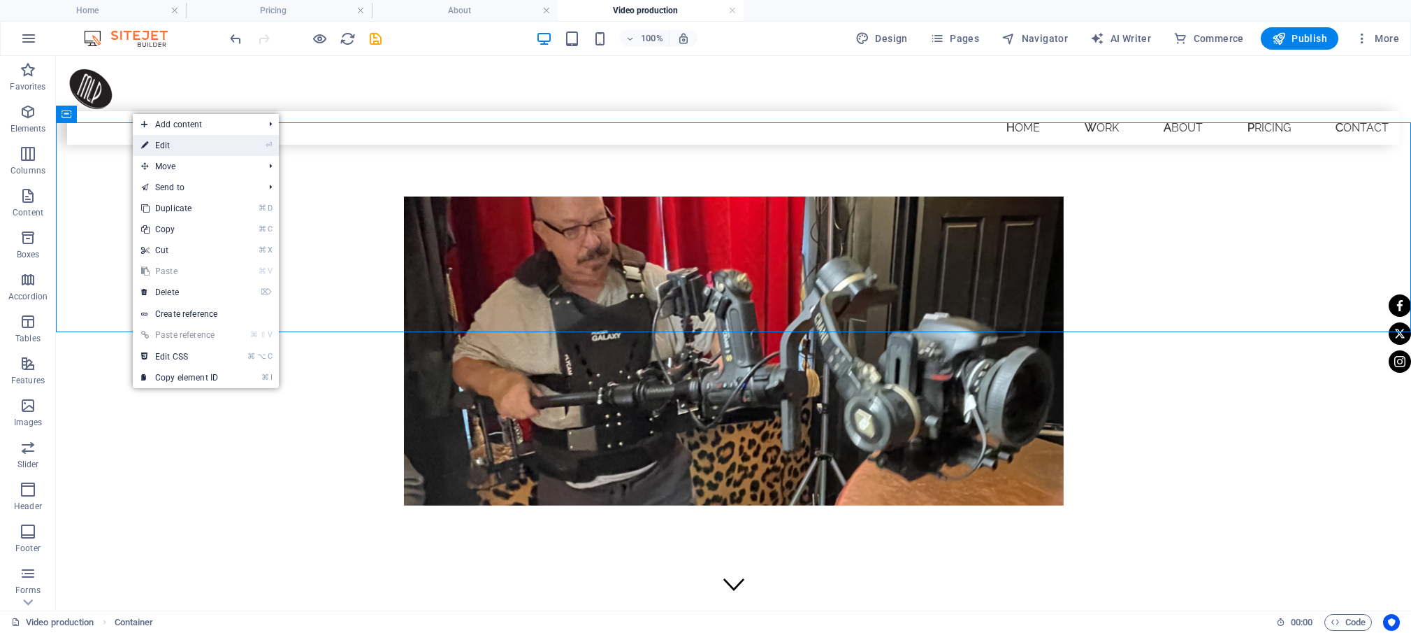
click at [165, 150] on link "⏎ Edit" at bounding box center [180, 145] width 94 height 21
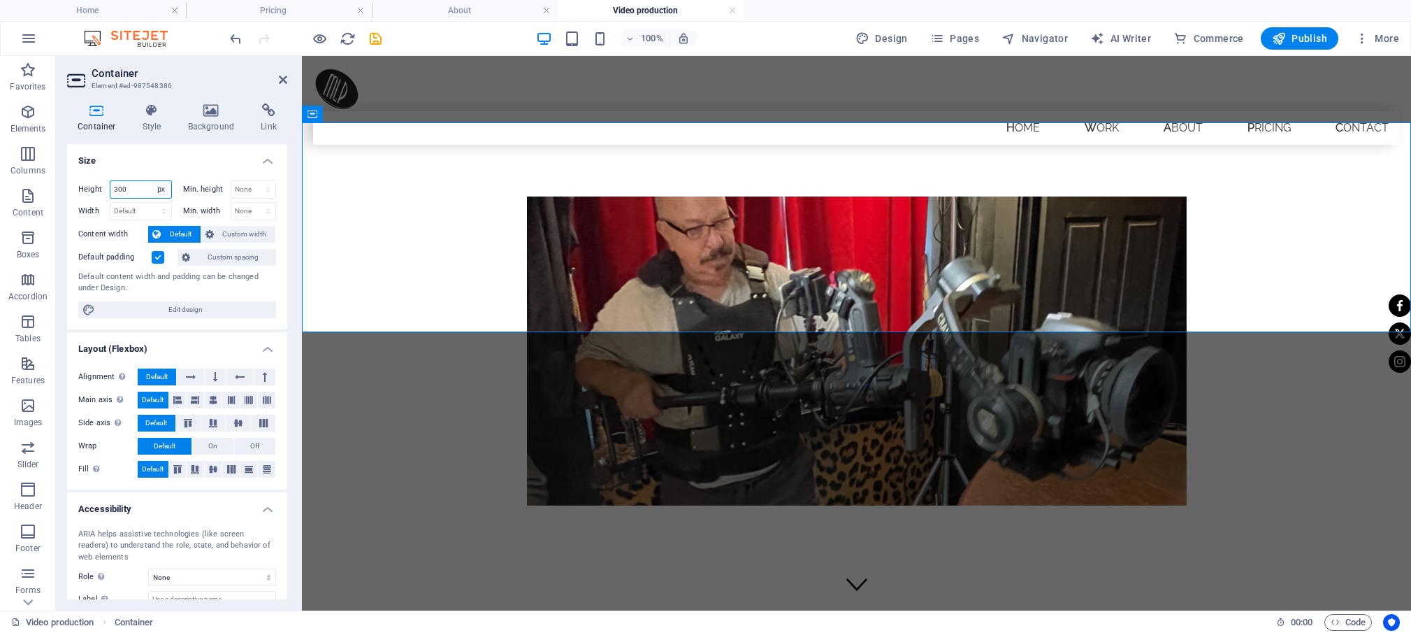
select select "default"
click option "Default" at bounding box center [0, 0] width 0 height 0
select select "DISABLED_OPTION_VALUE"
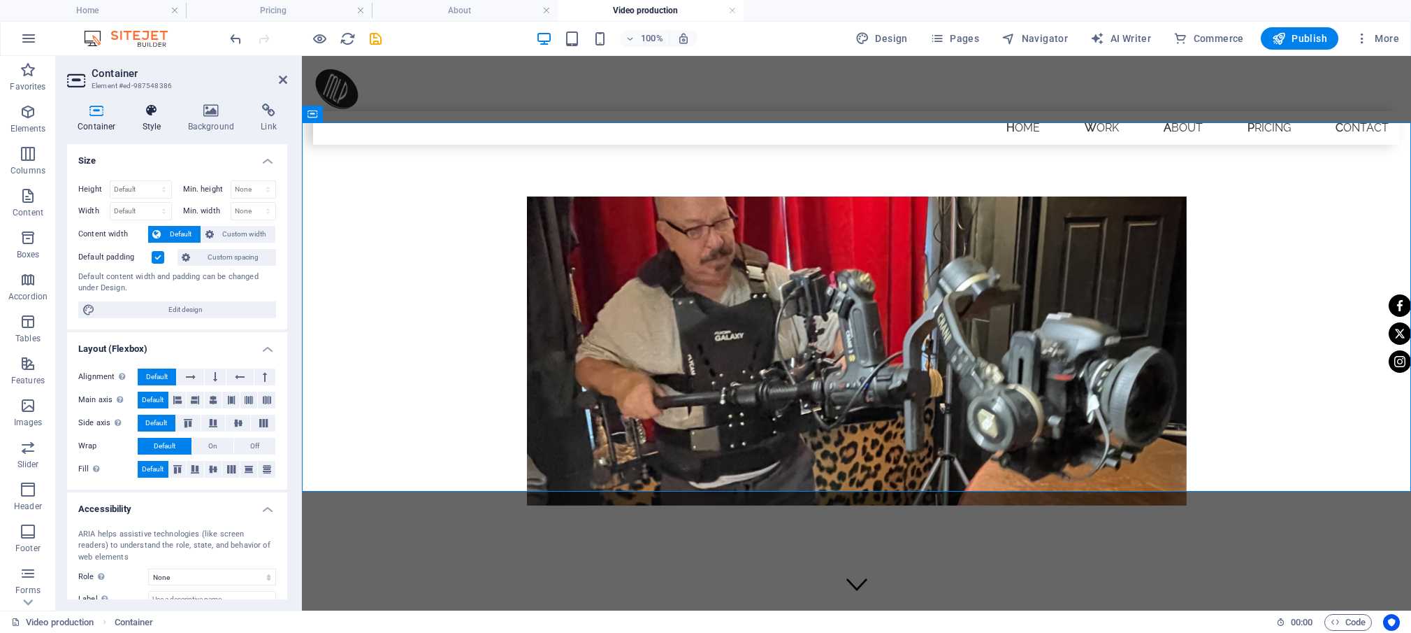
click at [148, 114] on icon at bounding box center [152, 110] width 40 height 14
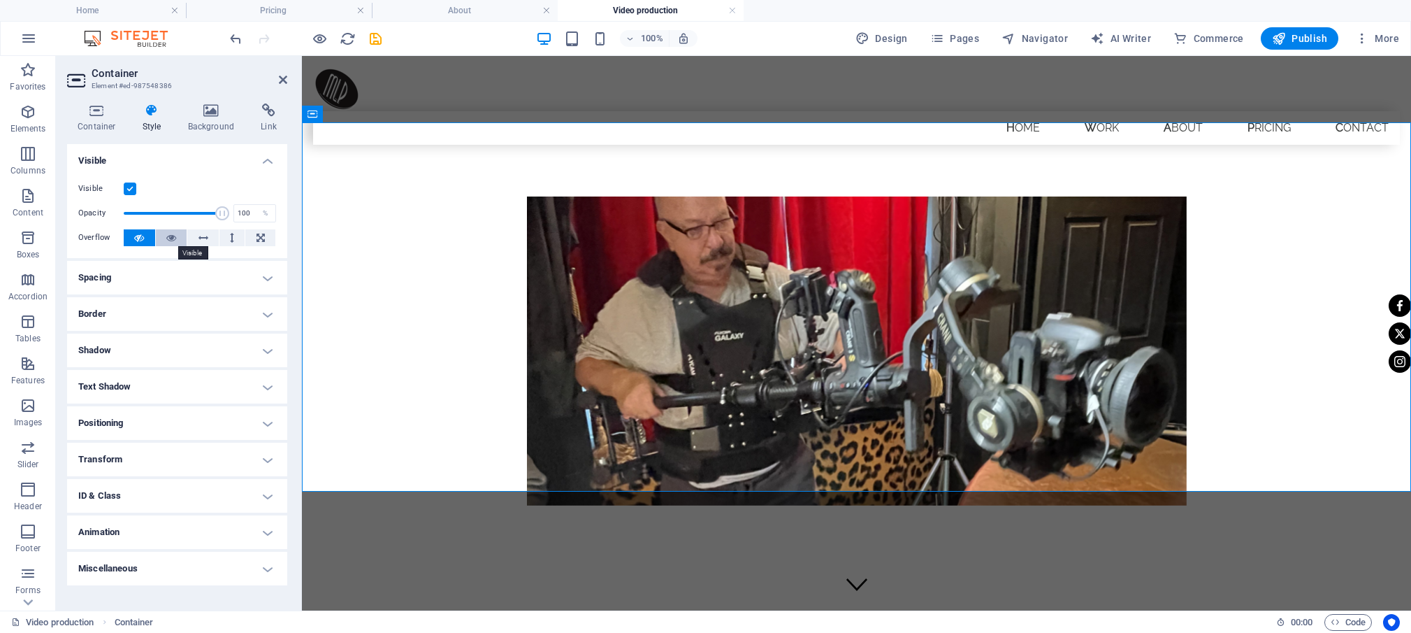
click at [173, 239] on icon at bounding box center [171, 237] width 10 height 17
click at [200, 235] on icon at bounding box center [204, 237] width 10 height 17
click at [233, 239] on icon at bounding box center [232, 237] width 4 height 17
click at [169, 236] on icon at bounding box center [171, 237] width 10 height 17
click at [143, 235] on icon at bounding box center [139, 237] width 10 height 17
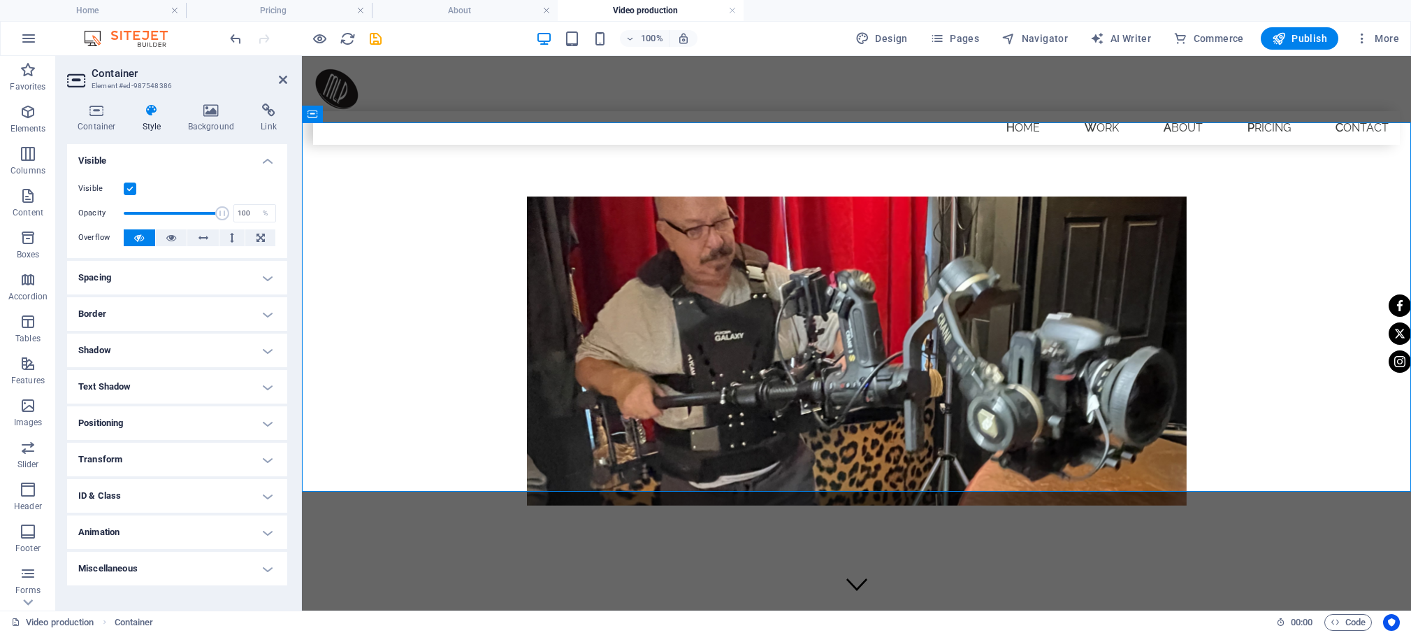
click at [267, 279] on h4 "Spacing" at bounding box center [177, 278] width 220 height 34
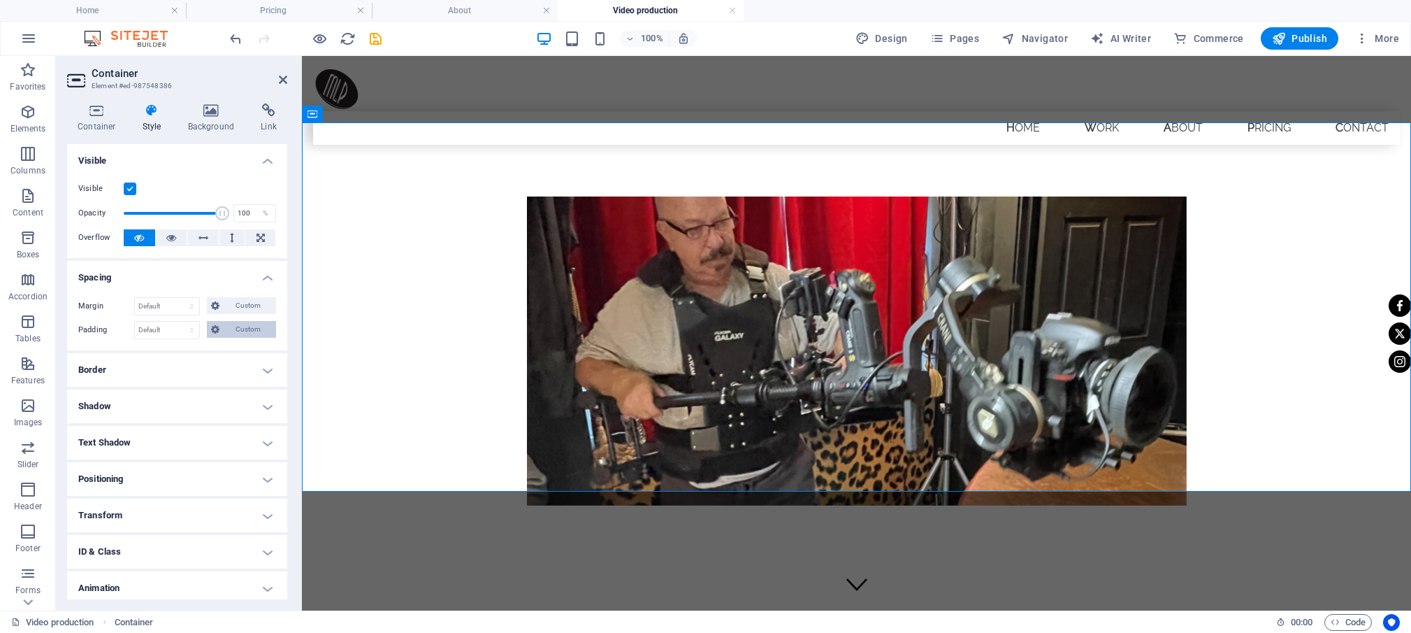
click at [224, 330] on span "Custom" at bounding box center [248, 329] width 48 height 17
click at [154, 355] on icon at bounding box center [156, 354] width 8 height 8
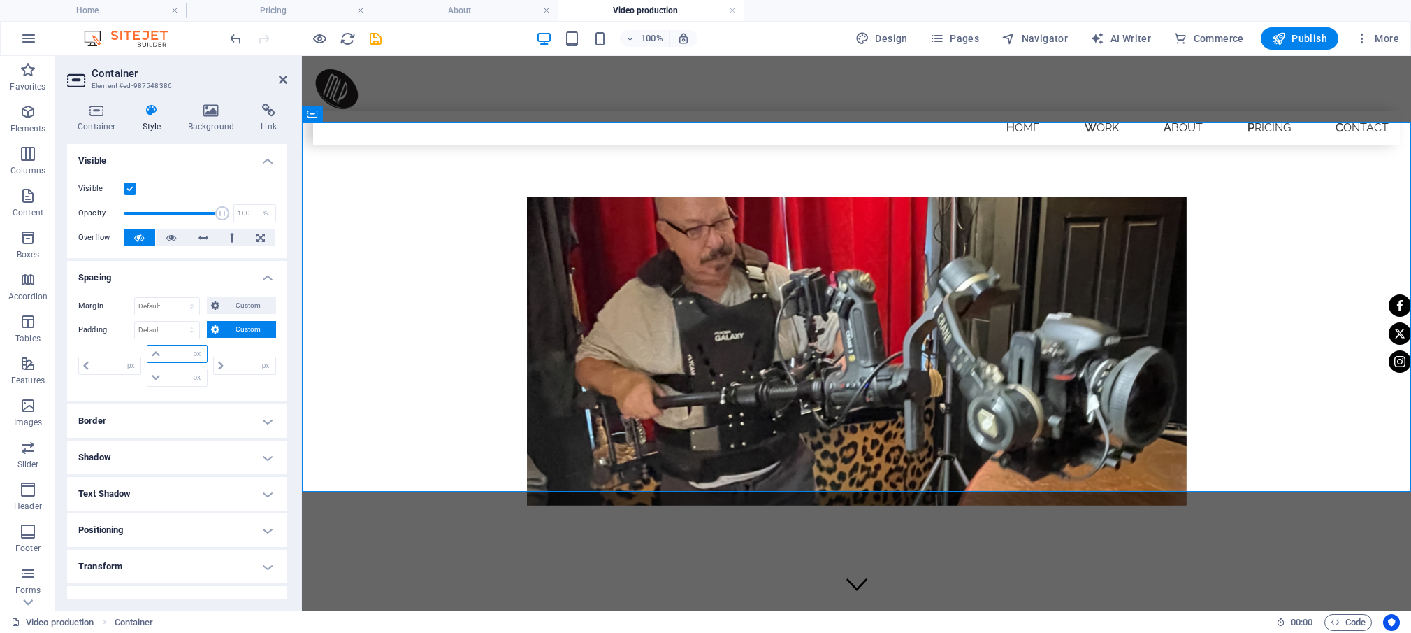
drag, startPoint x: 164, startPoint y: 354, endPoint x: 140, endPoint y: 352, distance: 24.5
click at [164, 352] on input "number" at bounding box center [185, 353] width 42 height 17
type input "30"
type input "0"
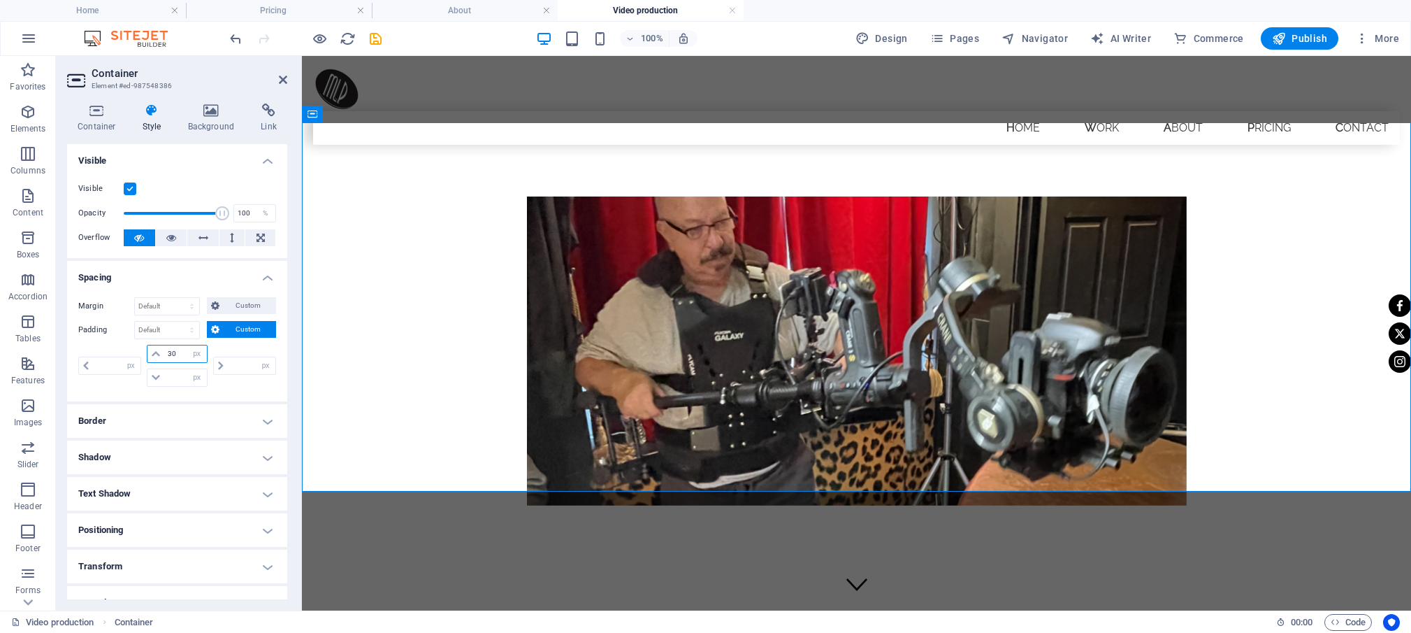
type input "0"
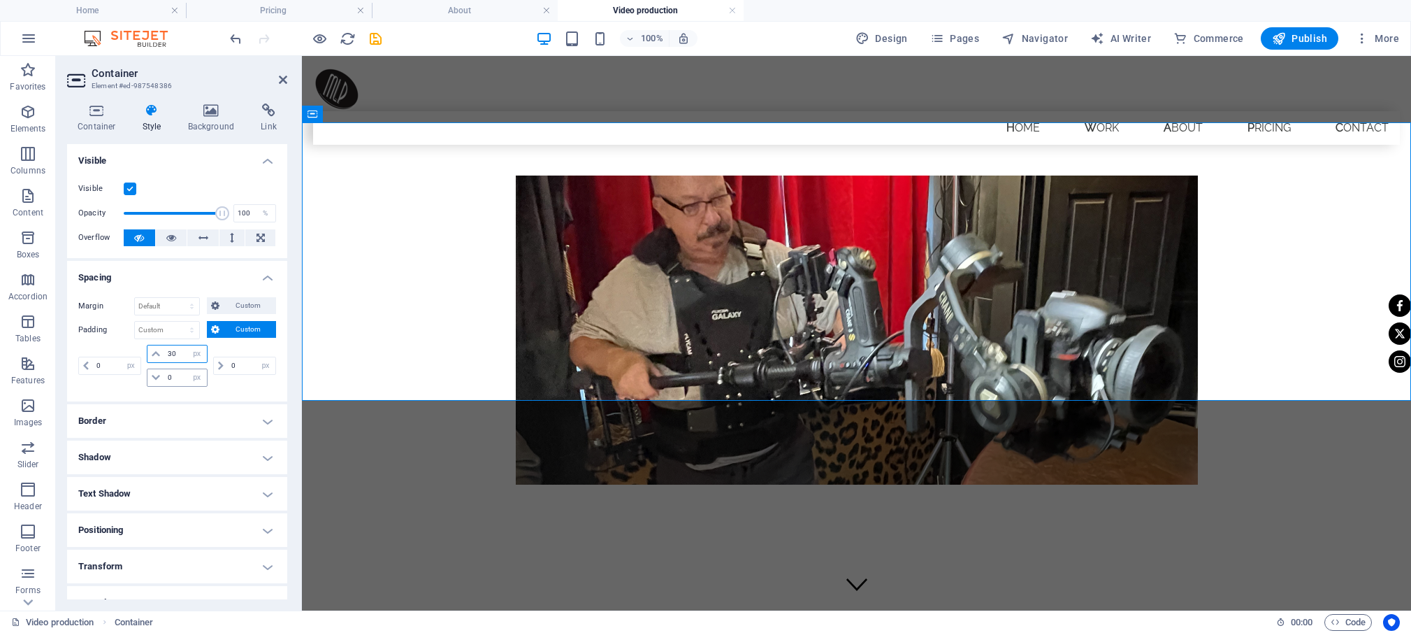
type input "30"
drag, startPoint x: 174, startPoint y: 377, endPoint x: 157, endPoint y: 380, distance: 17.6
click at [164, 372] on input "0" at bounding box center [185, 377] width 42 height 17
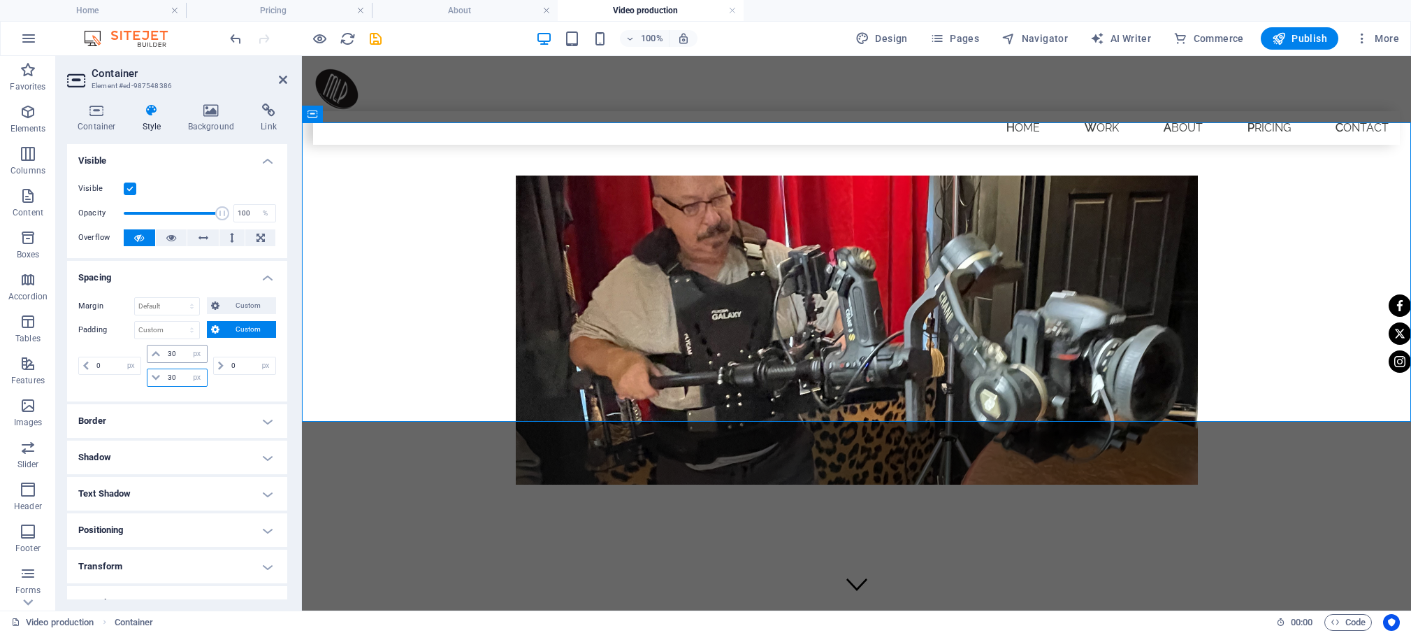
type input "30"
drag, startPoint x: 175, startPoint y: 350, endPoint x: 156, endPoint y: 350, distance: 19.6
click at [164, 350] on input "30" at bounding box center [185, 353] width 42 height 17
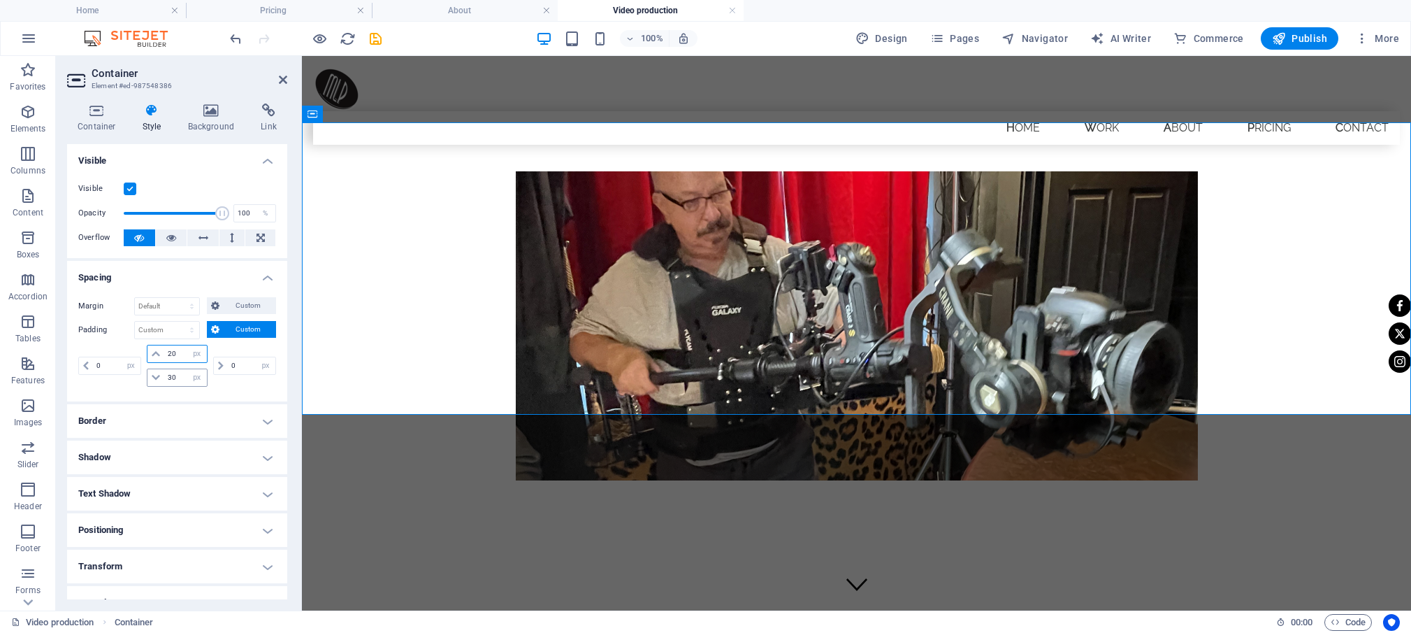
type input "20"
click at [170, 377] on input "30" at bounding box center [185, 377] width 42 height 17
drag, startPoint x: 177, startPoint y: 377, endPoint x: 154, endPoint y: 387, distance: 24.4
click at [164, 375] on input "30" at bounding box center [185, 377] width 42 height 17
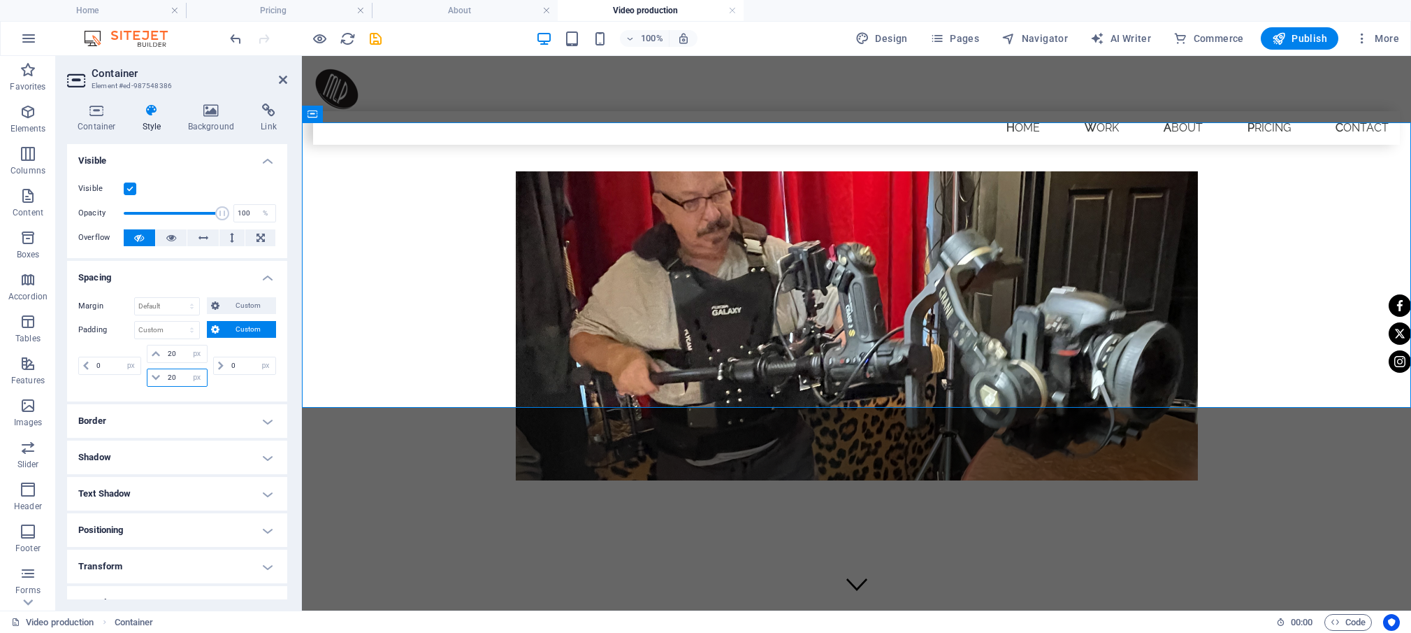
drag, startPoint x: 177, startPoint y: 378, endPoint x: 161, endPoint y: 374, distance: 15.9
click at [164, 374] on input "20" at bounding box center [185, 377] width 42 height 17
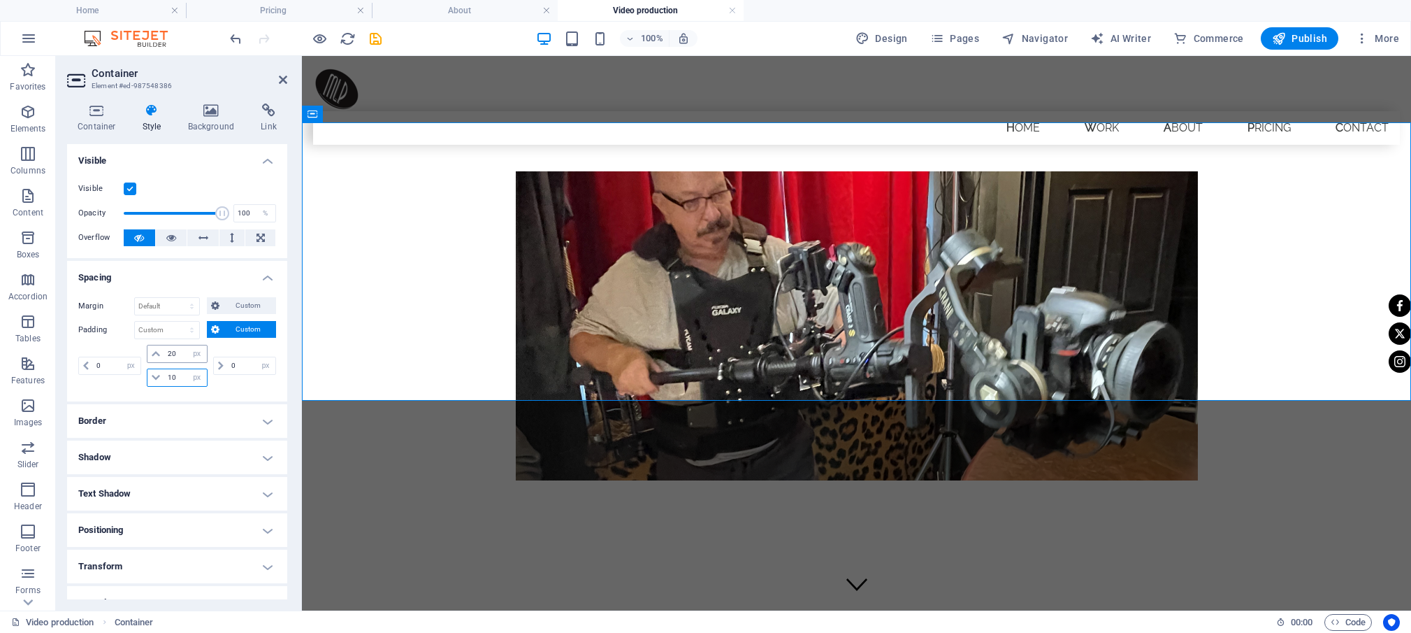
type input "10"
drag, startPoint x: 175, startPoint y: 350, endPoint x: 157, endPoint y: 348, distance: 18.2
click at [164, 348] on input "20" at bounding box center [185, 353] width 42 height 17
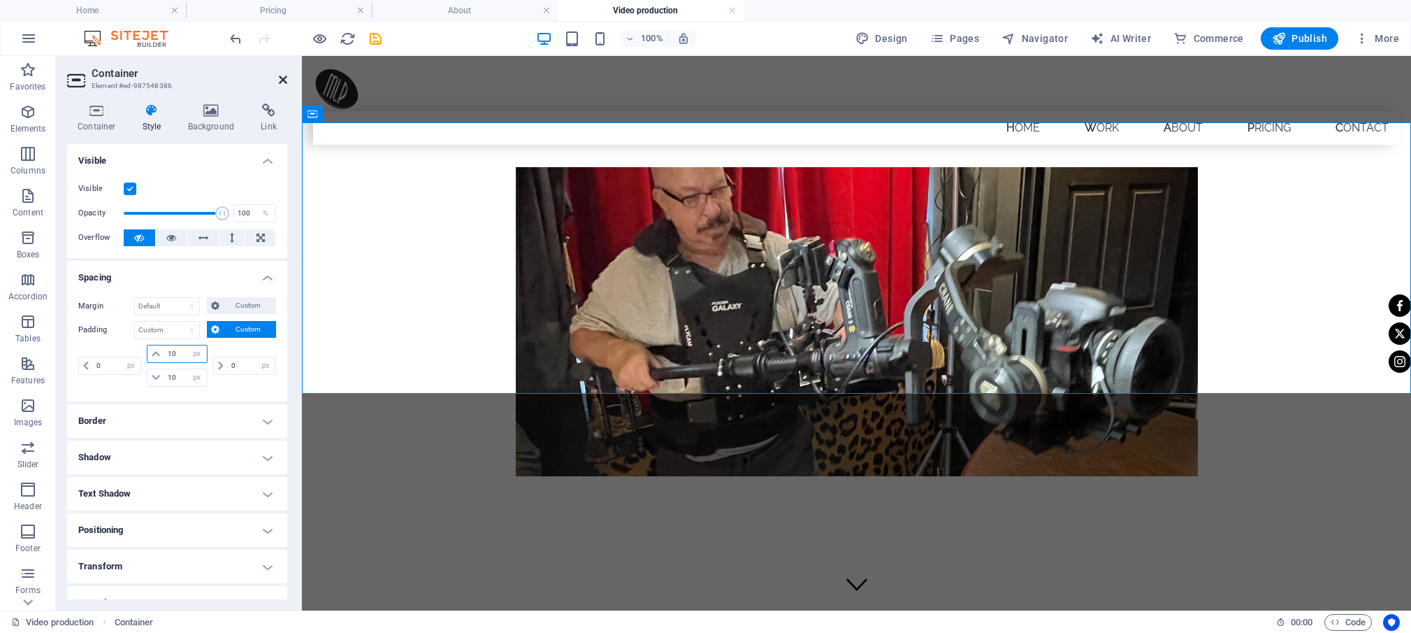
type input "10"
click at [280, 78] on icon at bounding box center [283, 79] width 8 height 11
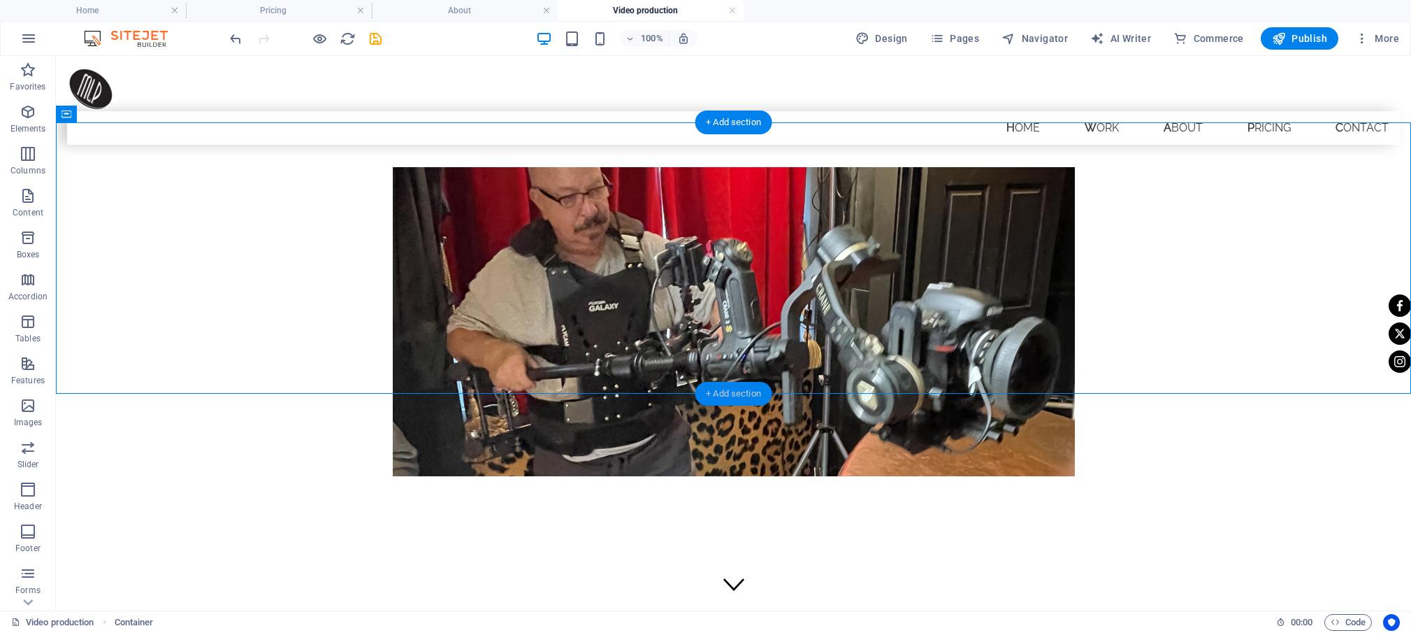
drag, startPoint x: 746, startPoint y: 391, endPoint x: 449, endPoint y: 335, distance: 301.7
click at [746, 391] on div "+ Add section" at bounding box center [734, 394] width 78 height 24
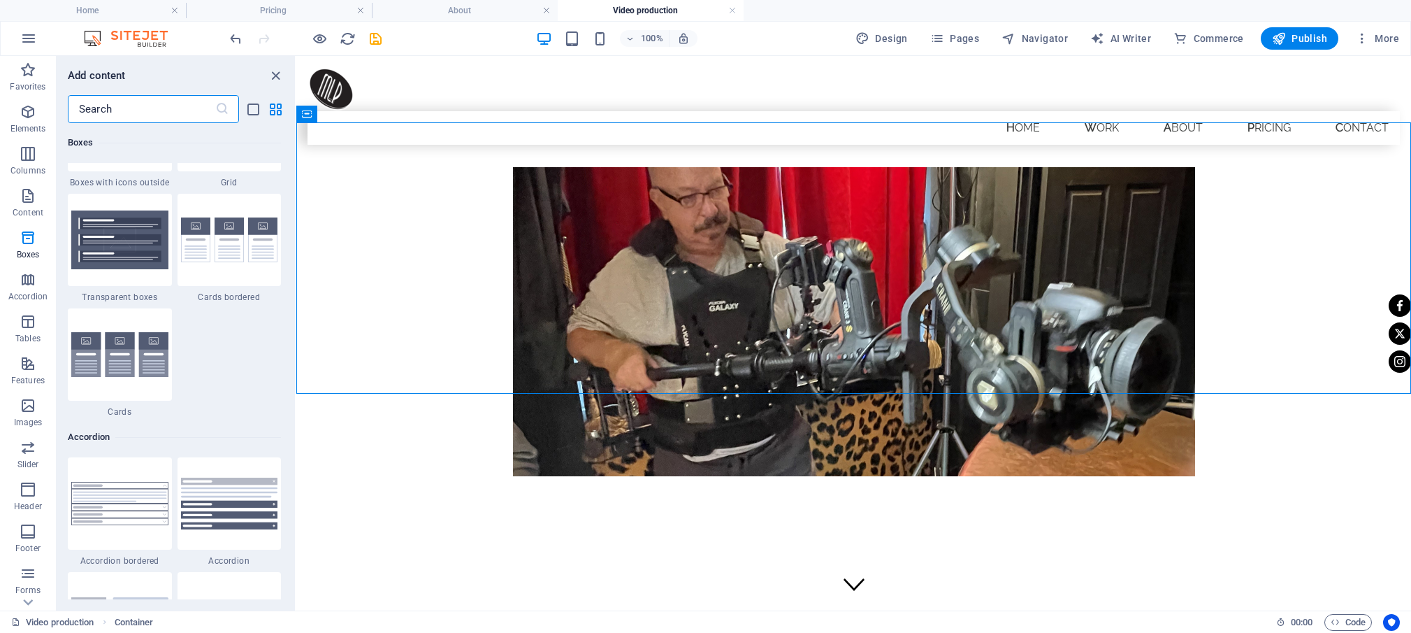
scroll to position [4181, 0]
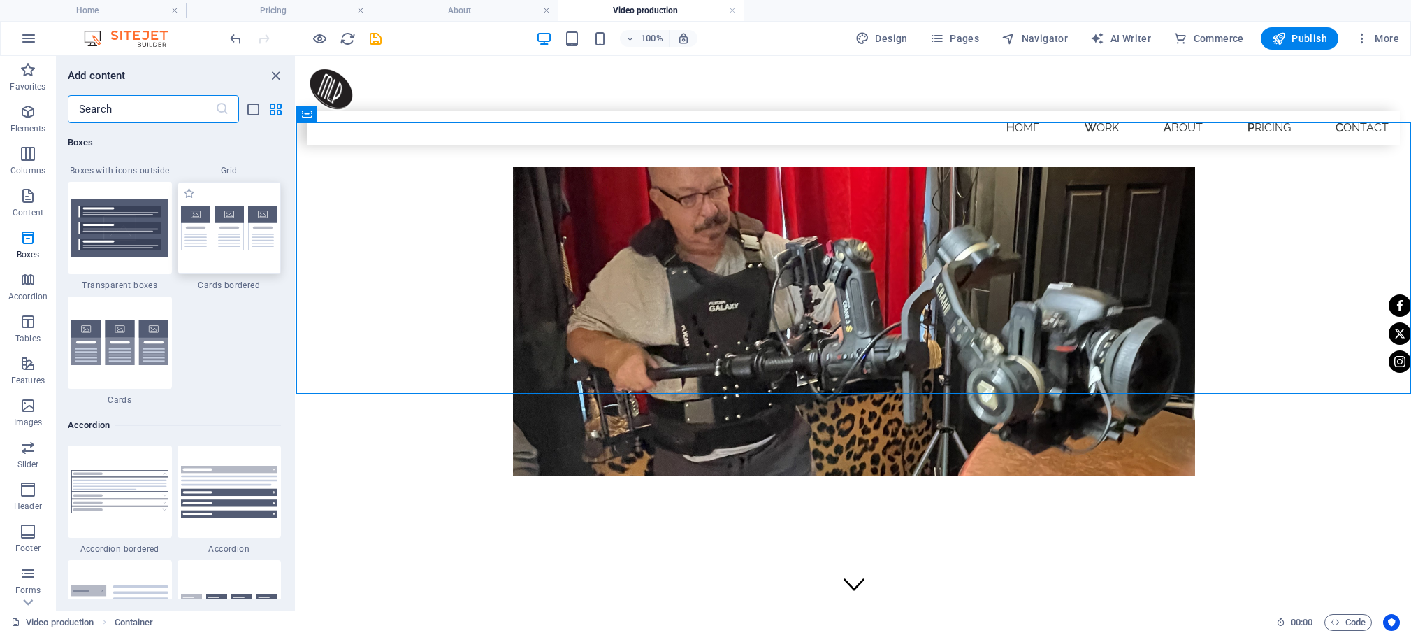
click at [233, 251] on img at bounding box center [229, 228] width 97 height 45
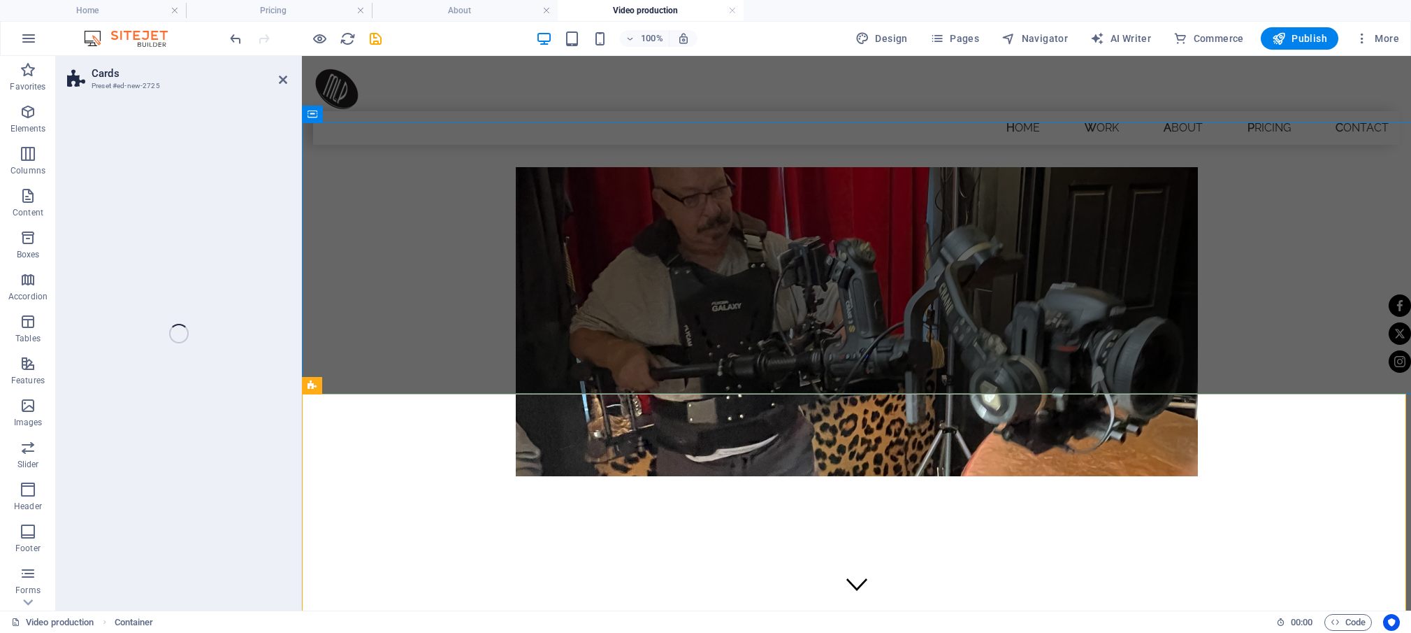
select select "rem"
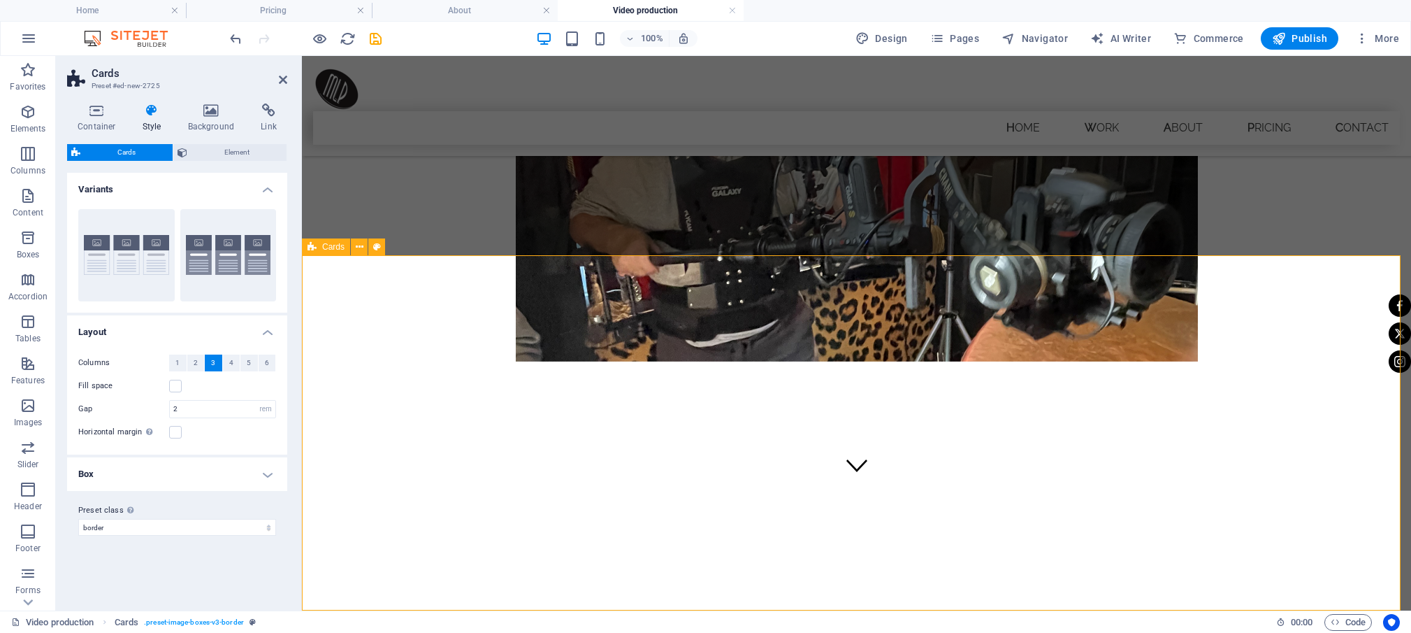
scroll to position [138, 0]
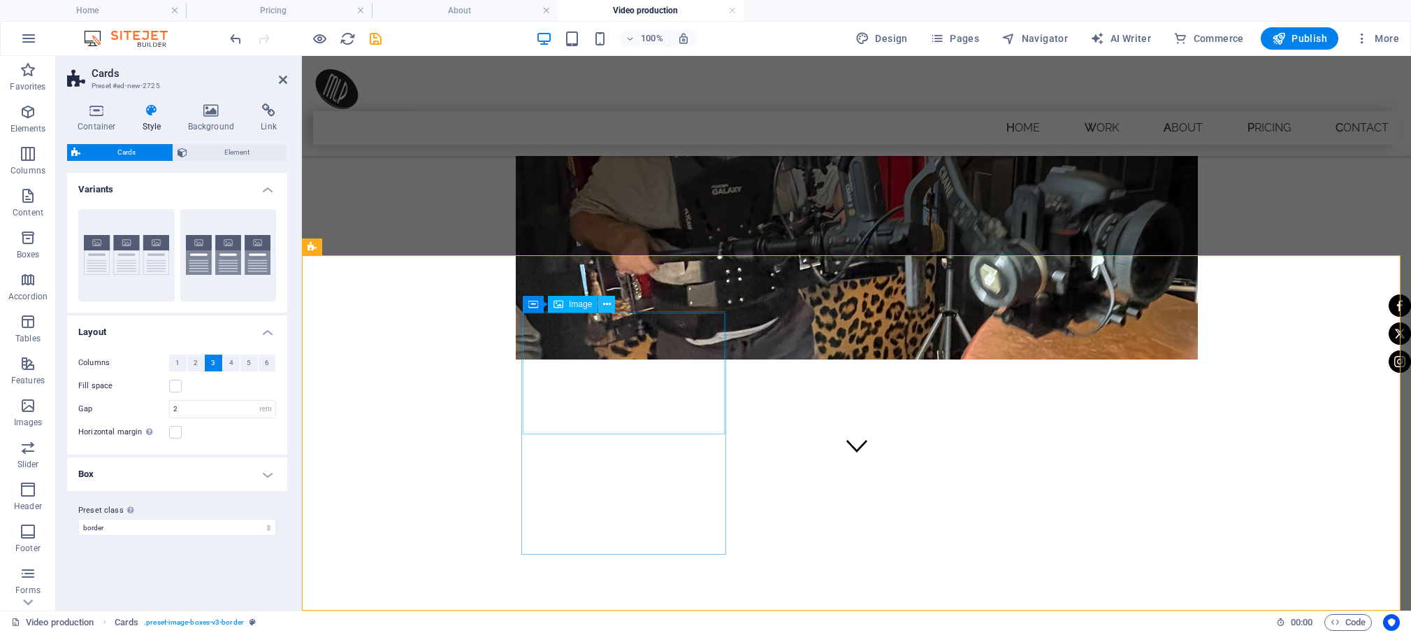
click at [607, 303] on icon at bounding box center [607, 304] width 8 height 15
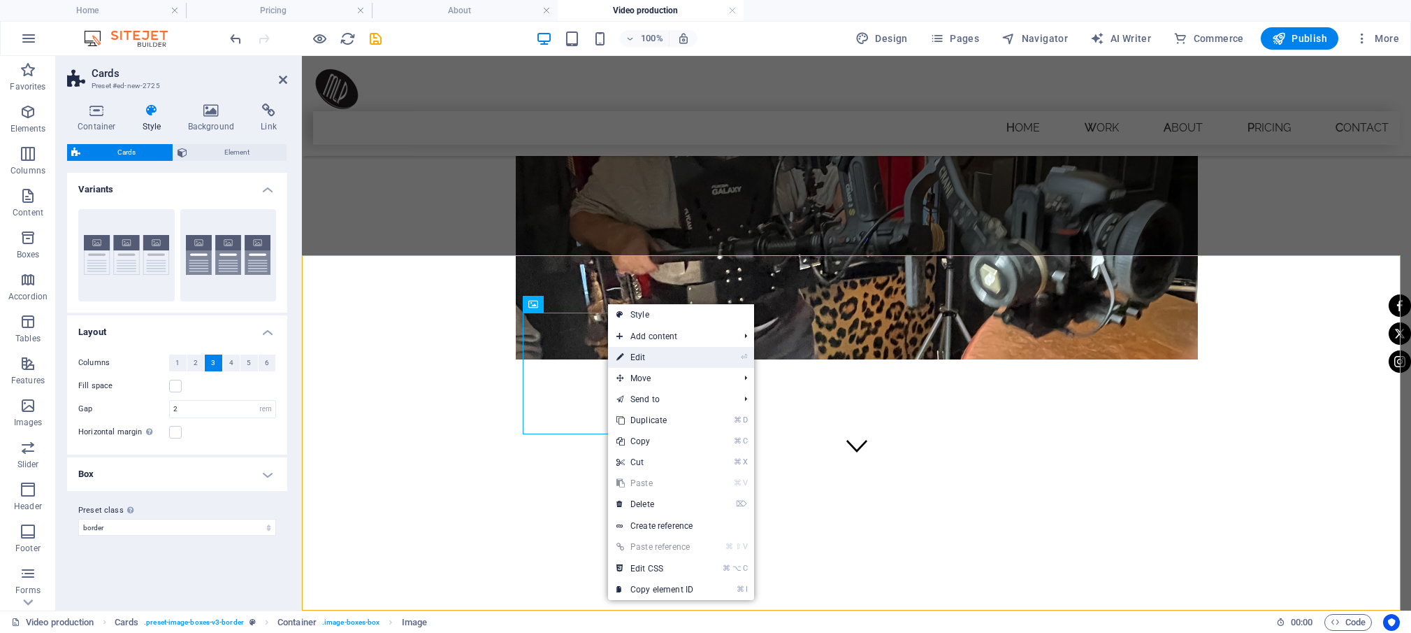
click at [644, 355] on link "⏎ Edit" at bounding box center [655, 357] width 94 height 21
select select "%"
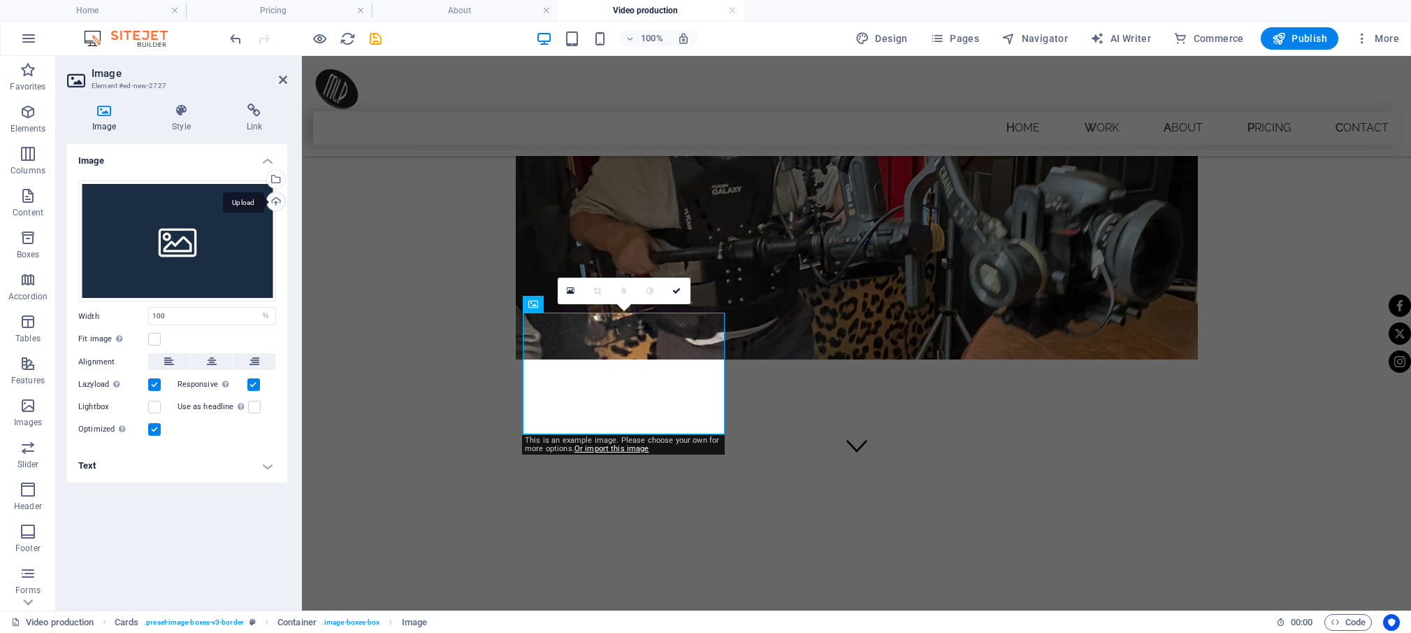
click at [273, 196] on div "Upload" at bounding box center [274, 202] width 21 height 21
click at [279, 202] on div "Upload" at bounding box center [274, 202] width 21 height 21
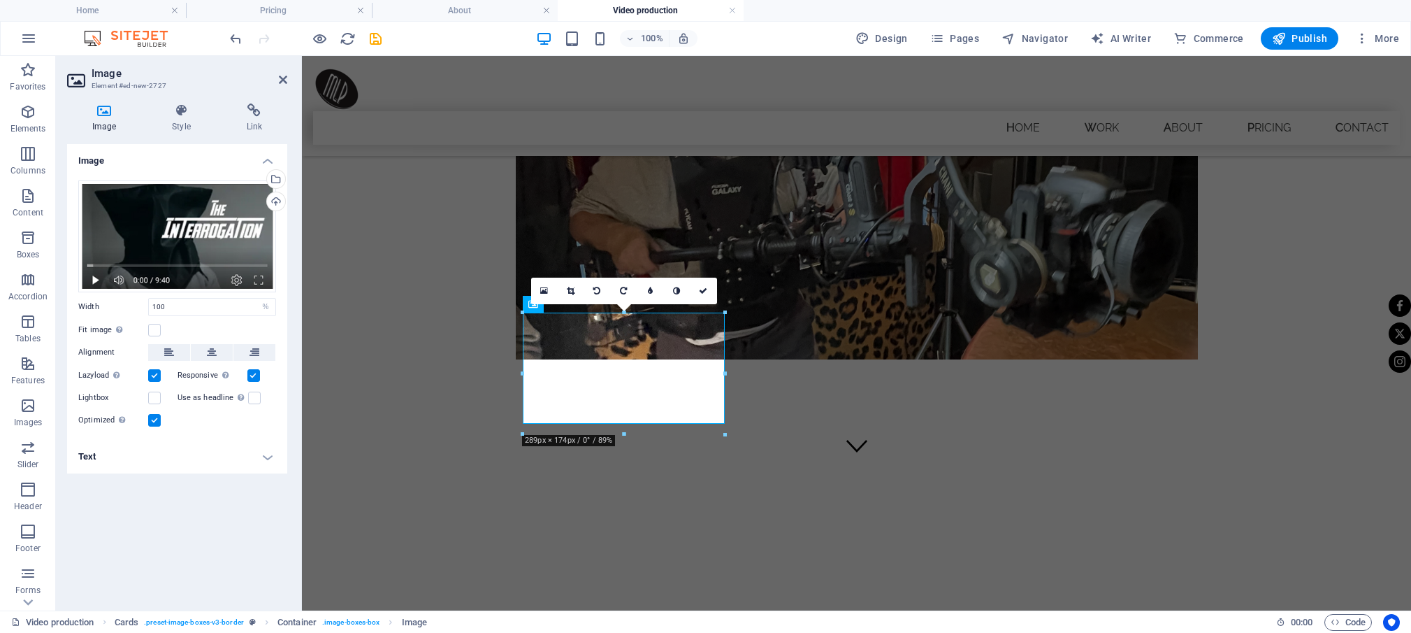
click at [223, 521] on div "Image Drag files here, click to choose files or select files from Files or our …" at bounding box center [177, 371] width 220 height 455
click at [250, 112] on icon at bounding box center [255, 110] width 66 height 14
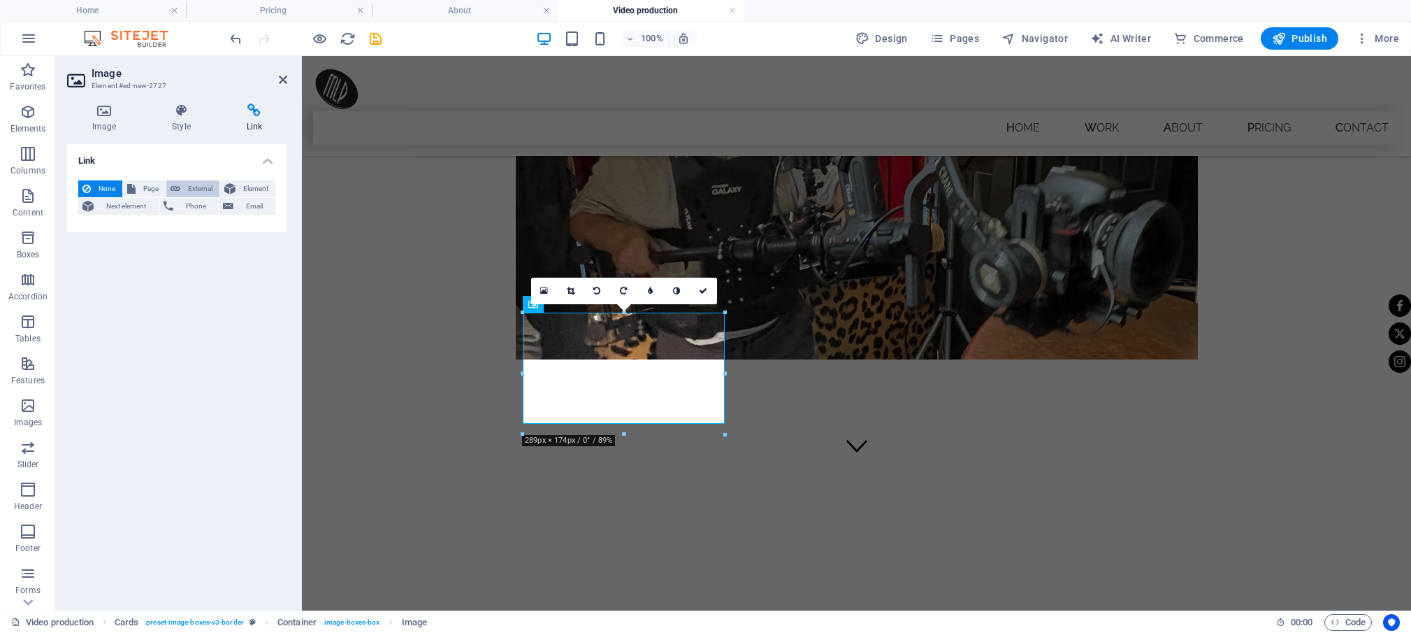
click at [205, 192] on span "External" at bounding box center [200, 188] width 31 height 17
select select "blank"
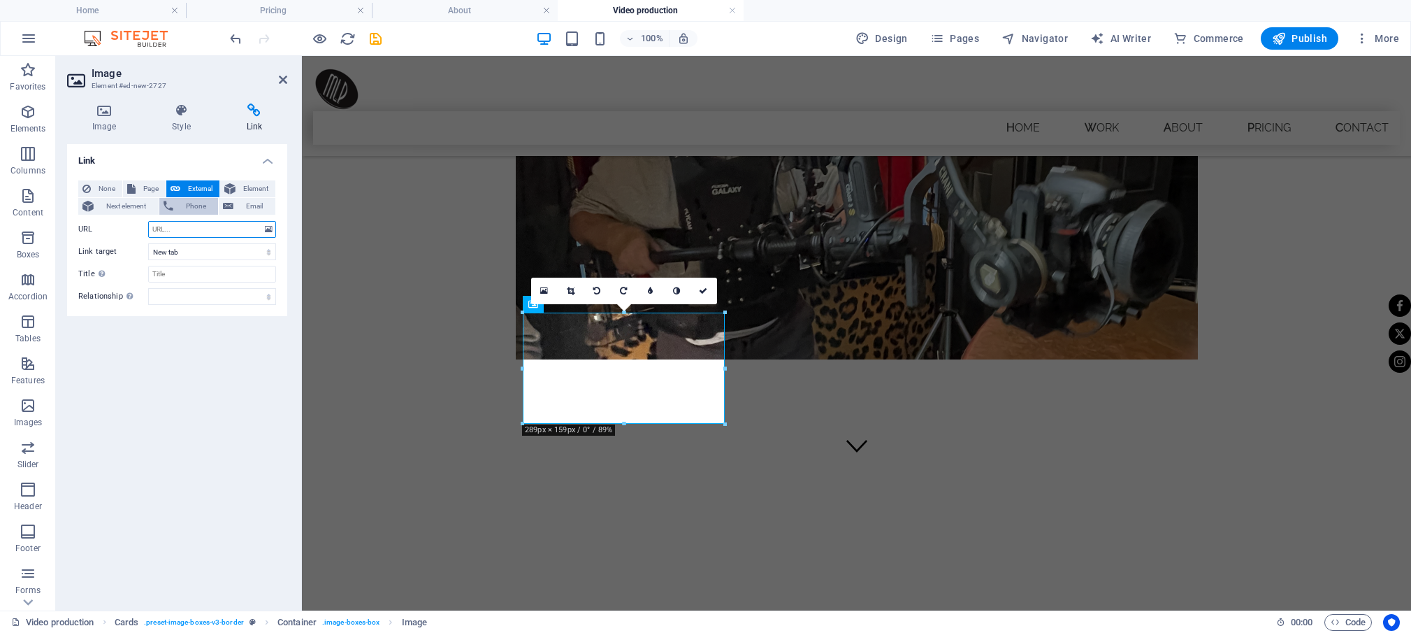
paste input "[URL][DOMAIN_NAME]"
type input "[URL][DOMAIN_NAME]"
click option "New tab" at bounding box center [0, 0] width 0 height 0
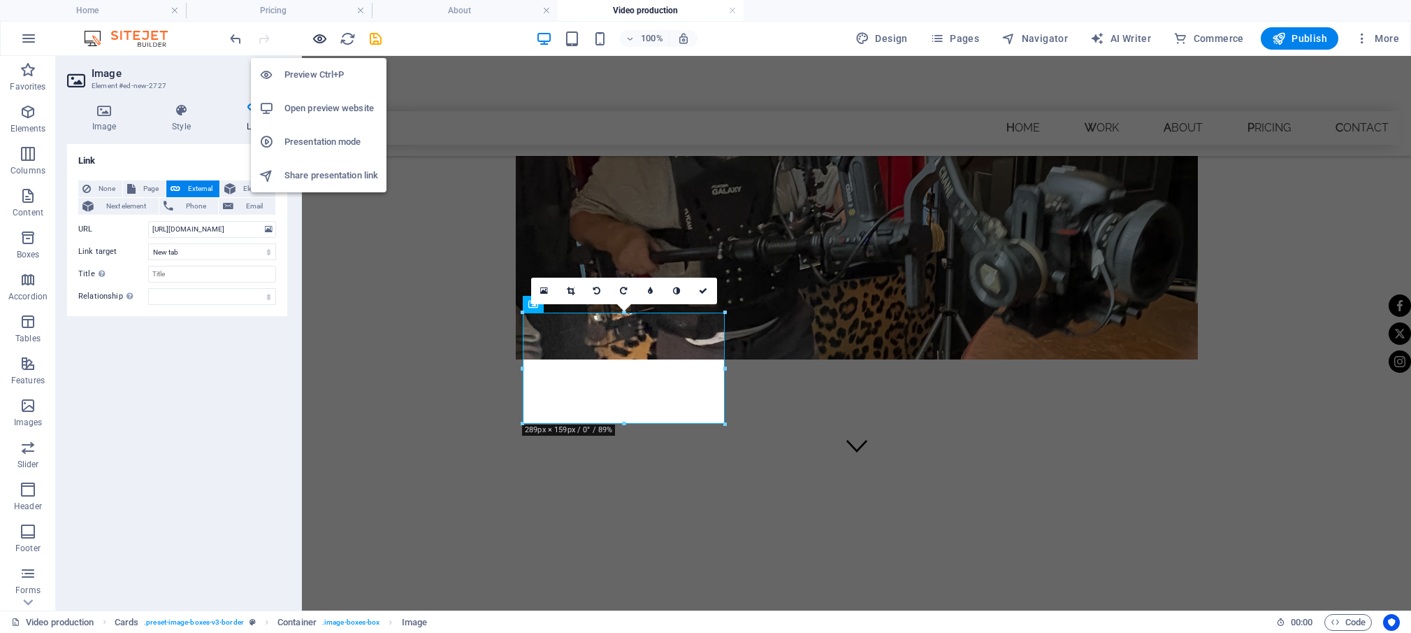
click at [314, 35] on icon "button" at bounding box center [320, 39] width 16 height 16
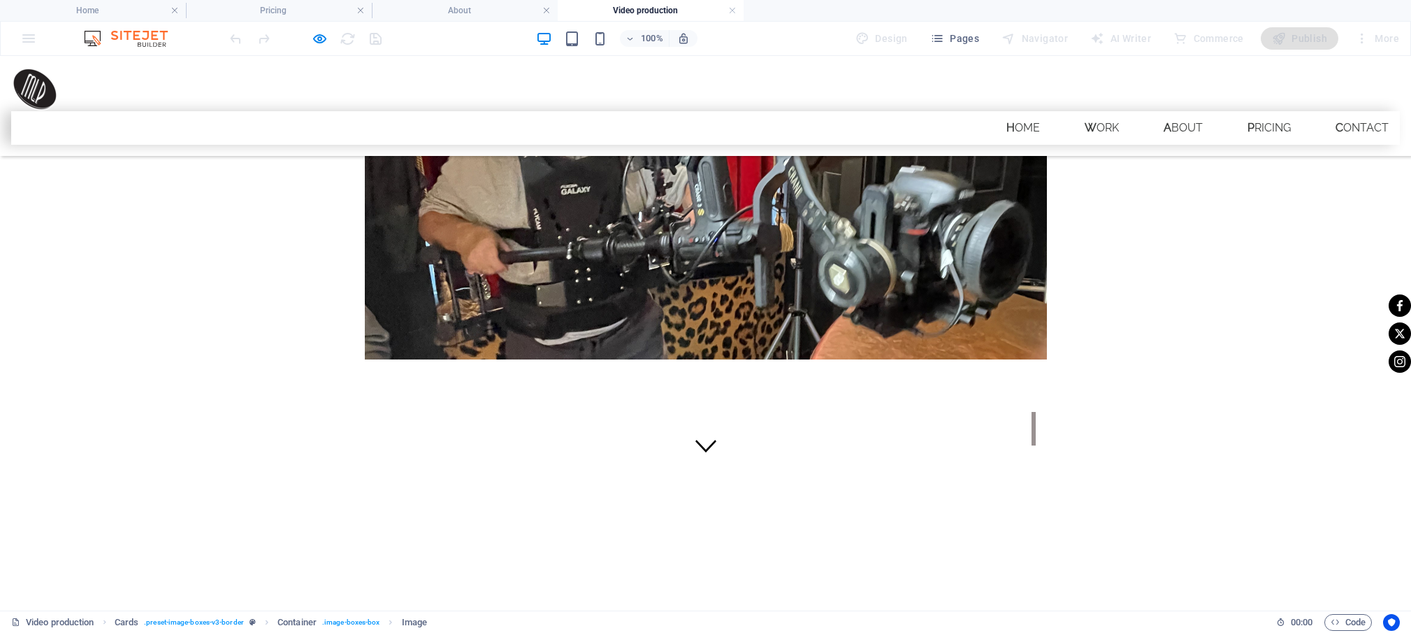
click at [321, 33] on icon "button" at bounding box center [320, 39] width 16 height 16
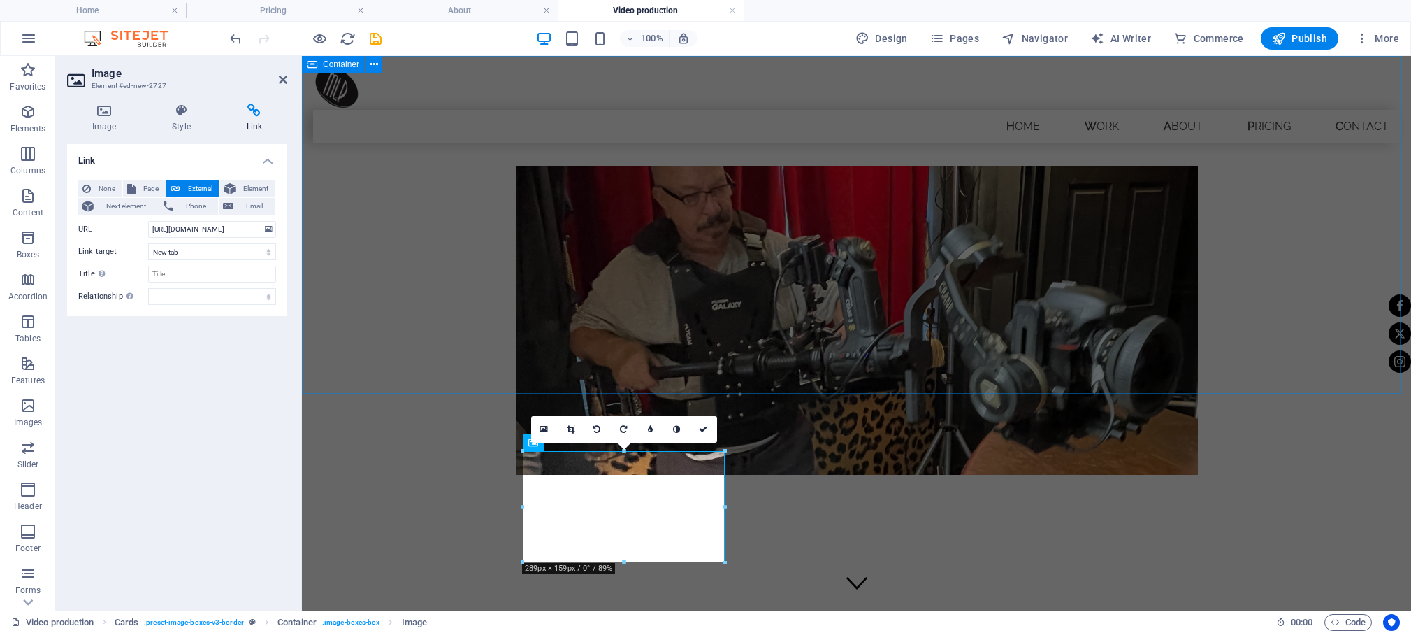
scroll to position [0, 0]
click at [375, 118] on icon at bounding box center [374, 114] width 8 height 15
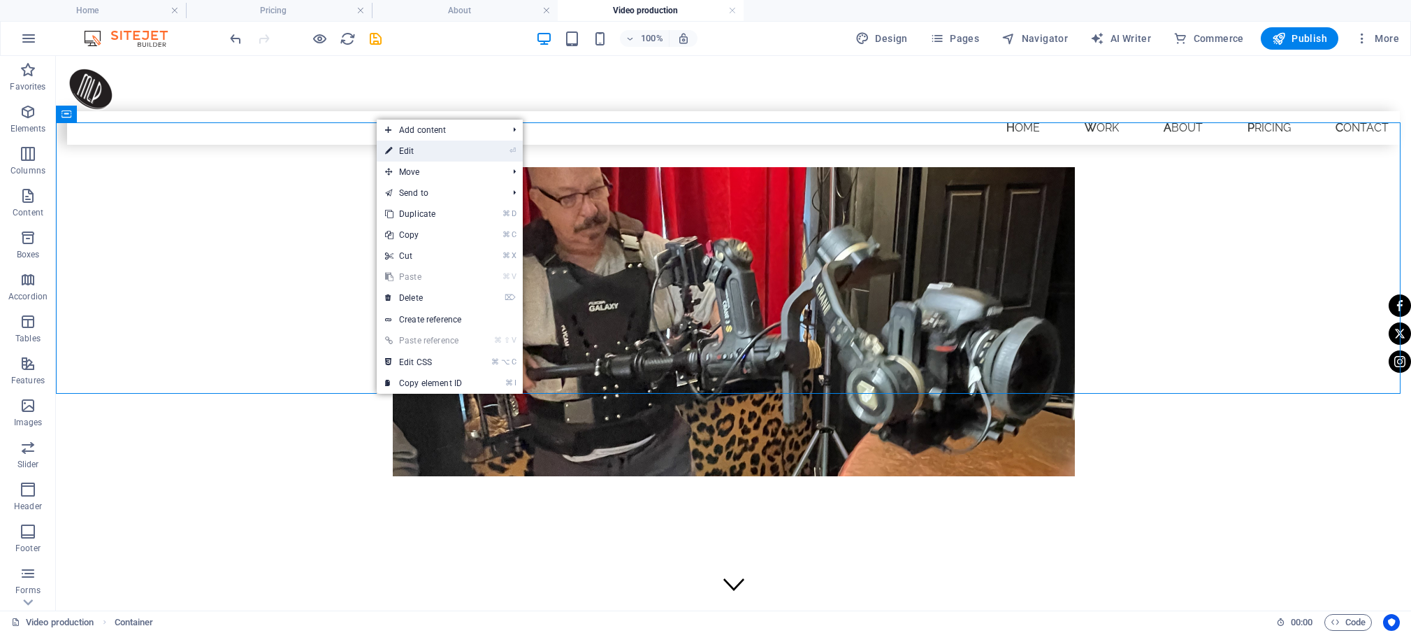
click at [410, 156] on link "⏎ Edit" at bounding box center [424, 151] width 94 height 21
select select "px"
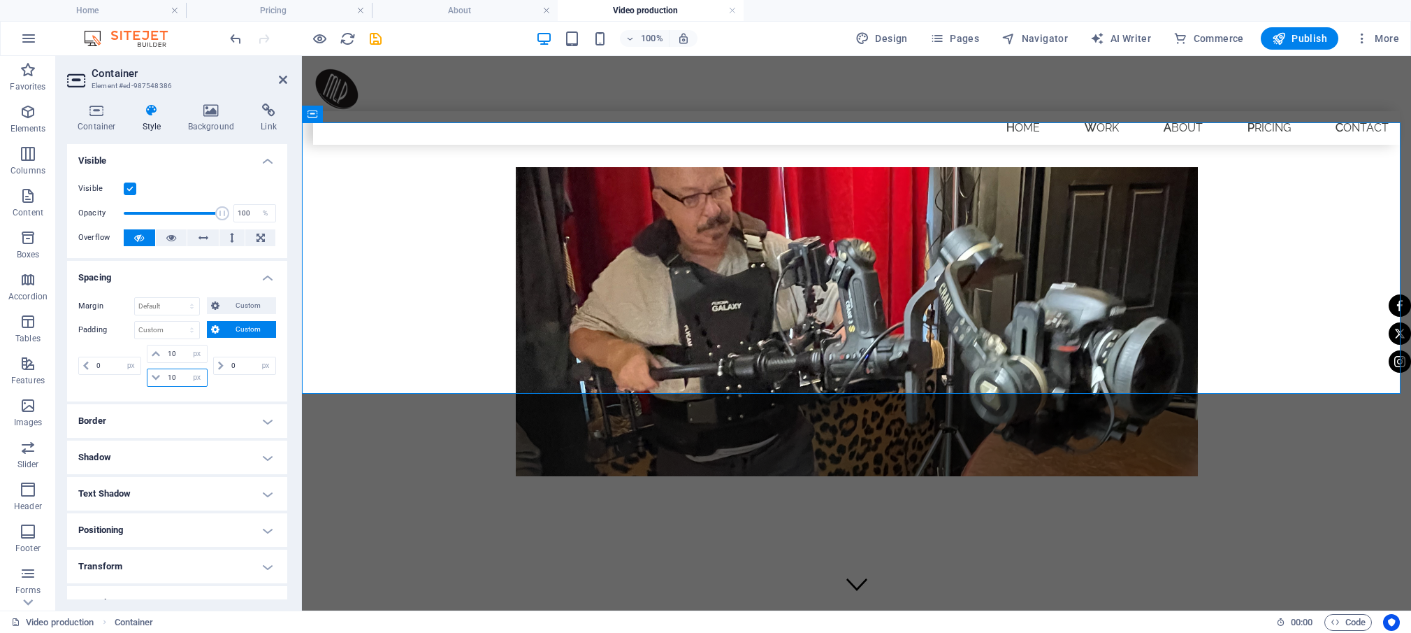
drag, startPoint x: 175, startPoint y: 378, endPoint x: 162, endPoint y: 374, distance: 13.9
click at [164, 374] on input "10" at bounding box center [185, 377] width 42 height 17
type input "5"
type input "1"
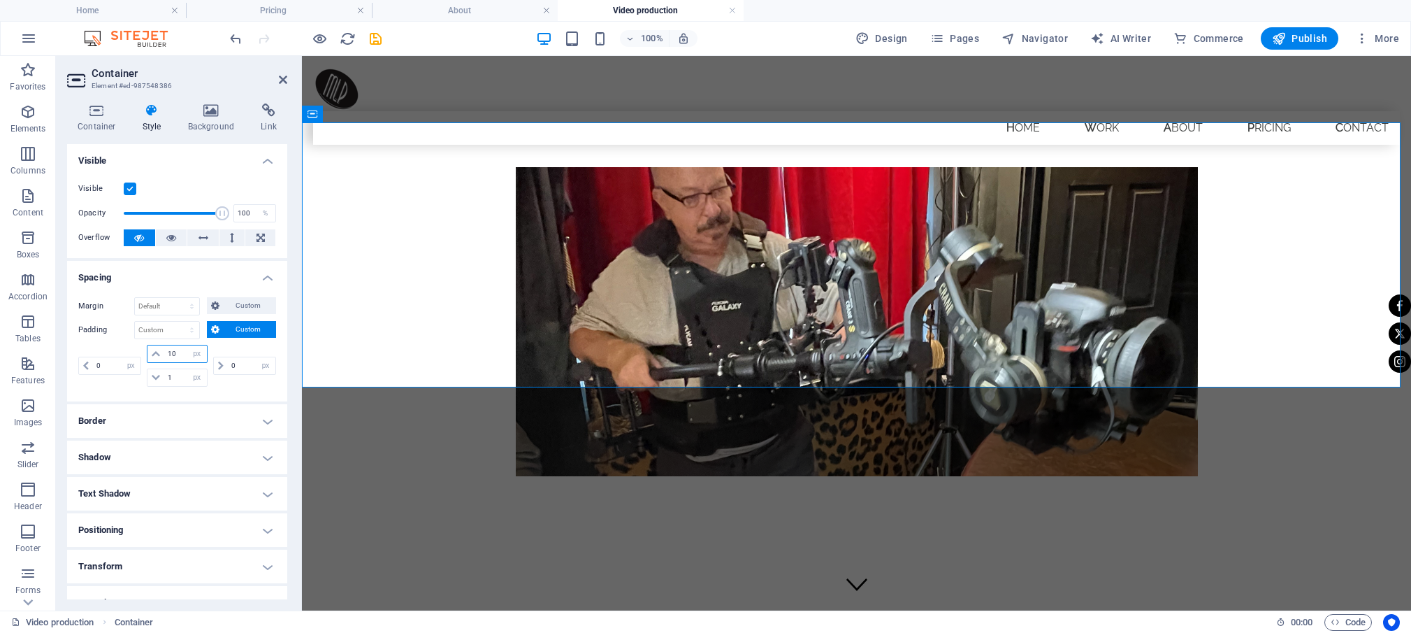
drag, startPoint x: 173, startPoint y: 353, endPoint x: 158, endPoint y: 350, distance: 14.9
click at [164, 350] on input "10" at bounding box center [185, 353] width 42 height 17
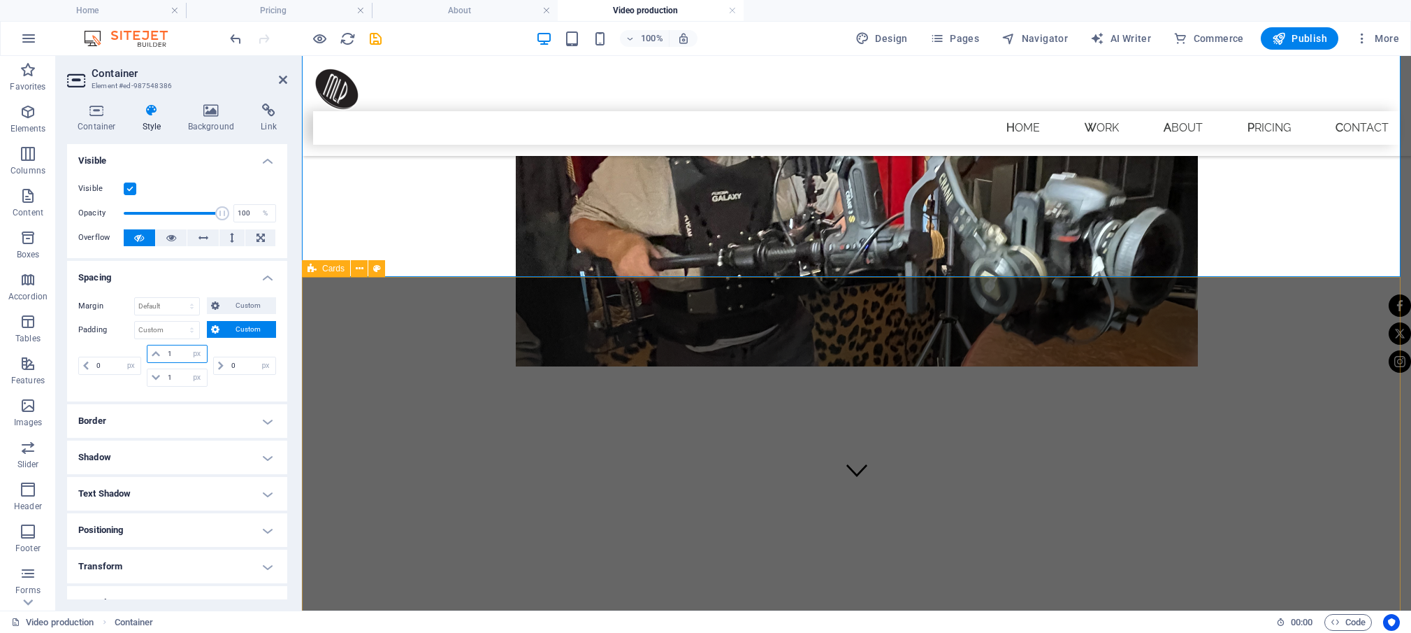
scroll to position [126, 0]
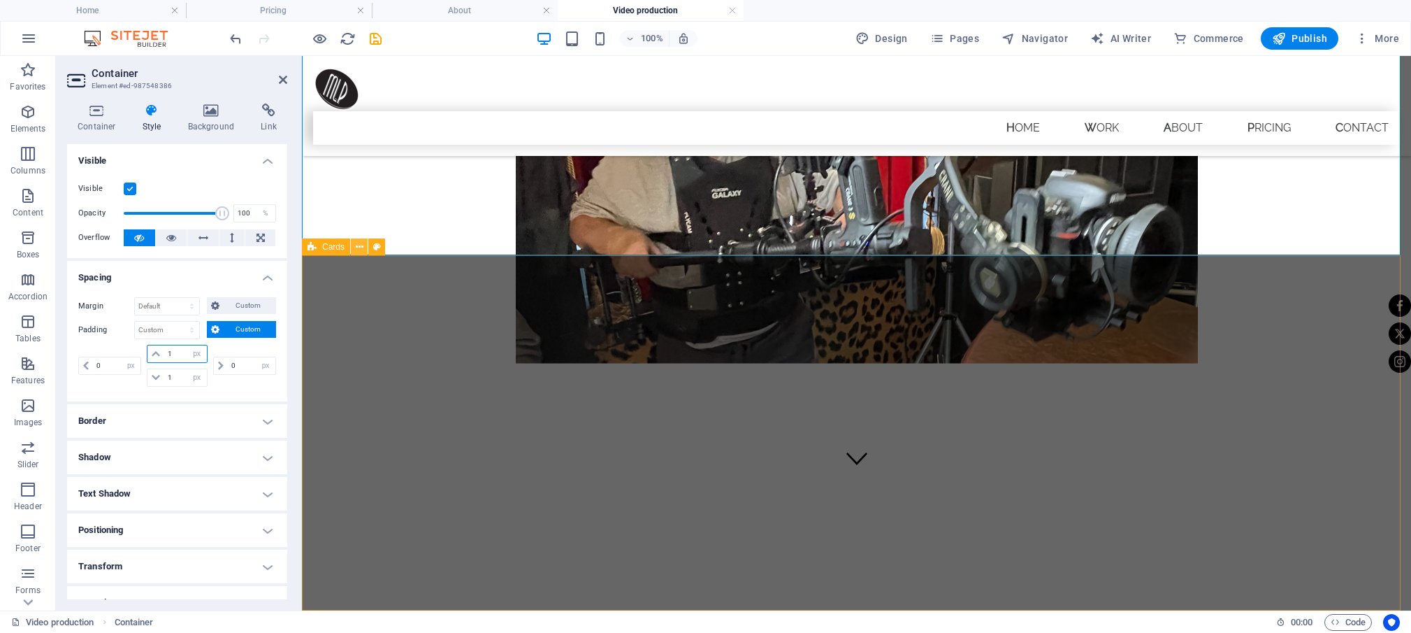
type input "1"
click at [361, 247] on icon at bounding box center [360, 247] width 8 height 15
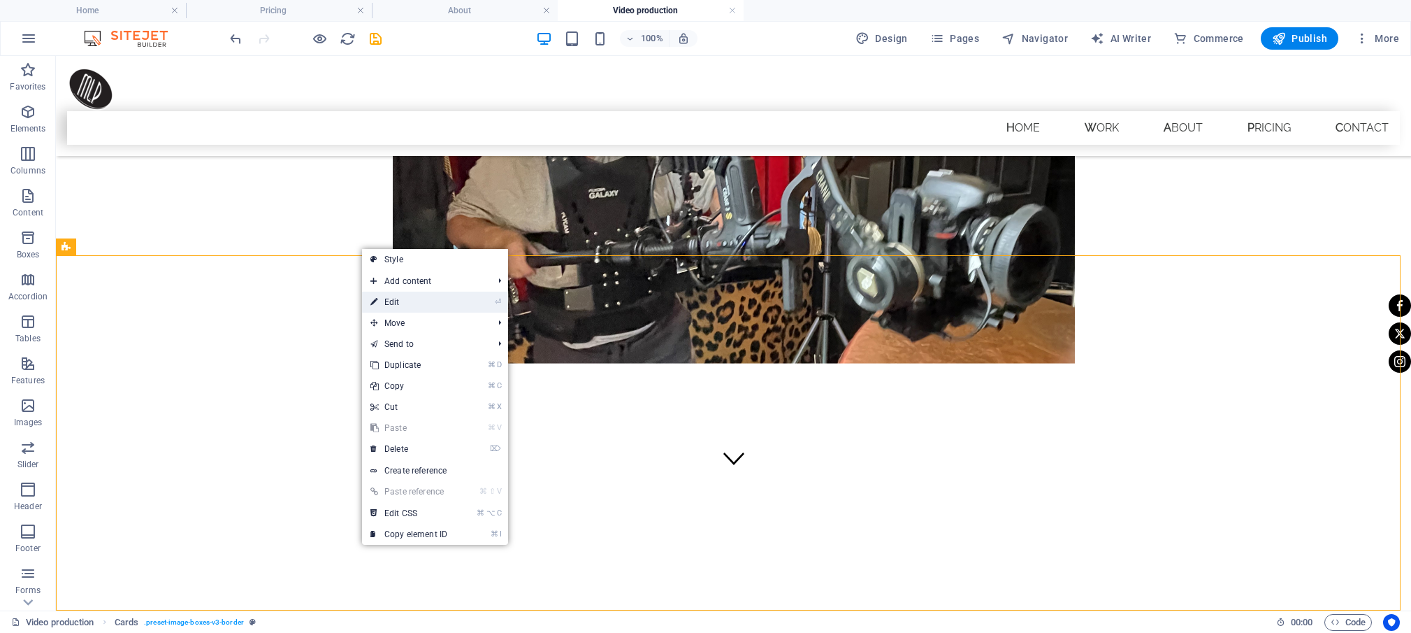
click at [394, 300] on link "⏎ Edit" at bounding box center [409, 301] width 94 height 21
select select "rem"
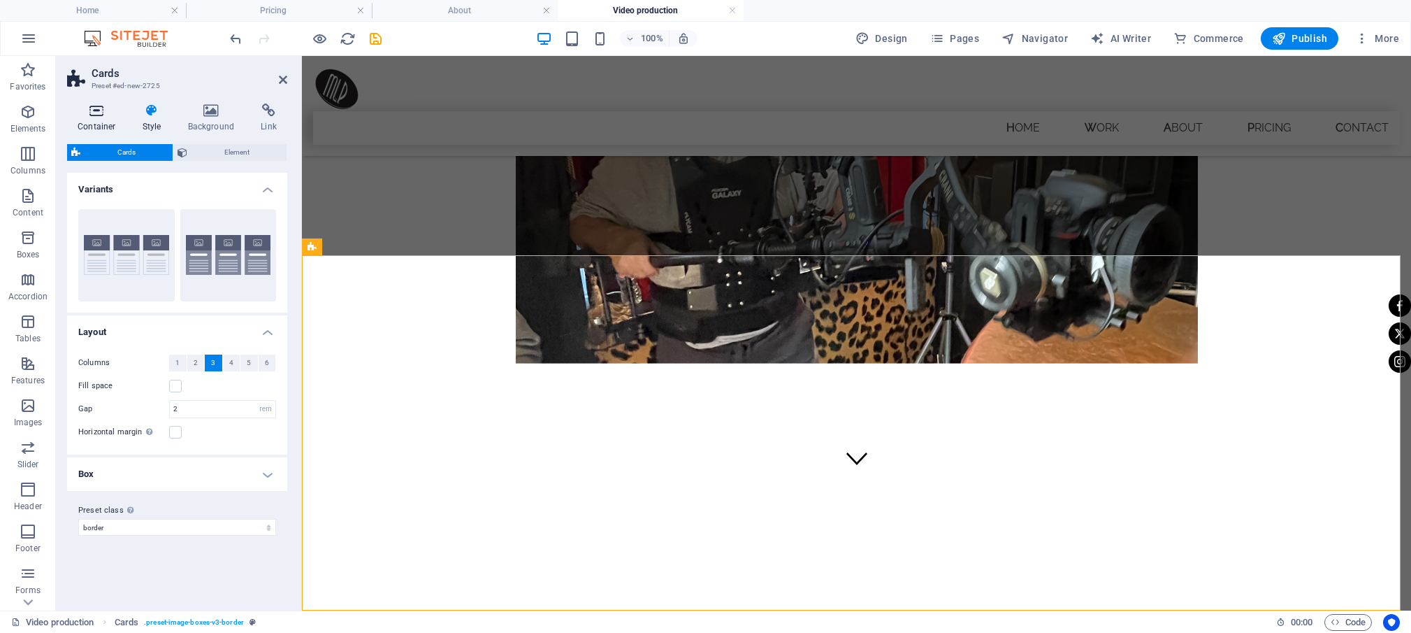
click at [99, 116] on icon at bounding box center [96, 110] width 59 height 14
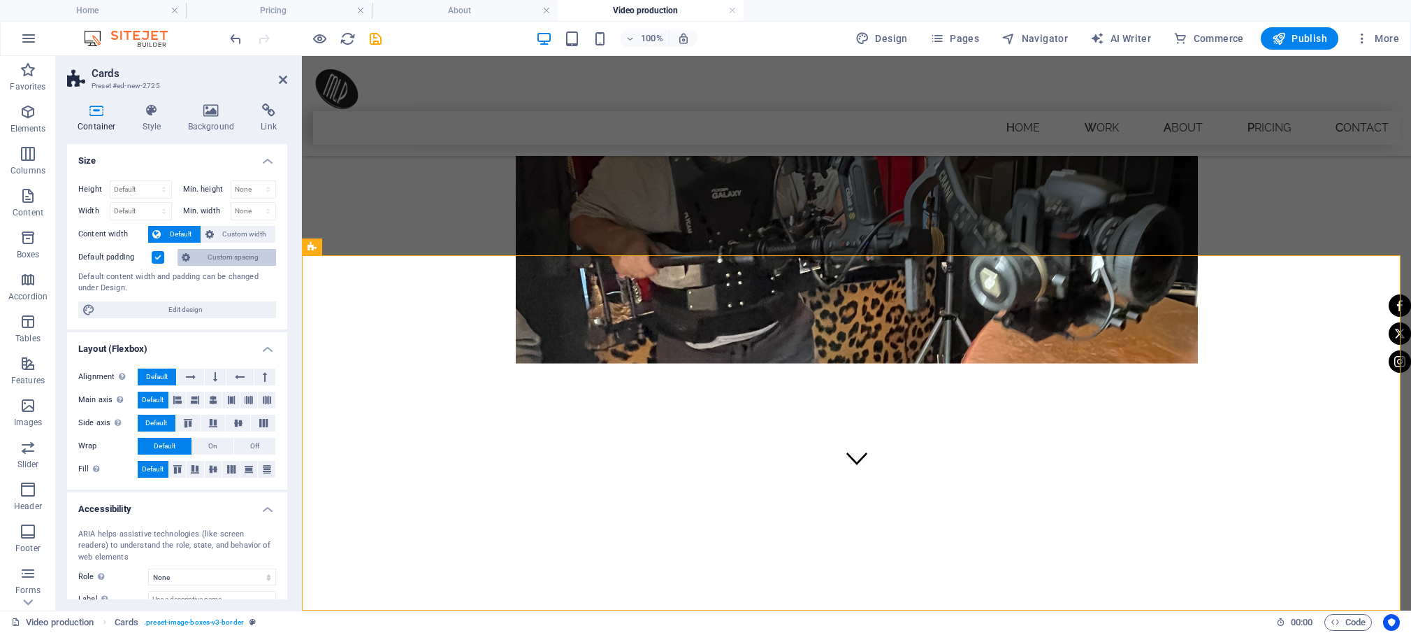
click at [219, 252] on span "Custom spacing" at bounding box center [233, 257] width 78 height 17
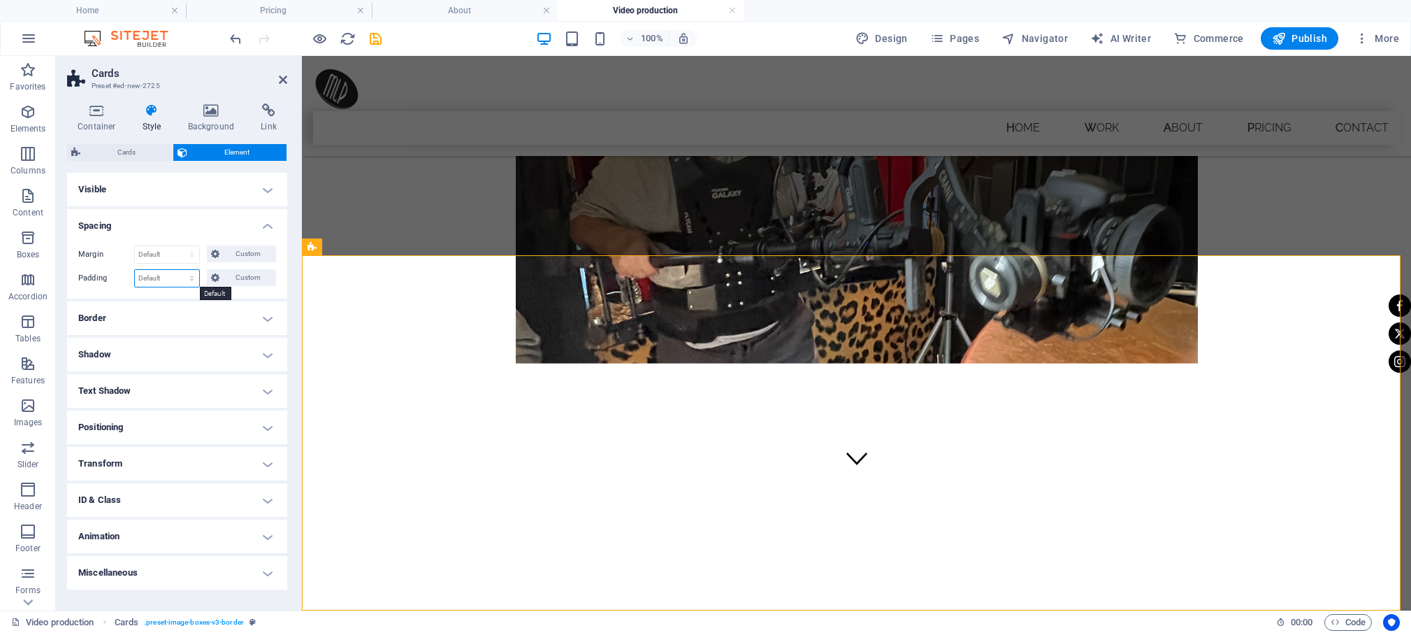
click at [135, 270] on select "Default px rem % vh vw Custom" at bounding box center [167, 278] width 64 height 17
select select "px"
click option "px" at bounding box center [0, 0] width 0 height 0
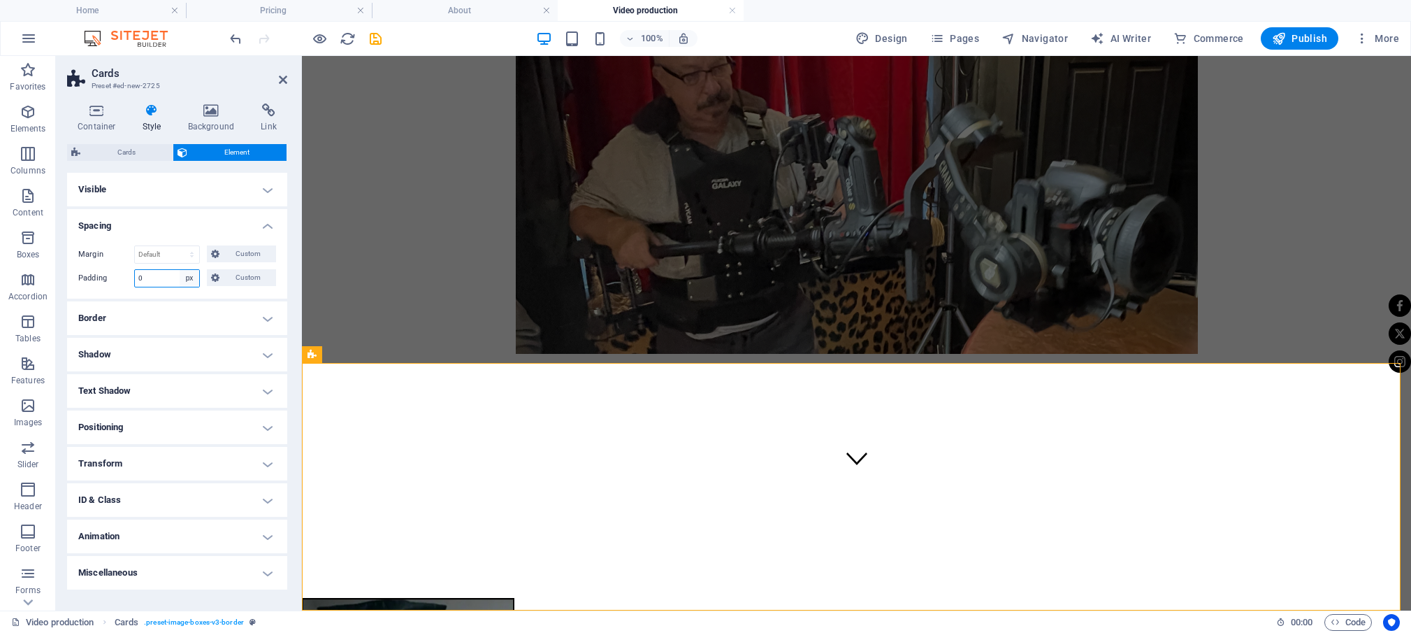
scroll to position [18, 0]
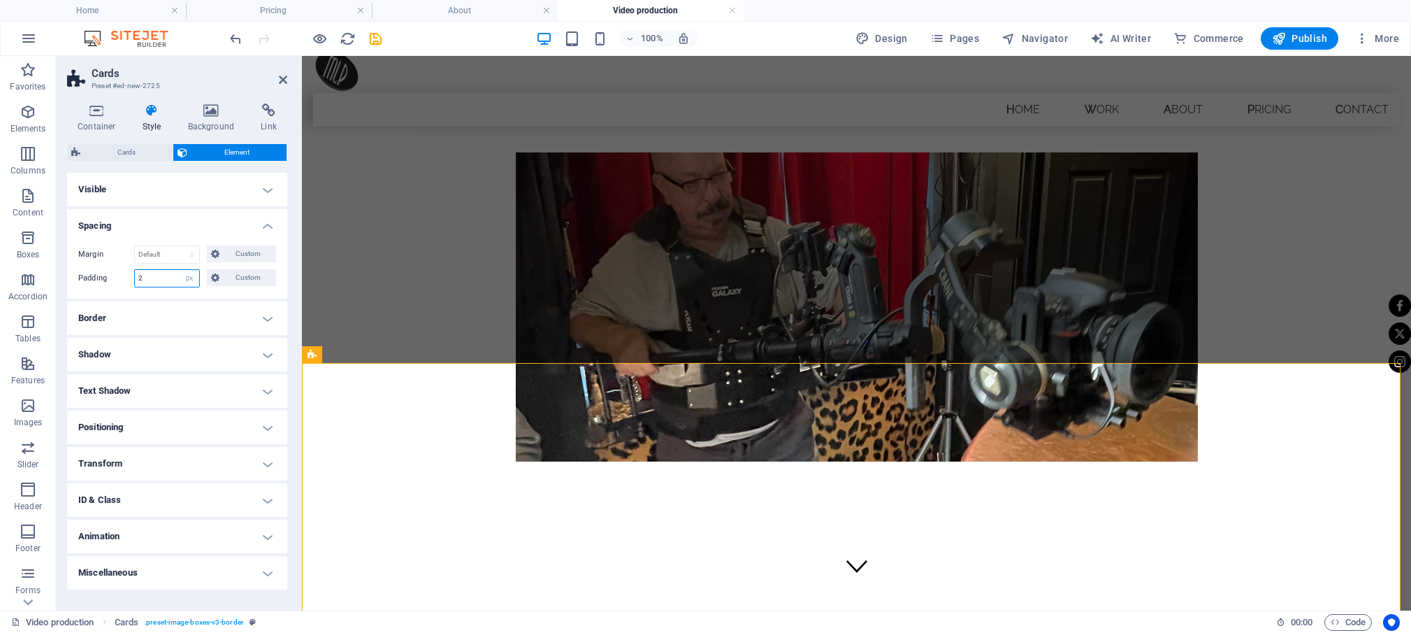
drag, startPoint x: 152, startPoint y: 278, endPoint x: 136, endPoint y: 276, distance: 16.2
click at [136, 276] on input "2" at bounding box center [167, 278] width 64 height 17
drag, startPoint x: 159, startPoint y: 280, endPoint x: 136, endPoint y: 275, distance: 22.9
click at [136, 275] on input "5" at bounding box center [167, 278] width 64 height 17
type input "7"
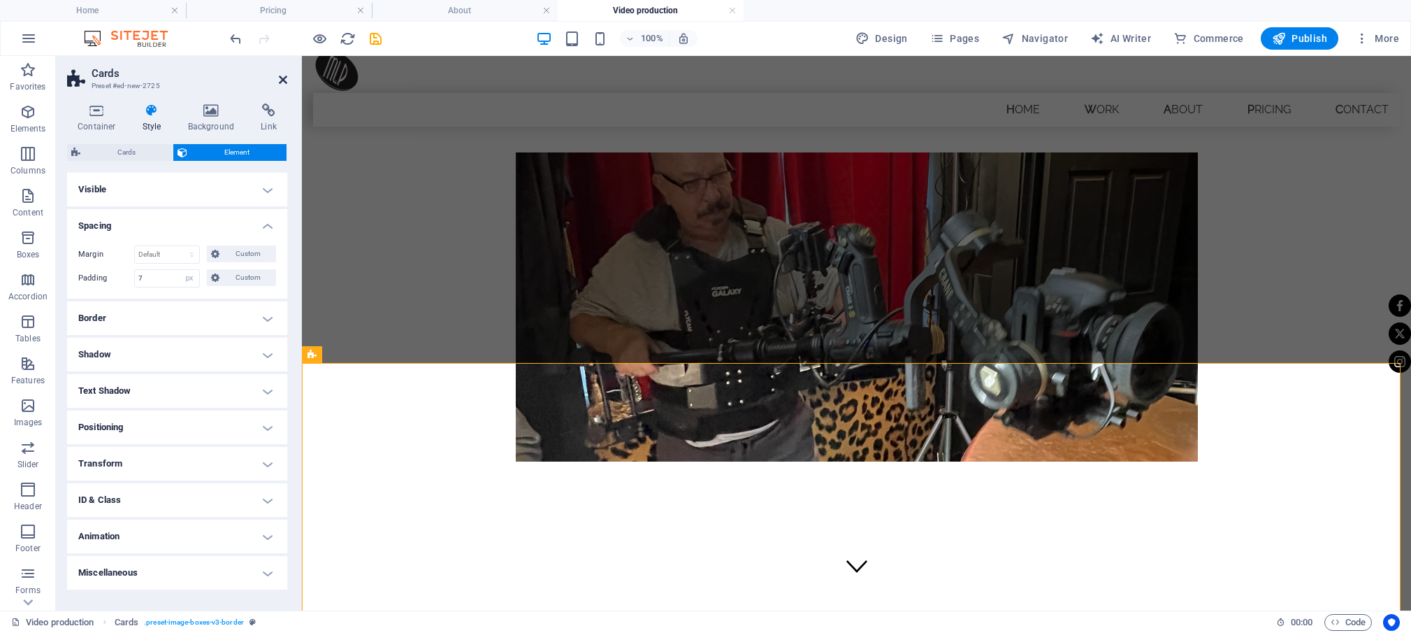
click at [282, 79] on icon at bounding box center [283, 79] width 8 height 11
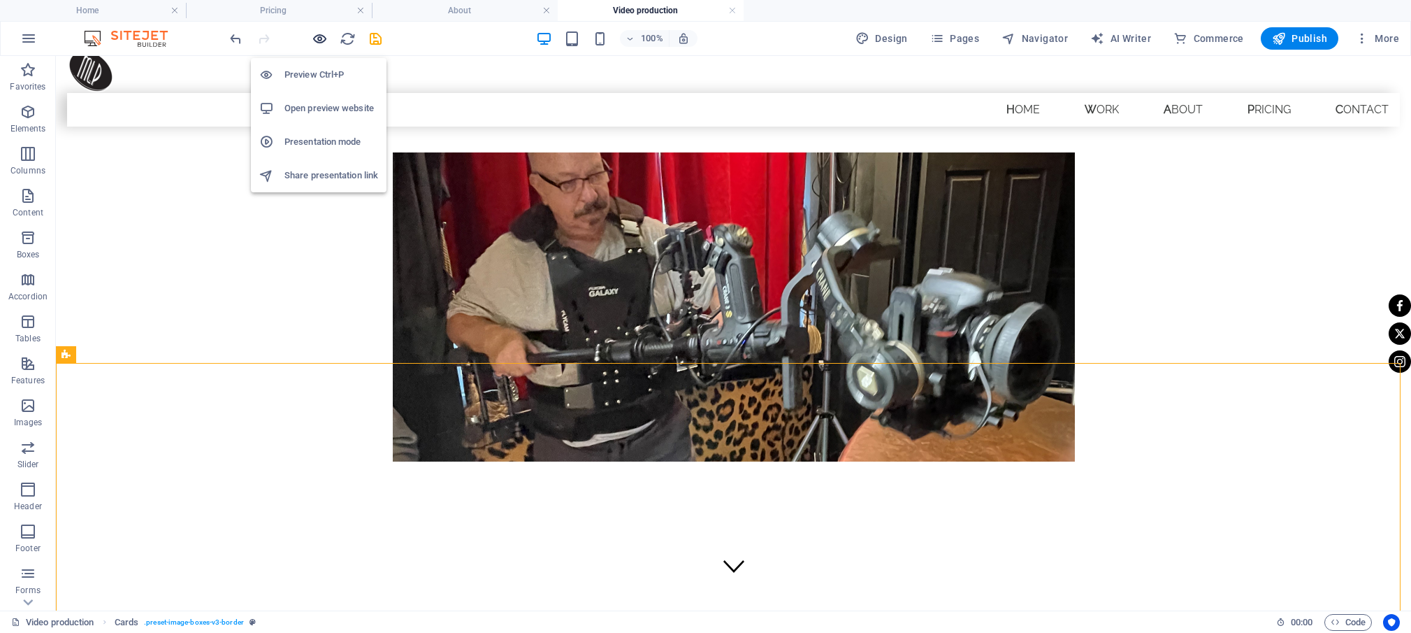
click at [318, 39] on icon "button" at bounding box center [320, 39] width 16 height 16
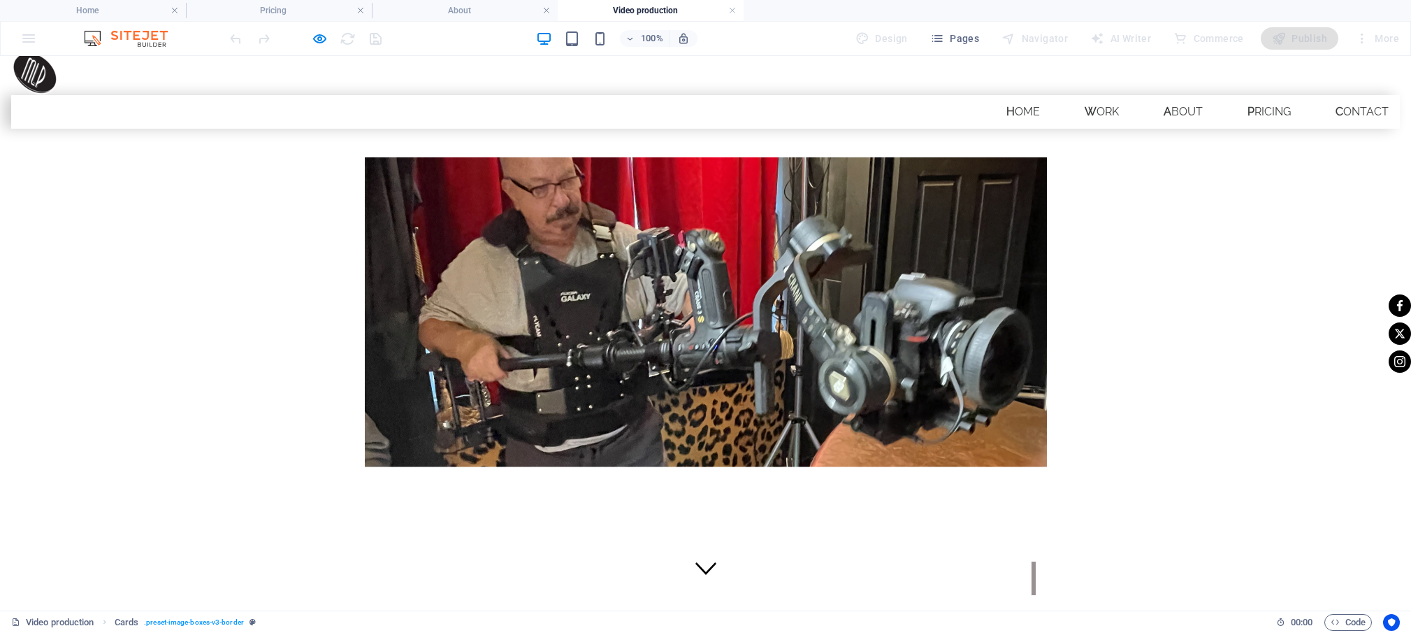
scroll to position [26, 0]
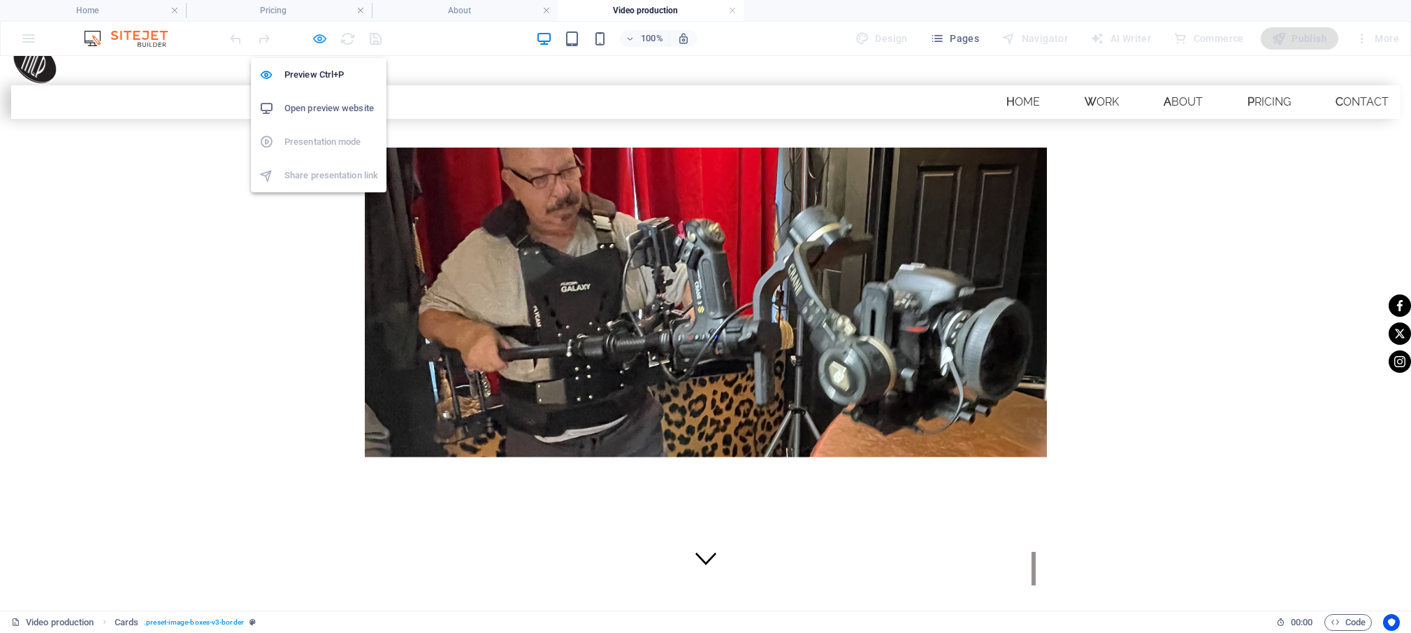
click at [316, 38] on icon "button" at bounding box center [320, 39] width 16 height 16
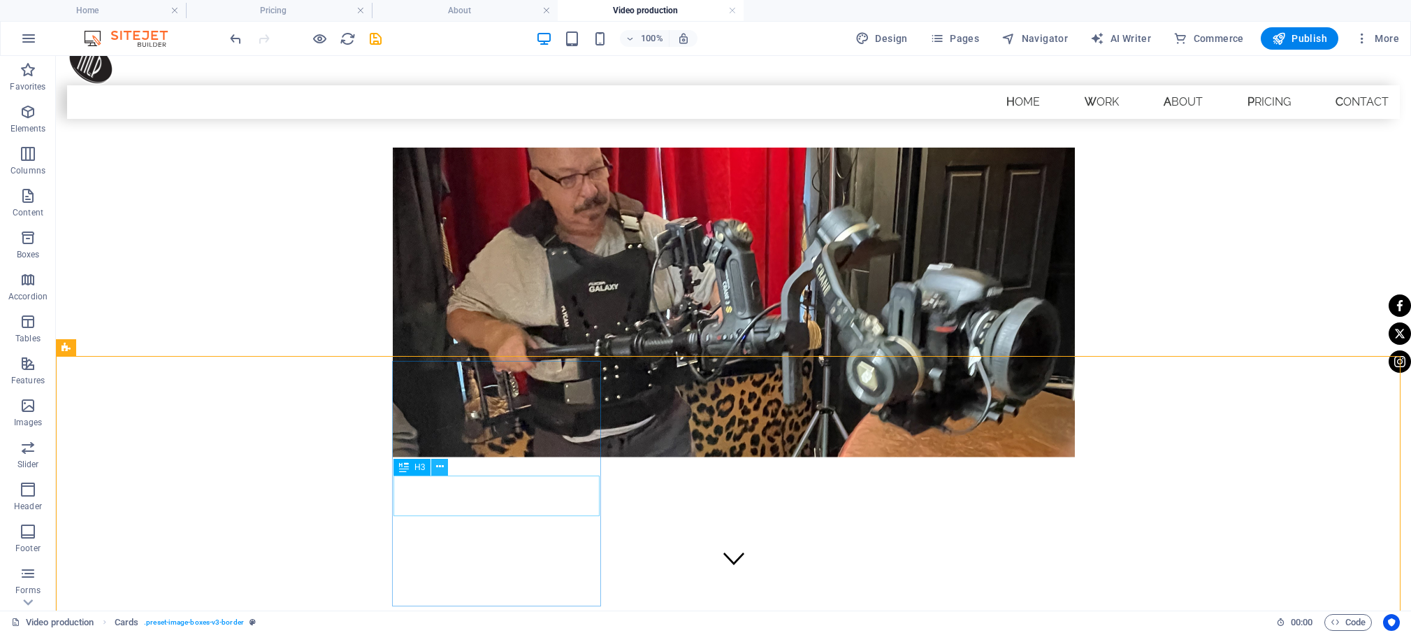
click at [438, 466] on icon at bounding box center [440, 466] width 8 height 15
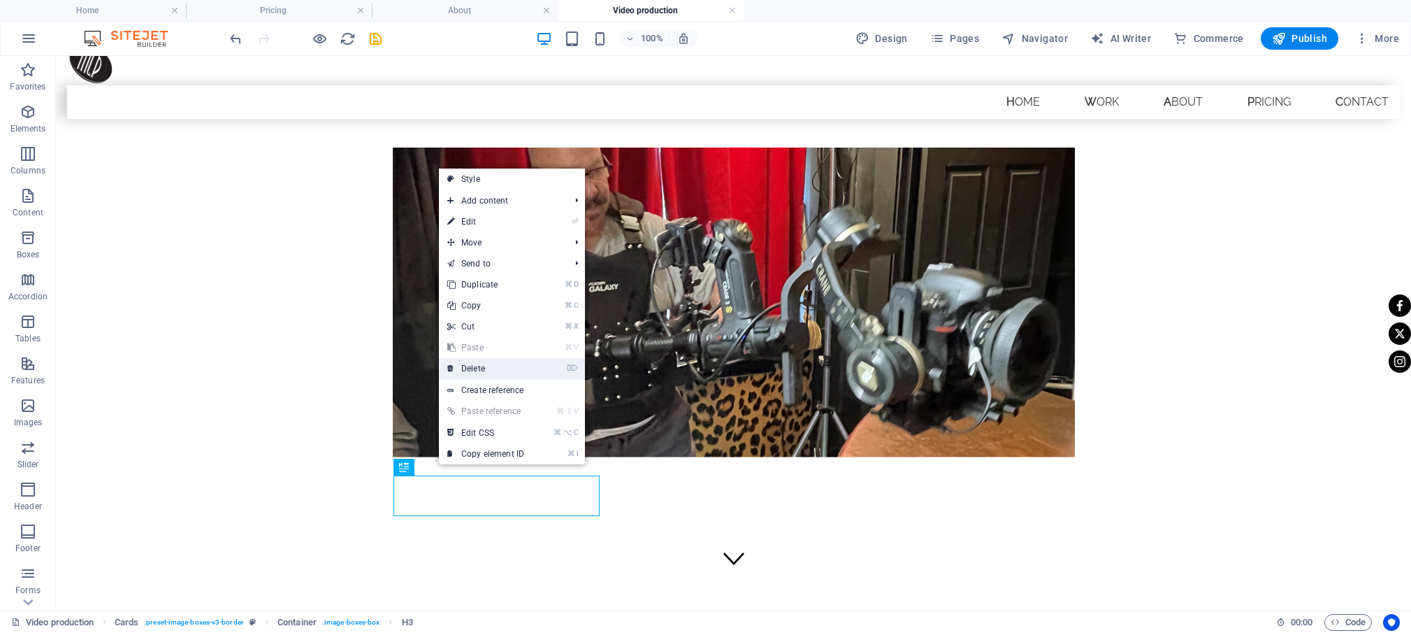
click at [473, 366] on link "⌦ Delete" at bounding box center [486, 368] width 94 height 21
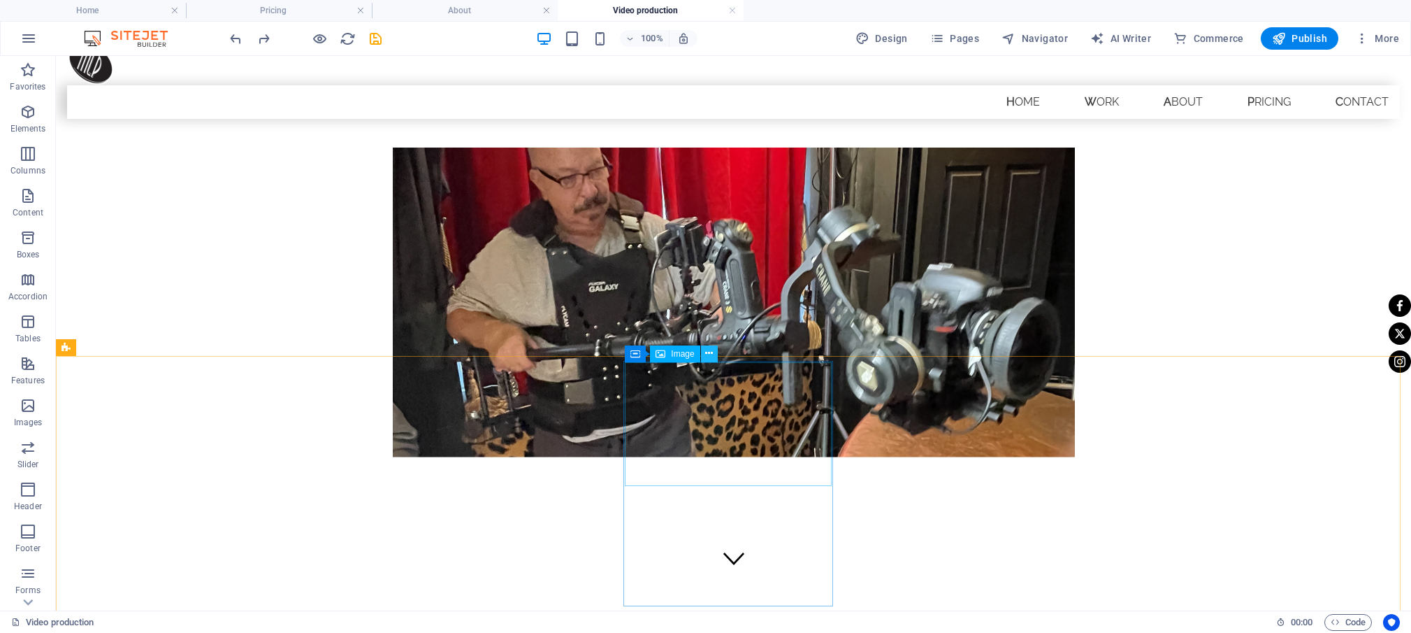
click at [710, 354] on icon at bounding box center [709, 353] width 8 height 15
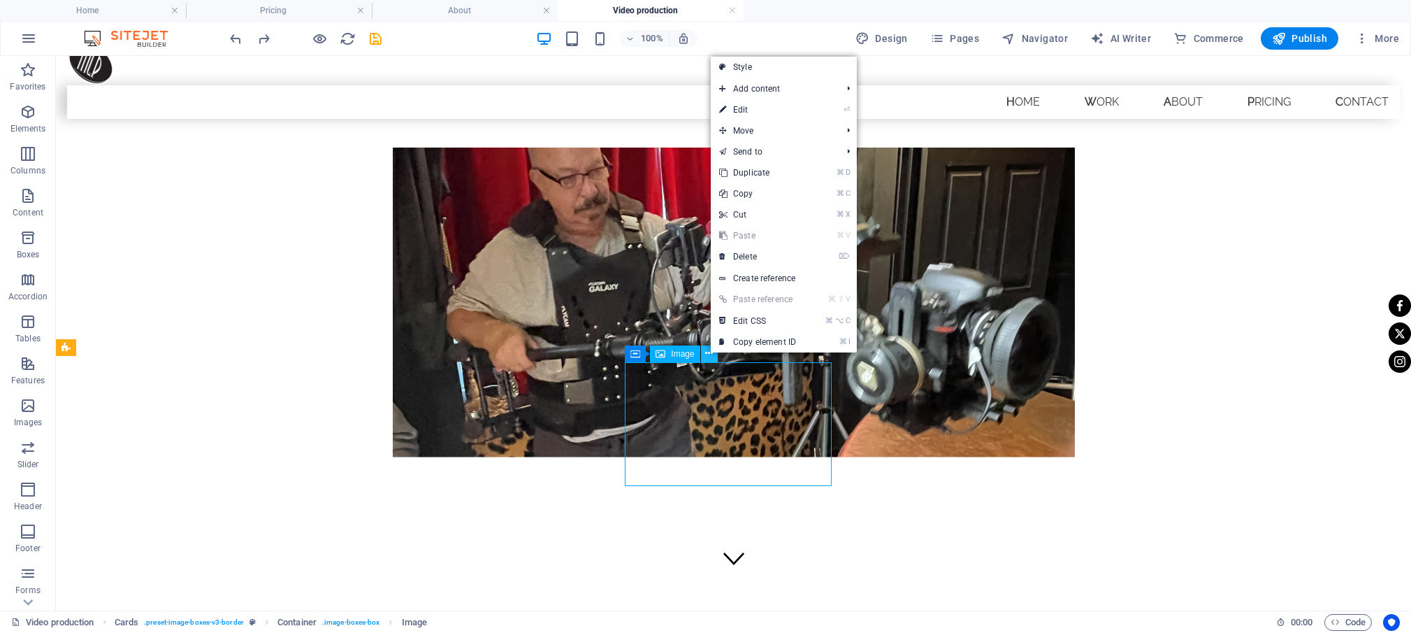
click at [709, 353] on icon at bounding box center [709, 353] width 8 height 15
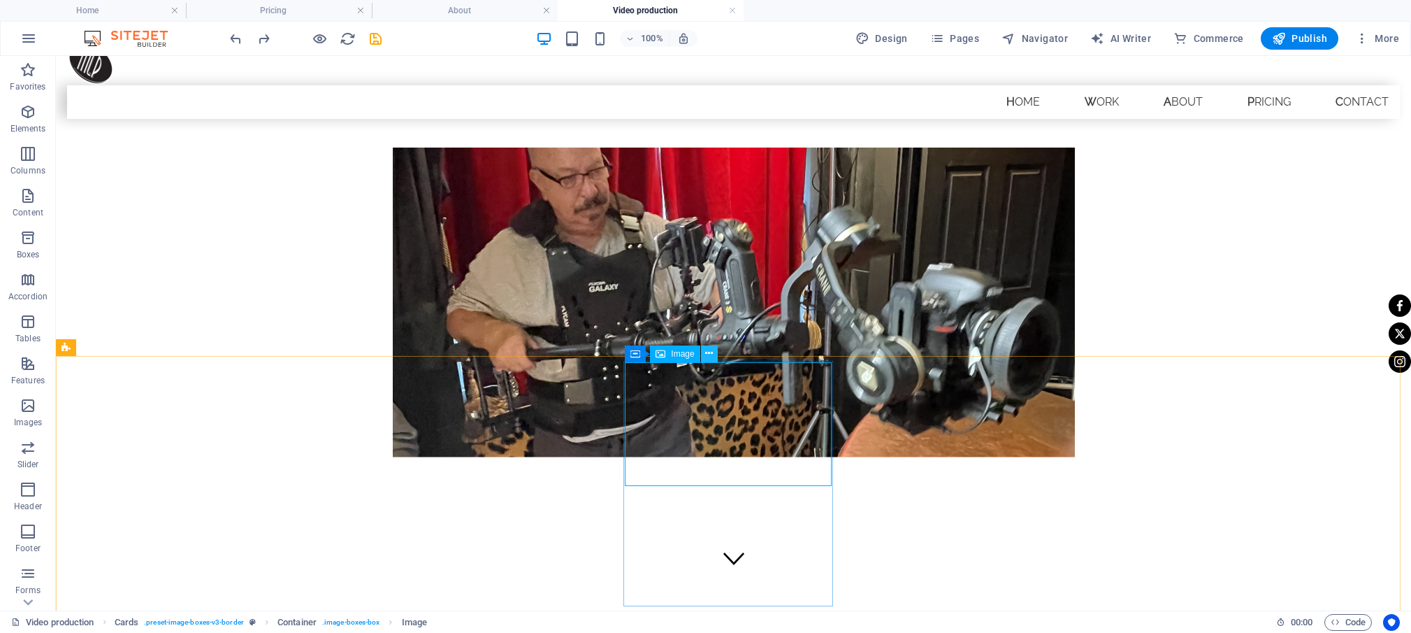
click at [705, 350] on button at bounding box center [709, 353] width 17 height 17
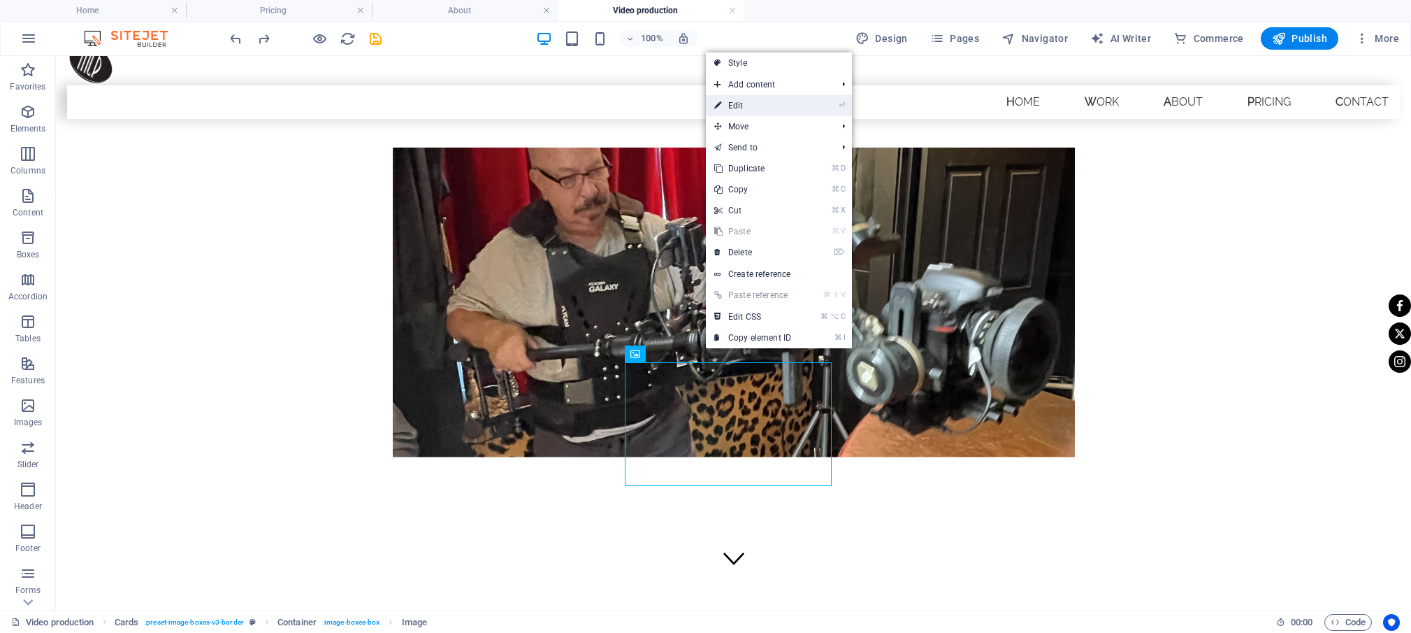
click at [759, 104] on link "⏎ Edit" at bounding box center [753, 105] width 94 height 21
select select "%"
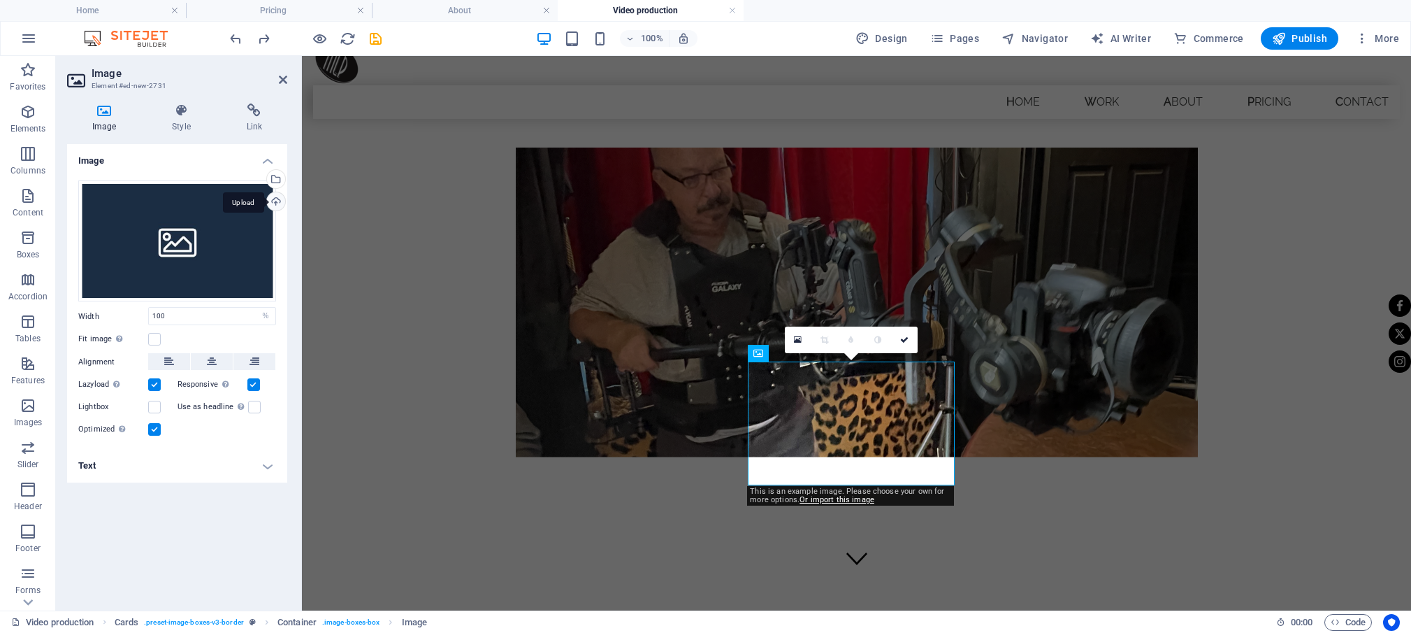
click at [275, 205] on div "Upload" at bounding box center [274, 202] width 21 height 21
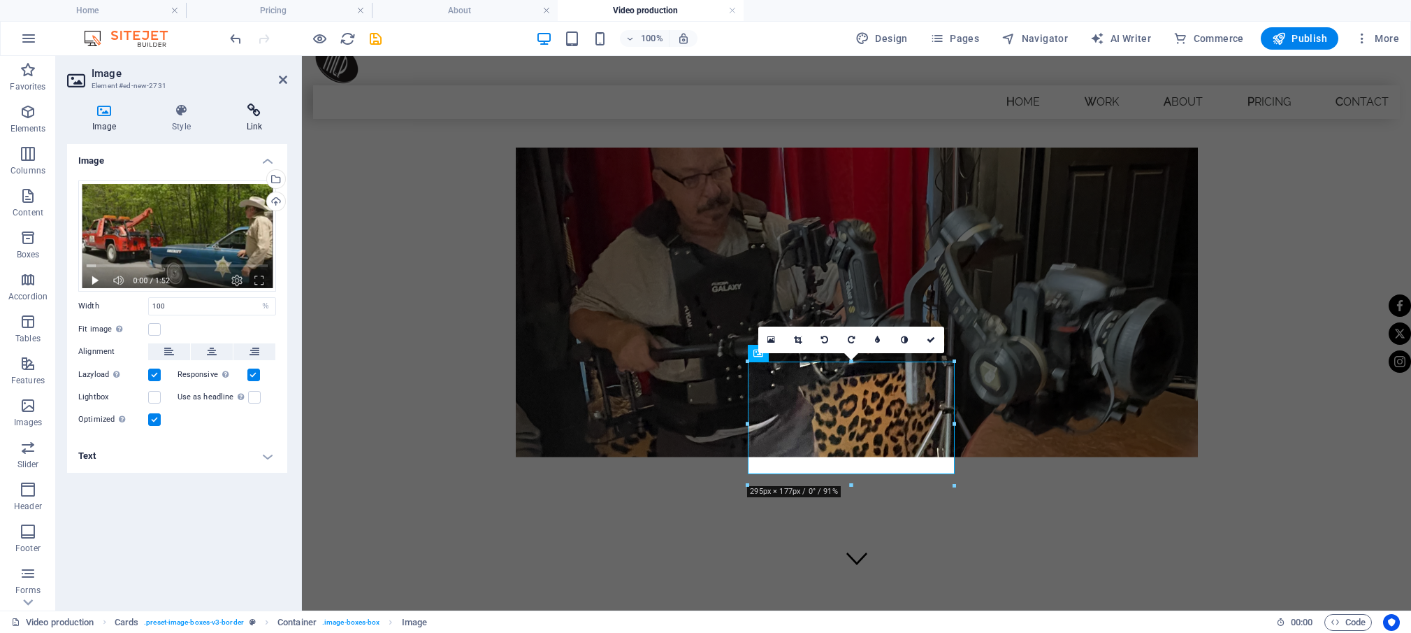
click at [256, 111] on icon at bounding box center [255, 110] width 66 height 14
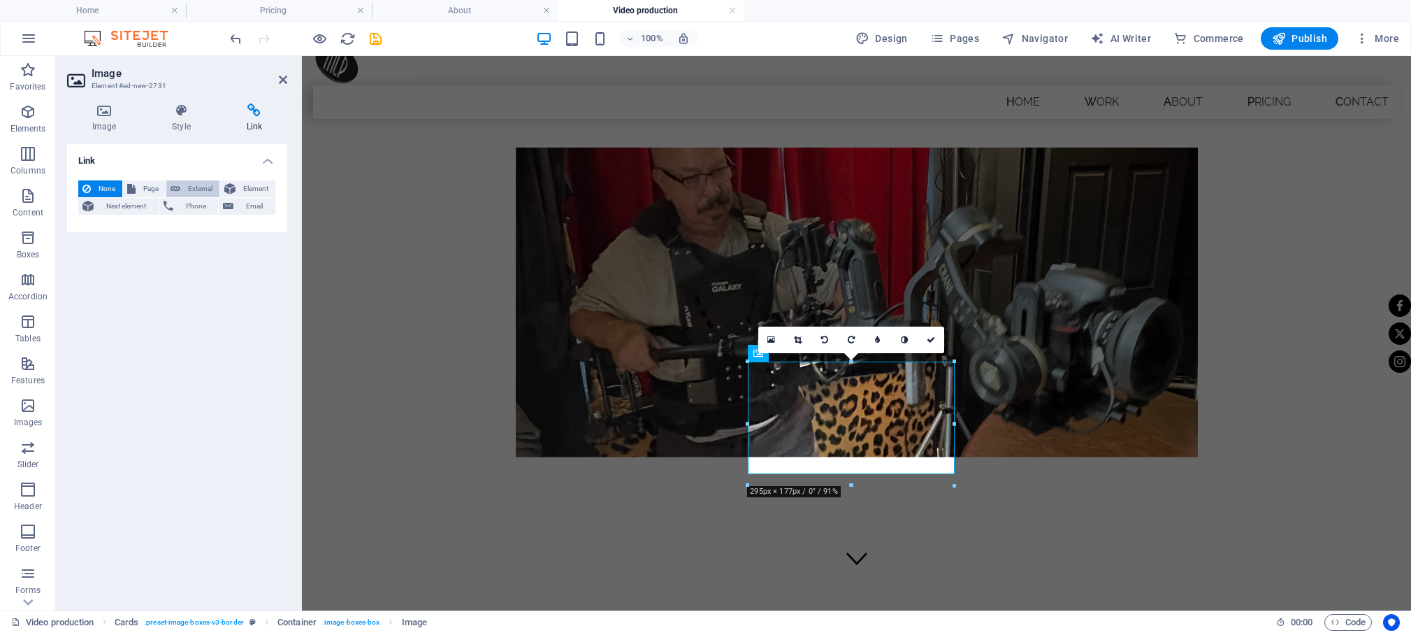
click at [201, 187] on span "External" at bounding box center [200, 188] width 31 height 17
select select "blank"
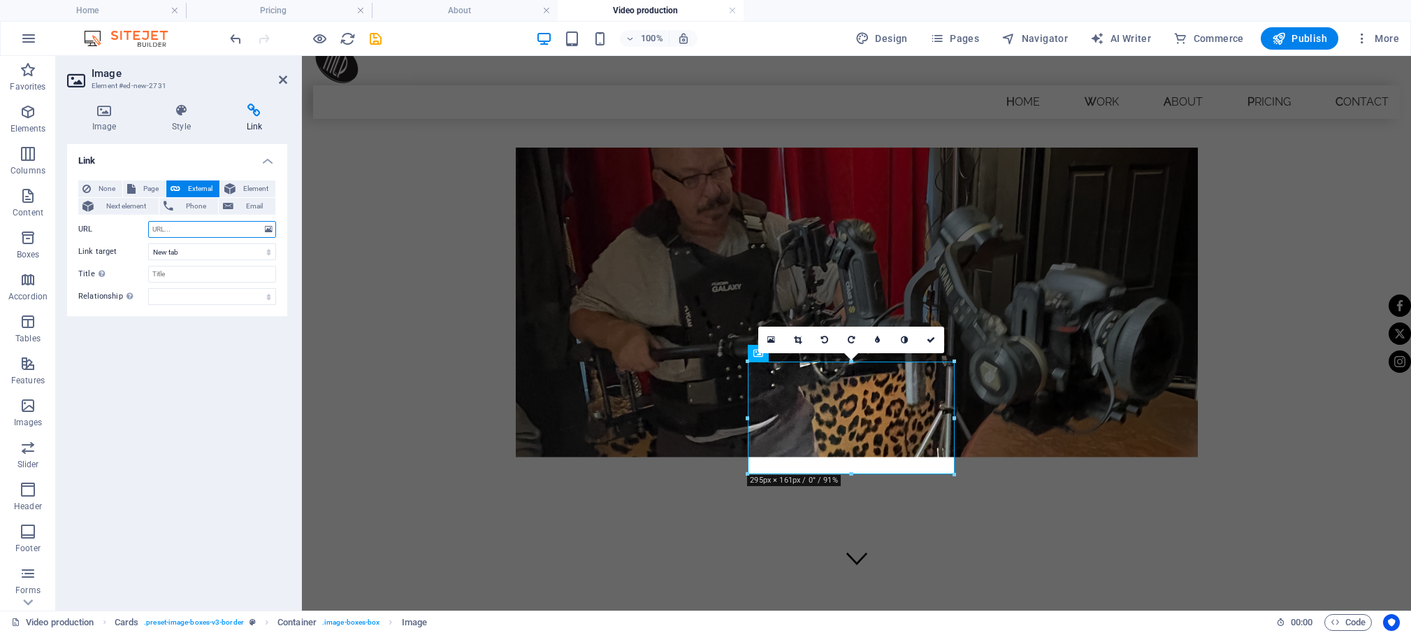
paste input "[URL][DOMAIN_NAME]"
type input "[URL][DOMAIN_NAME]"
click at [280, 80] on icon at bounding box center [283, 79] width 8 height 11
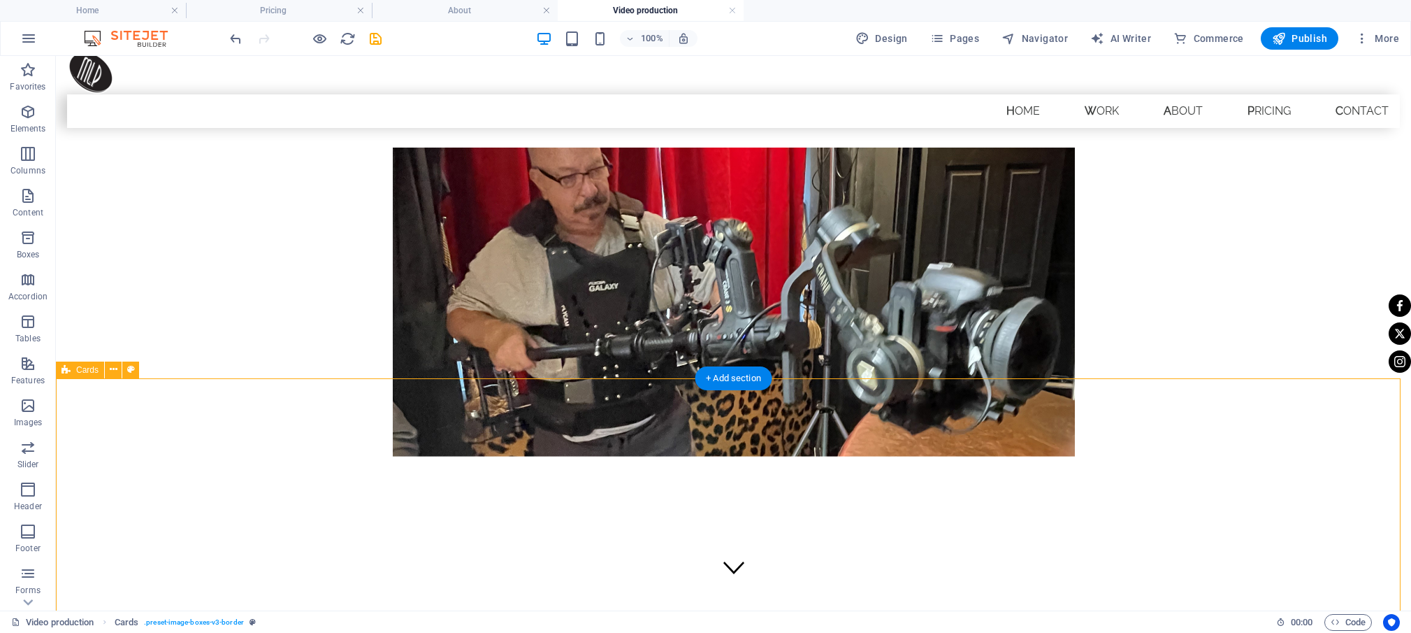
scroll to position [0, 0]
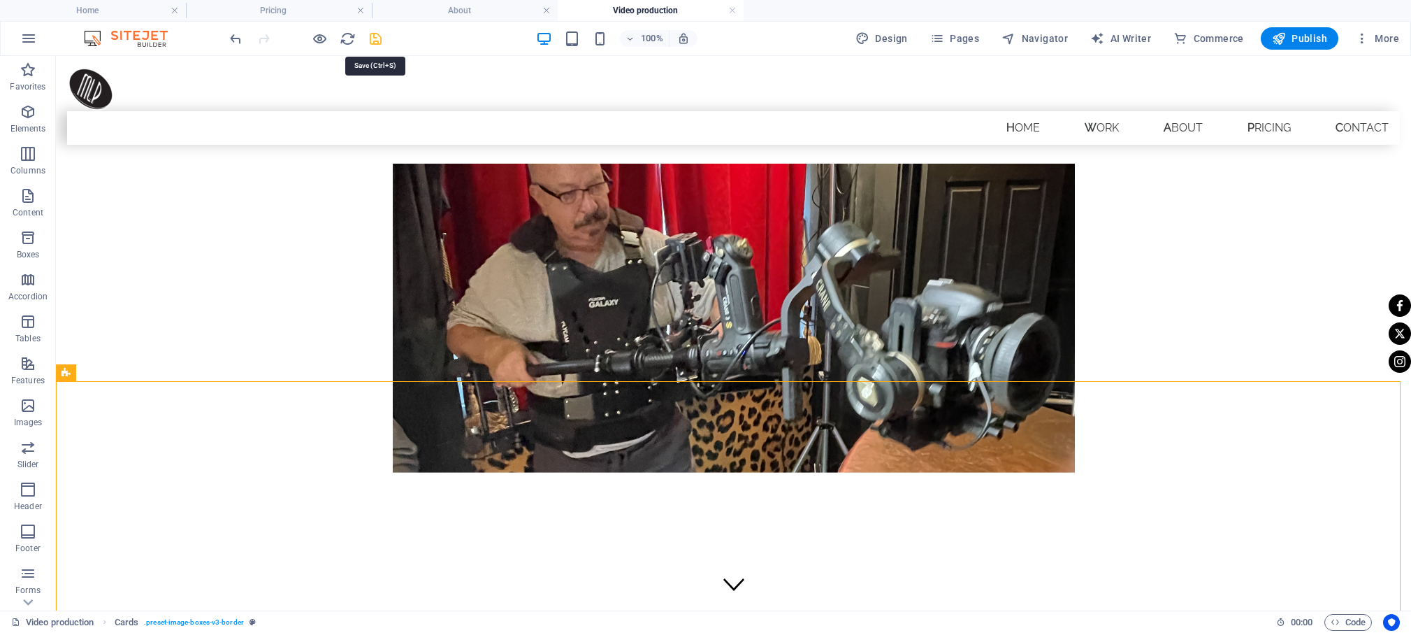
click at [375, 38] on icon "save" at bounding box center [376, 39] width 16 height 16
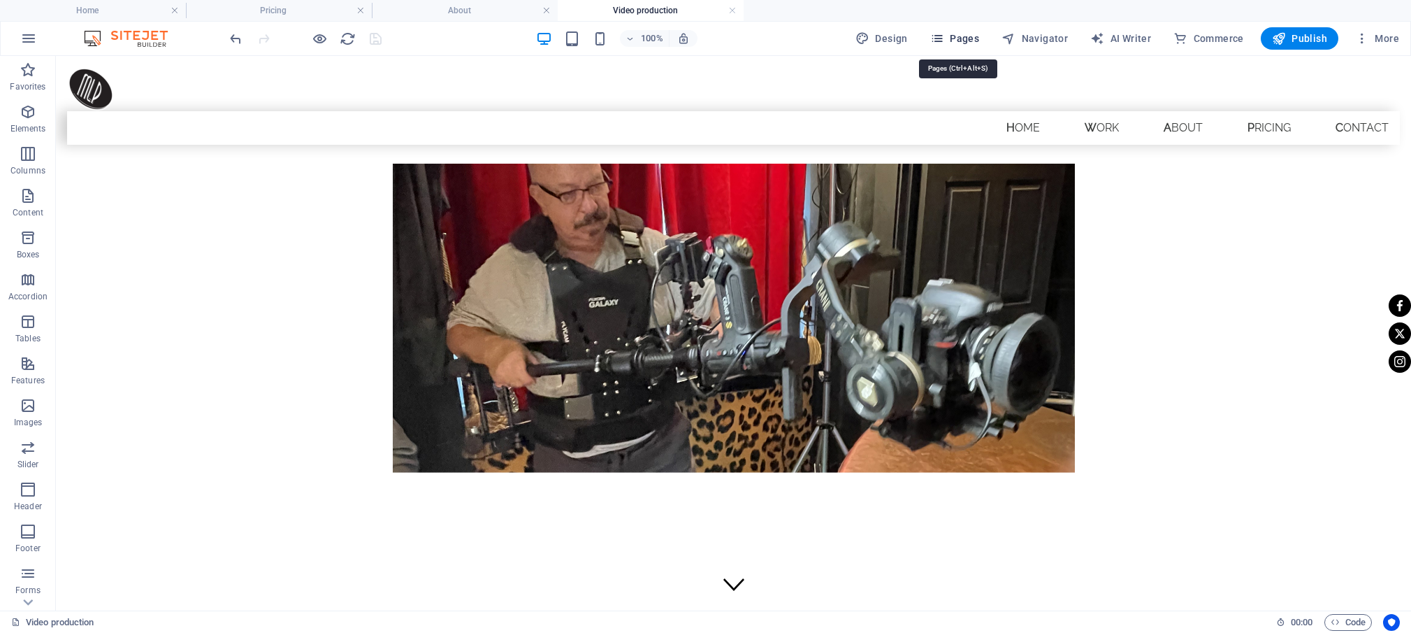
click at [940, 31] on button "Pages" at bounding box center [955, 38] width 60 height 22
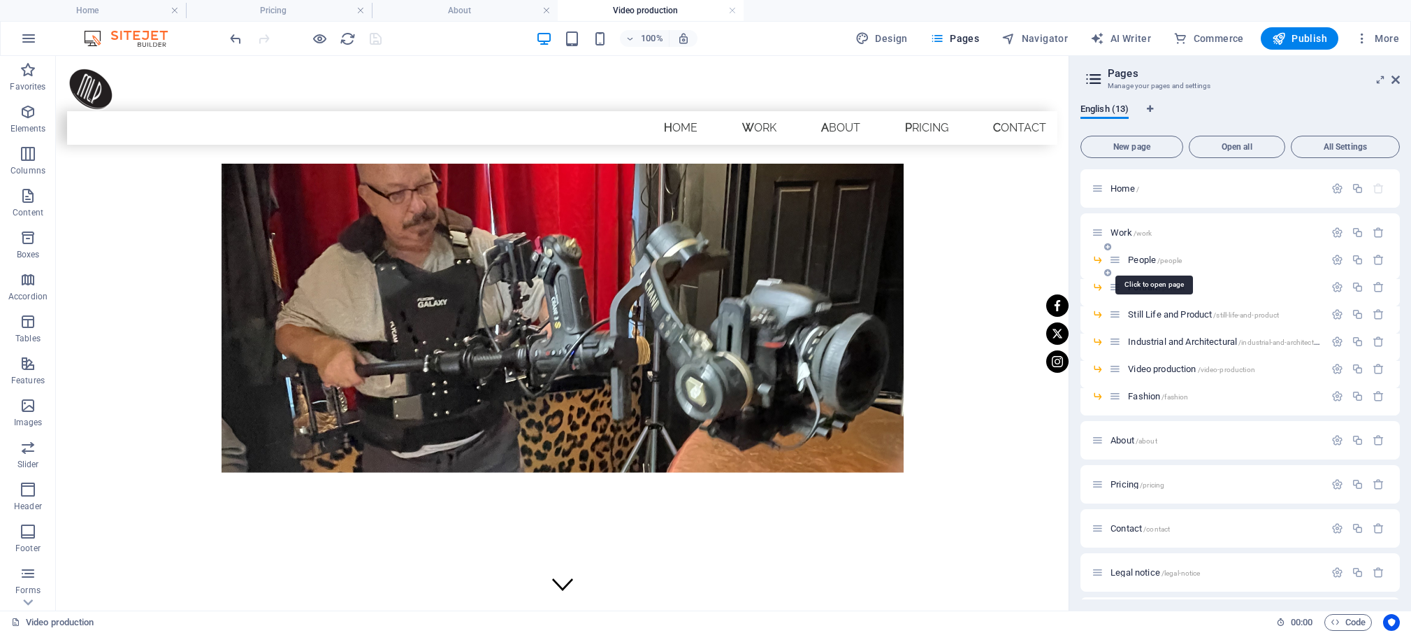
click at [1141, 259] on span "People /people" at bounding box center [1155, 259] width 54 height 10
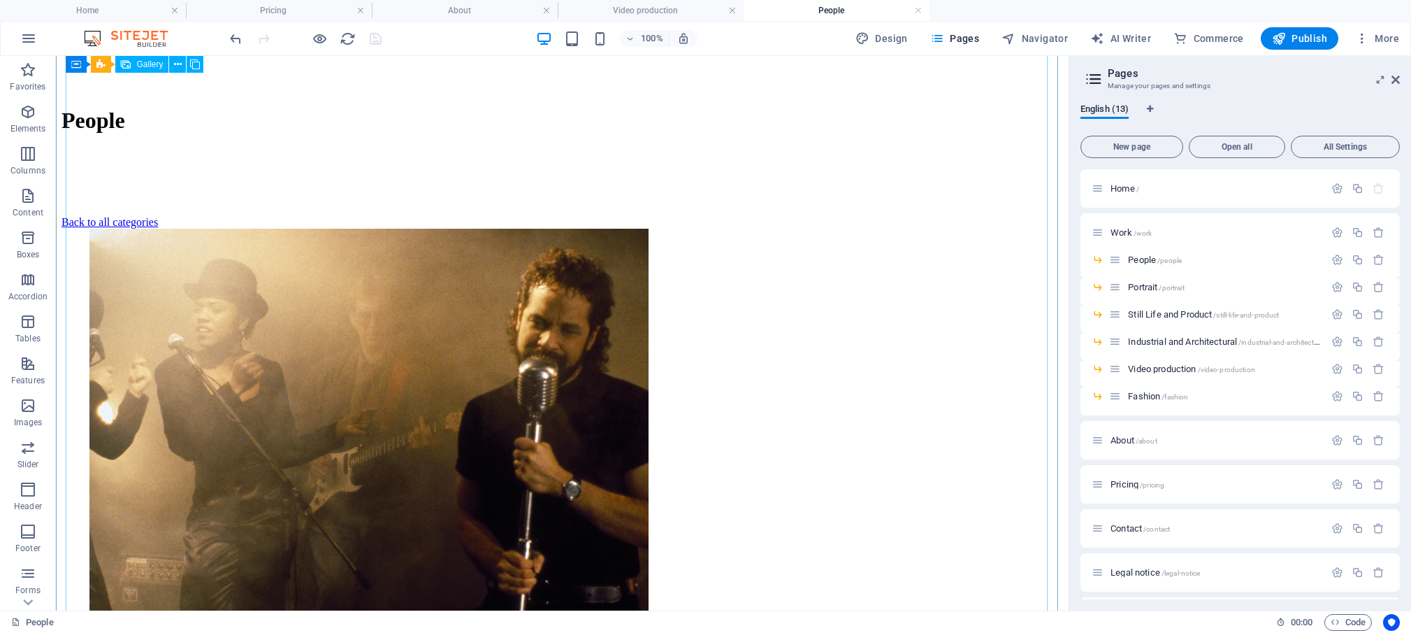
scroll to position [749, 0]
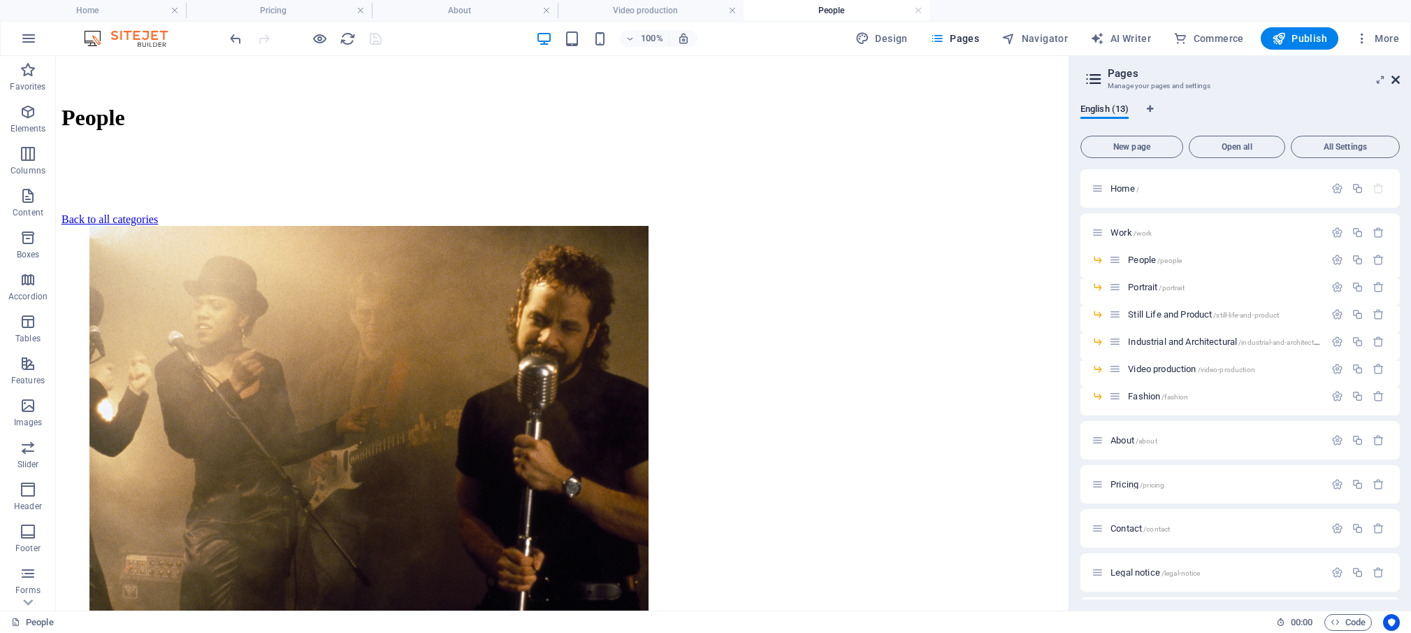
click at [1394, 78] on icon at bounding box center [1396, 79] width 8 height 11
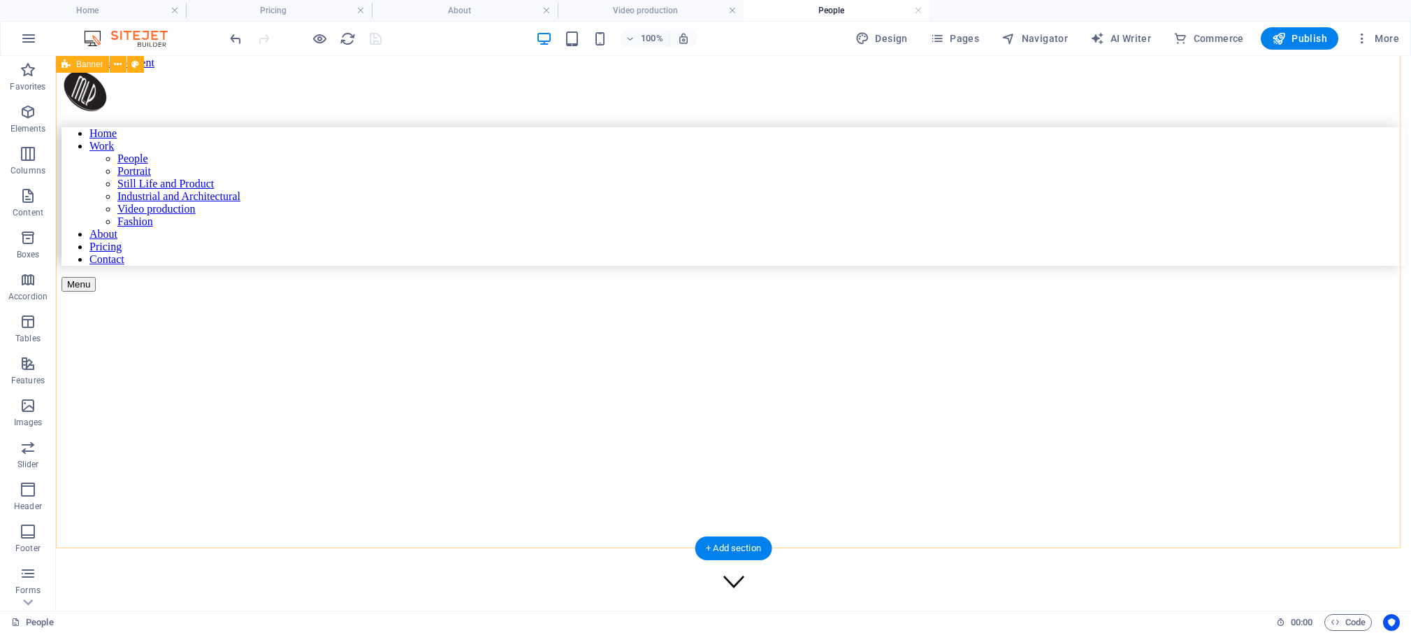
scroll to position [0, 0]
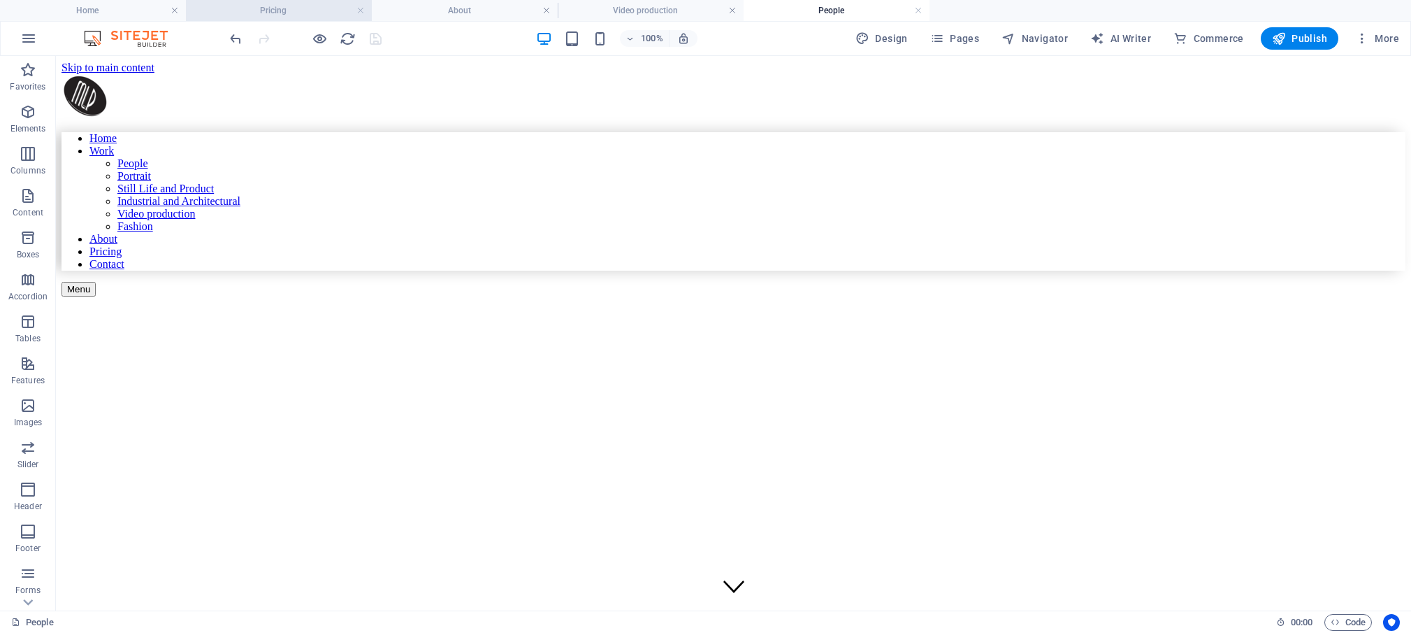
click at [286, 6] on h4 "Pricing" at bounding box center [279, 10] width 186 height 15
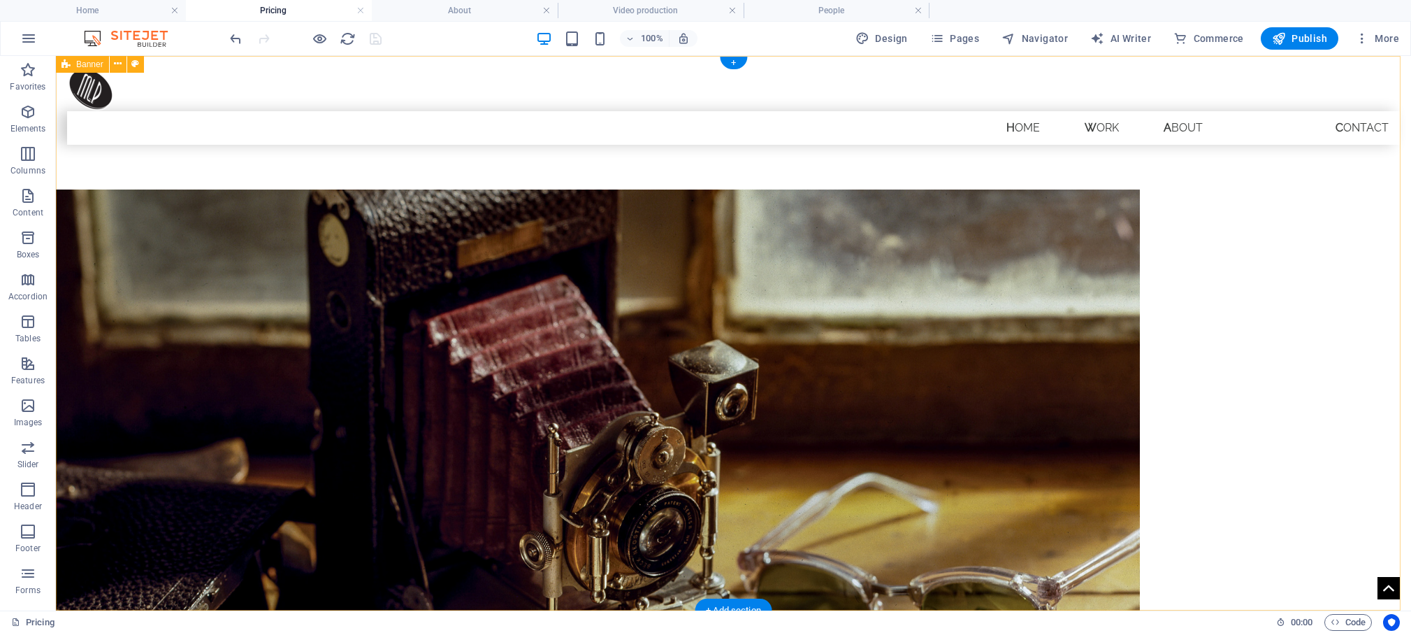
click at [431, 207] on figure at bounding box center [598, 432] width 1084 height 487
drag, startPoint x: 432, startPoint y: 206, endPoint x: 187, endPoint y: 206, distance: 245.4
click at [432, 206] on figure at bounding box center [598, 432] width 1084 height 487
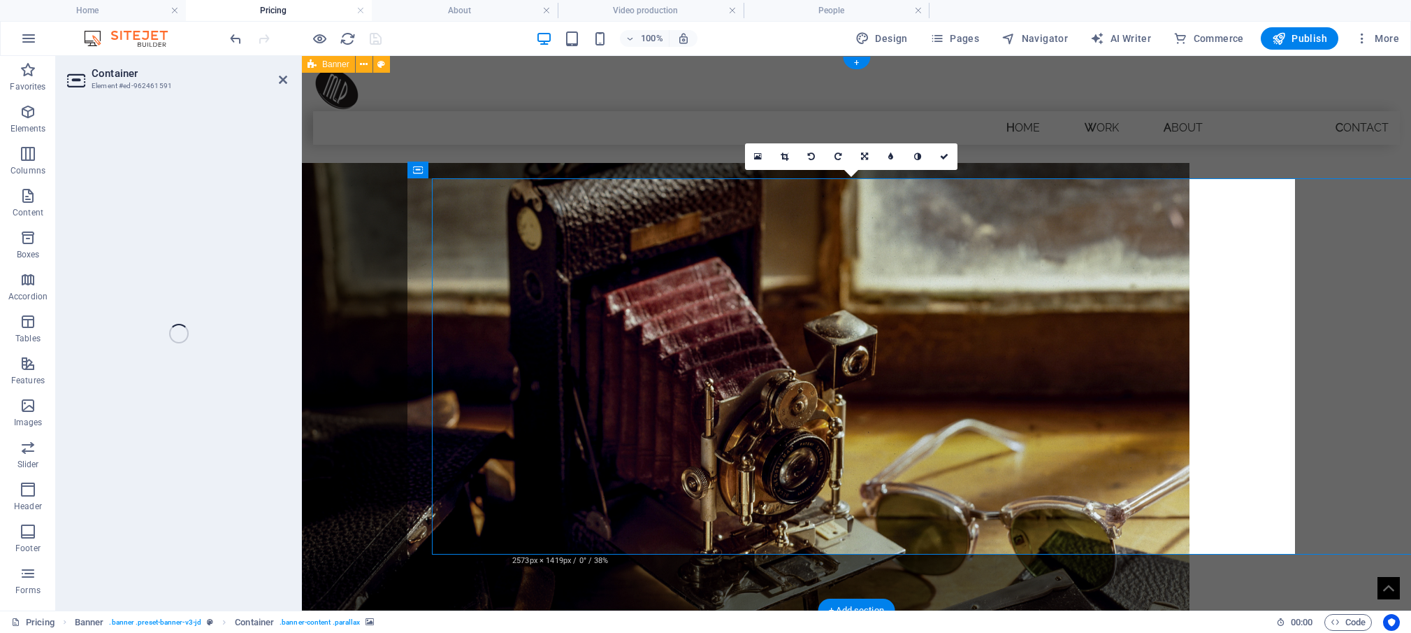
select select "vw"
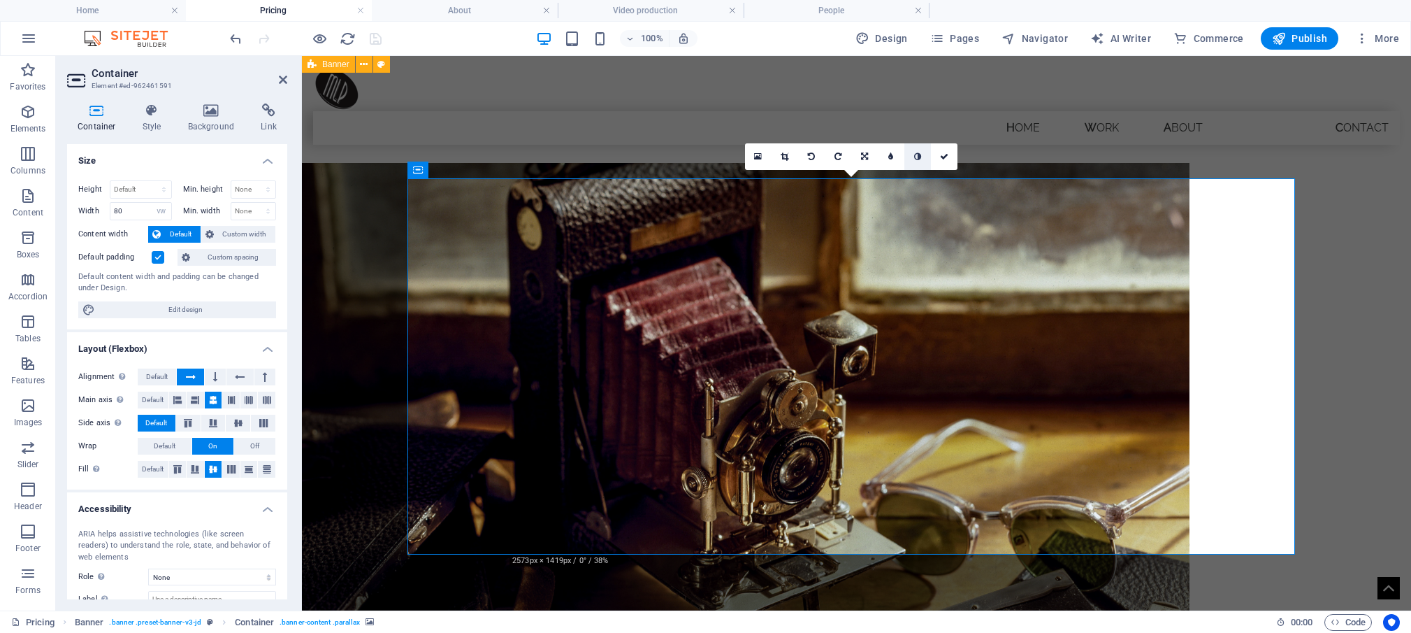
click at [919, 156] on icon at bounding box center [917, 156] width 7 height 8
click at [284, 82] on icon at bounding box center [283, 79] width 8 height 11
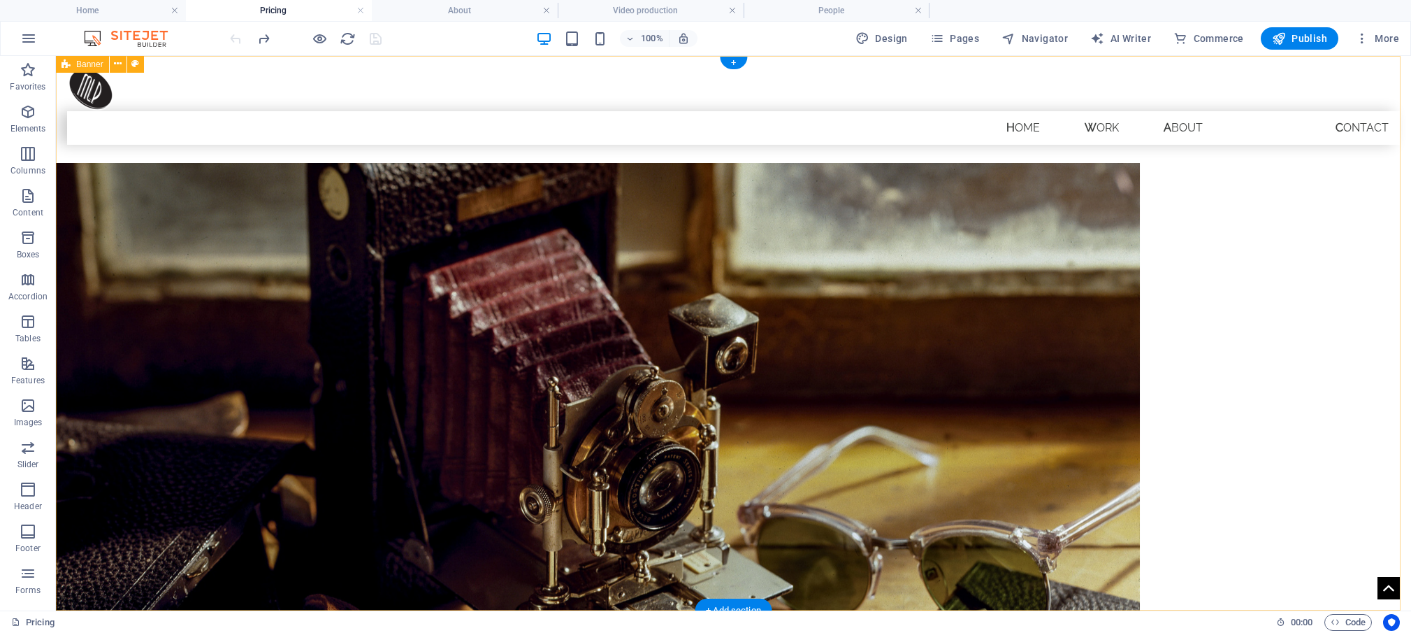
click at [215, 219] on figure at bounding box center [598, 386] width 1084 height 447
select select "vw"
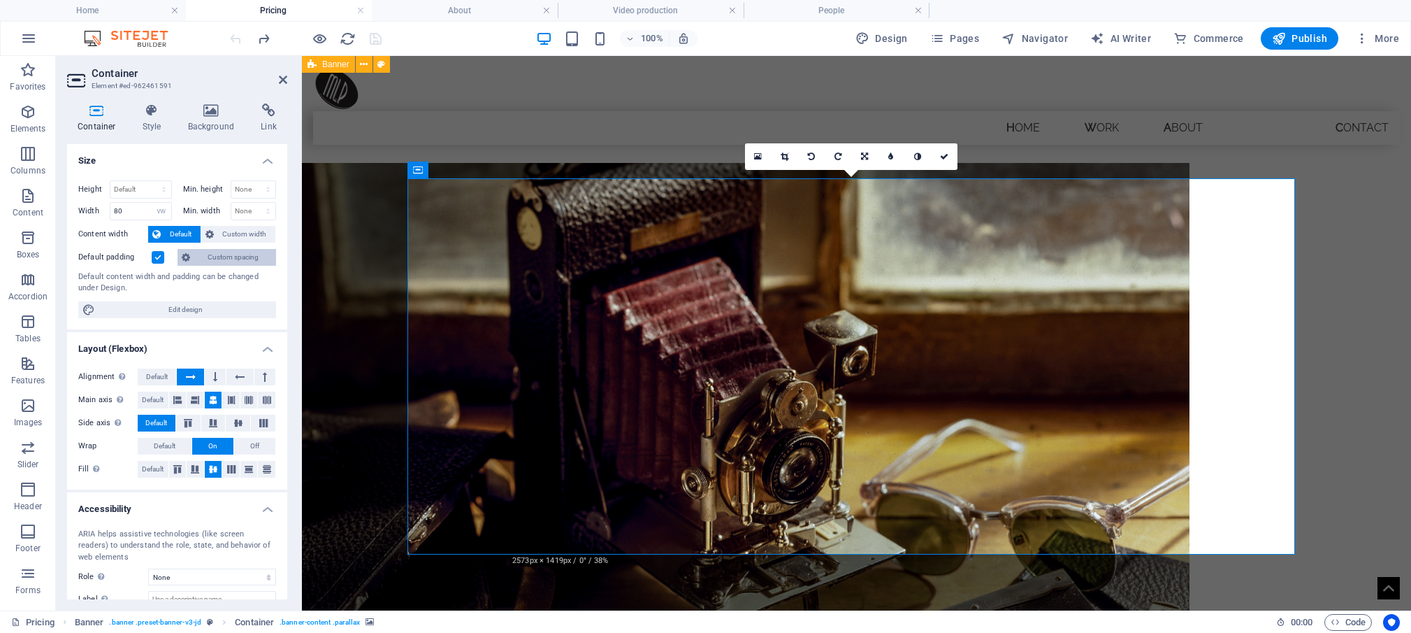
click at [228, 255] on span "Custom spacing" at bounding box center [233, 257] width 78 height 17
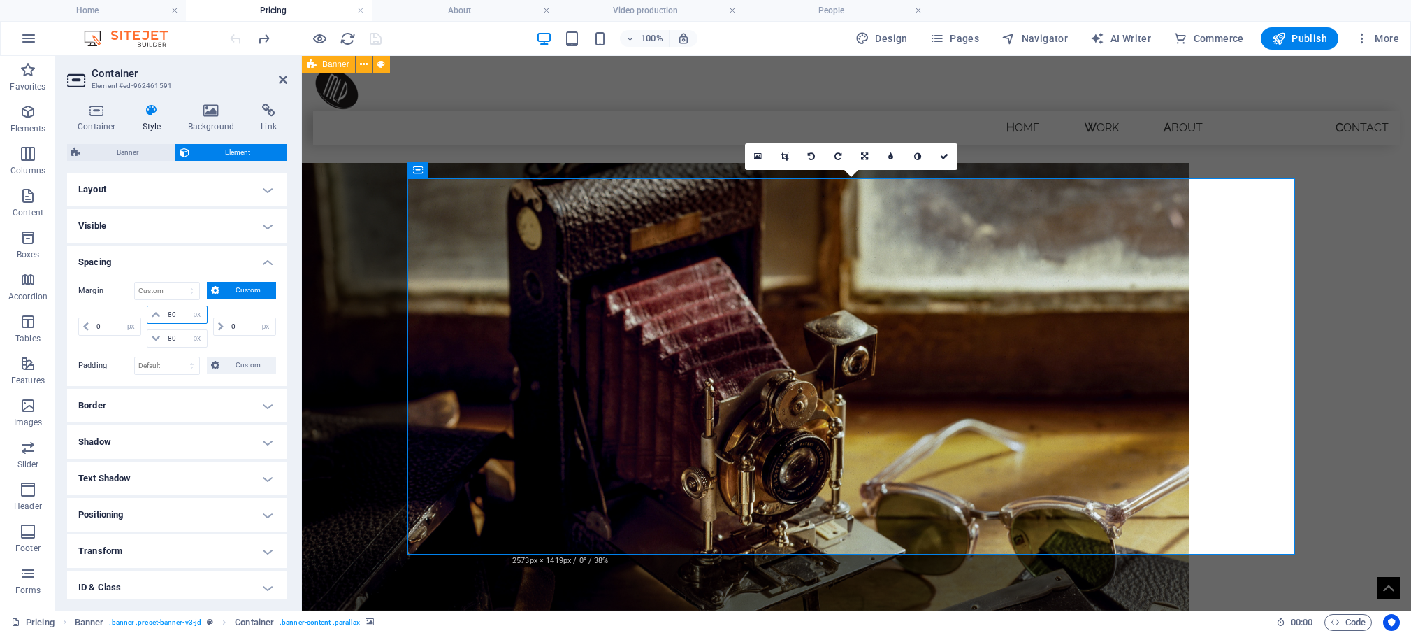
drag, startPoint x: 176, startPoint y: 313, endPoint x: 157, endPoint y: 314, distance: 18.9
click at [164, 311] on input "80" at bounding box center [185, 314] width 42 height 17
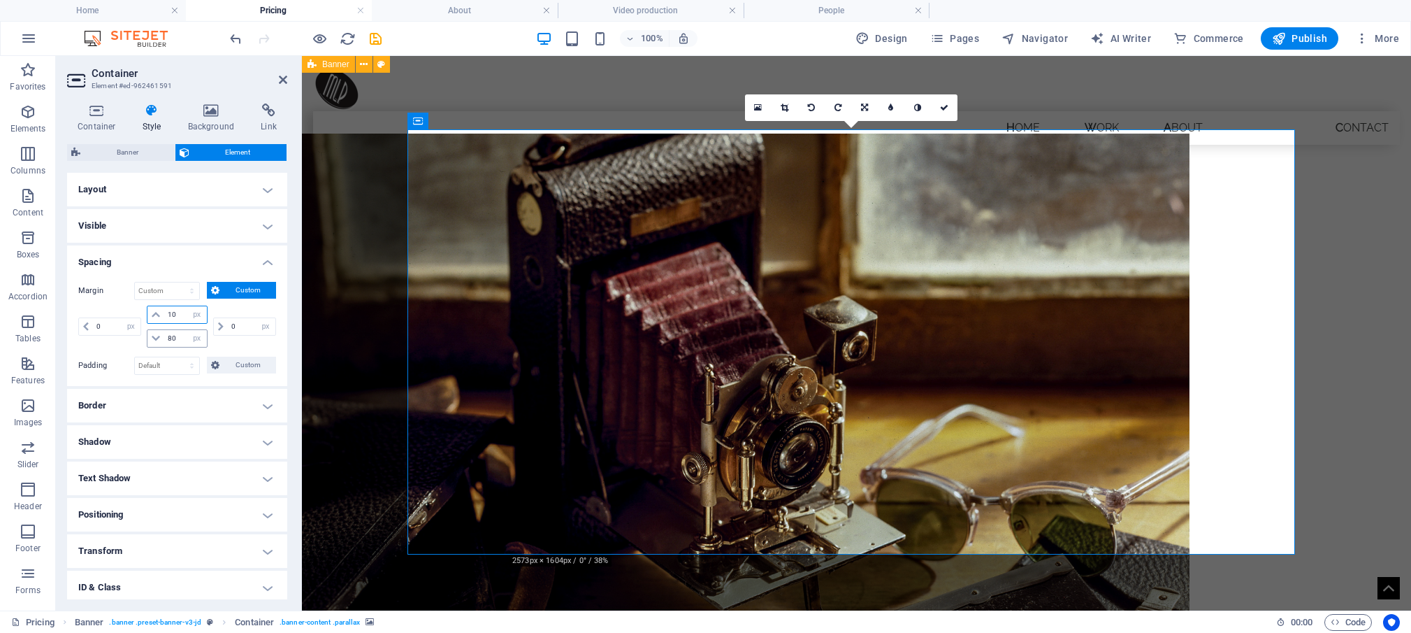
type input "10"
drag, startPoint x: 173, startPoint y: 337, endPoint x: 149, endPoint y: 336, distance: 24.5
click at [164, 336] on input "80" at bounding box center [185, 338] width 42 height 17
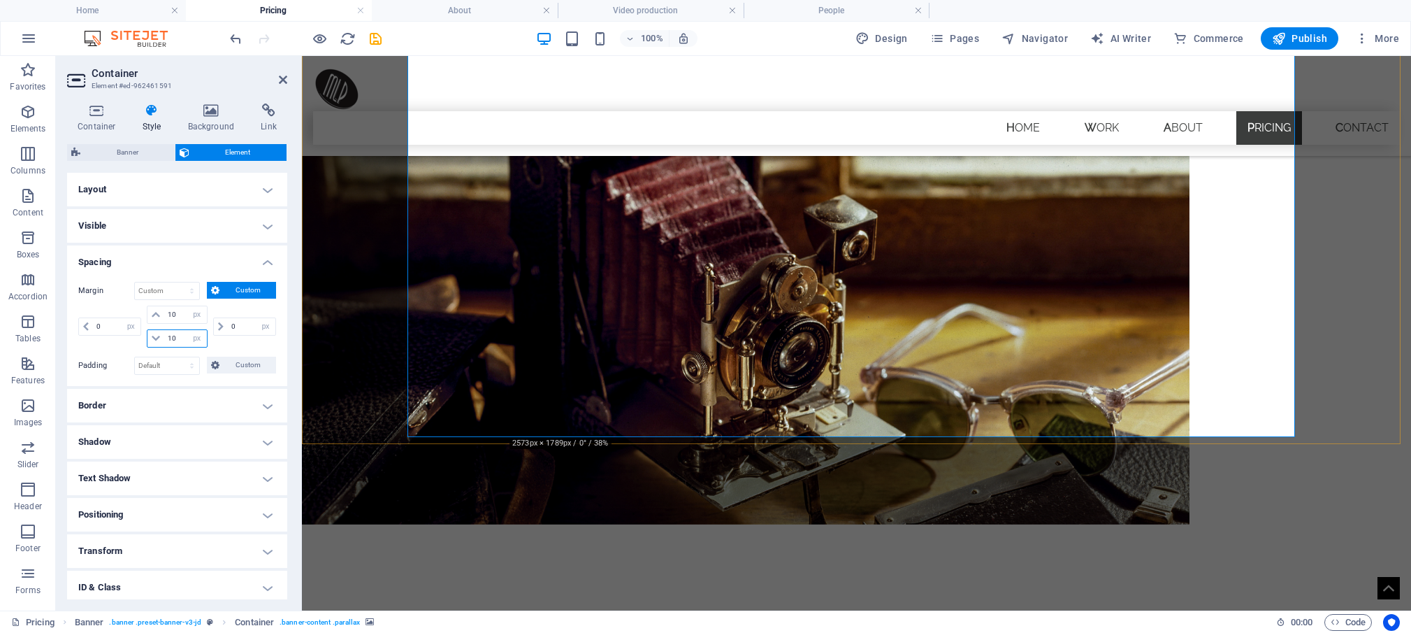
scroll to position [168, 0]
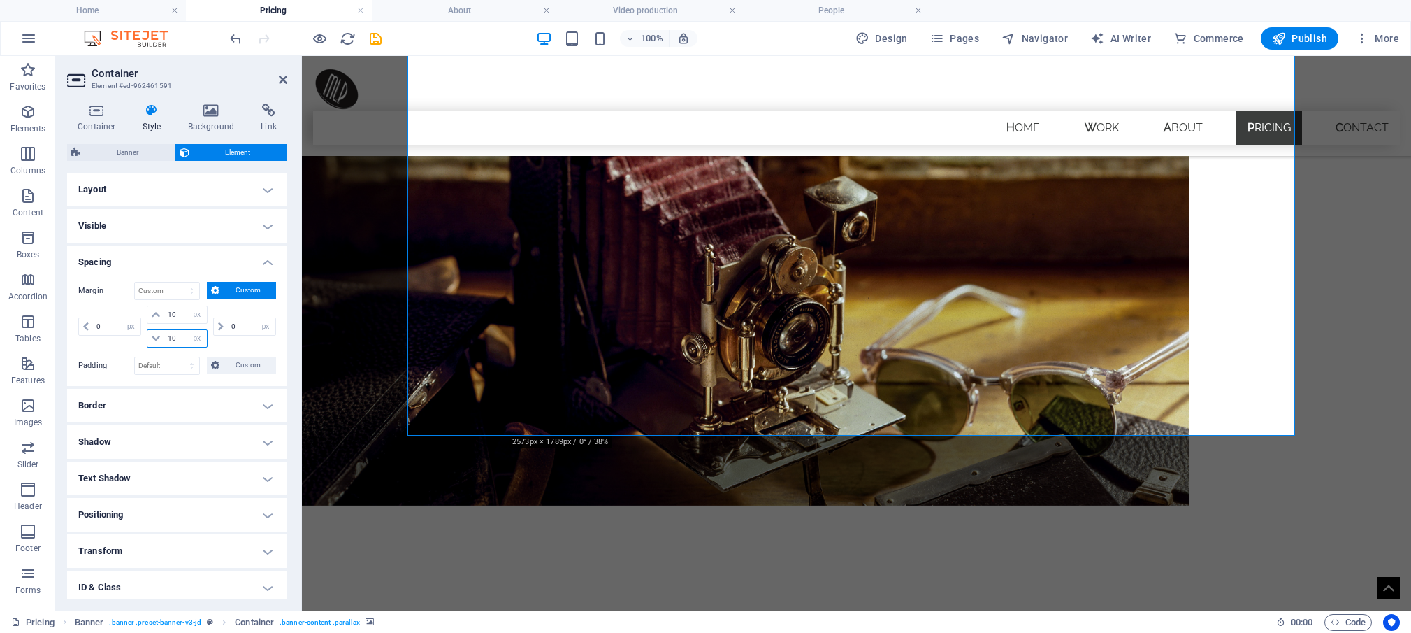
drag, startPoint x: 178, startPoint y: 338, endPoint x: 150, endPoint y: 343, distance: 28.3
click at [164, 333] on input "10" at bounding box center [185, 338] width 42 height 17
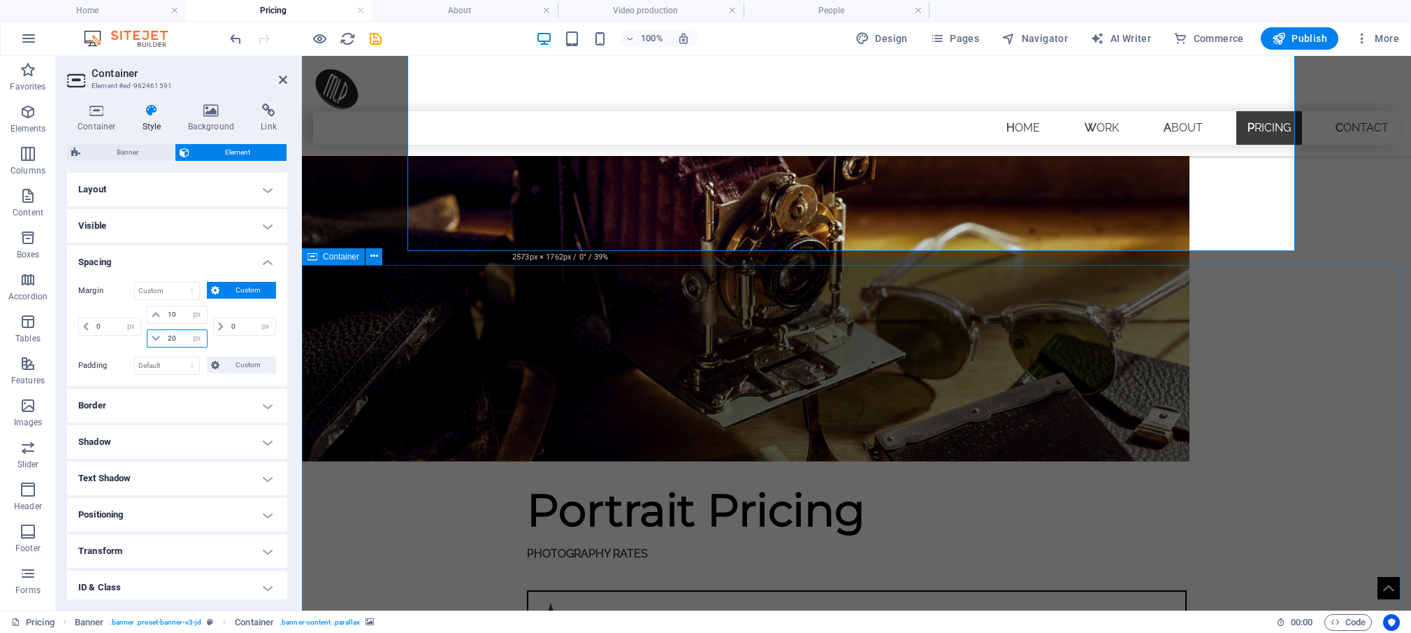
scroll to position [347, 0]
type input "20"
drag, startPoint x: 280, startPoint y: 79, endPoint x: 226, endPoint y: 22, distance: 78.6
click at [280, 79] on icon at bounding box center [283, 79] width 8 height 11
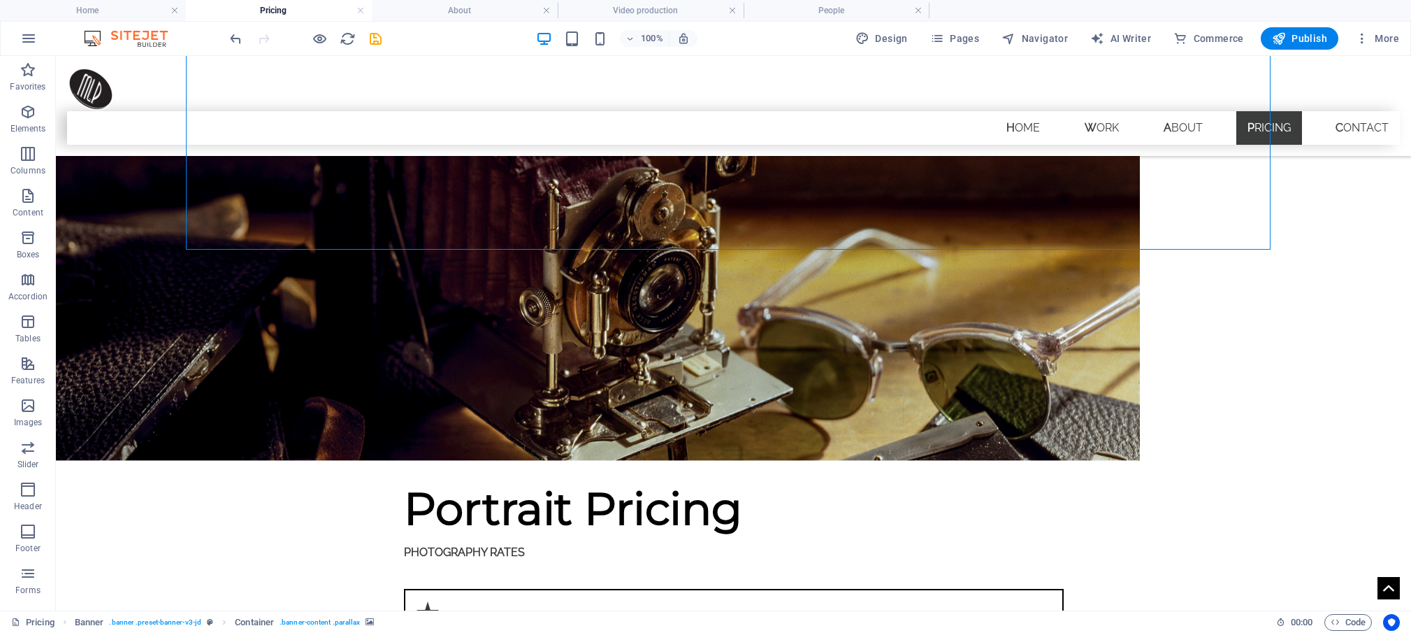
click at [308, 41] on div at bounding box center [305, 38] width 157 height 22
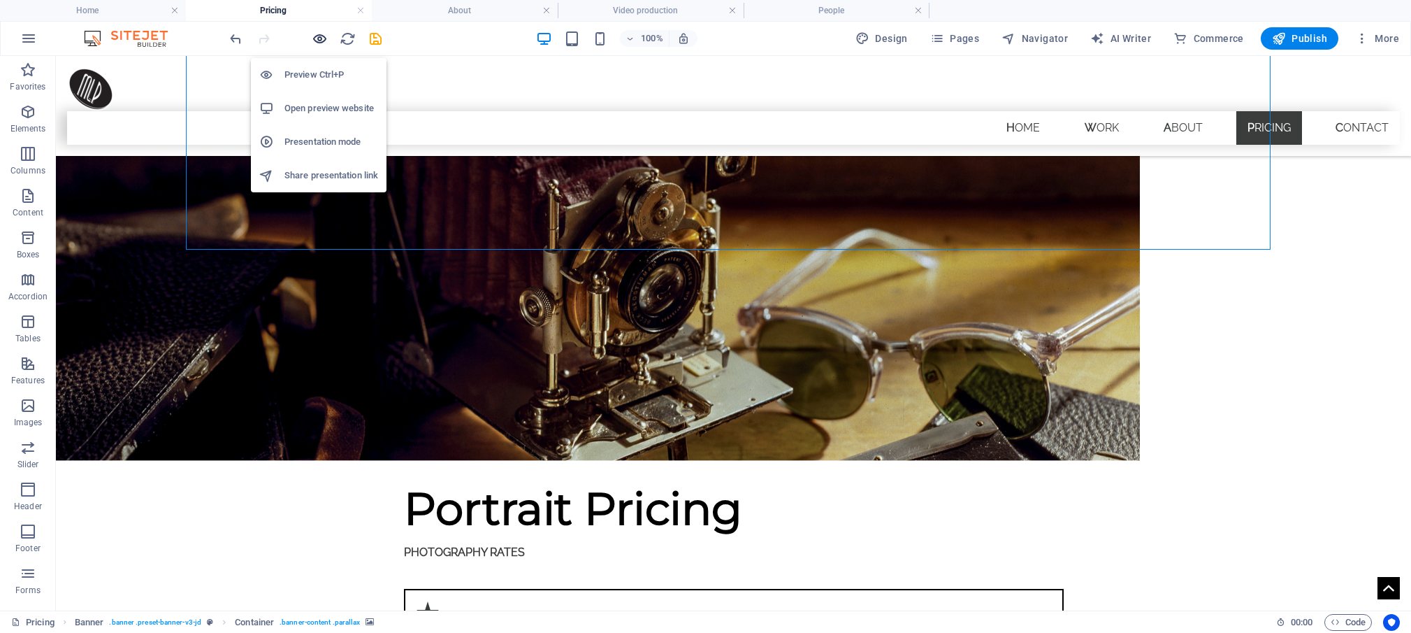
click at [313, 36] on icon "button" at bounding box center [320, 39] width 16 height 16
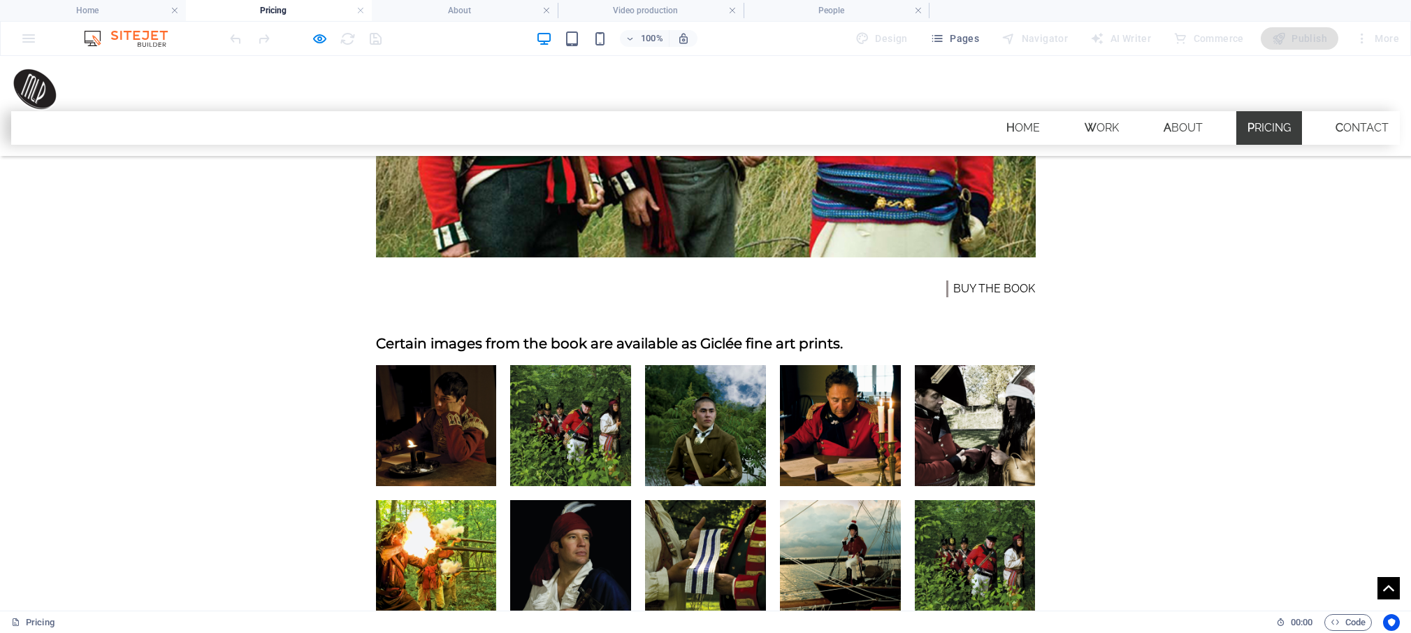
scroll to position [1857, 0]
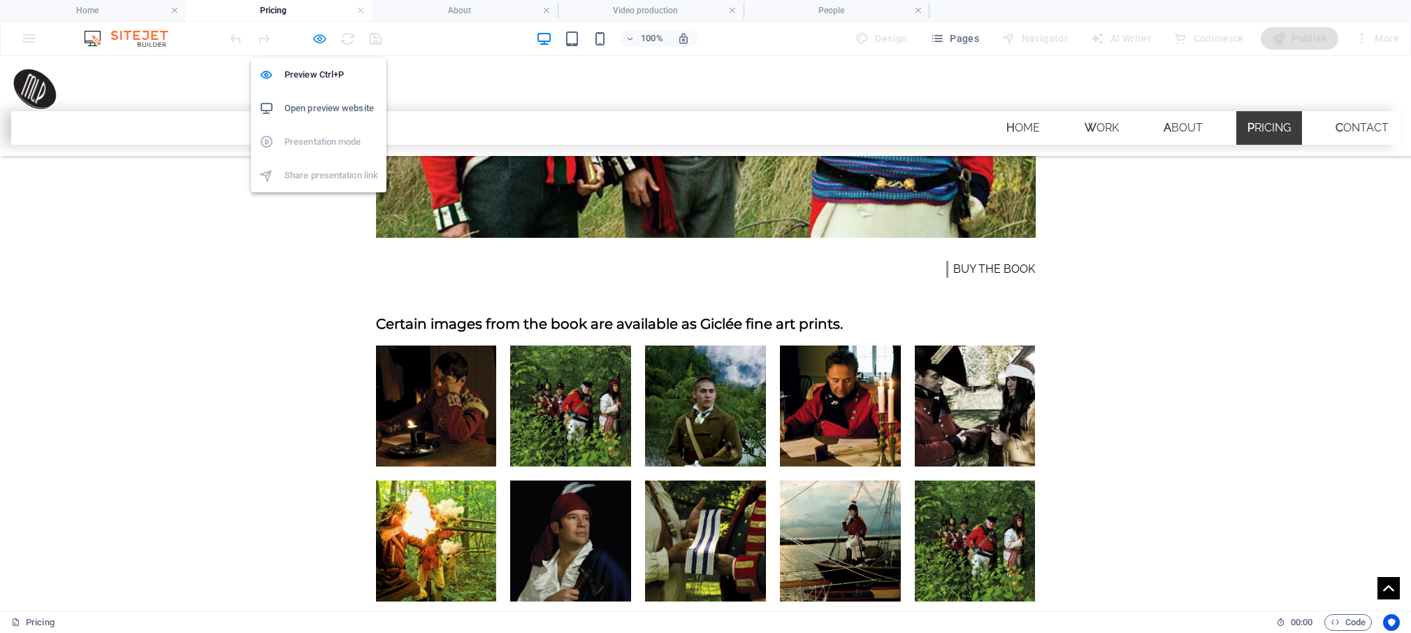
click at [320, 34] on icon "button" at bounding box center [320, 39] width 16 height 16
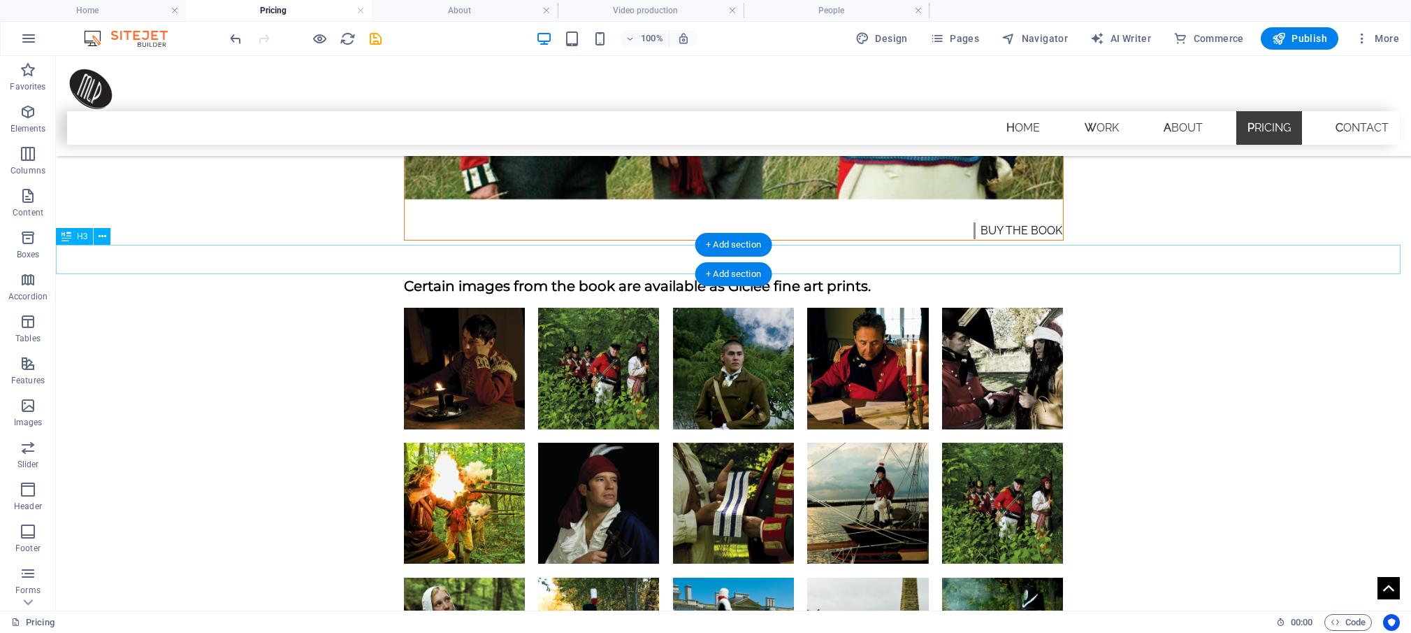
scroll to position [1901, 0]
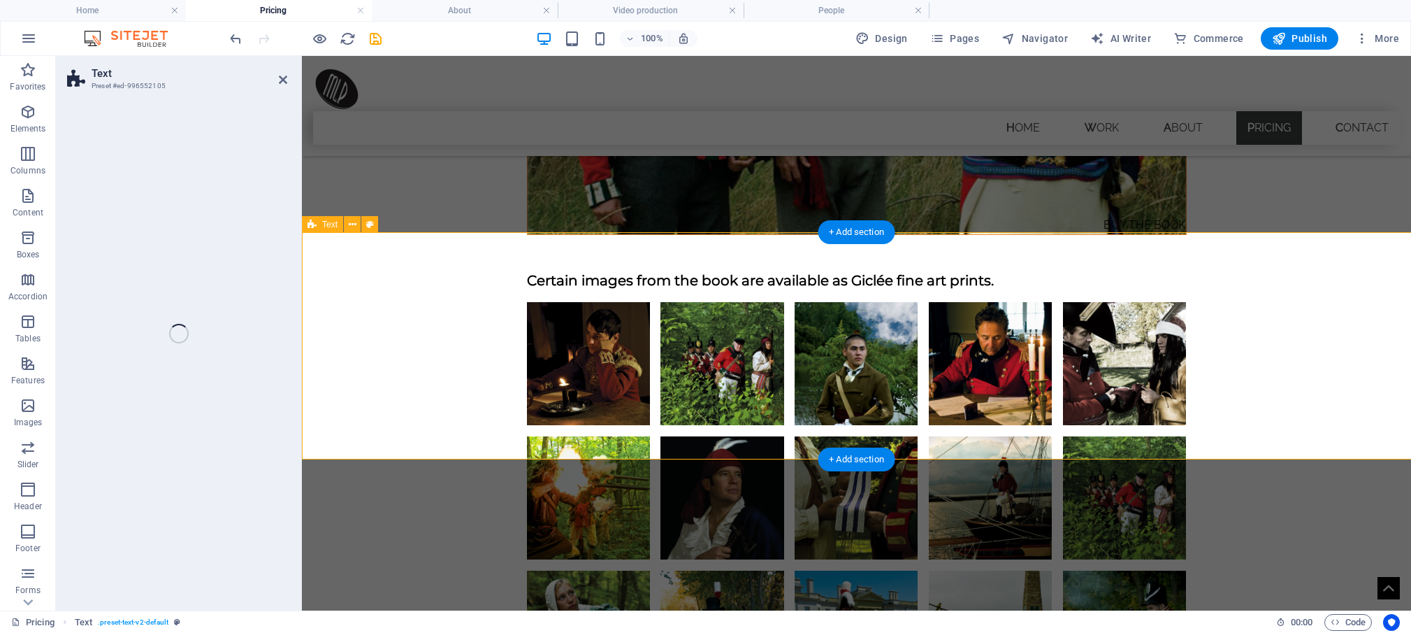
select select "px"
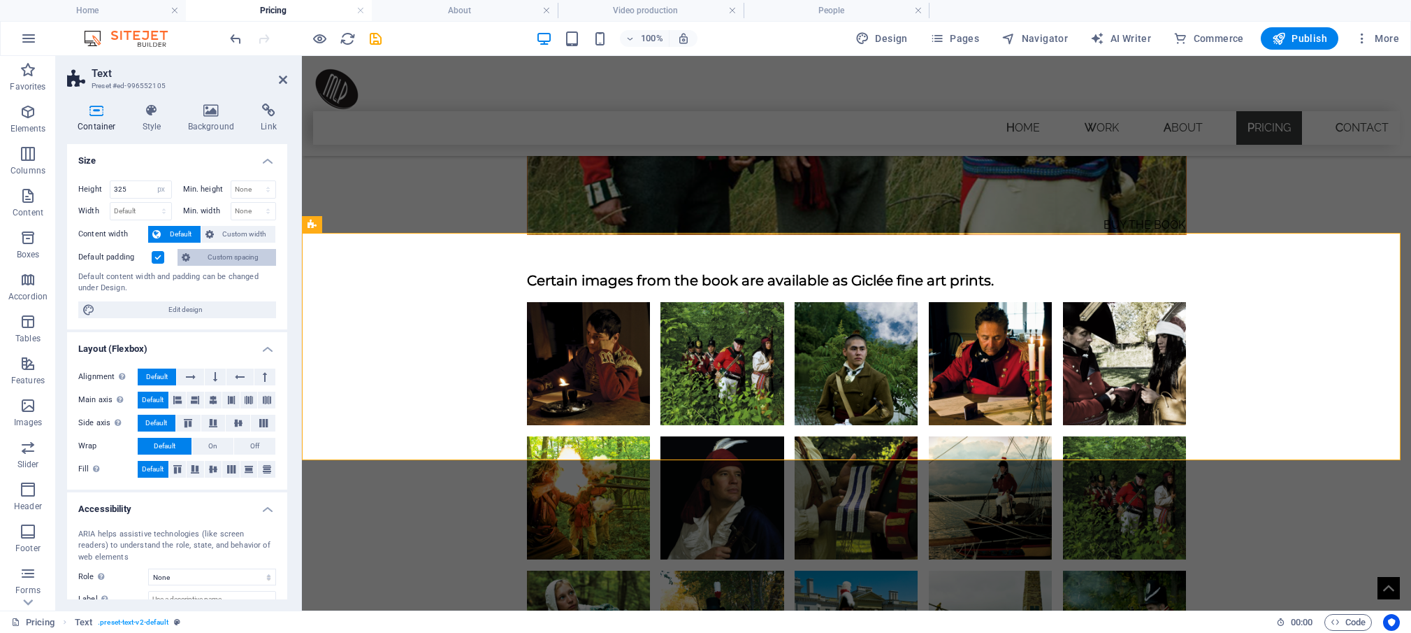
click at [208, 256] on span "Custom spacing" at bounding box center [233, 257] width 78 height 17
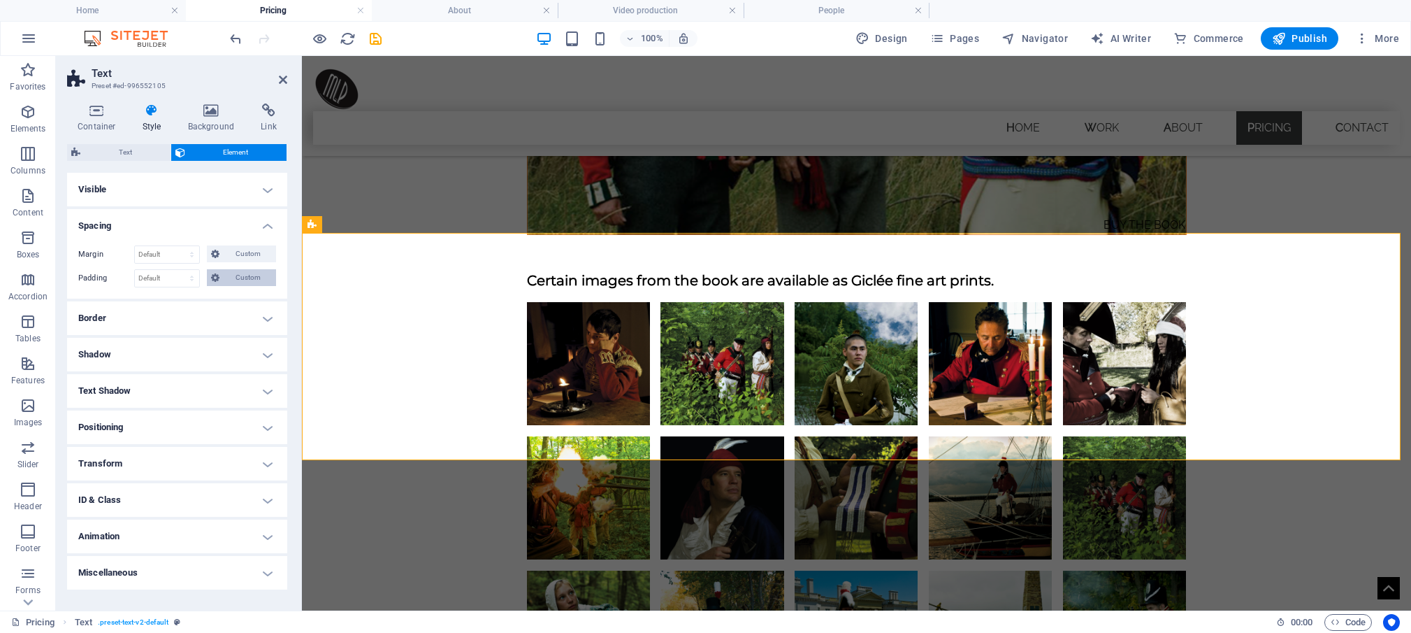
click at [235, 275] on span "Custom" at bounding box center [248, 277] width 48 height 17
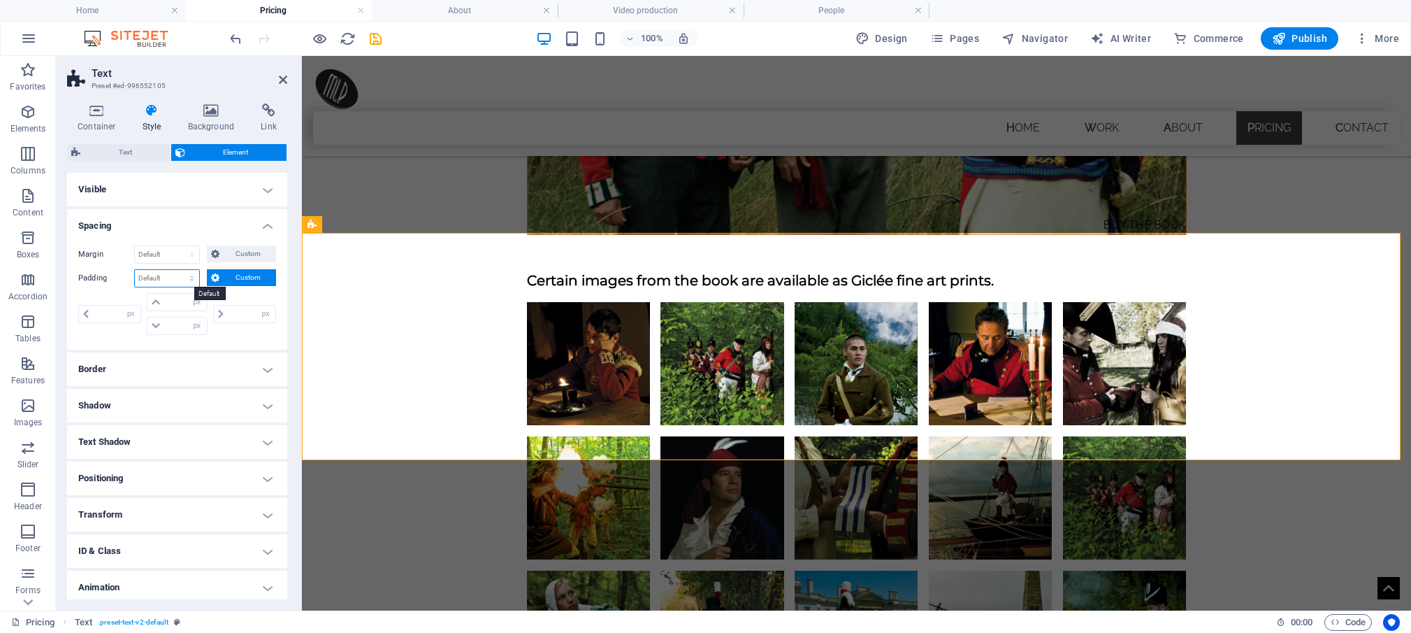
click at [135, 270] on select "Default px rem % vh vw Custom" at bounding box center [167, 278] width 64 height 17
select select "px"
click option "px" at bounding box center [0, 0] width 0 height 0
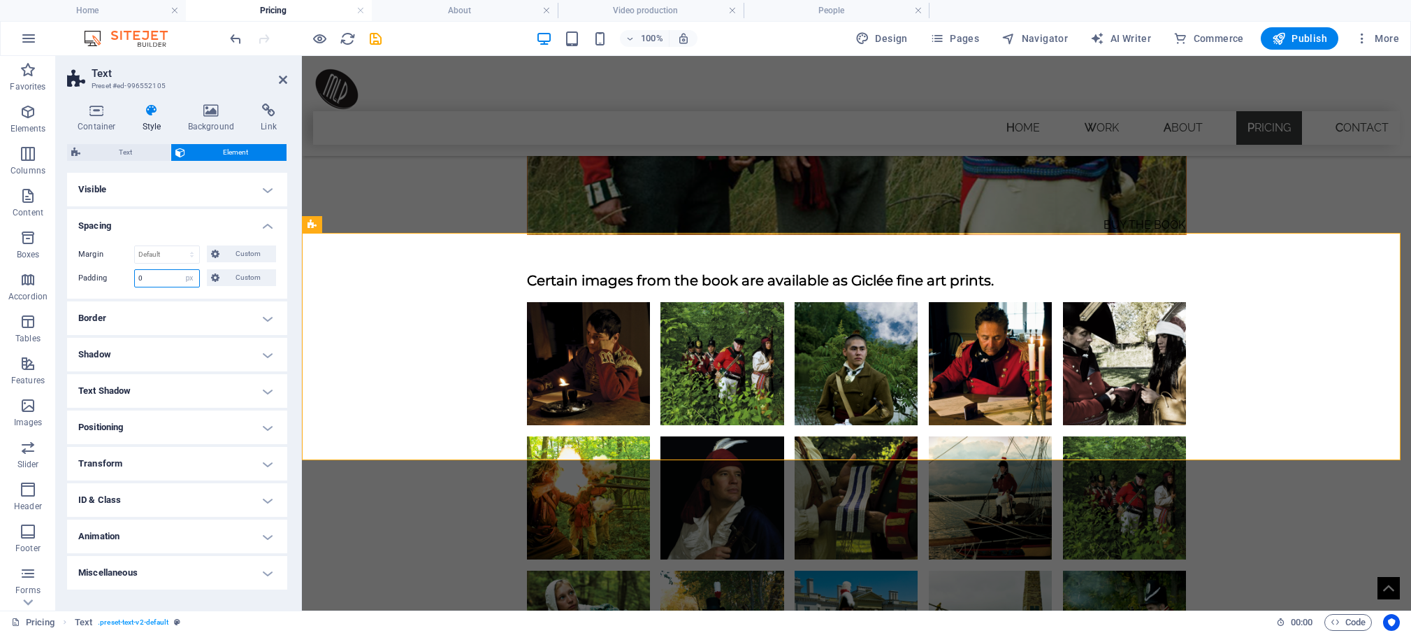
click at [164, 279] on input "0" at bounding box center [167, 278] width 64 height 17
click at [206, 115] on icon at bounding box center [212, 110] width 68 height 14
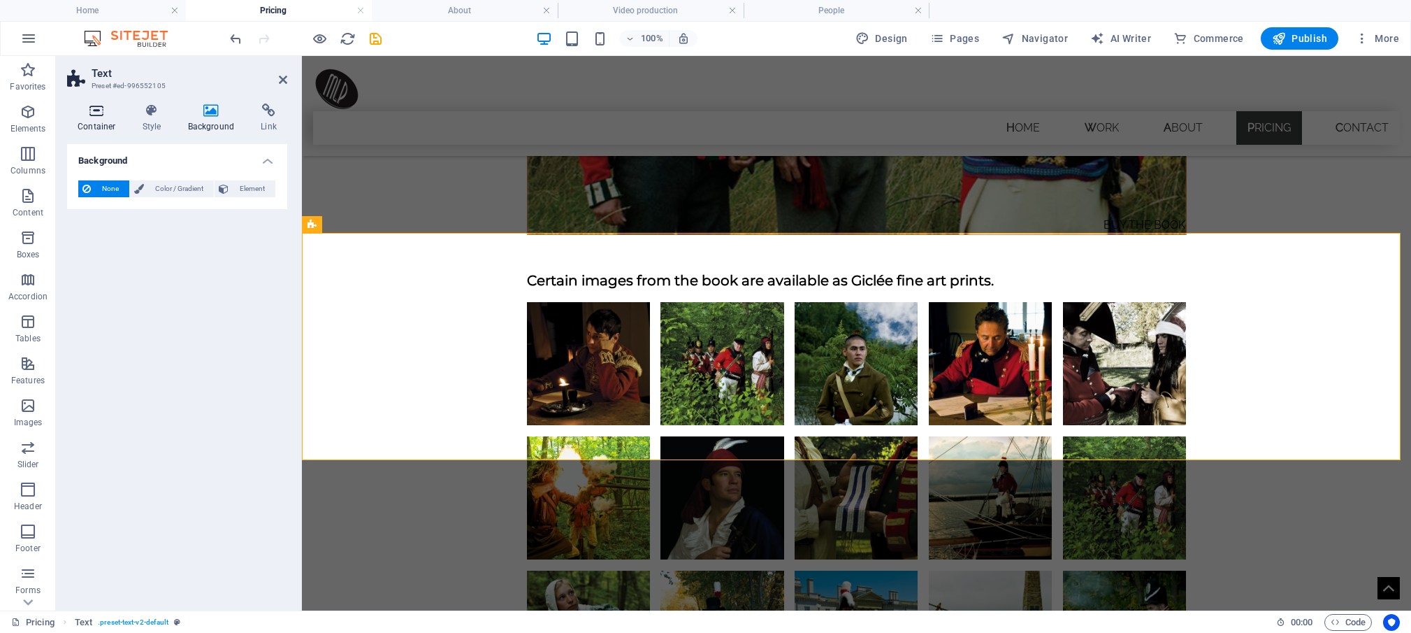
click at [99, 115] on icon at bounding box center [96, 110] width 59 height 14
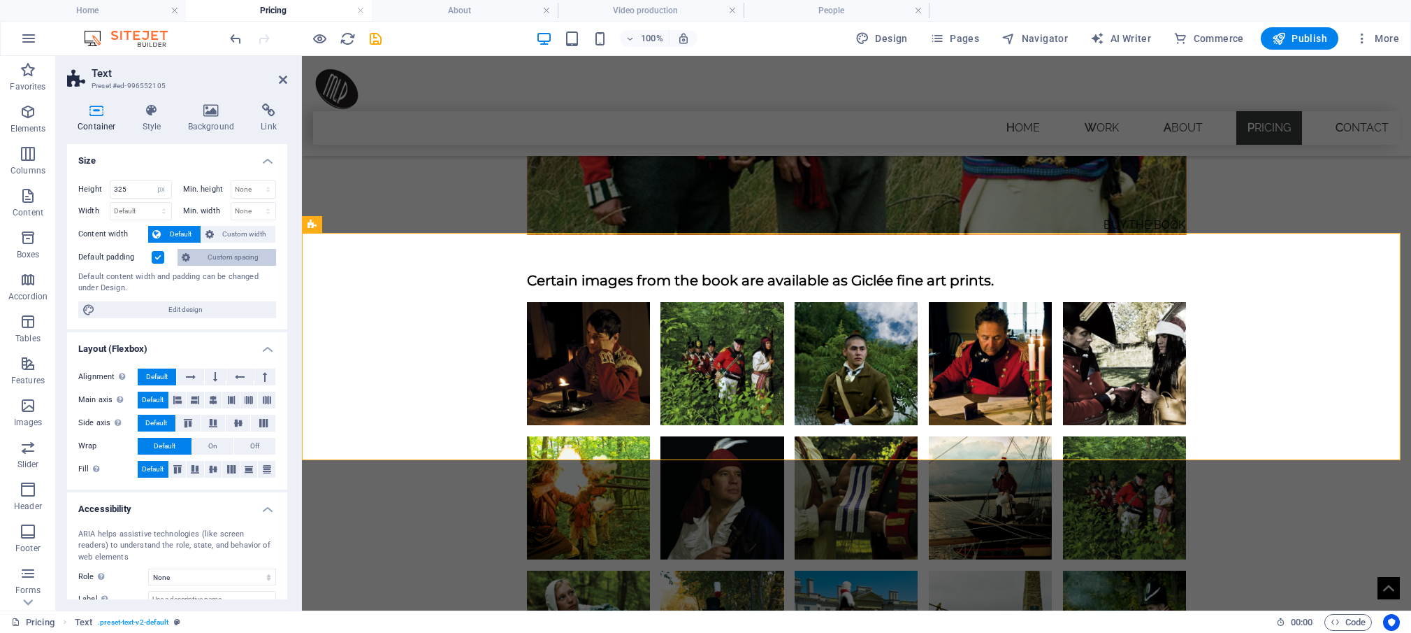
click at [223, 255] on span "Custom spacing" at bounding box center [233, 257] width 78 height 17
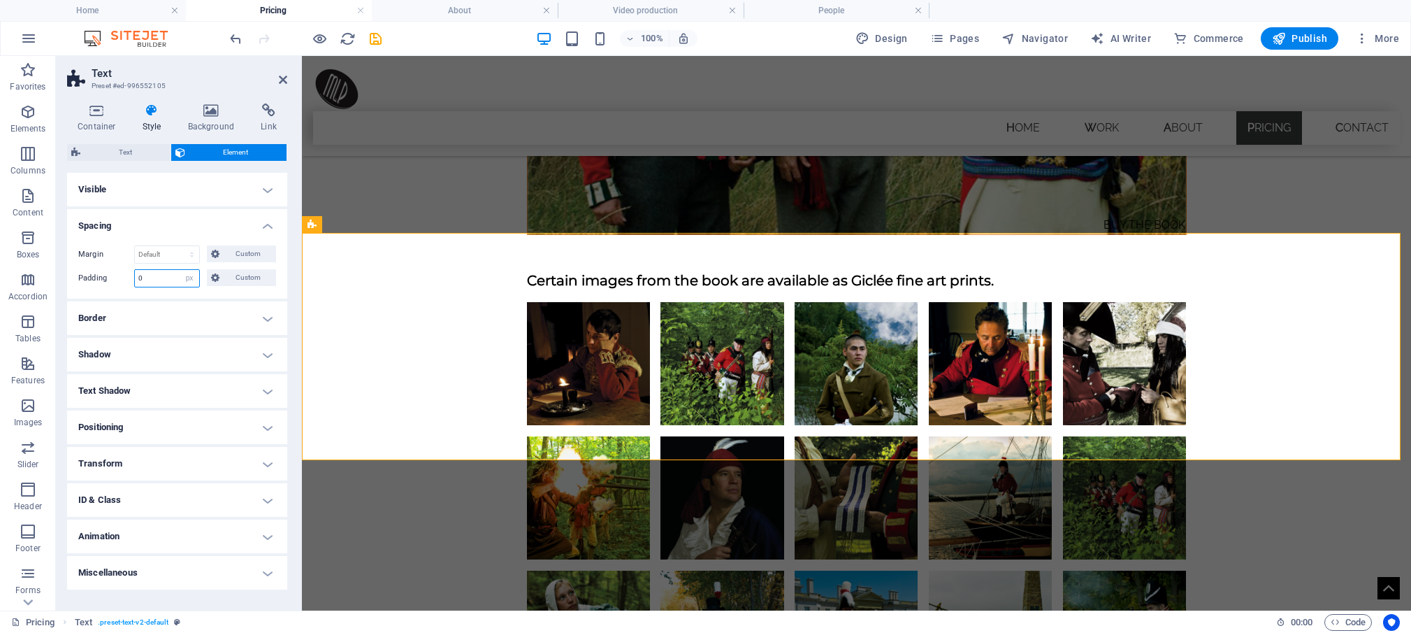
drag, startPoint x: 159, startPoint y: 278, endPoint x: 129, endPoint y: 275, distance: 29.5
click at [135, 275] on input "0" at bounding box center [167, 278] width 64 height 17
click at [94, 116] on icon at bounding box center [96, 110] width 59 height 14
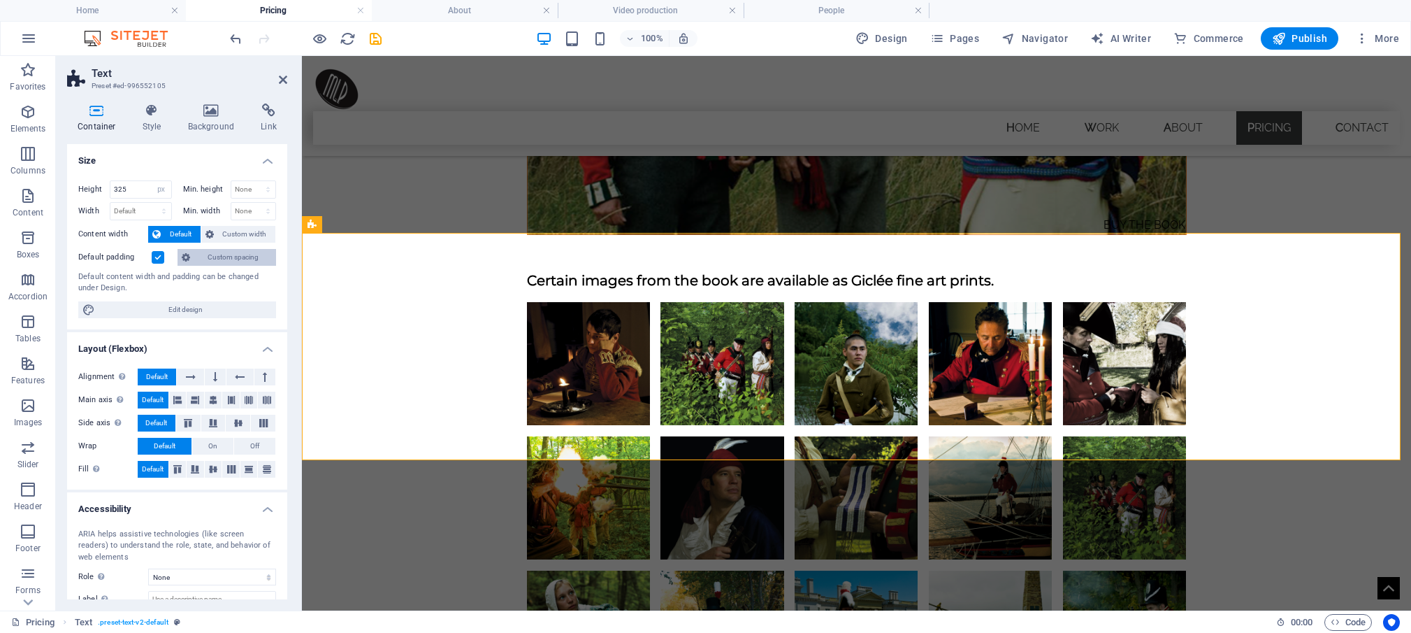
click at [236, 255] on span "Custom spacing" at bounding box center [233, 257] width 78 height 17
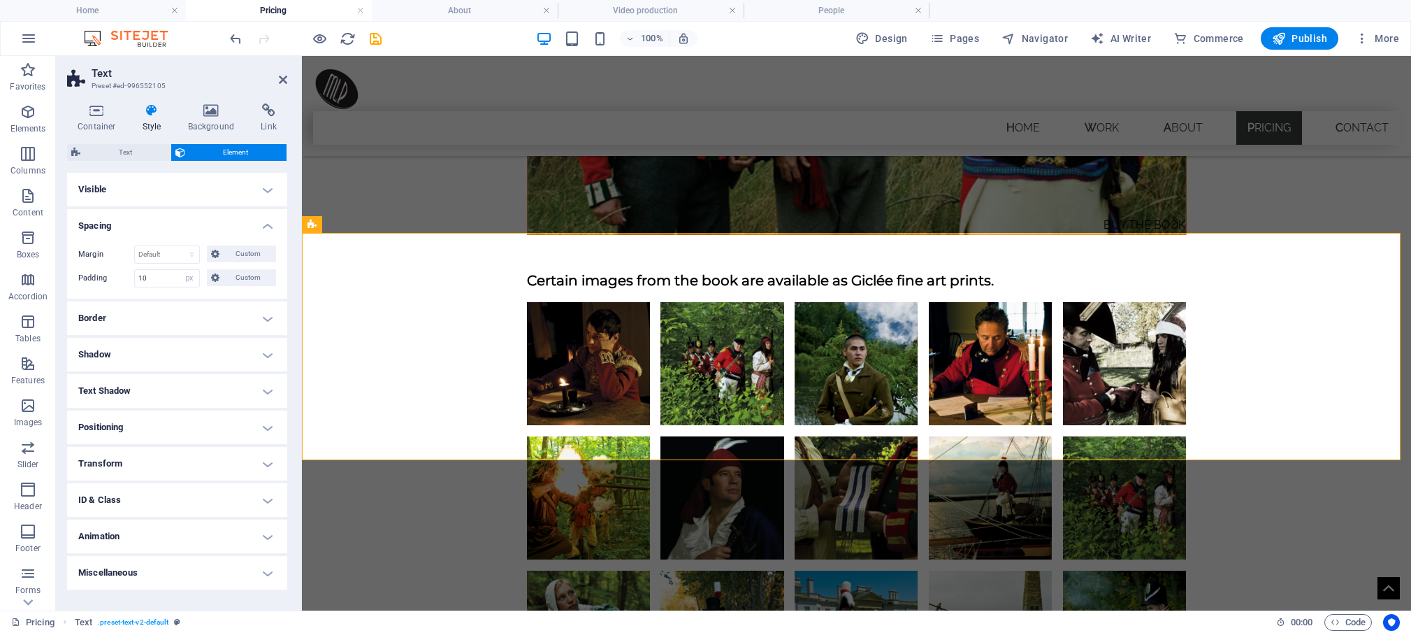
click at [266, 223] on h4 "Spacing" at bounding box center [177, 221] width 220 height 25
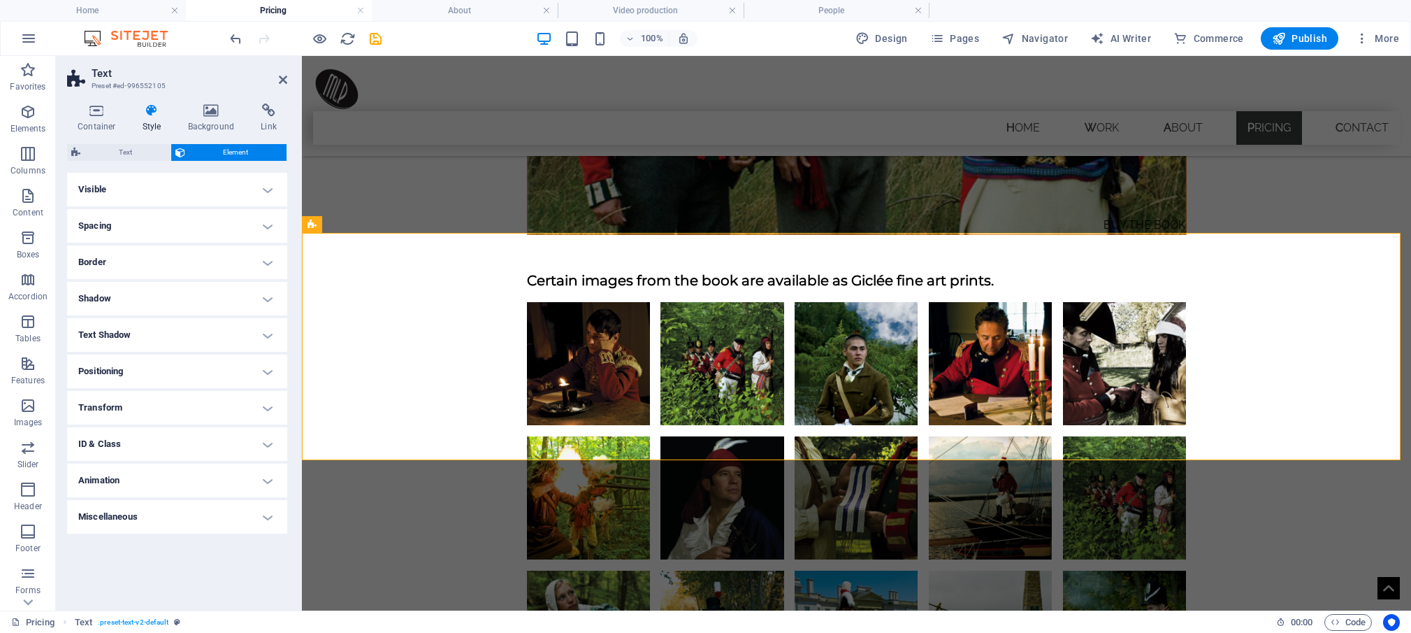
click at [155, 116] on icon at bounding box center [152, 110] width 40 height 14
click at [212, 119] on h4 "Background" at bounding box center [214, 117] width 73 height 29
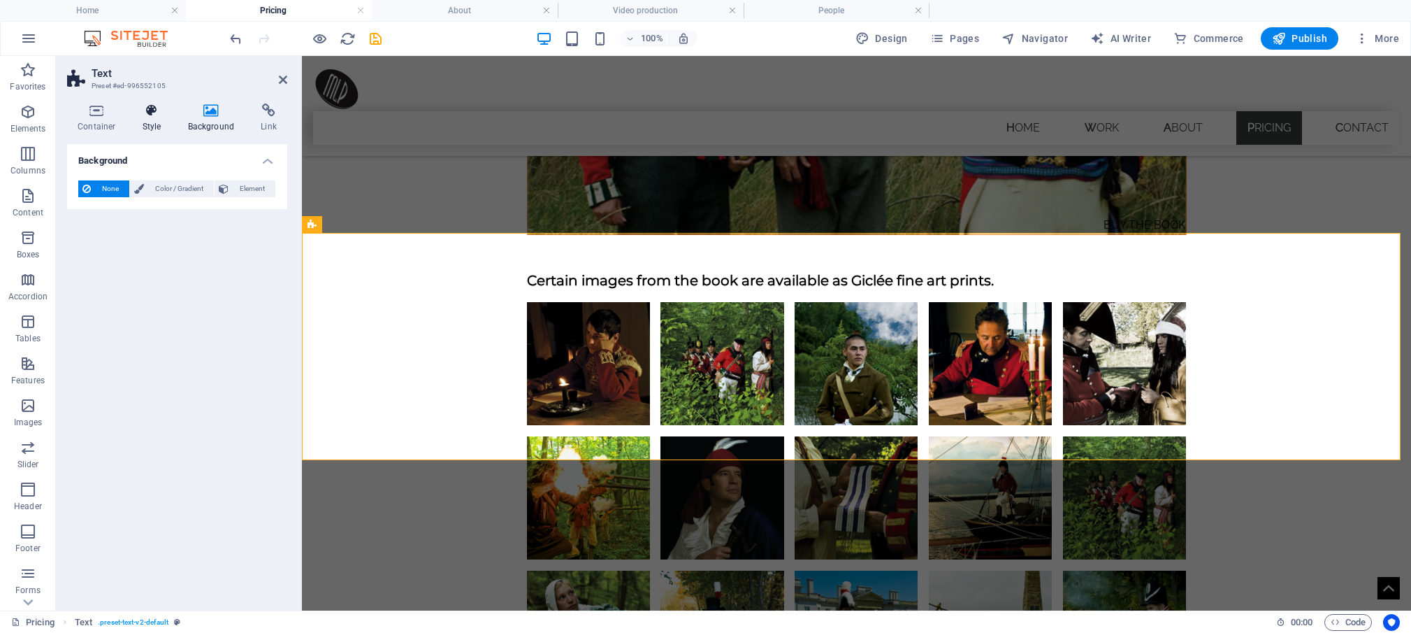
click at [147, 115] on icon at bounding box center [152, 110] width 40 height 14
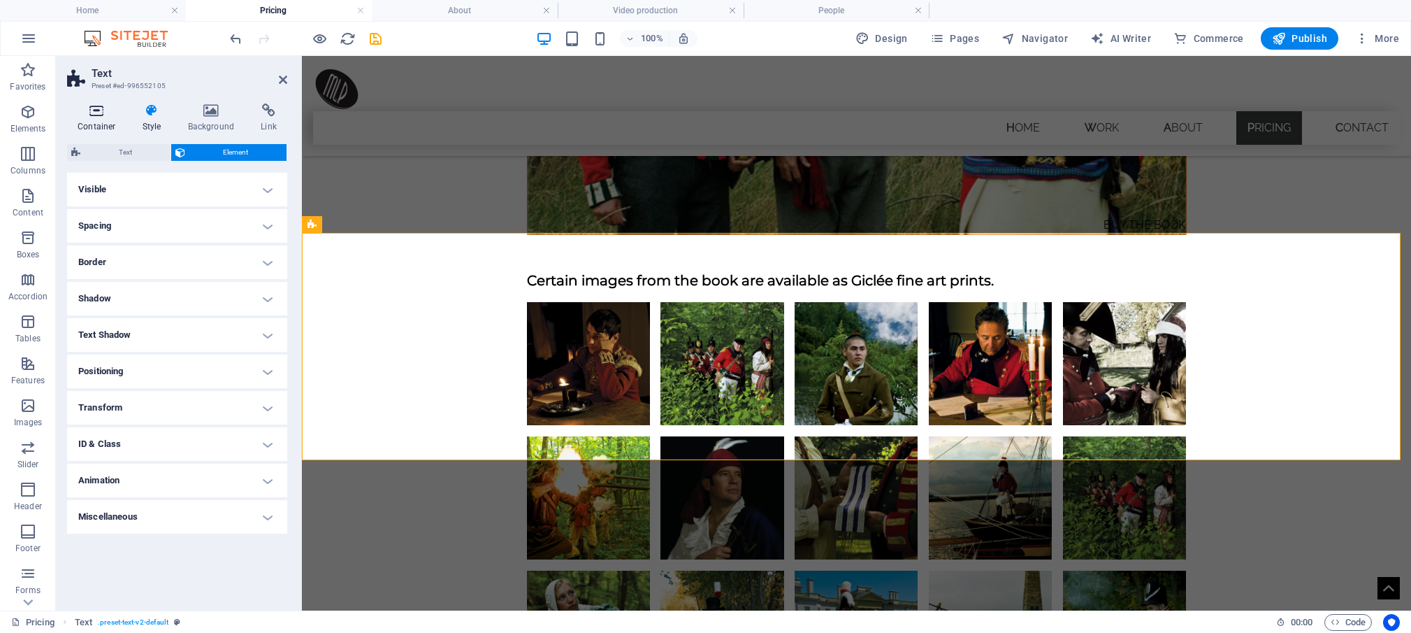
click at [89, 111] on icon at bounding box center [96, 110] width 59 height 14
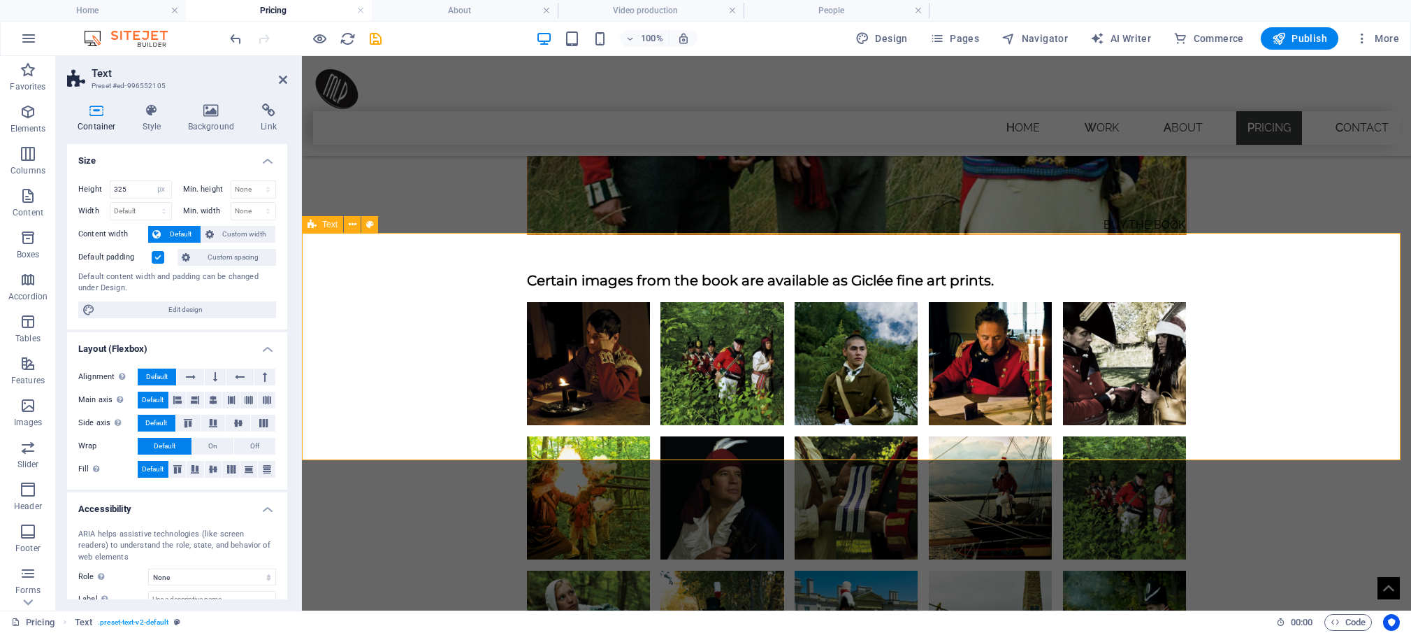
click at [352, 221] on icon at bounding box center [353, 224] width 8 height 15
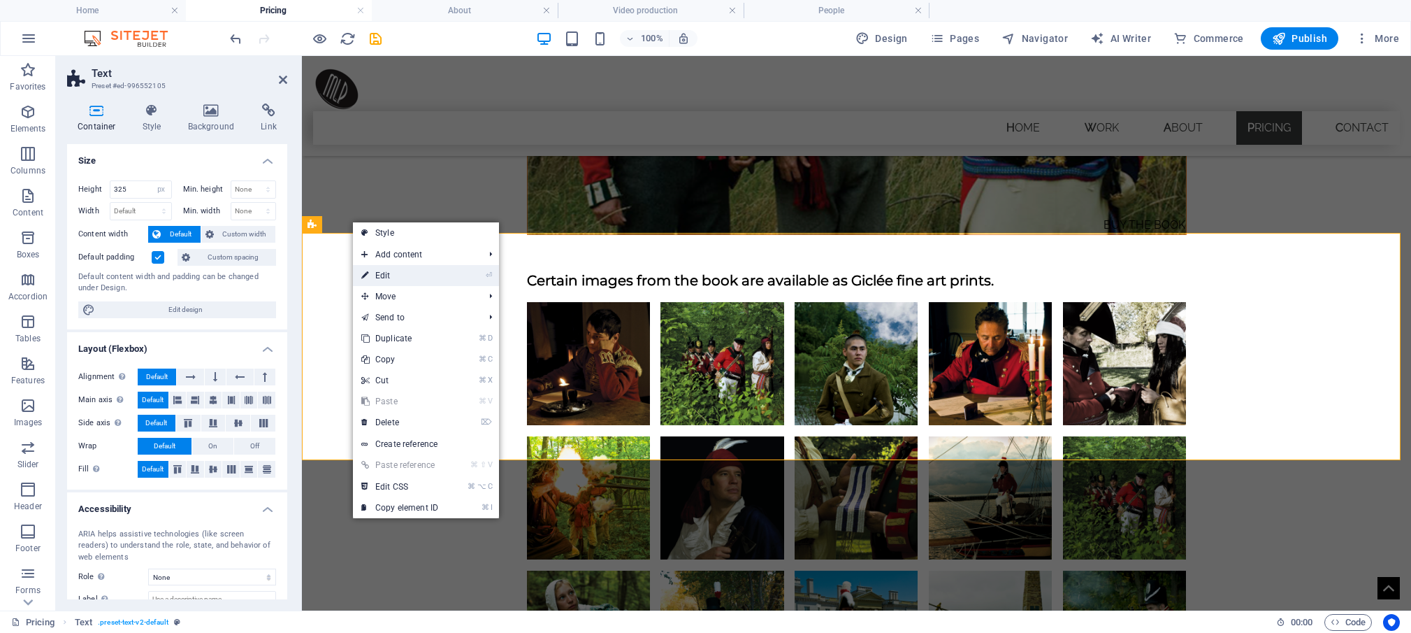
click at [391, 276] on link "⏎ Edit" at bounding box center [400, 275] width 94 height 21
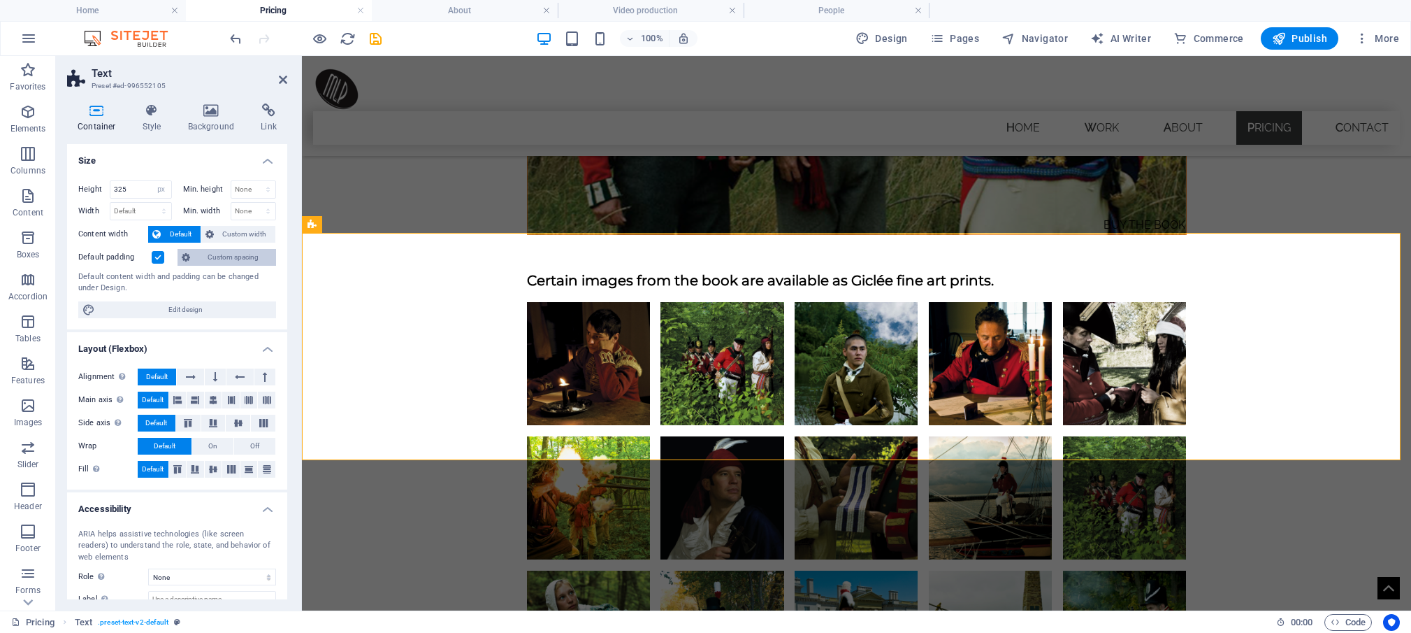
click at [208, 260] on span "Custom spacing" at bounding box center [233, 257] width 78 height 17
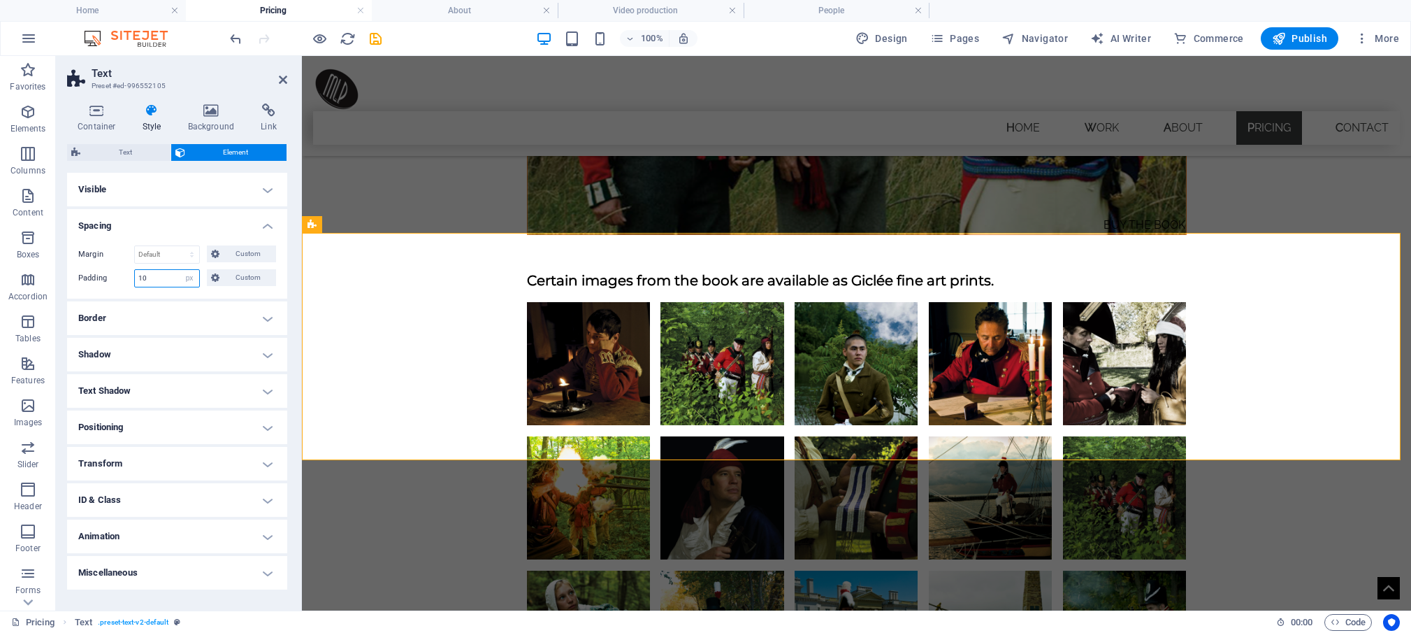
drag, startPoint x: 161, startPoint y: 278, endPoint x: 125, endPoint y: 276, distance: 35.7
click at [135, 276] on input "10" at bounding box center [167, 278] width 64 height 17
type input "20"
click at [626, 247] on icon at bounding box center [625, 250] width 8 height 15
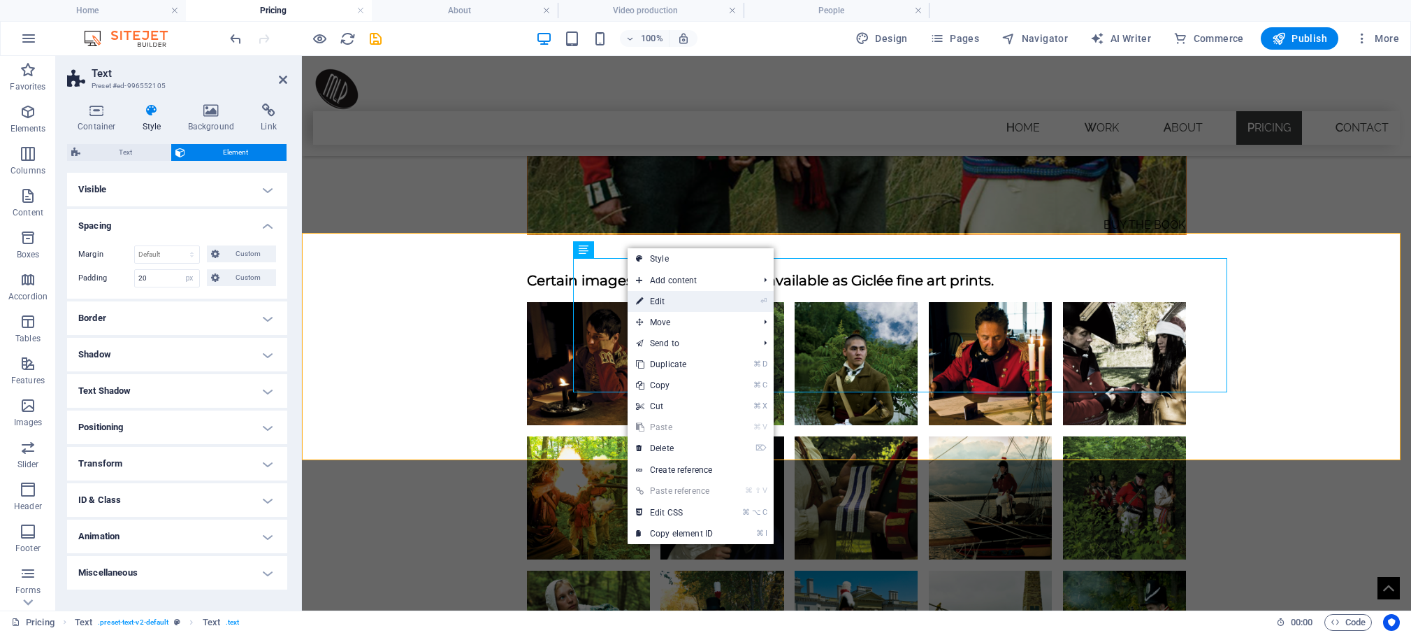
click at [654, 302] on link "⏎ Edit" at bounding box center [675, 301] width 94 height 21
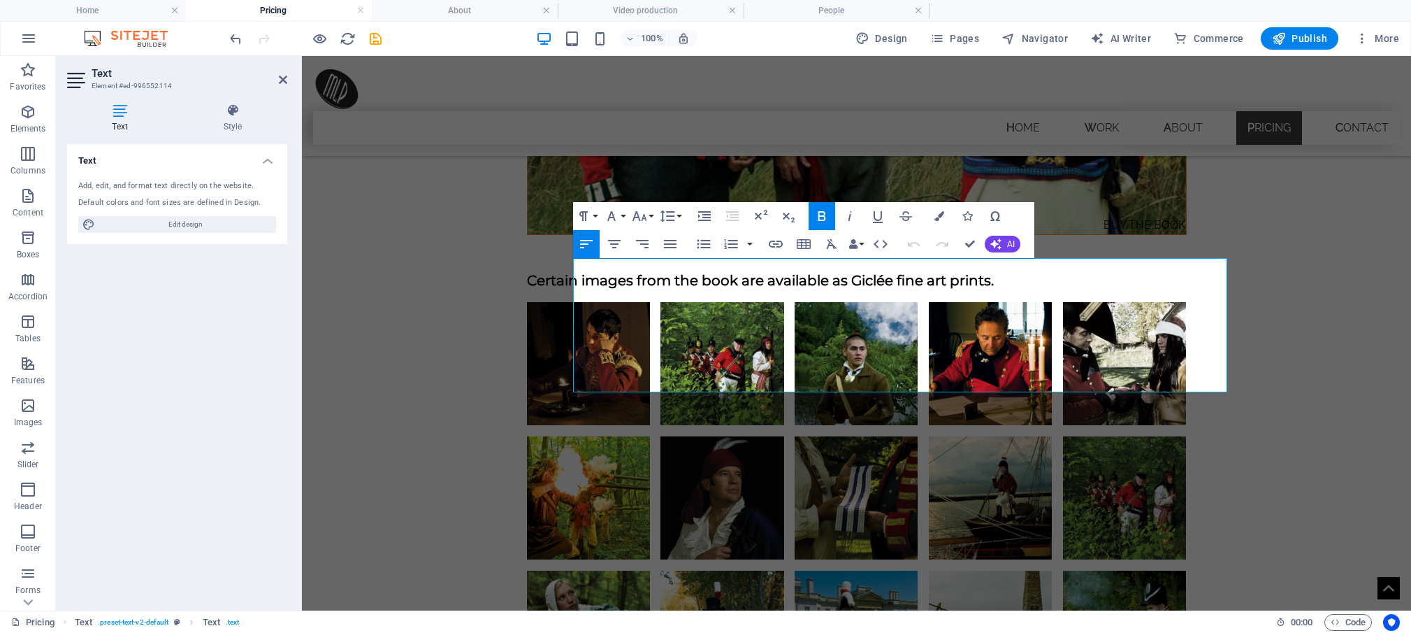
click at [233, 103] on div "Text Style Text Add, edit, and format text directly on the website. Default col…" at bounding box center [177, 351] width 243 height 518
click at [229, 113] on icon at bounding box center [232, 110] width 109 height 14
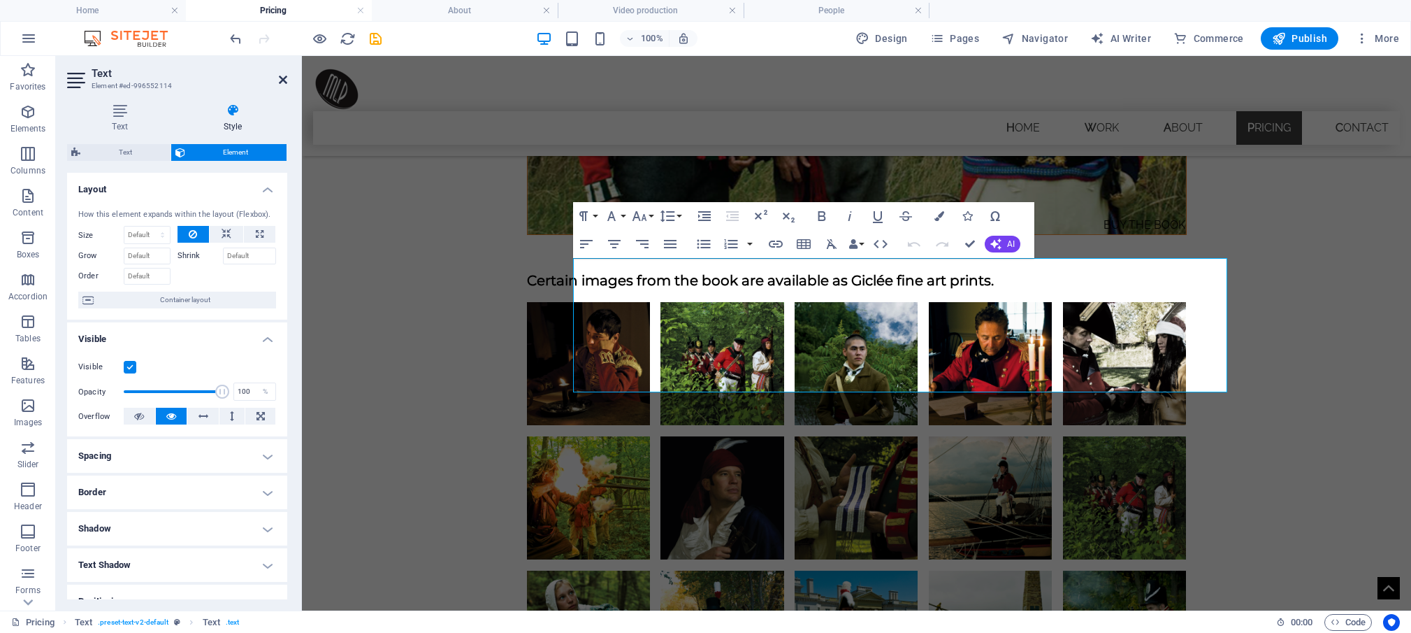
click at [282, 76] on icon at bounding box center [283, 79] width 8 height 11
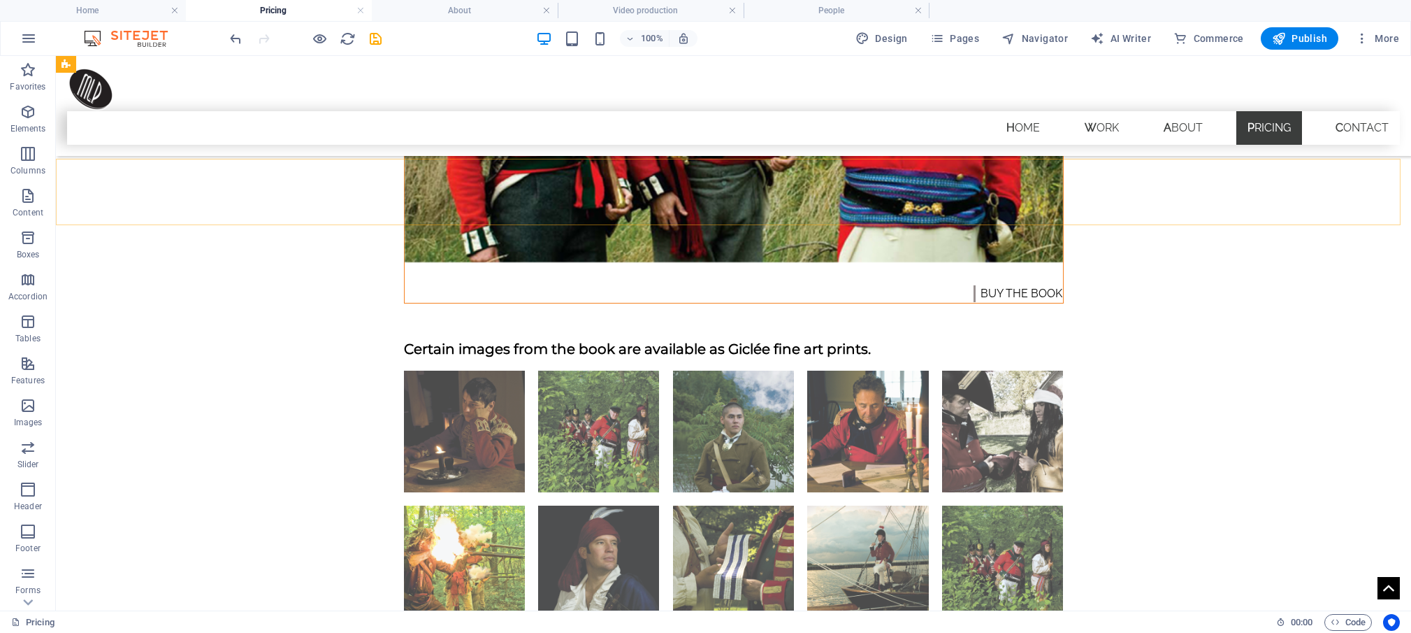
scroll to position [1845, 0]
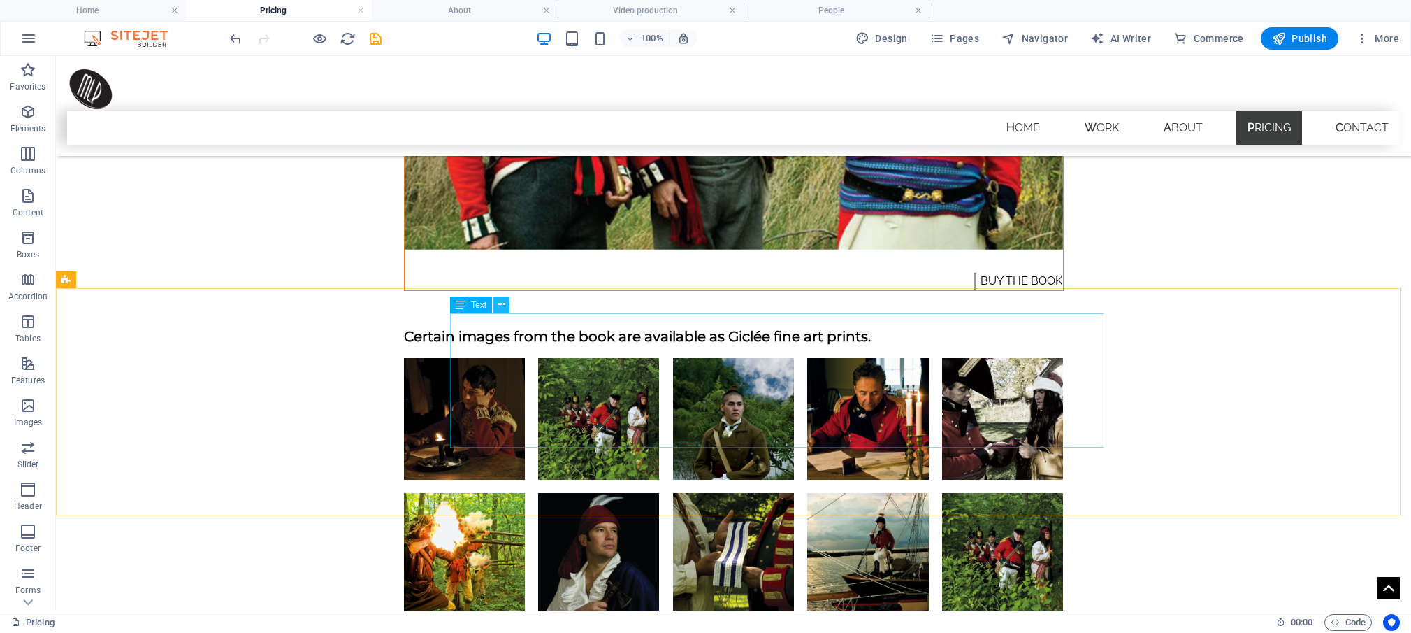
click at [500, 303] on icon at bounding box center [502, 304] width 8 height 15
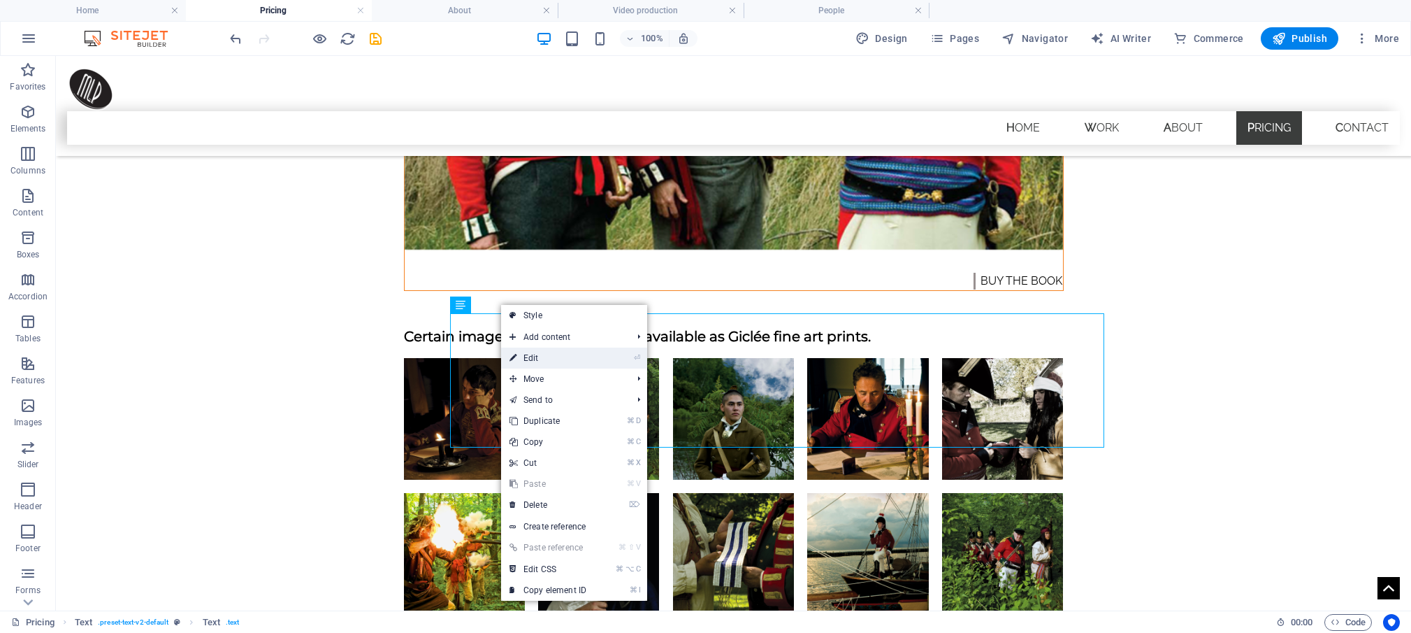
click at [526, 359] on link "⏎ Edit" at bounding box center [548, 357] width 94 height 21
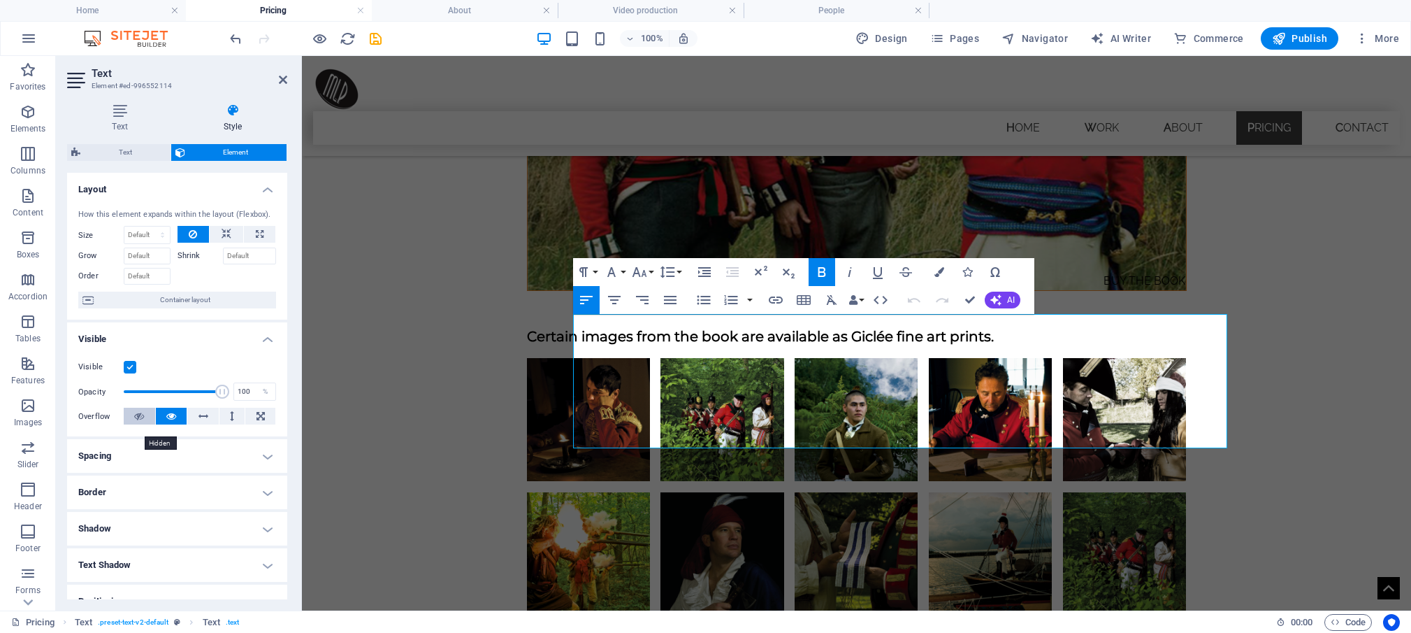
click at [143, 424] on icon at bounding box center [139, 416] width 10 height 17
click at [166, 424] on icon at bounding box center [171, 416] width 10 height 17
click at [182, 308] on span "Container layout" at bounding box center [185, 299] width 174 height 17
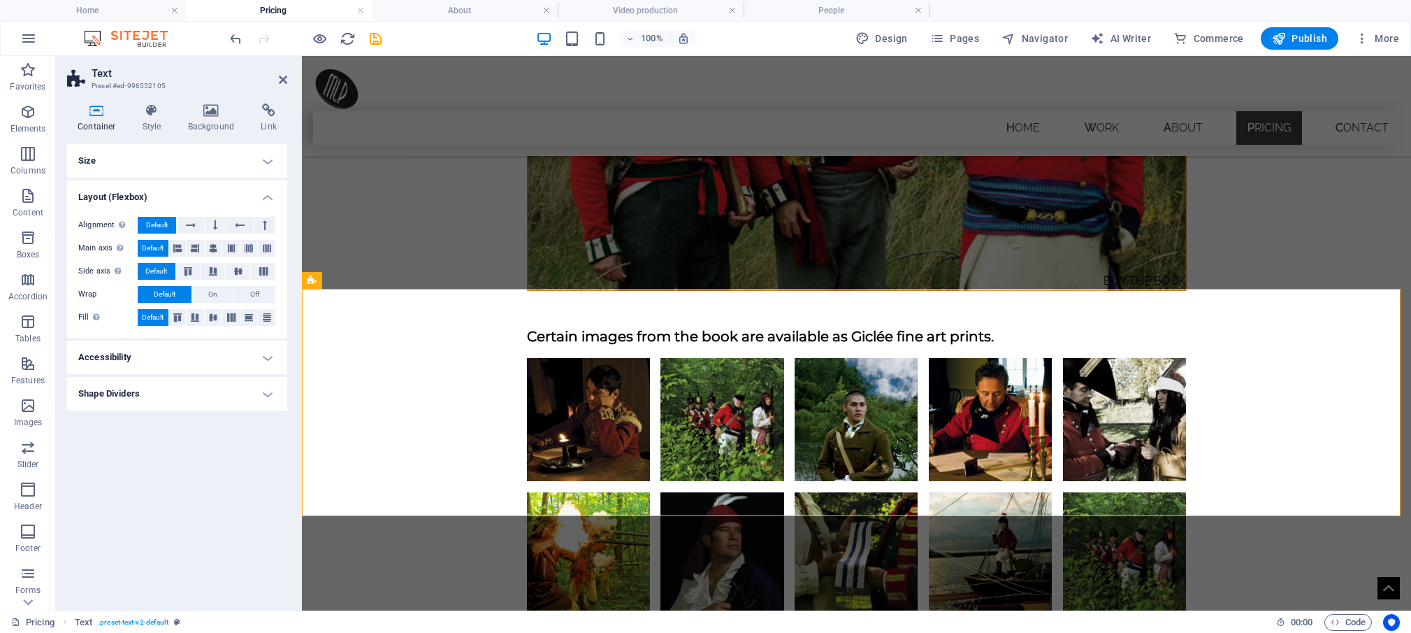
click at [268, 163] on h4 "Size" at bounding box center [177, 161] width 220 height 34
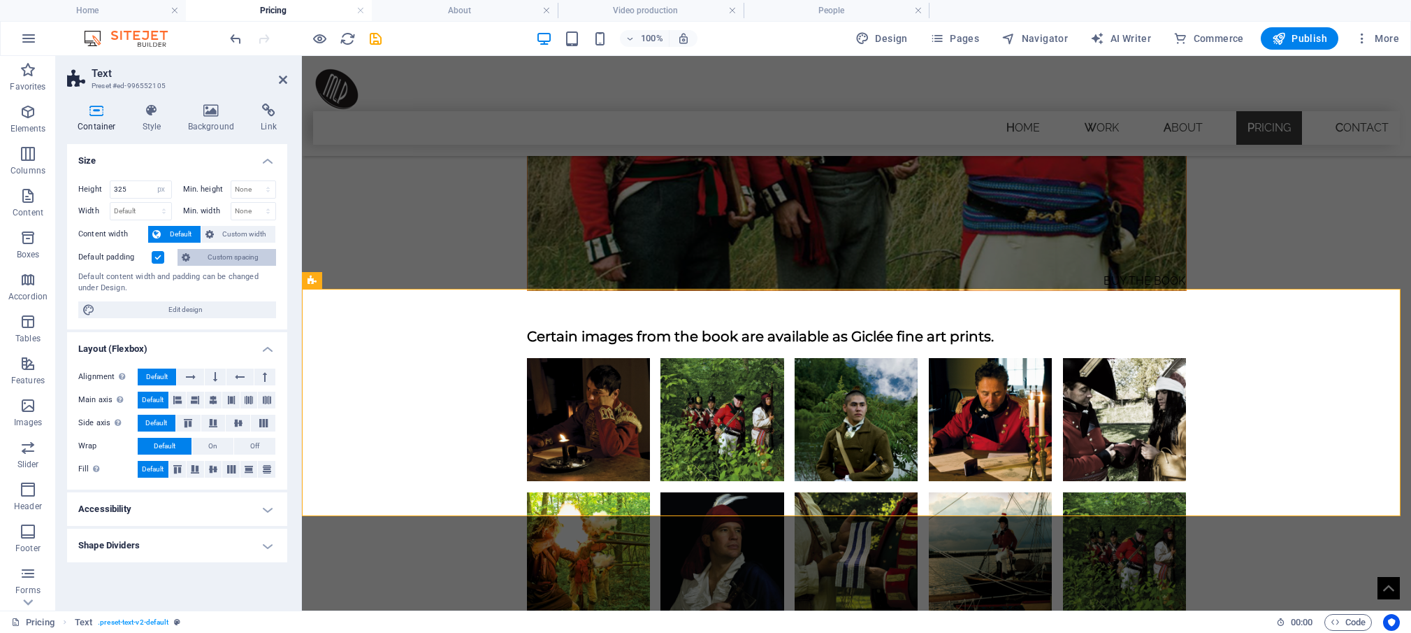
click at [230, 255] on span "Custom spacing" at bounding box center [233, 257] width 78 height 17
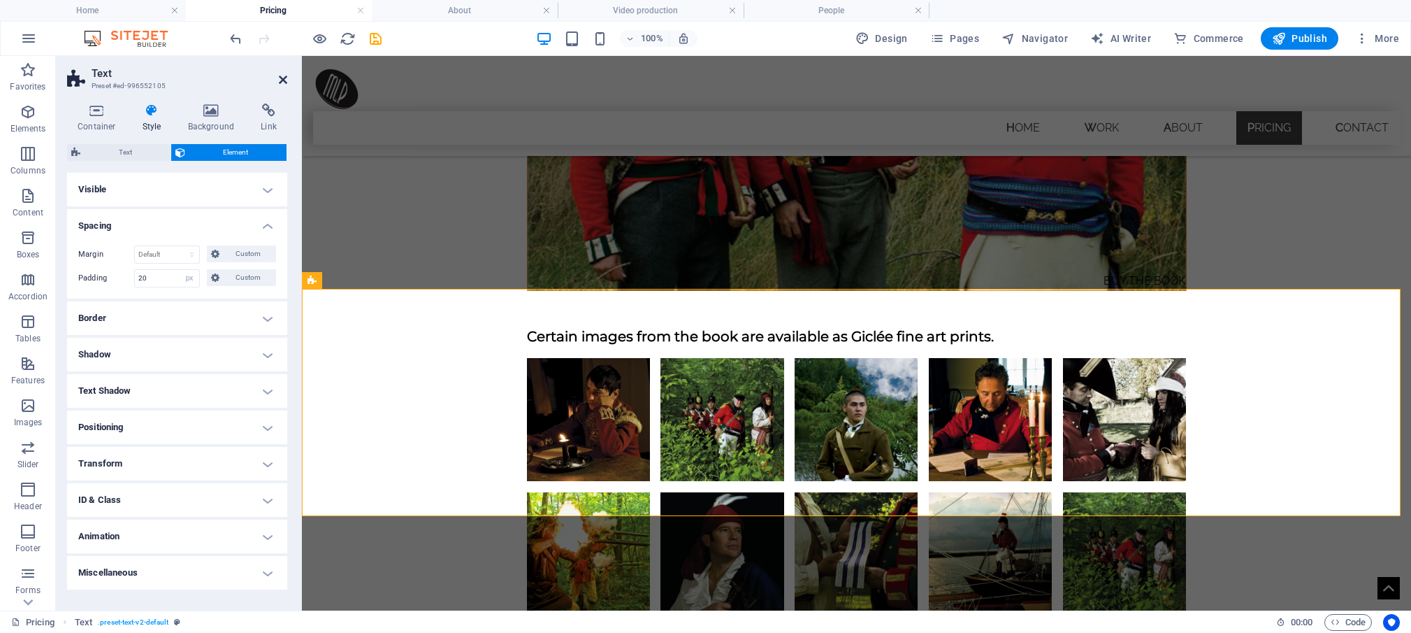
click at [284, 79] on icon at bounding box center [283, 79] width 8 height 11
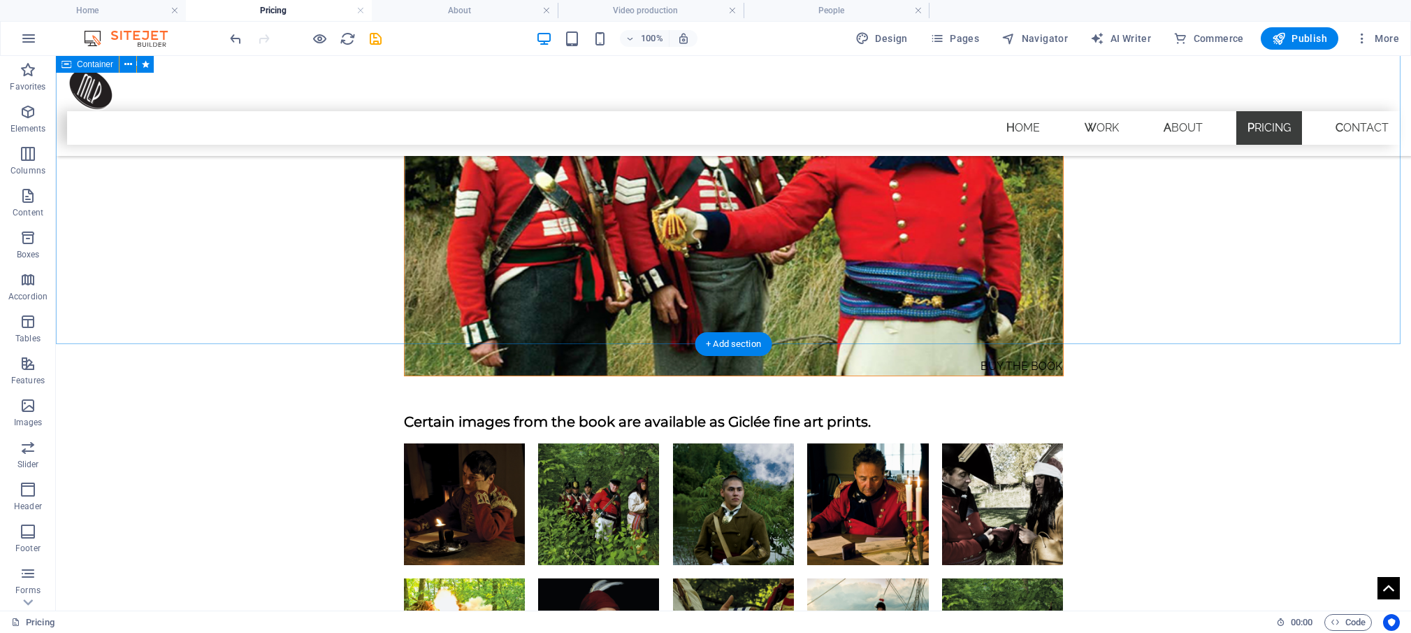
scroll to position [1079, 0]
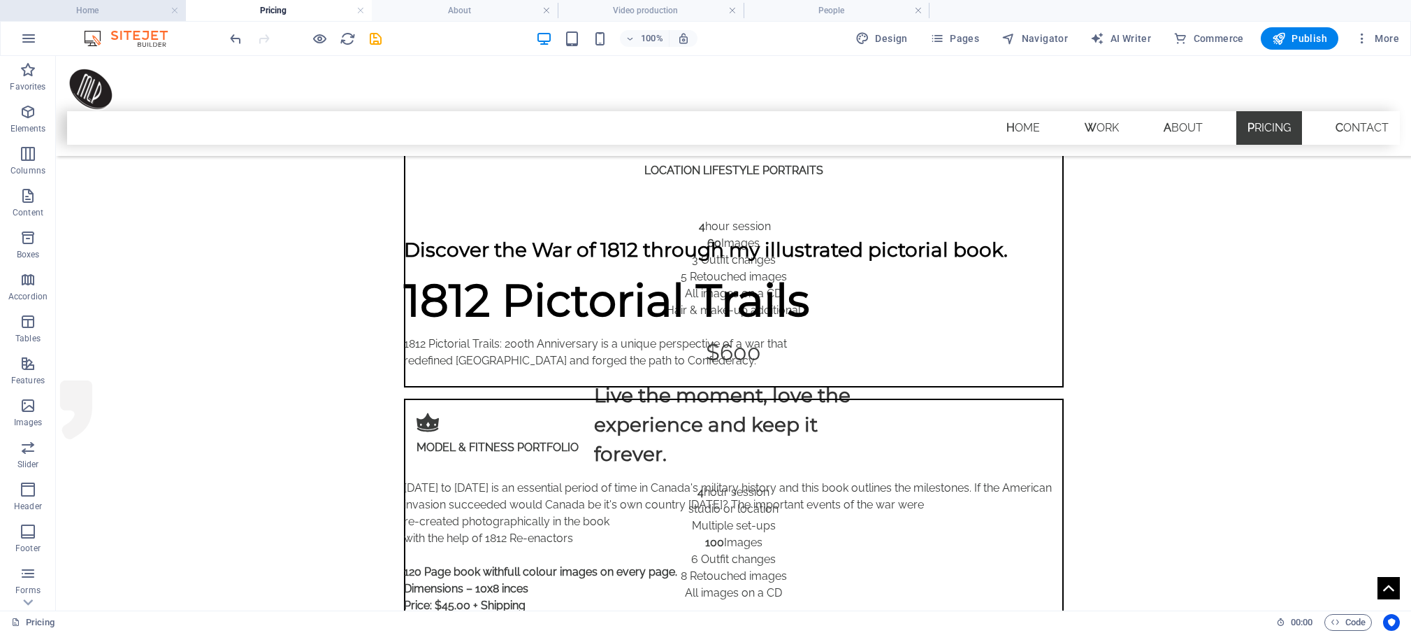
click at [96, 11] on h4 "Home" at bounding box center [93, 10] width 186 height 15
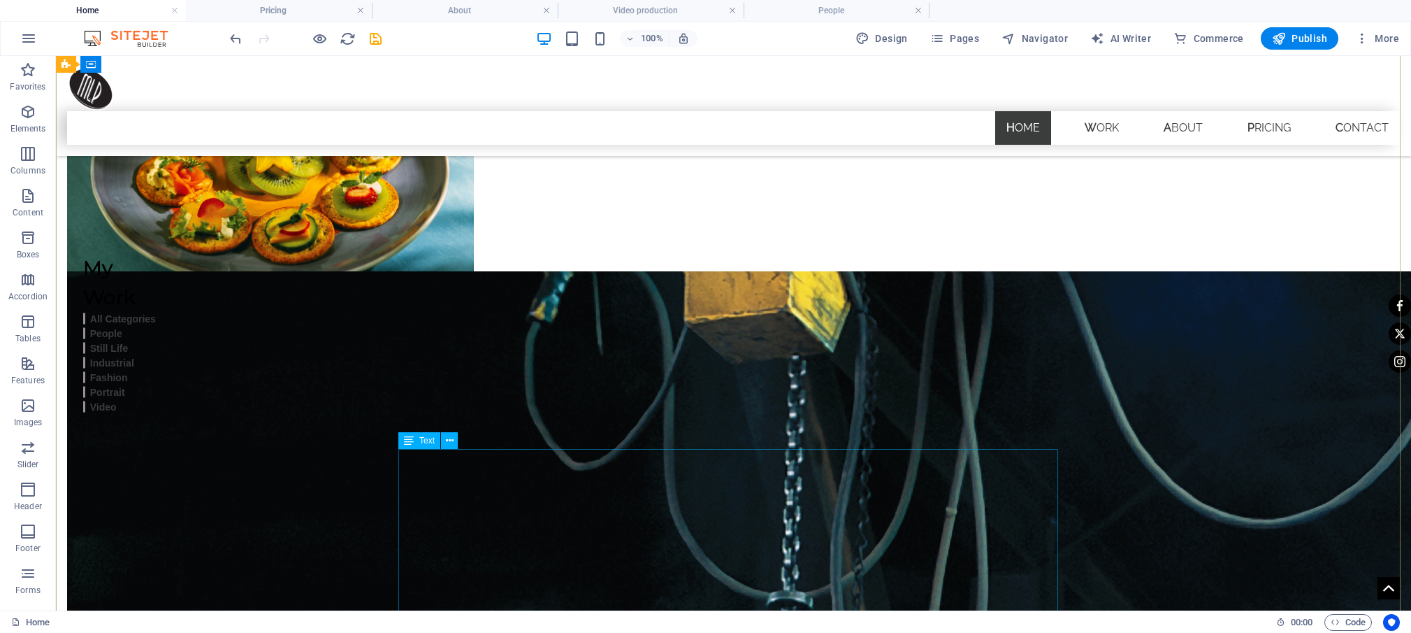
scroll to position [2043, 0]
